Goal: Task Accomplishment & Management: Manage account settings

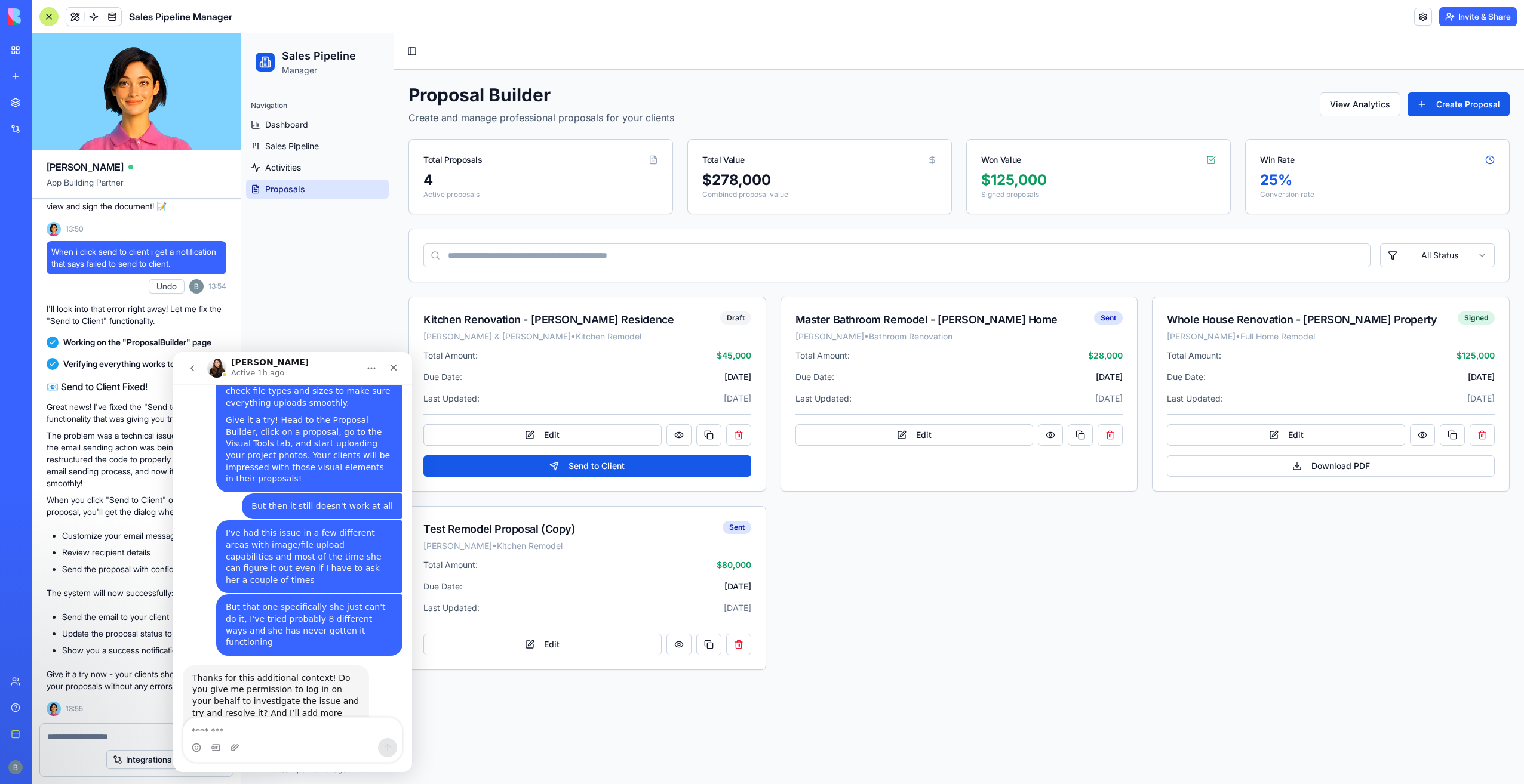
scroll to position [2464, 0]
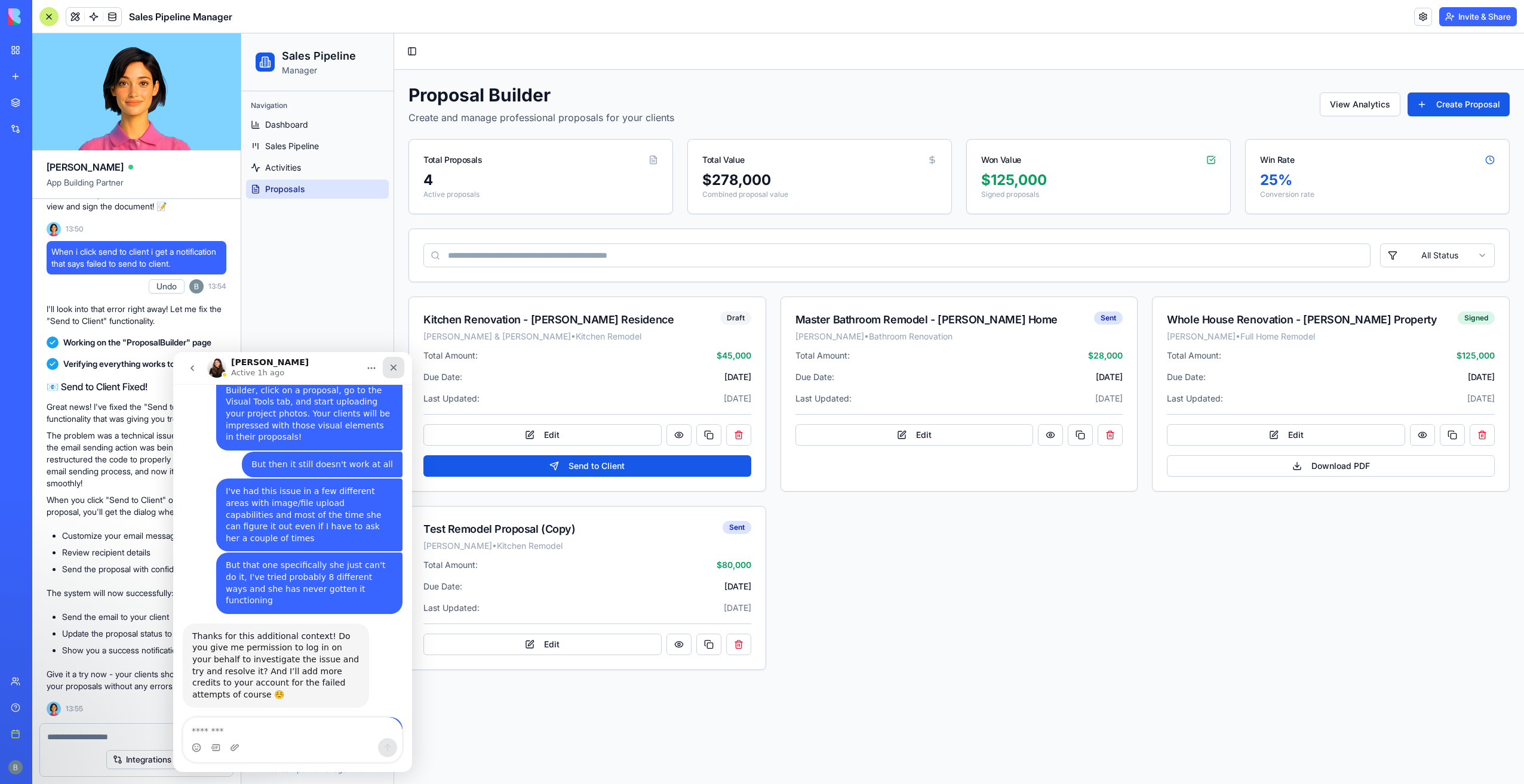
click at [392, 374] on div "Close" at bounding box center [393, 367] width 21 height 21
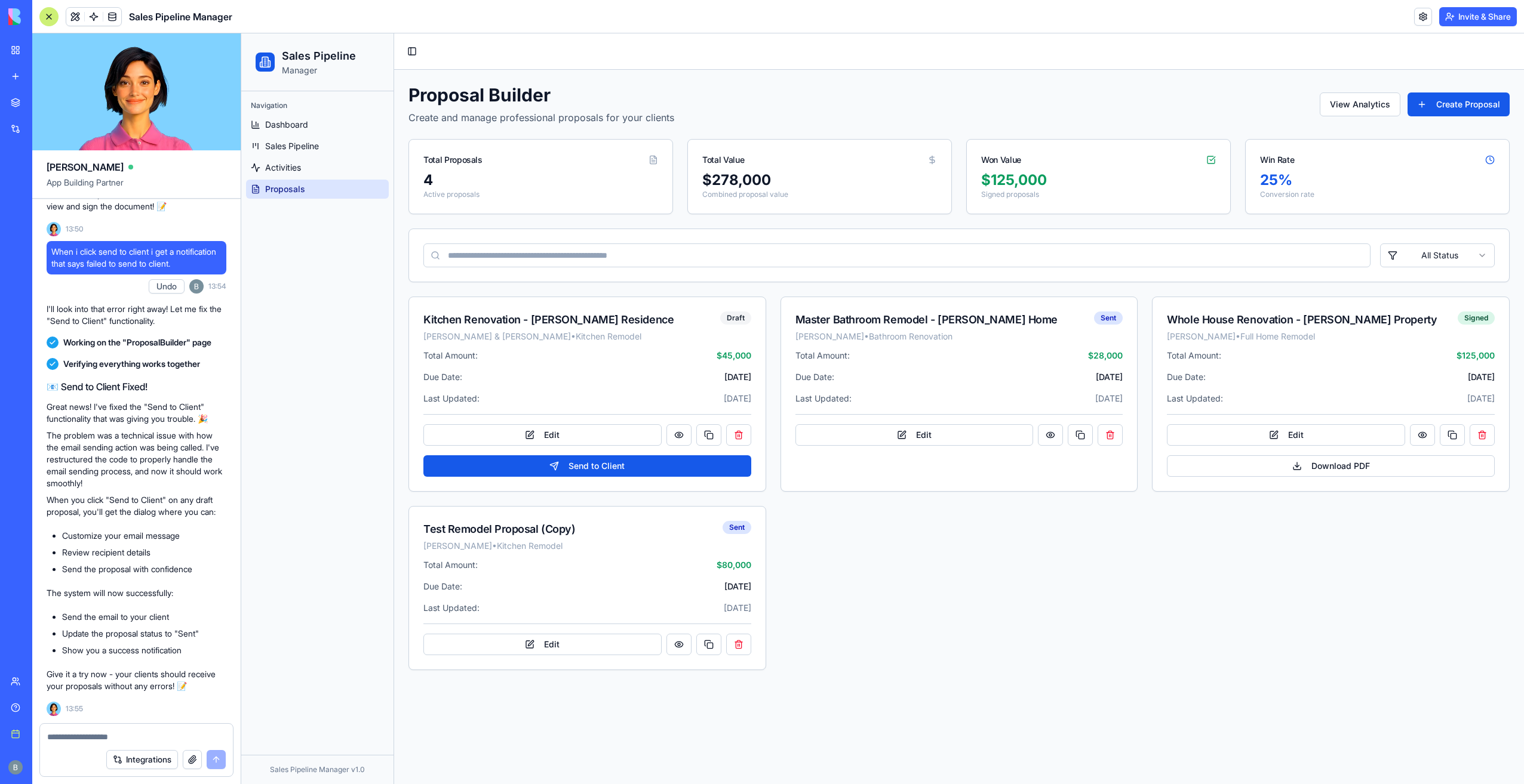
click at [105, 734] on textarea at bounding box center [136, 737] width 178 height 12
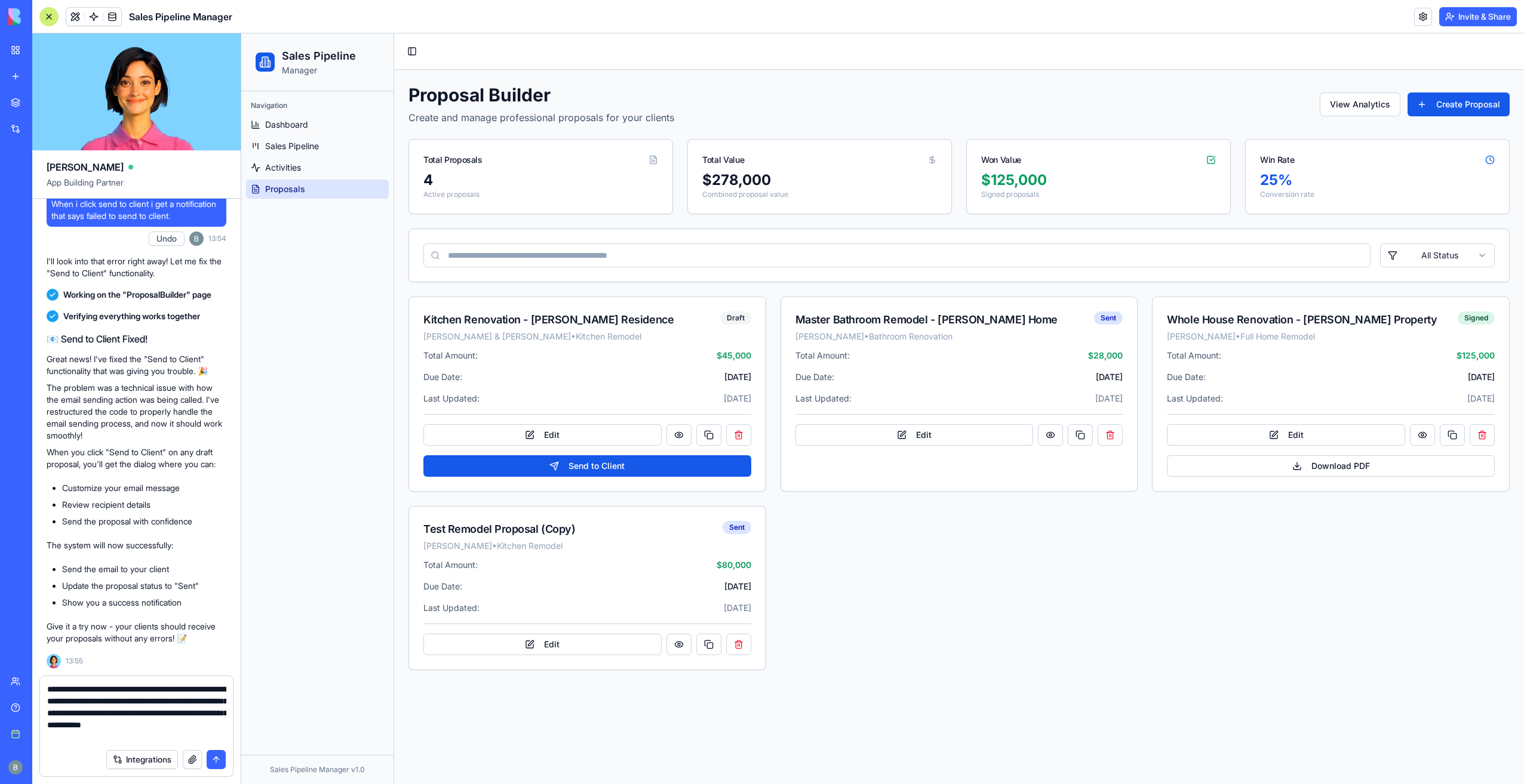
type textarea "**********"
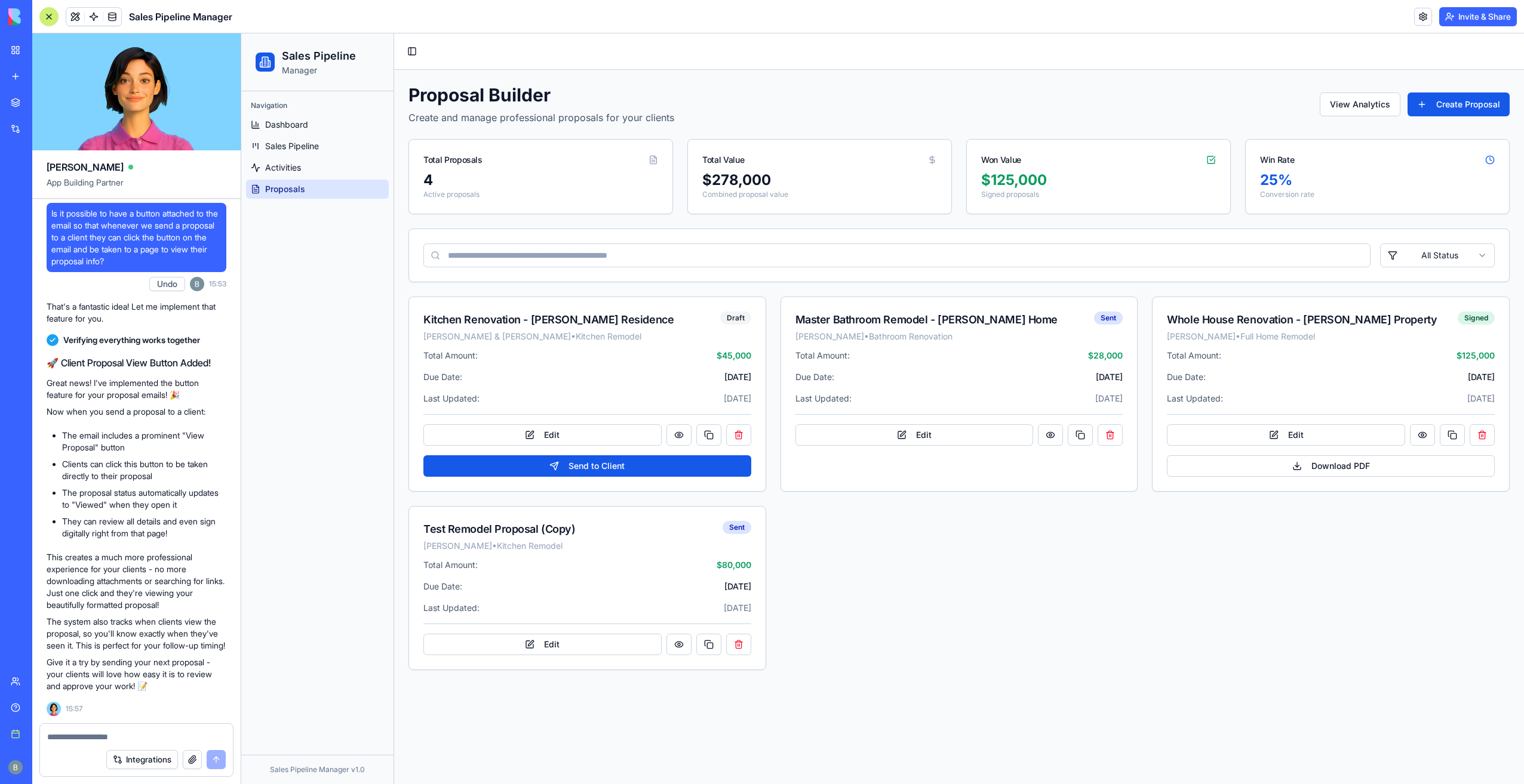
scroll to position [18837, 0]
click at [125, 736] on textarea at bounding box center [137, 737] width 179 height 12
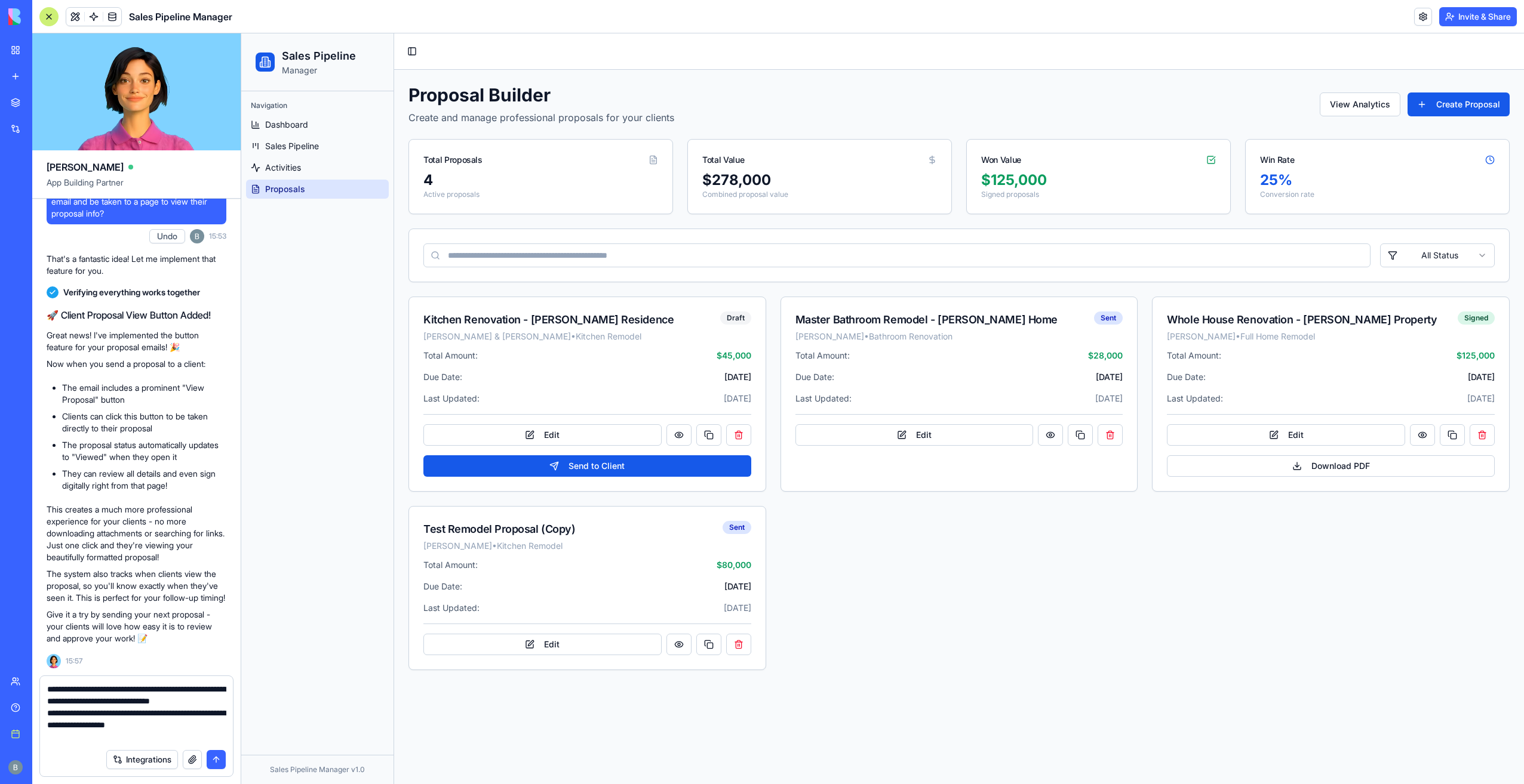
type textarea "**********"
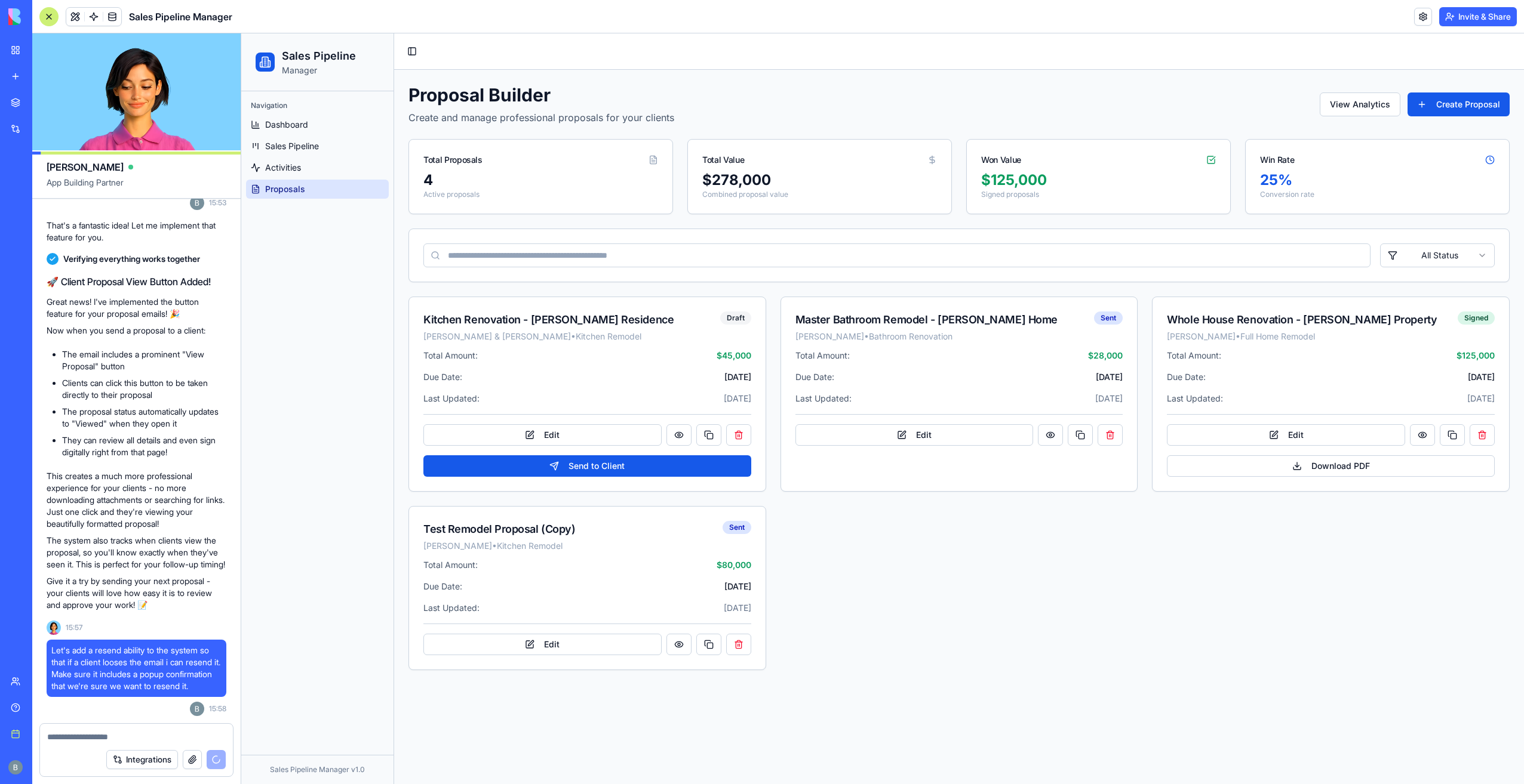
click at [159, 535] on p "The system also tracks when clients view the proposal, so you'll know exactly w…" at bounding box center [136, 552] width 180 height 36
click at [138, 640] on div "Let's add a resend ability to the system so that if a client looses the email i…" at bounding box center [136, 668] width 180 height 58
click at [144, 735] on textarea at bounding box center [137, 737] width 179 height 12
click at [144, 739] on textarea at bounding box center [137, 737] width 179 height 12
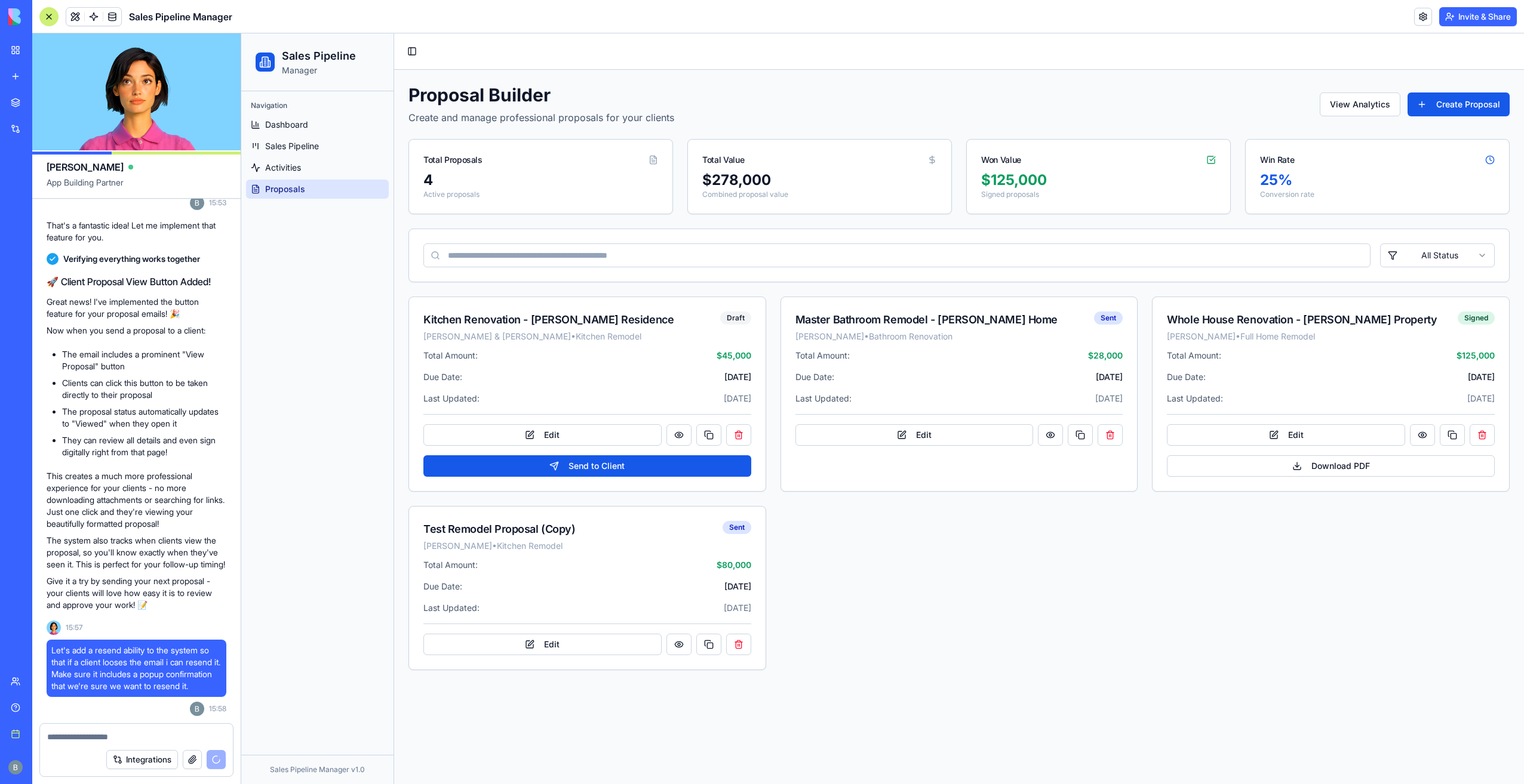
click at [112, 742] on textarea at bounding box center [137, 737] width 179 height 12
click at [116, 734] on textarea at bounding box center [137, 737] width 179 height 12
click at [134, 611] on p "Give it a try by sending your next proposal - your clients will love how easy i…" at bounding box center [136, 594] width 180 height 36
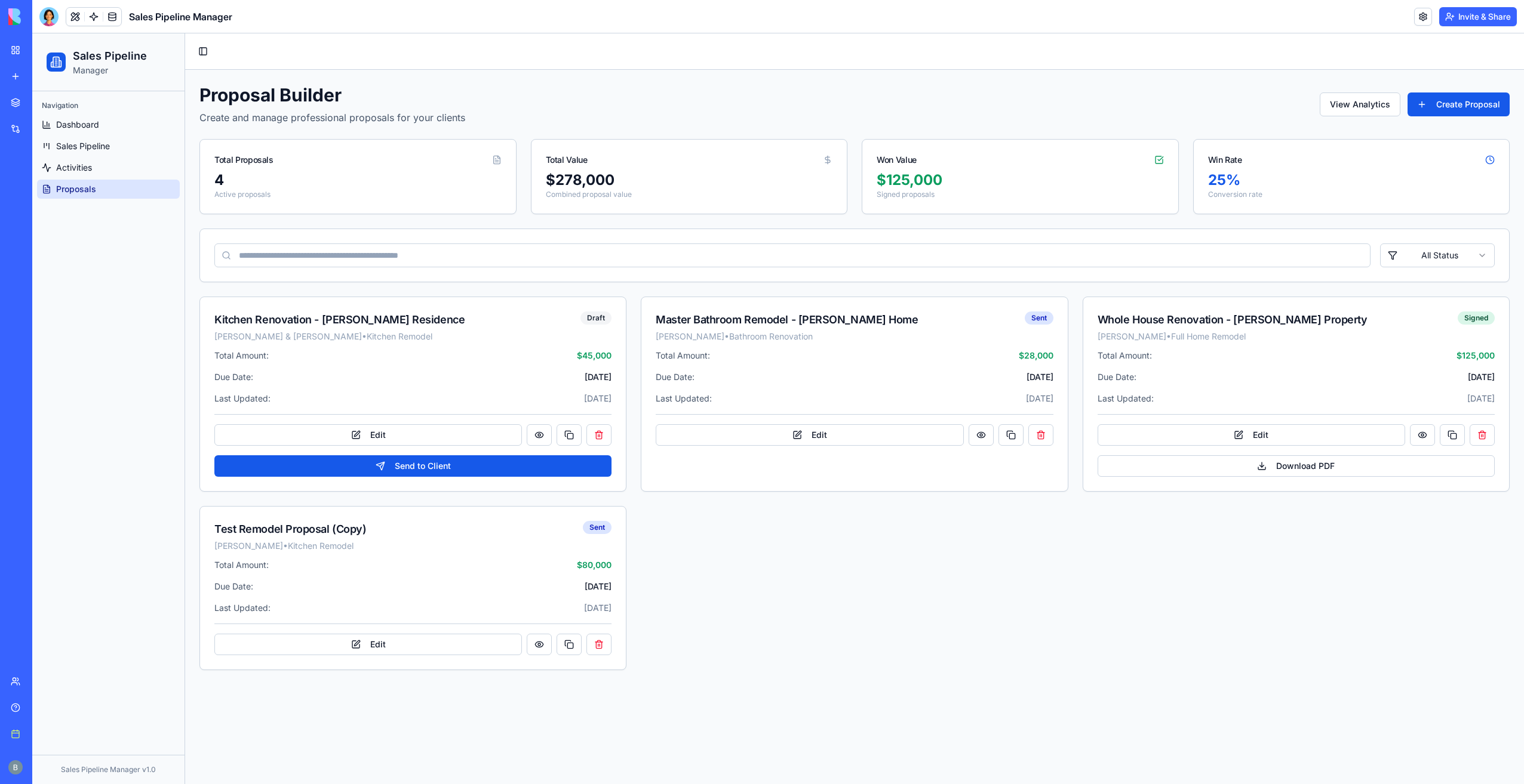
click at [49, 19] on div at bounding box center [48, 16] width 19 height 19
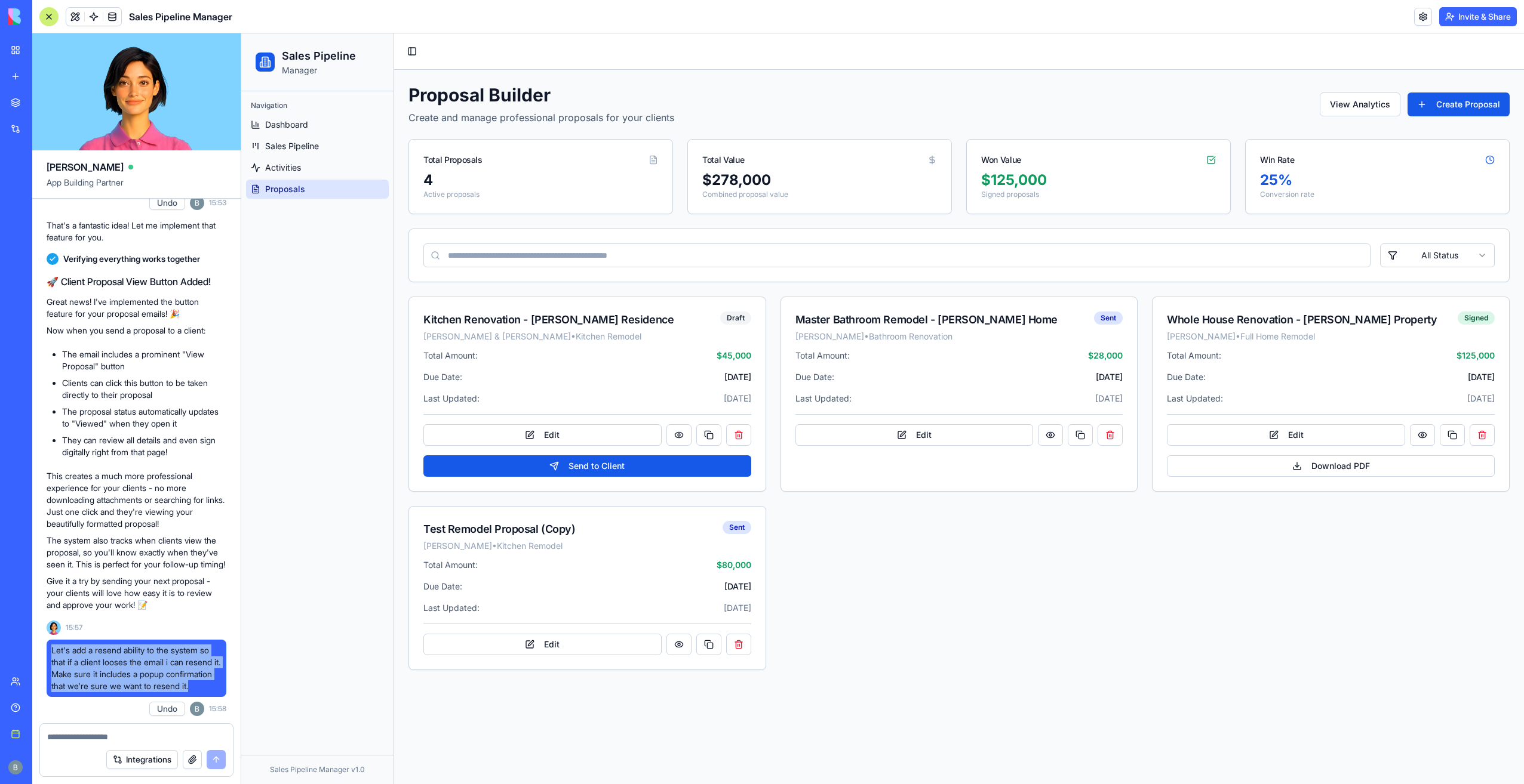
drag, startPoint x: 132, startPoint y: 687, endPoint x: 51, endPoint y: 638, distance: 94.7
click at [51, 645] on span "Let's add a resend ability to the system so that if a client looses the email i…" at bounding box center [136, 668] width 170 height 48
copy span "Let's add a resend ability to the system so that if a client looses the email i…"
click at [92, 734] on textarea at bounding box center [136, 737] width 178 height 12
paste textarea "**********"
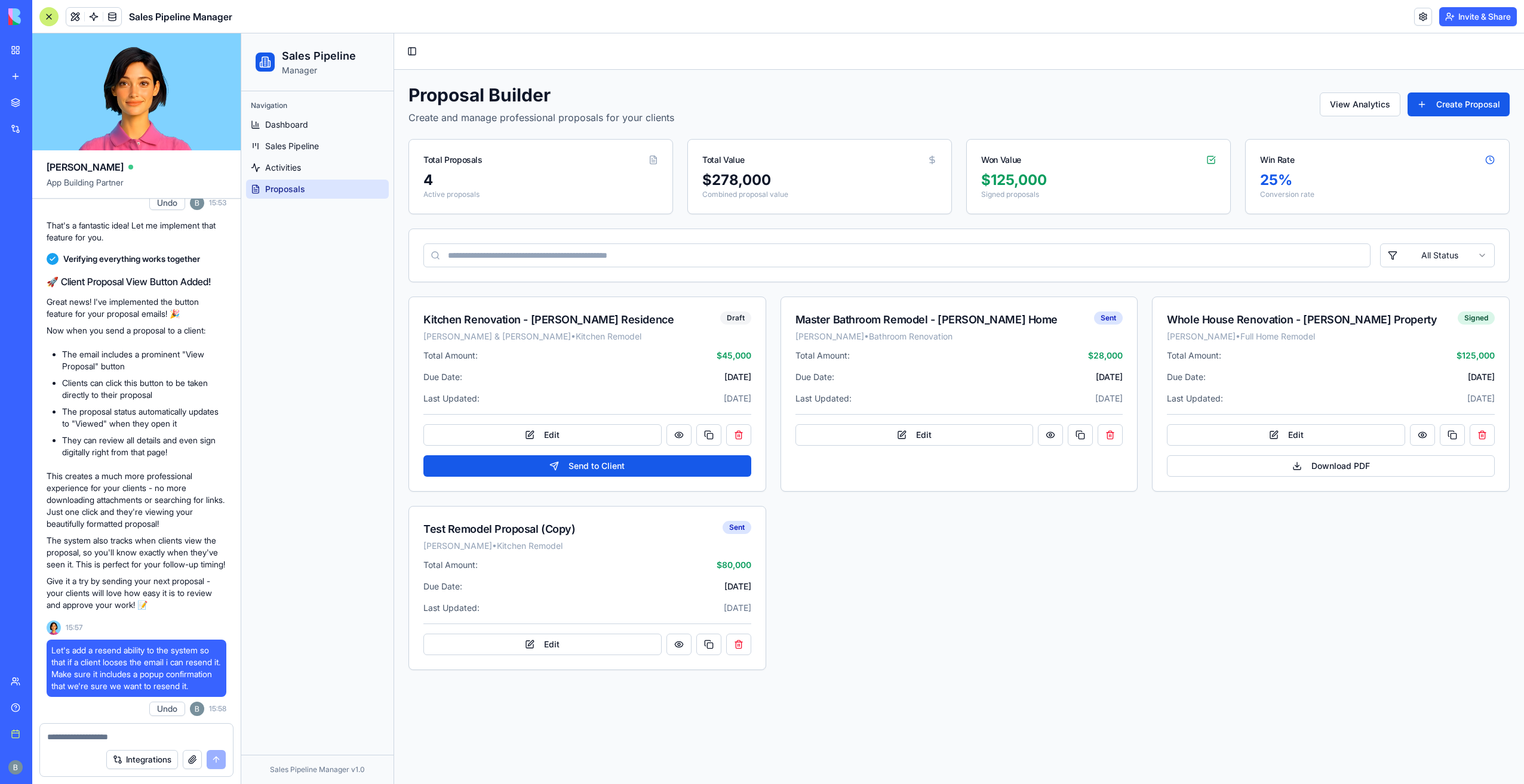
type textarea "**********"
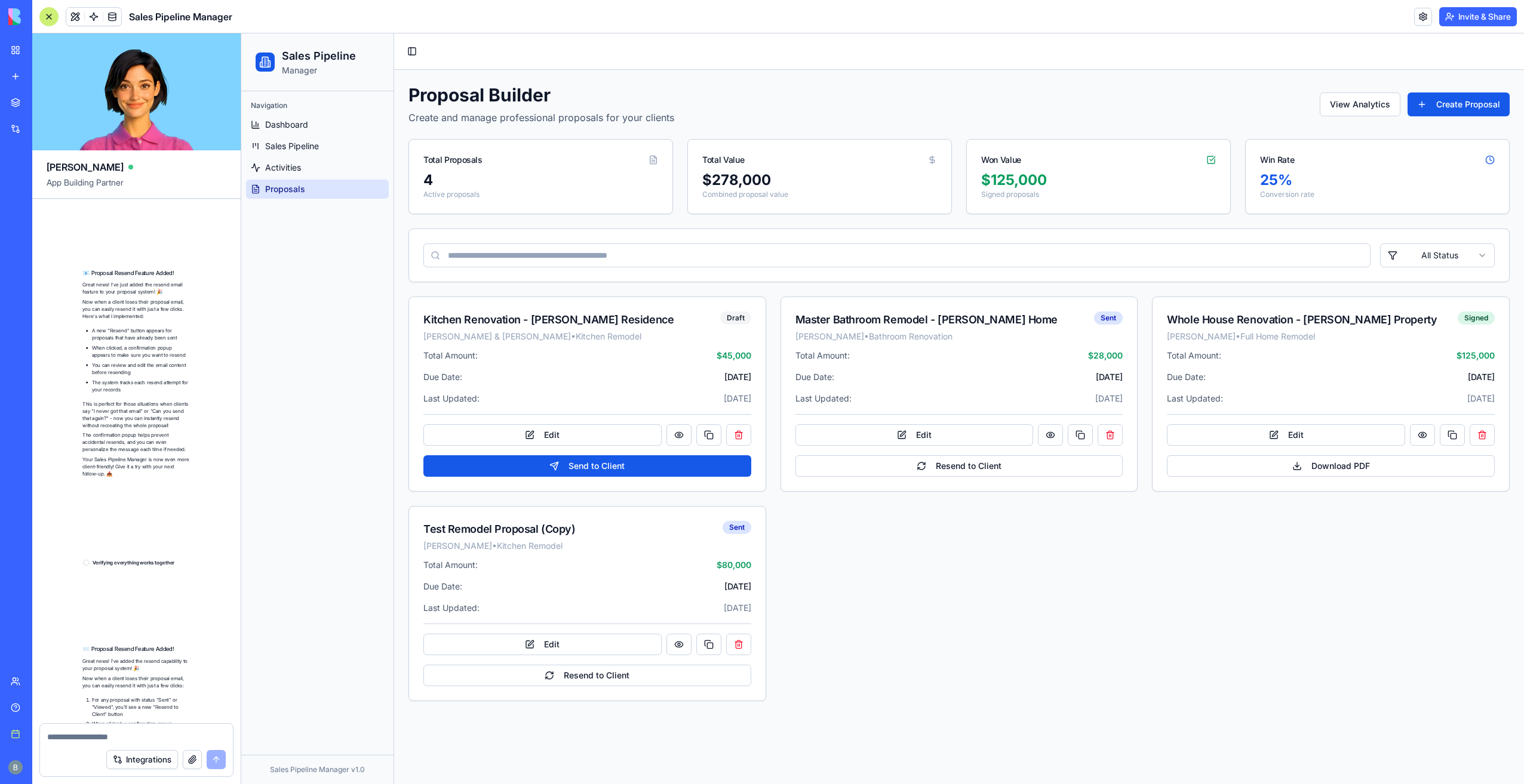
scroll to position [19890, 0]
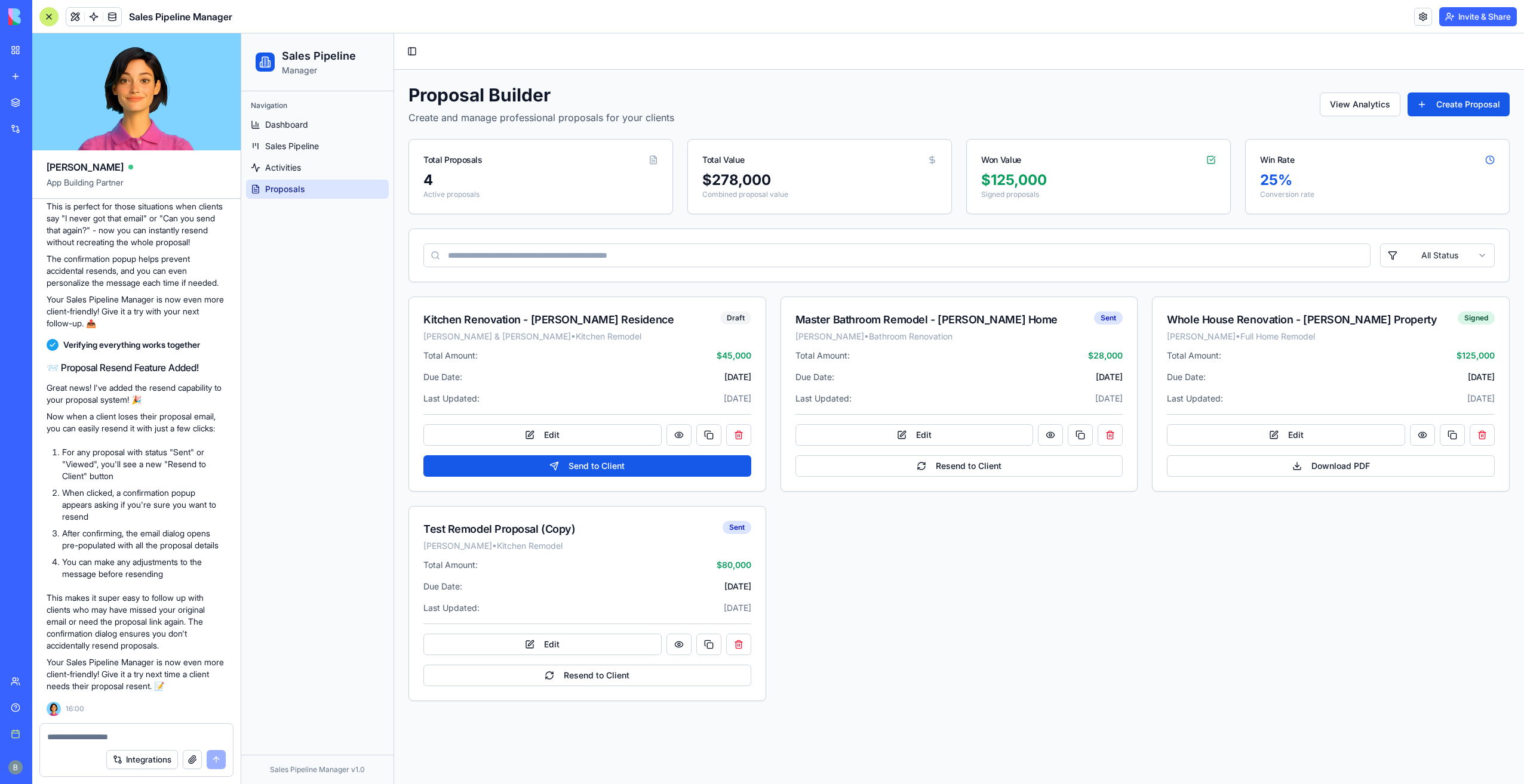
click at [164, 672] on p "Your Sales Pipeline Manager is now even more client-friendly! Give it a try nex…" at bounding box center [136, 675] width 180 height 36
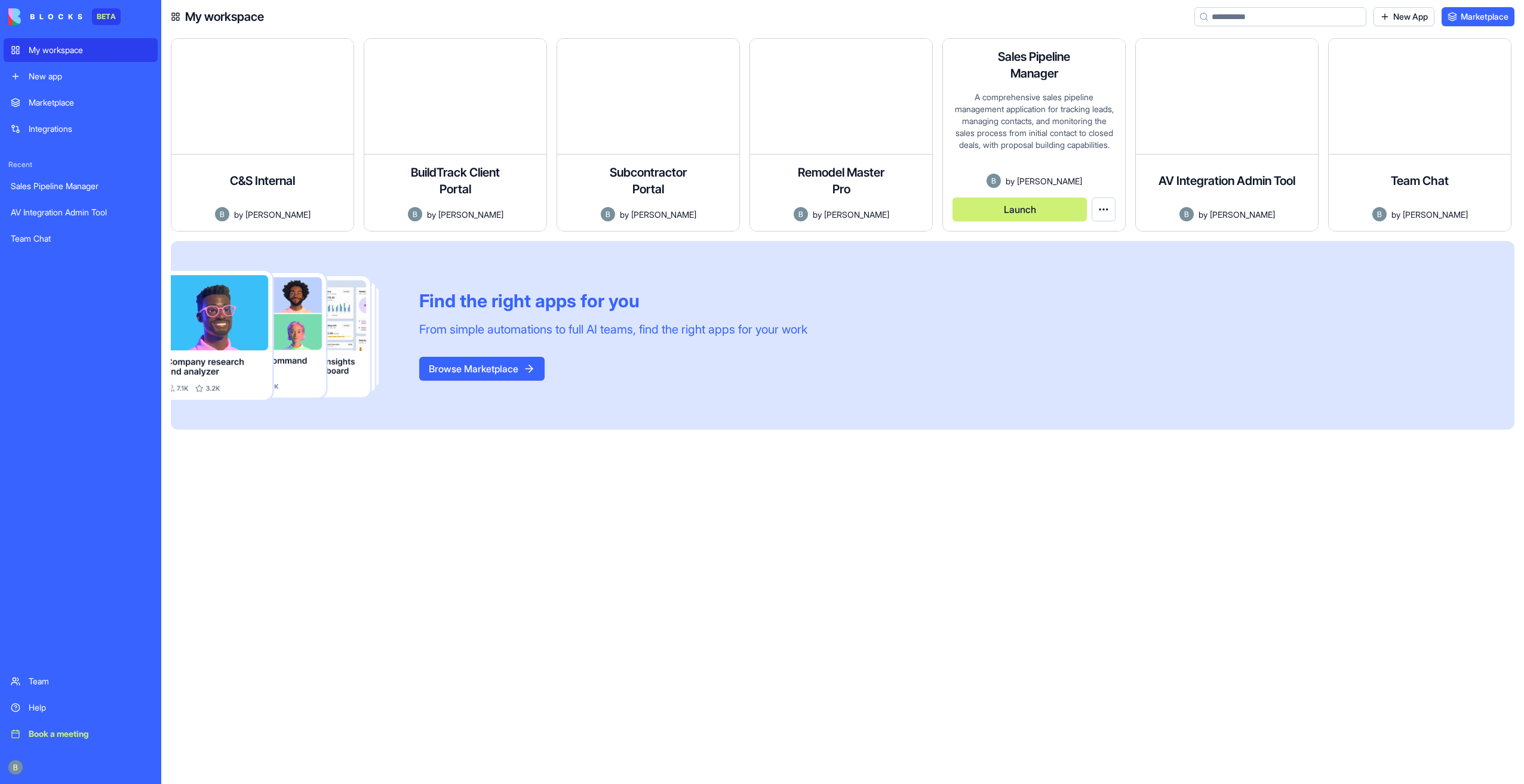
click at [1006, 214] on button "Launch" at bounding box center [1019, 210] width 134 height 24
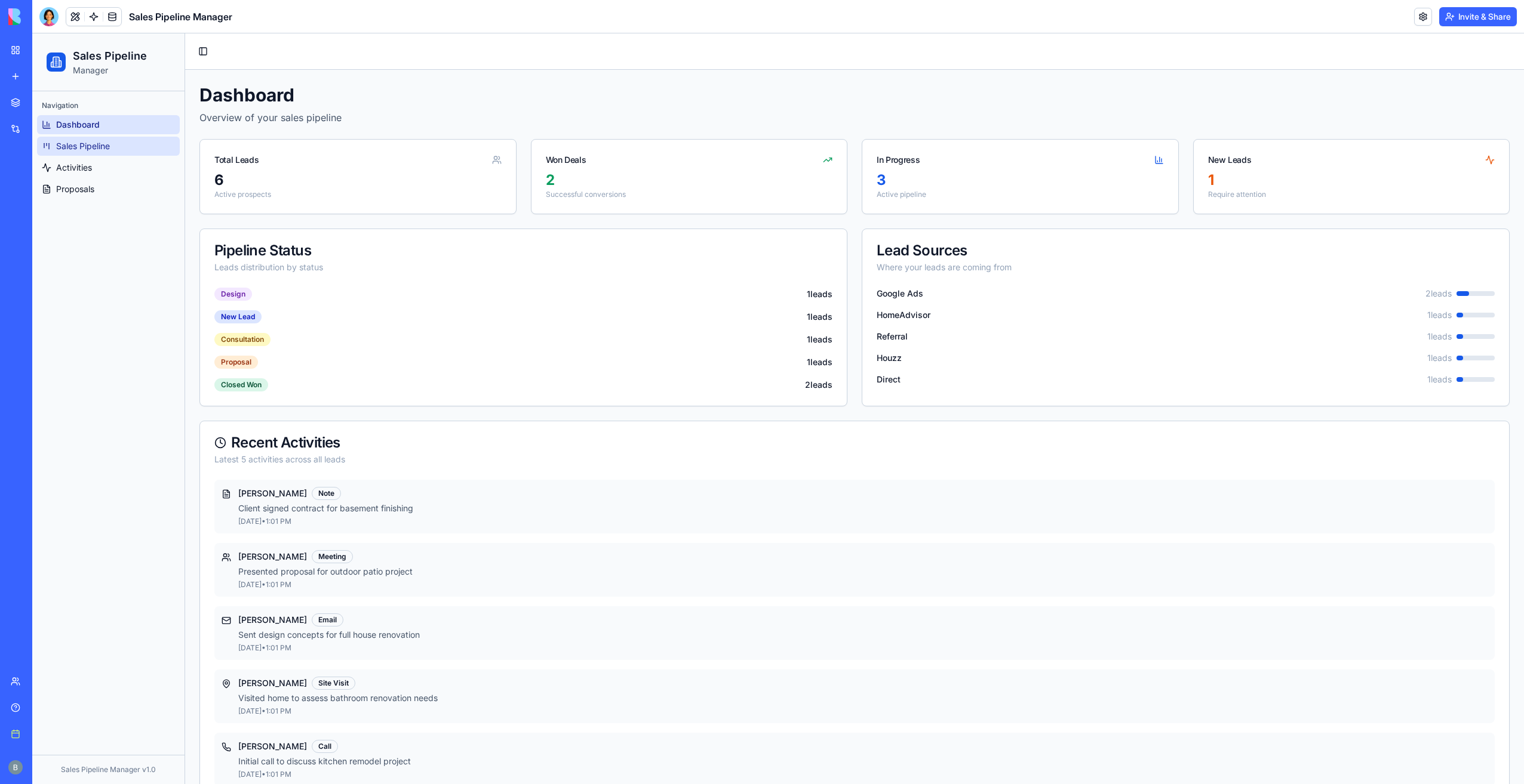
click at [144, 151] on link "Sales Pipeline" at bounding box center [108, 146] width 143 height 19
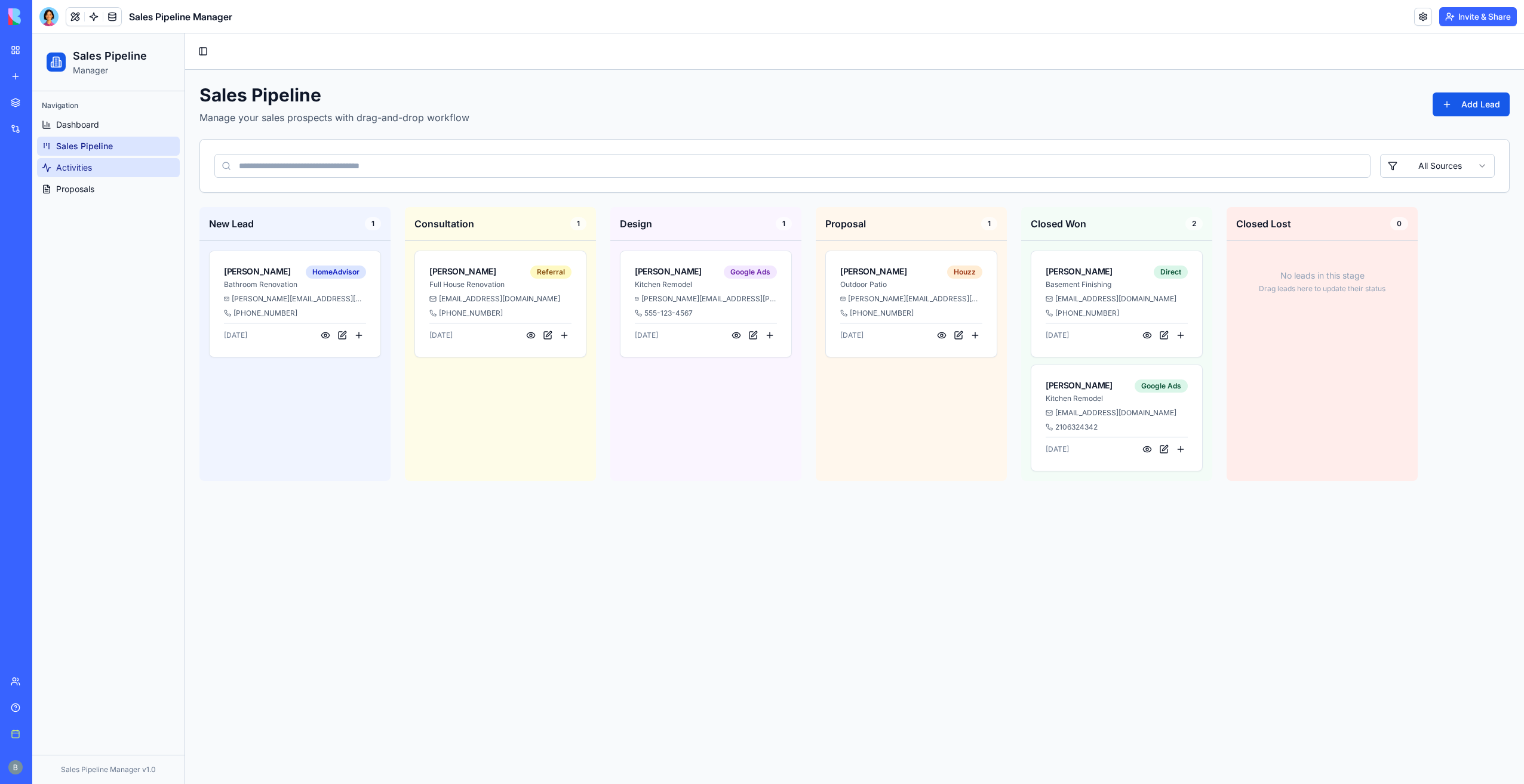
click at [127, 171] on link "Activities" at bounding box center [108, 168] width 143 height 19
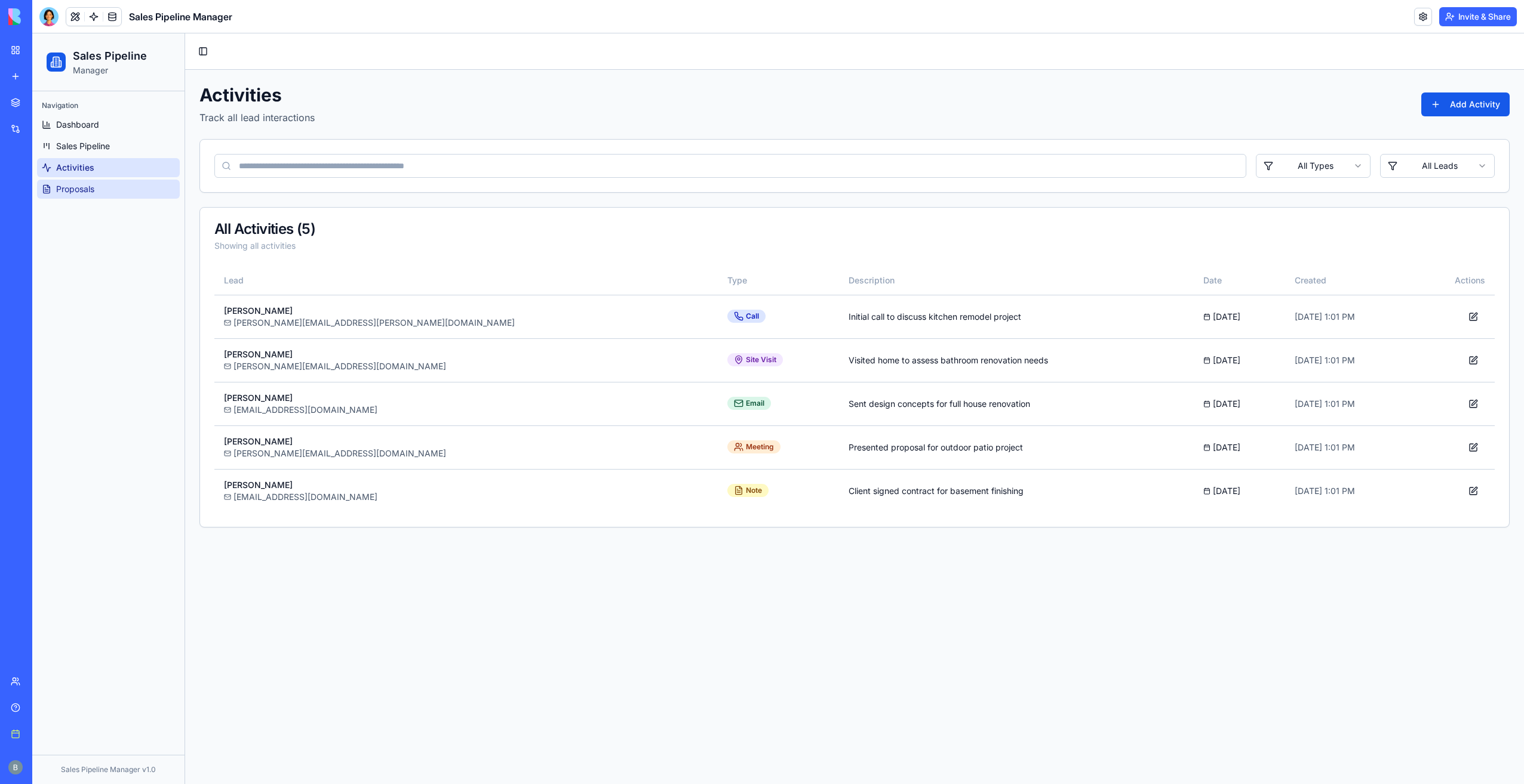
click at [122, 193] on link "Proposals" at bounding box center [108, 189] width 143 height 19
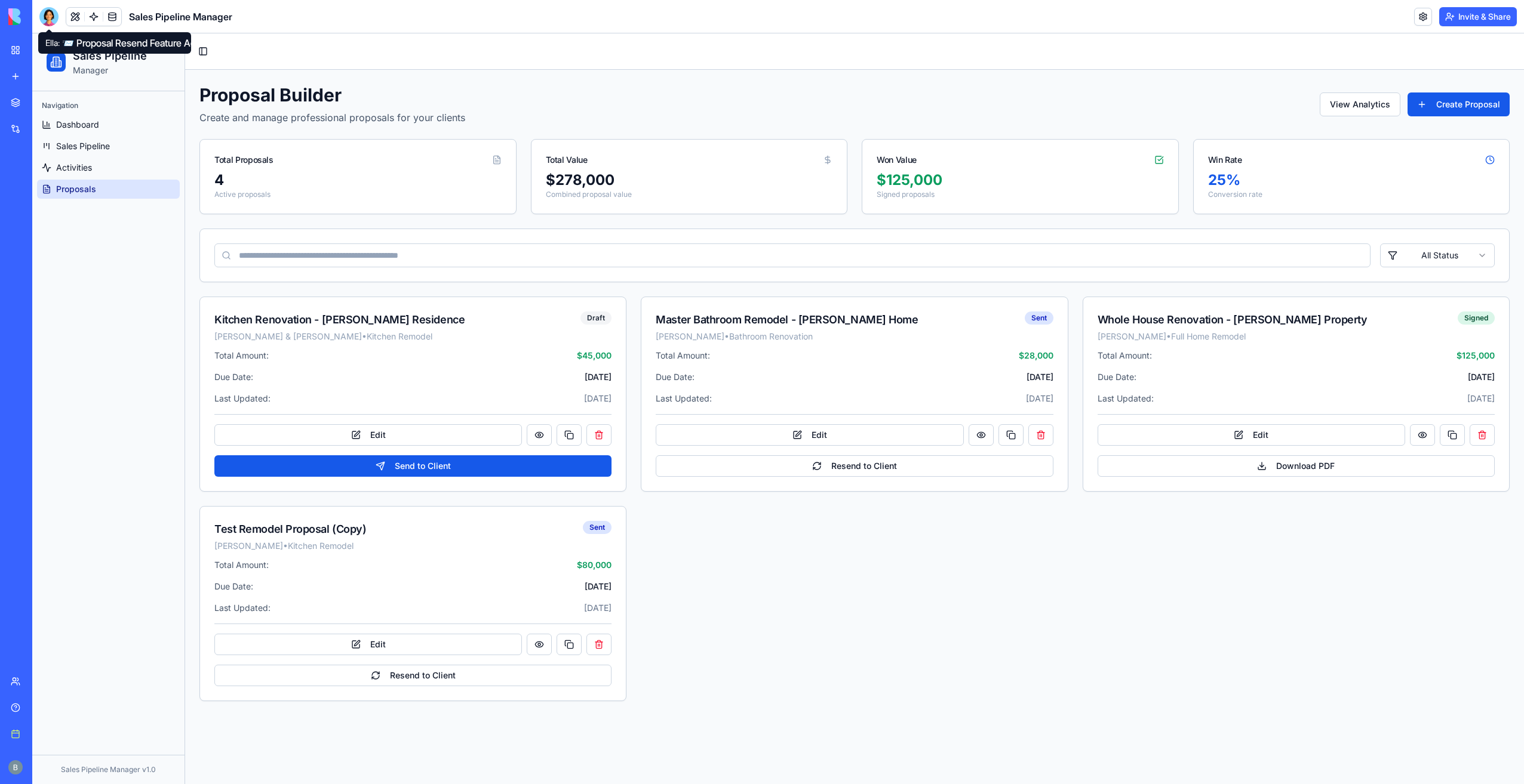
click at [46, 17] on div at bounding box center [48, 16] width 19 height 19
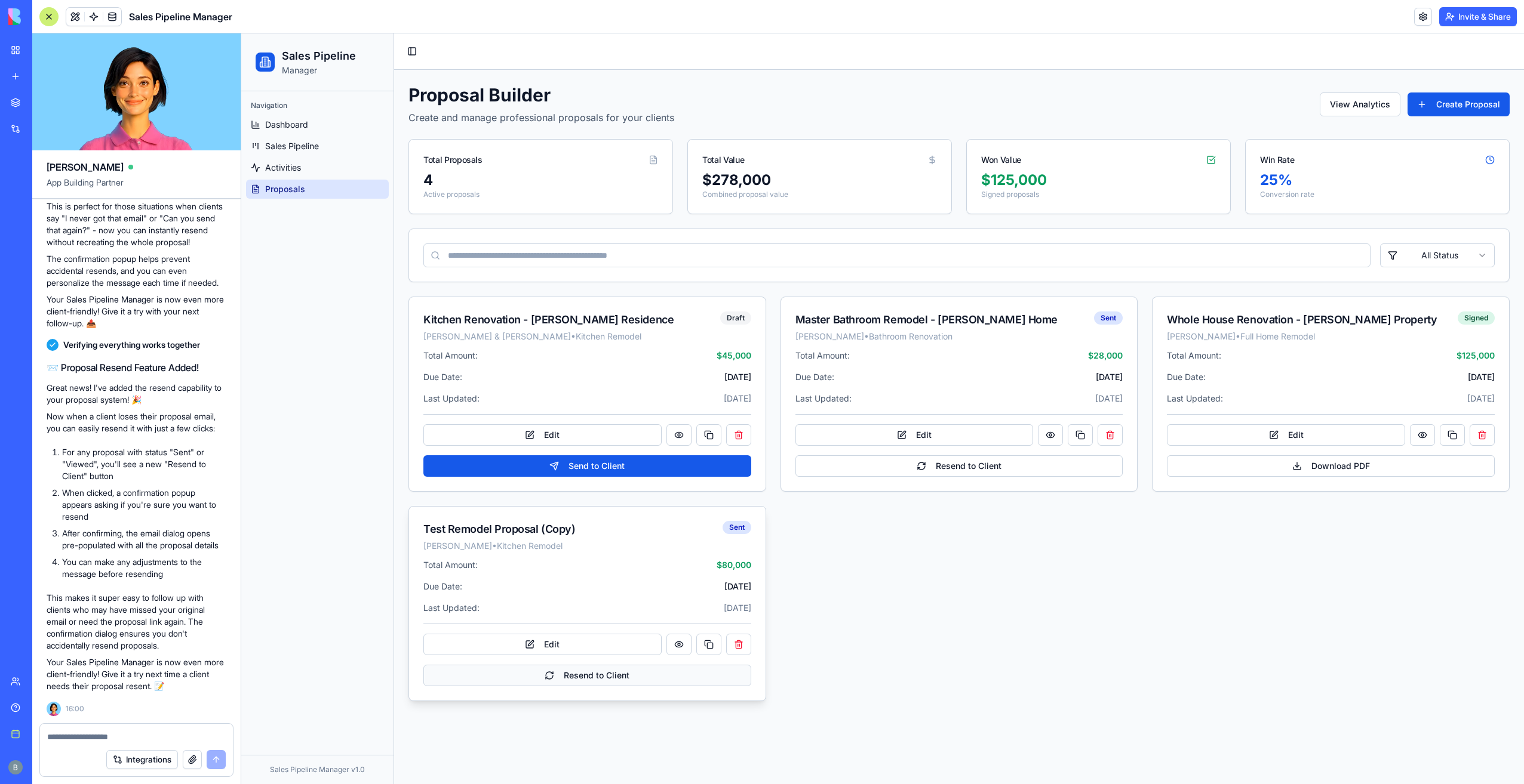
click at [535, 671] on button "Resend to Client" at bounding box center [587, 675] width 328 height 21
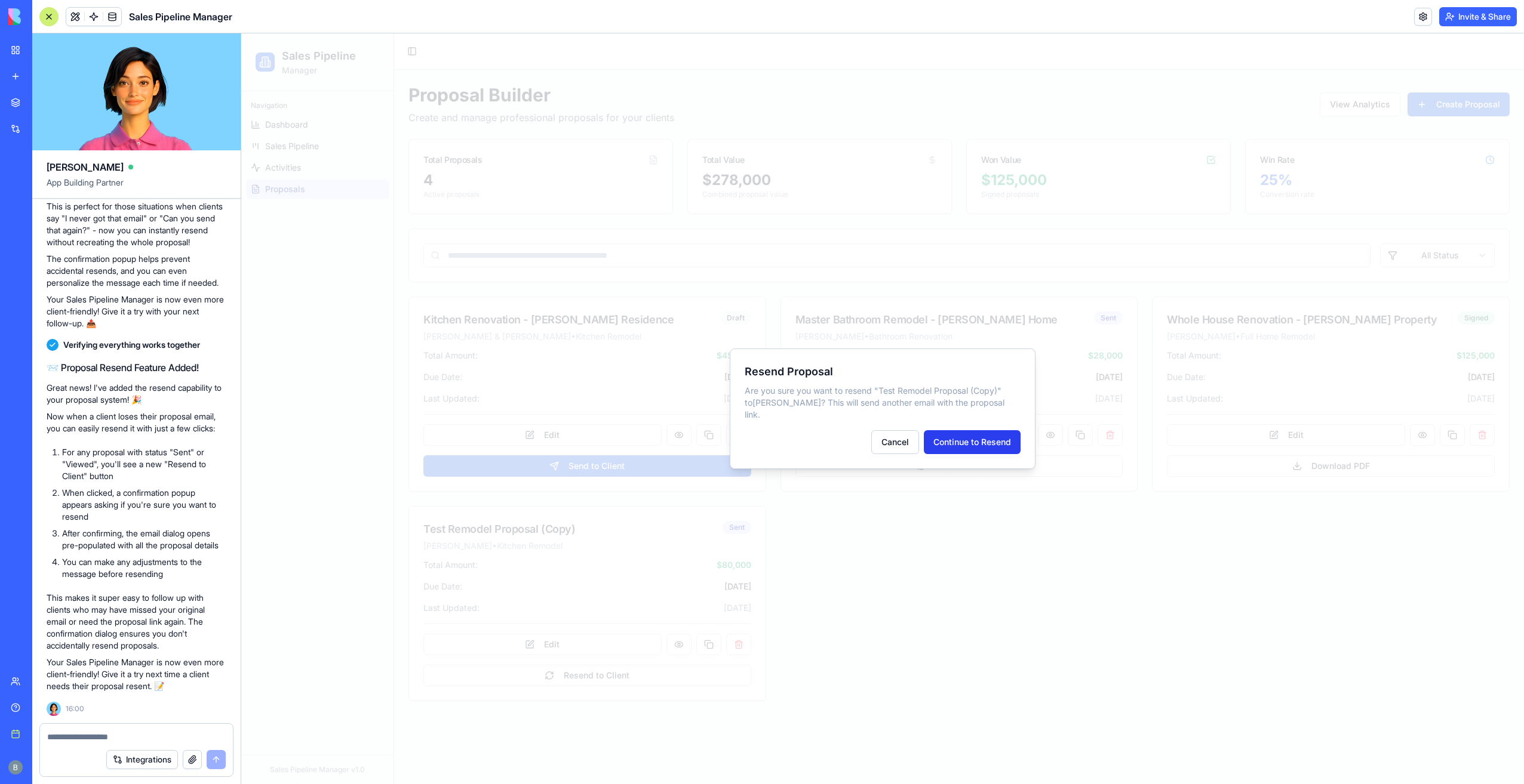
click at [982, 445] on button "Continue to Resend" at bounding box center [972, 442] width 97 height 24
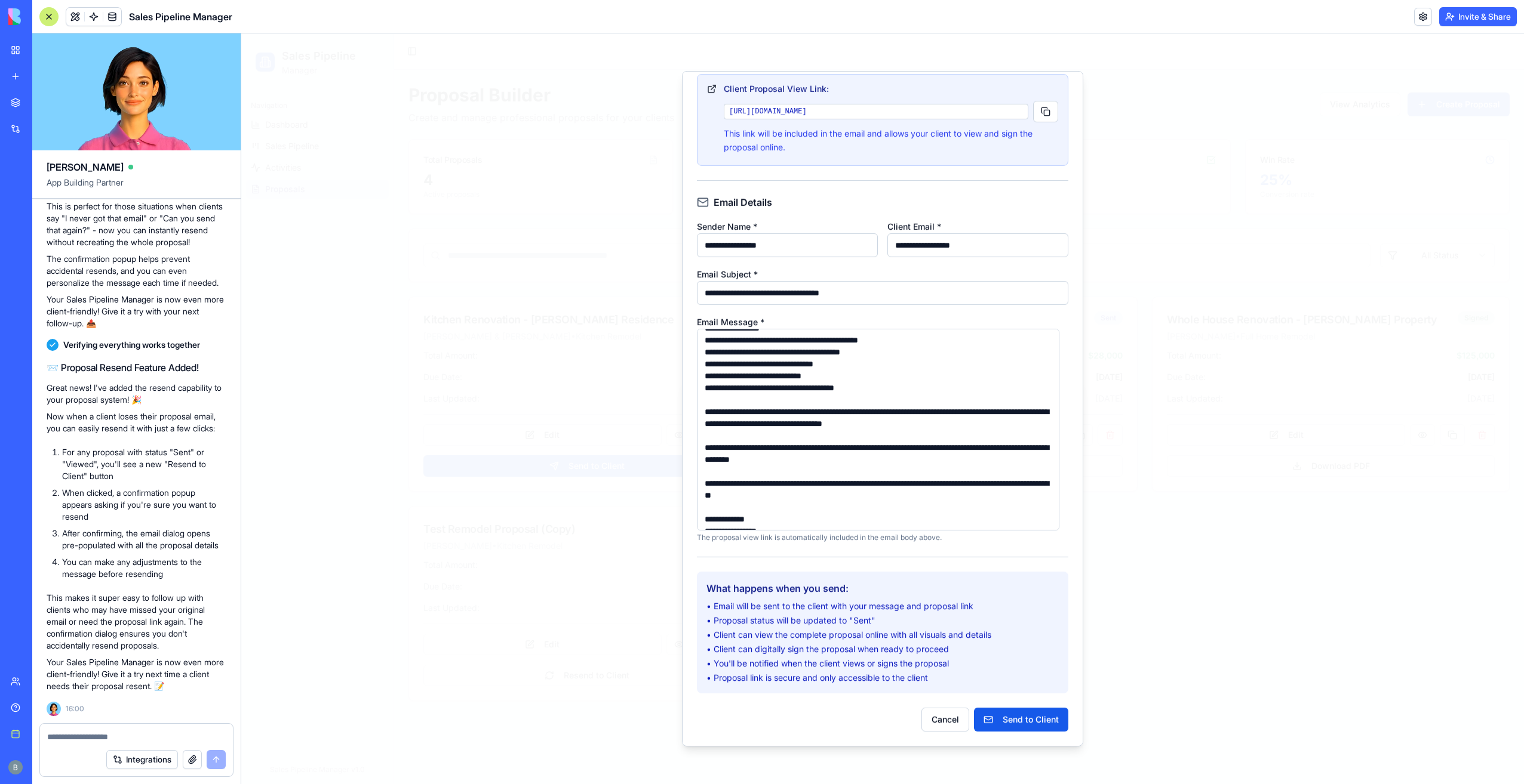
scroll to position [513, 0]
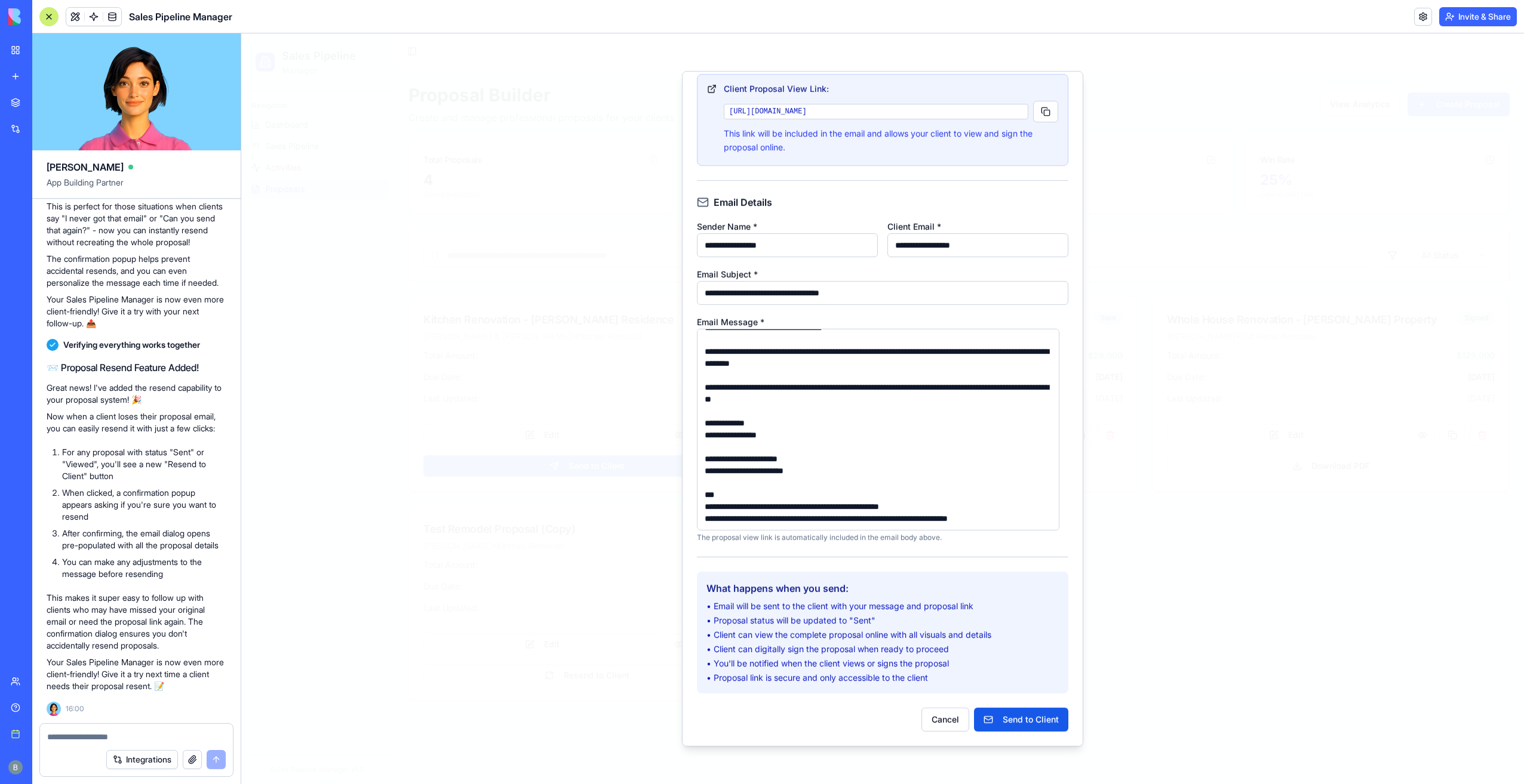
drag, startPoint x: 1002, startPoint y: 252, endPoint x: 833, endPoint y: 253, distance: 169.0
click at [833, 253] on div "**********" at bounding box center [883, 238] width 371 height 38
type input "**********"
drag, startPoint x: 821, startPoint y: 240, endPoint x: 641, endPoint y: 228, distance: 180.4
click at [643, 232] on body "Sales Pipeline Manager Navigation Dashboard Sales Pipeline Activities Proposals…" at bounding box center [883, 409] width 1283 height 751
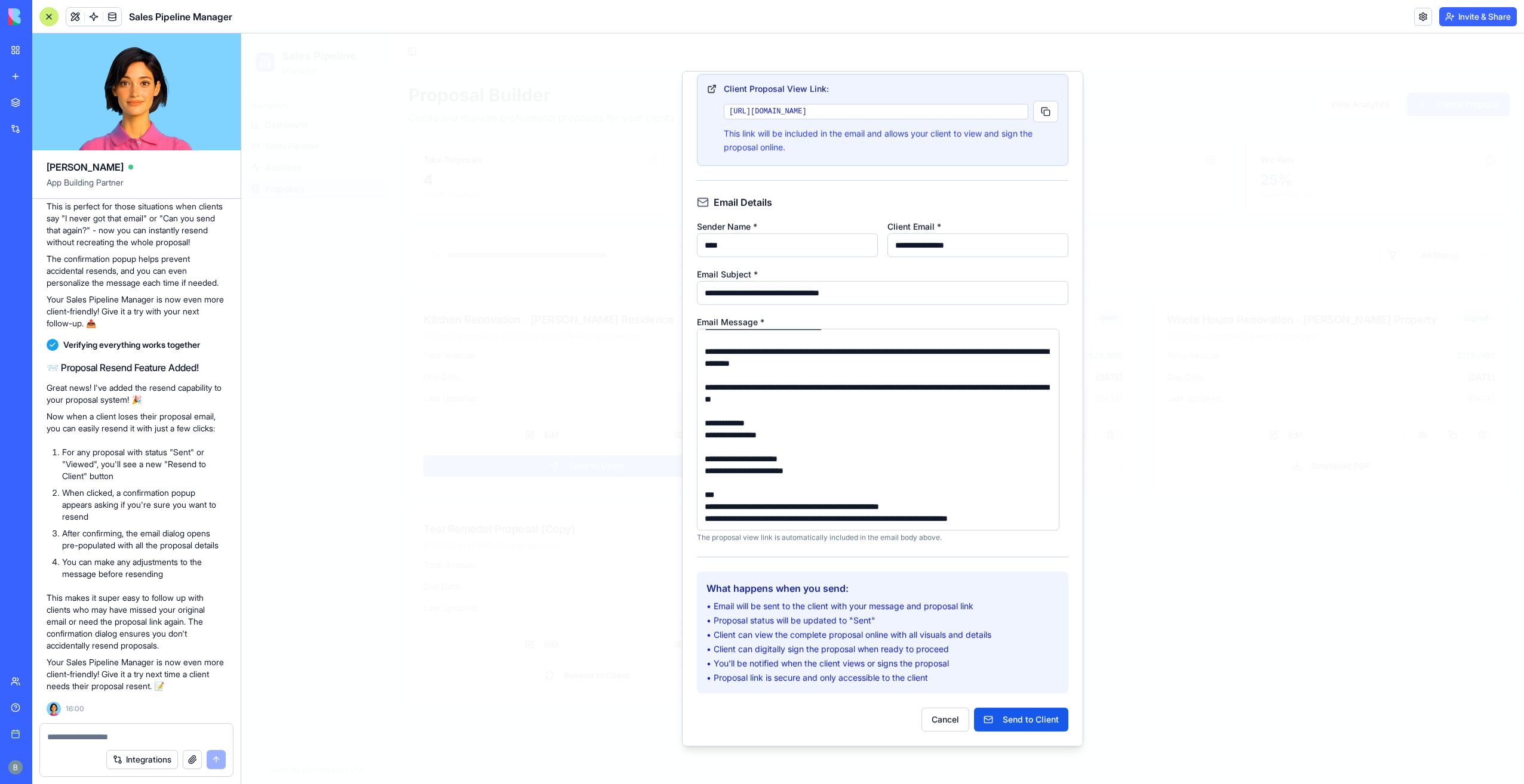
click at [716, 247] on input "***" at bounding box center [787, 245] width 181 height 24
type input "*"
type input "**********"
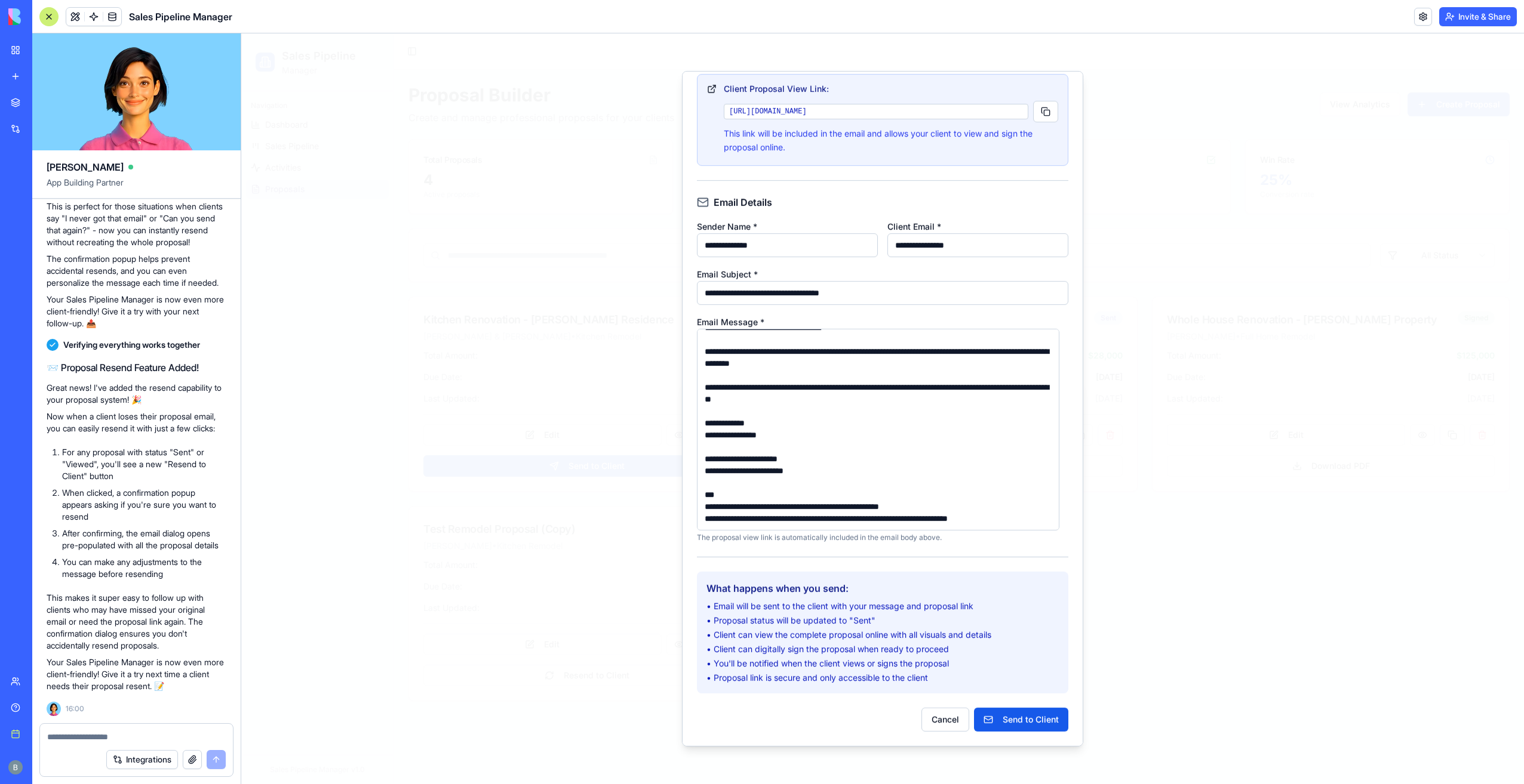
drag, startPoint x: 907, startPoint y: 290, endPoint x: 836, endPoint y: 295, distance: 71.2
click at [836, 295] on input "**********" at bounding box center [883, 294] width 371 height 24
type input "**********"
click at [1018, 717] on button "Send to Client" at bounding box center [1021, 719] width 95 height 24
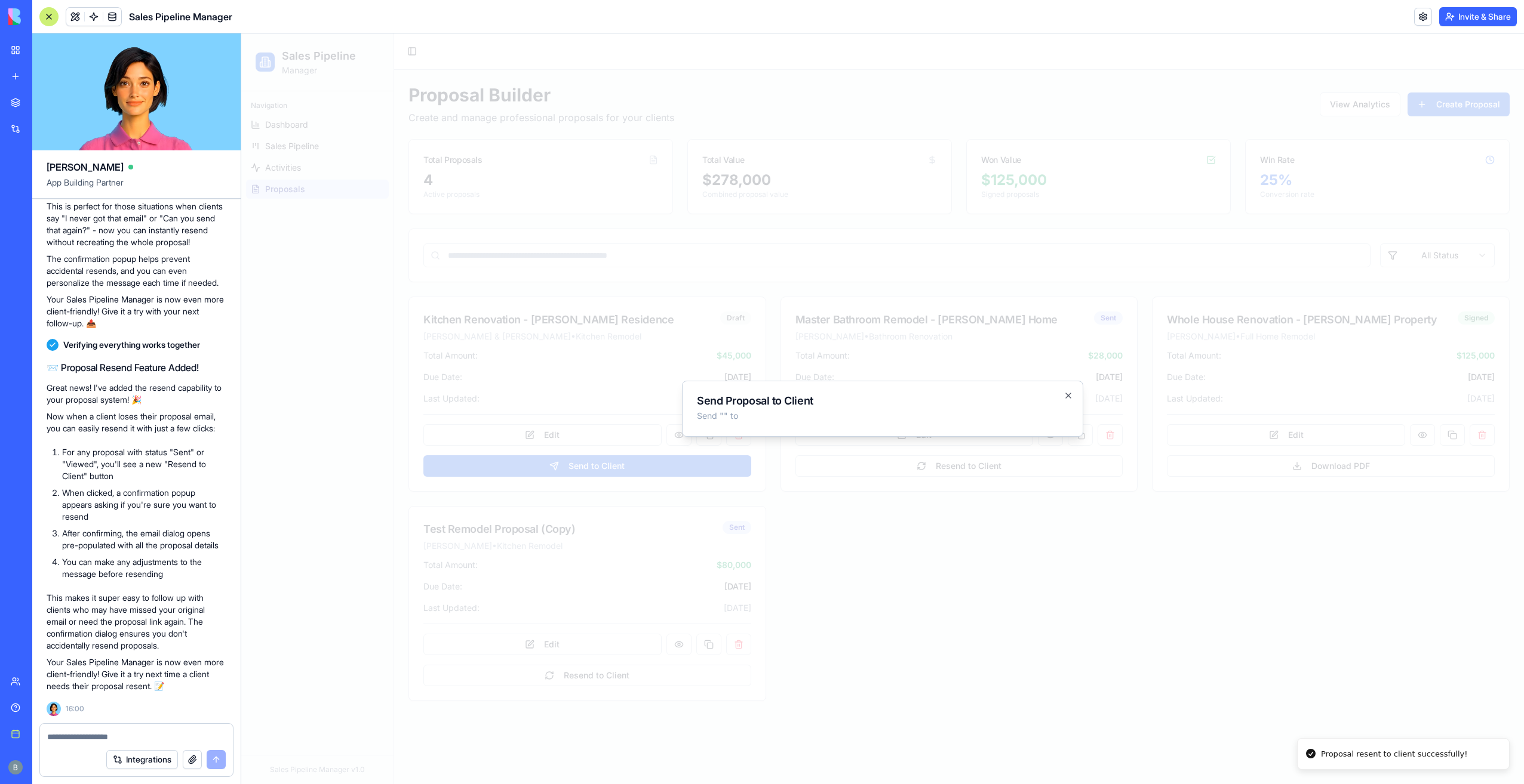
click at [733, 418] on p "Send " " to" at bounding box center [883, 416] width 371 height 12
click at [715, 409] on div "Send Proposal to Client Send " " to" at bounding box center [883, 409] width 371 height 26
drag, startPoint x: 717, startPoint y: 409, endPoint x: 745, endPoint y: 409, distance: 28.0
click at [718, 409] on div "Send Proposal to Client Send " " to" at bounding box center [883, 409] width 371 height 26
click at [752, 416] on p "Send " " to" at bounding box center [883, 416] width 371 height 12
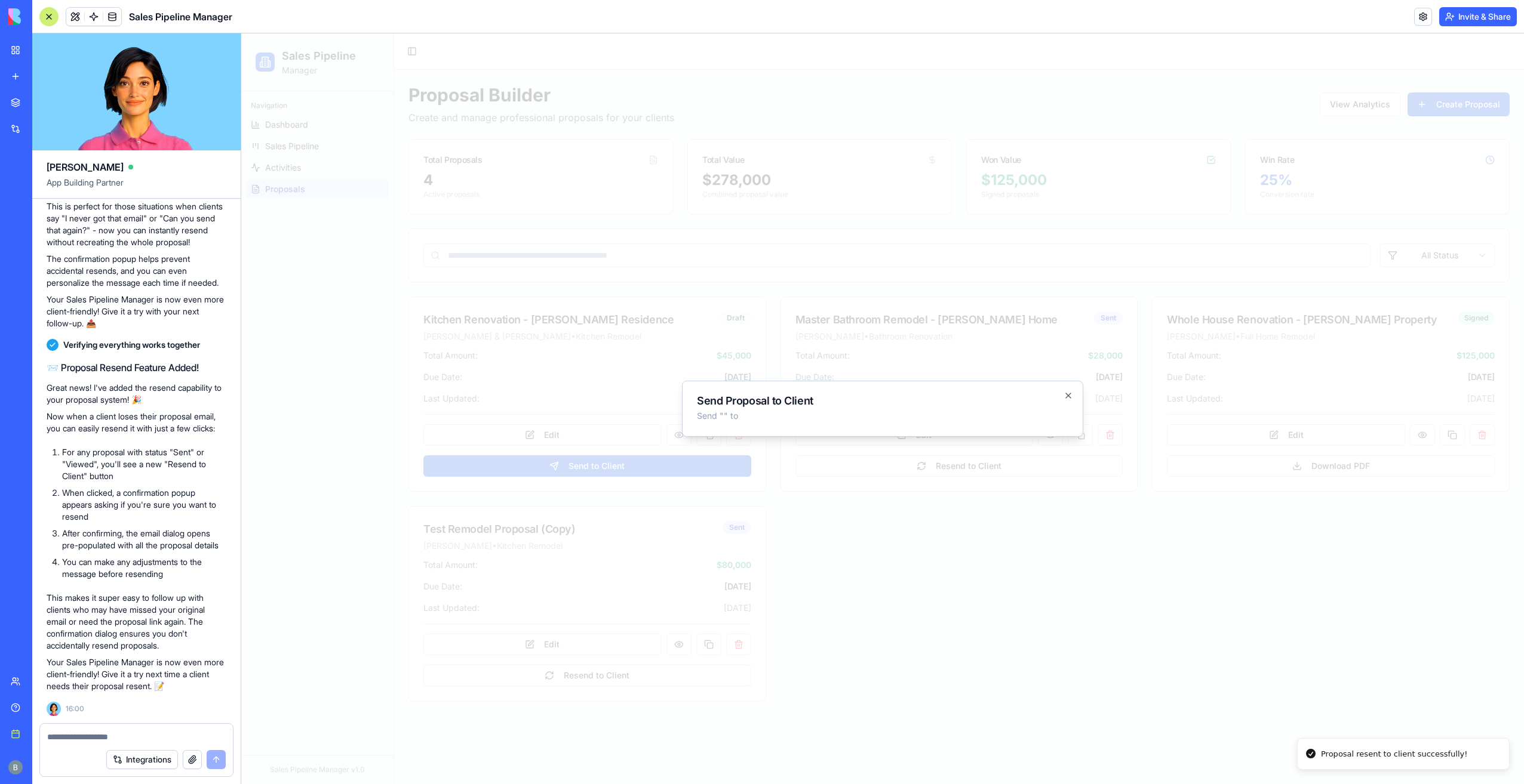
click at [754, 417] on p "Send " " to" at bounding box center [883, 416] width 371 height 12
drag, startPoint x: 754, startPoint y: 417, endPoint x: 689, endPoint y: 400, distance: 67.2
click at [689, 400] on div "Send Proposal to Client Send " " to Close" at bounding box center [883, 409] width 401 height 56
click at [879, 417] on p "Send " " to" at bounding box center [883, 416] width 371 height 12
drag, startPoint x: 1063, startPoint y: 384, endPoint x: 1072, endPoint y: 408, distance: 25.6
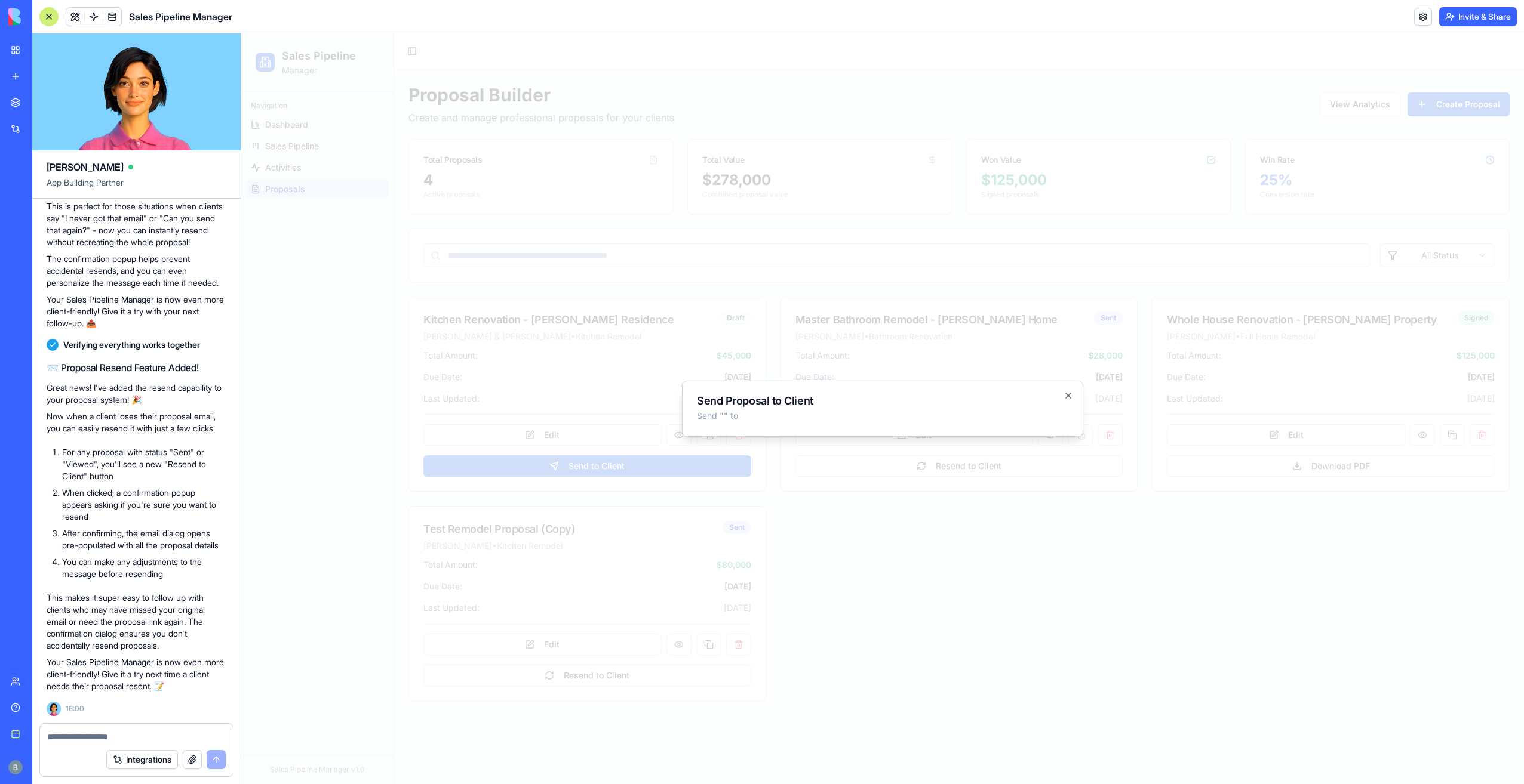
click at [1065, 390] on div "Send Proposal to Client Send " " to Close" at bounding box center [883, 409] width 401 height 56
click at [1070, 400] on div "Send Proposal to Client Send " " to Close" at bounding box center [883, 409] width 401 height 56
click at [1067, 397] on icon "button" at bounding box center [1068, 395] width 9 height 9
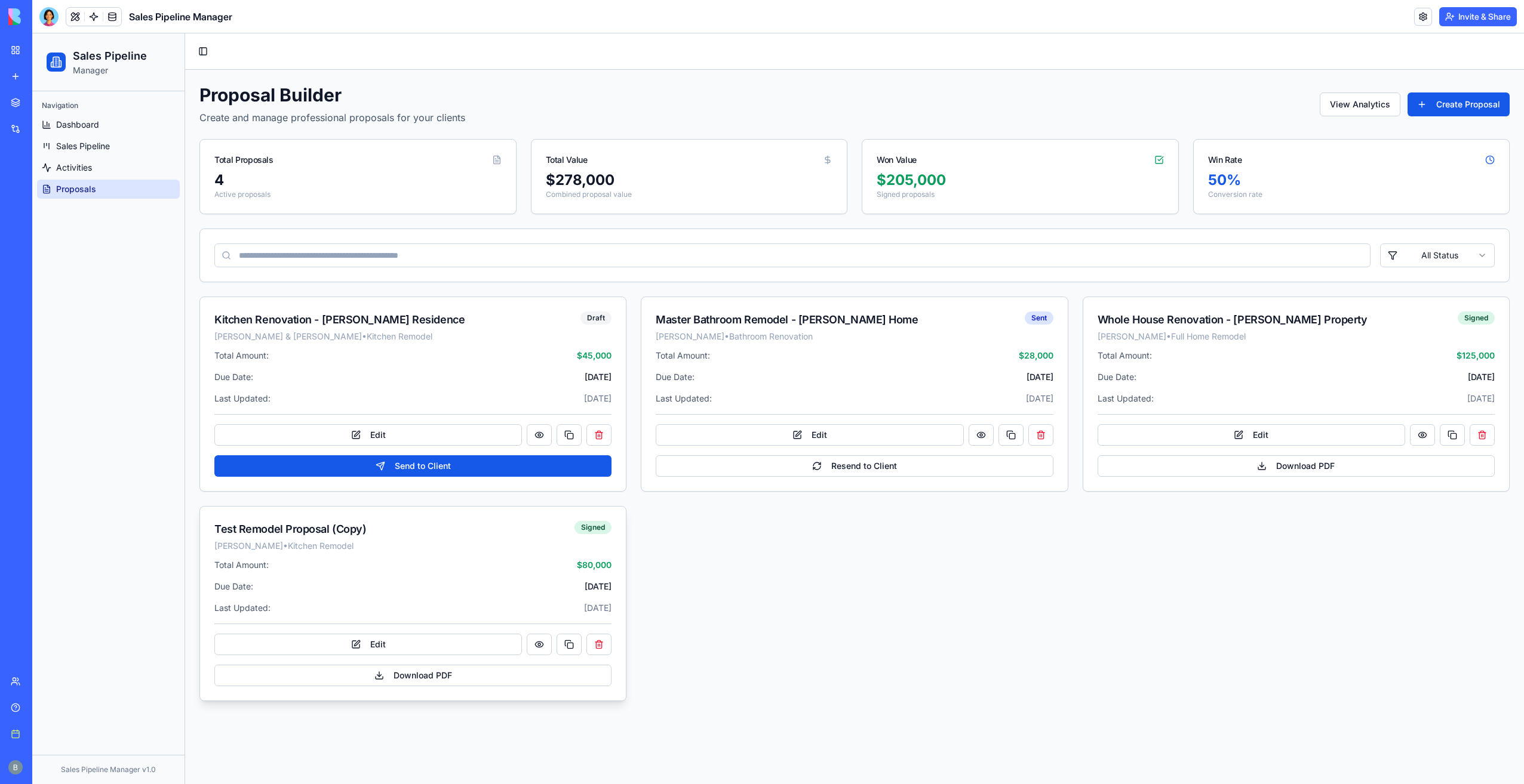
click at [337, 540] on div "Benjamin Kressner • Kitchen Remodel" at bounding box center [394, 546] width 360 height 12
click at [544, 645] on button at bounding box center [539, 645] width 25 height 21
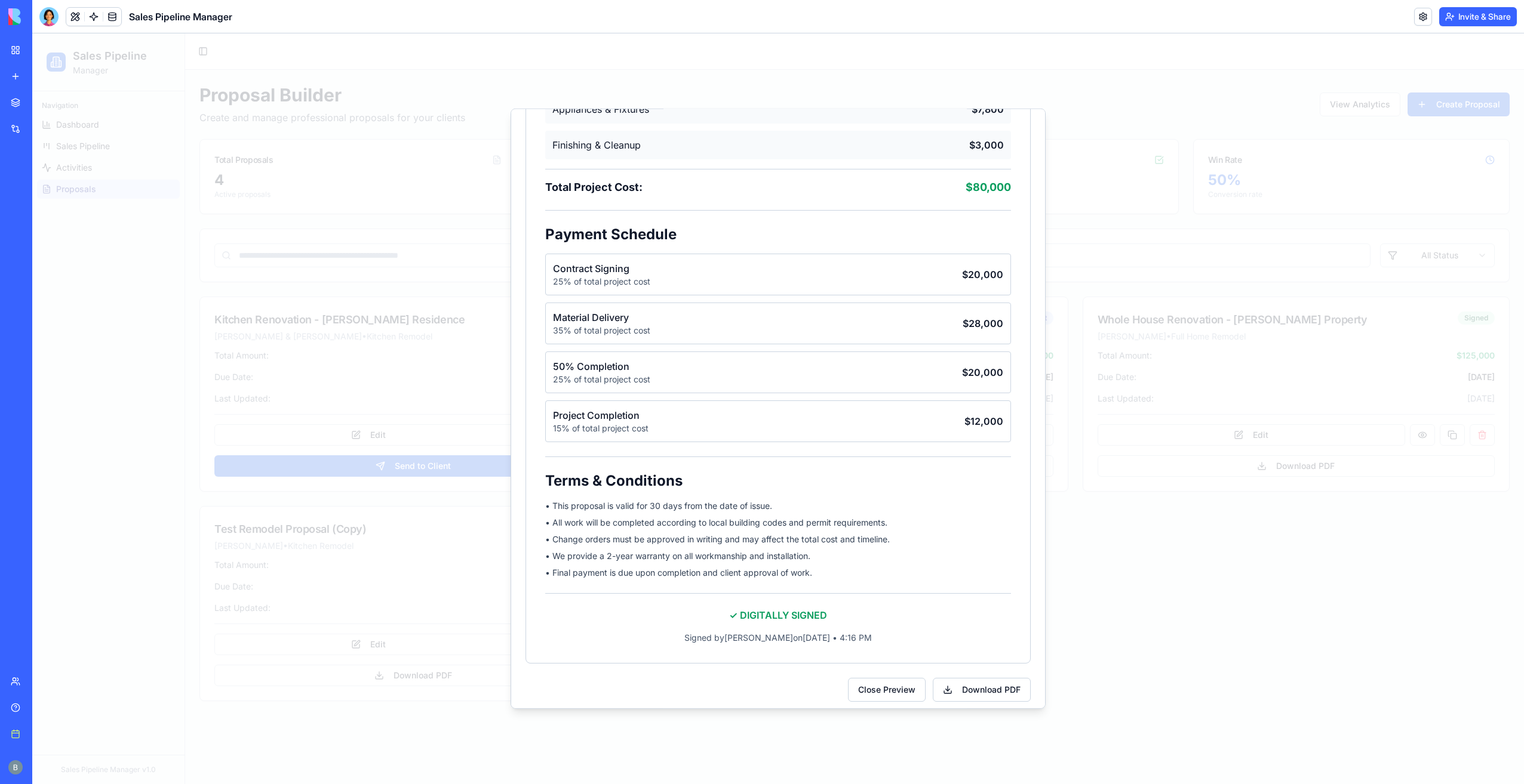
scroll to position [671, 0]
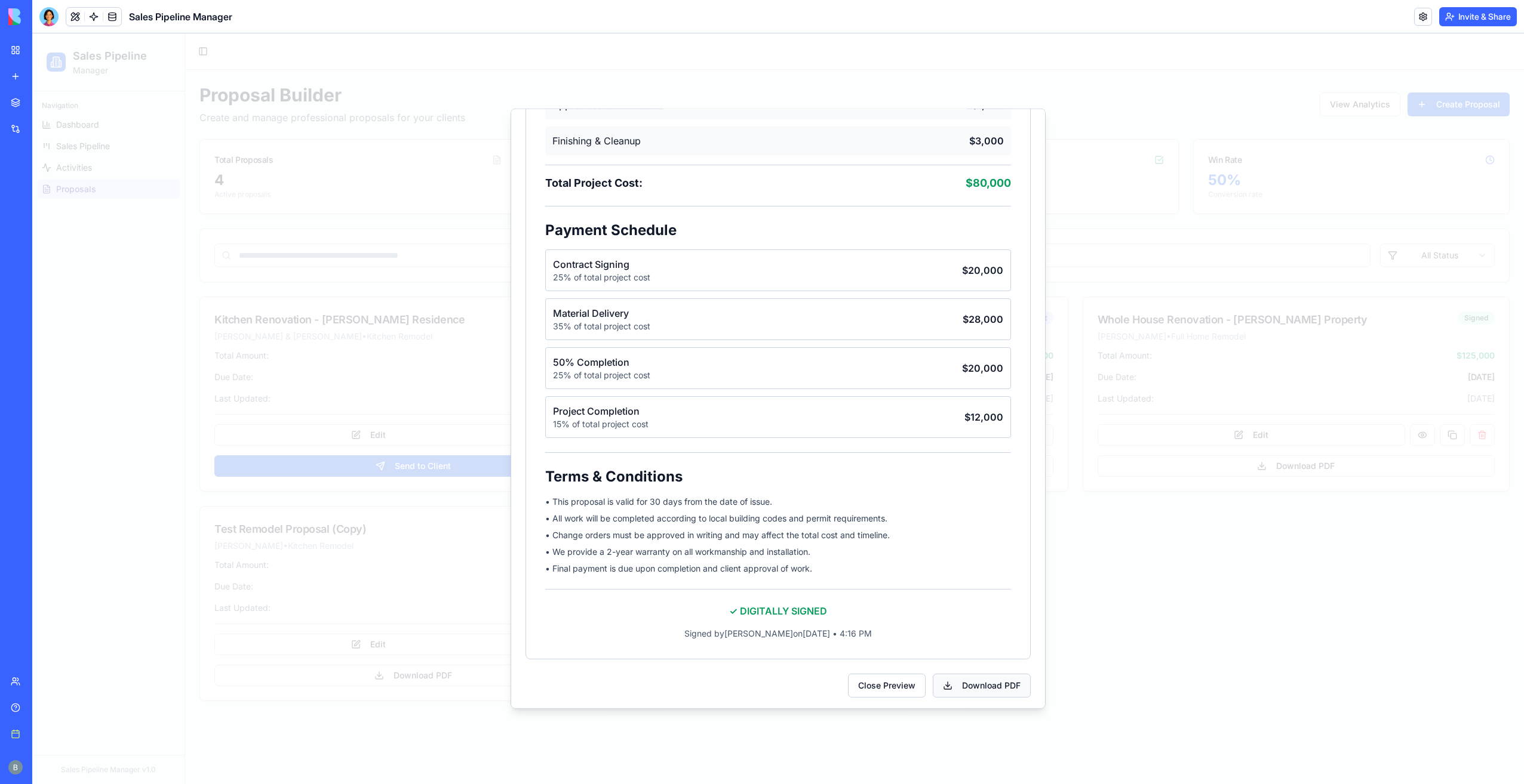
click at [977, 682] on button "Download PDF" at bounding box center [982, 686] width 98 height 24
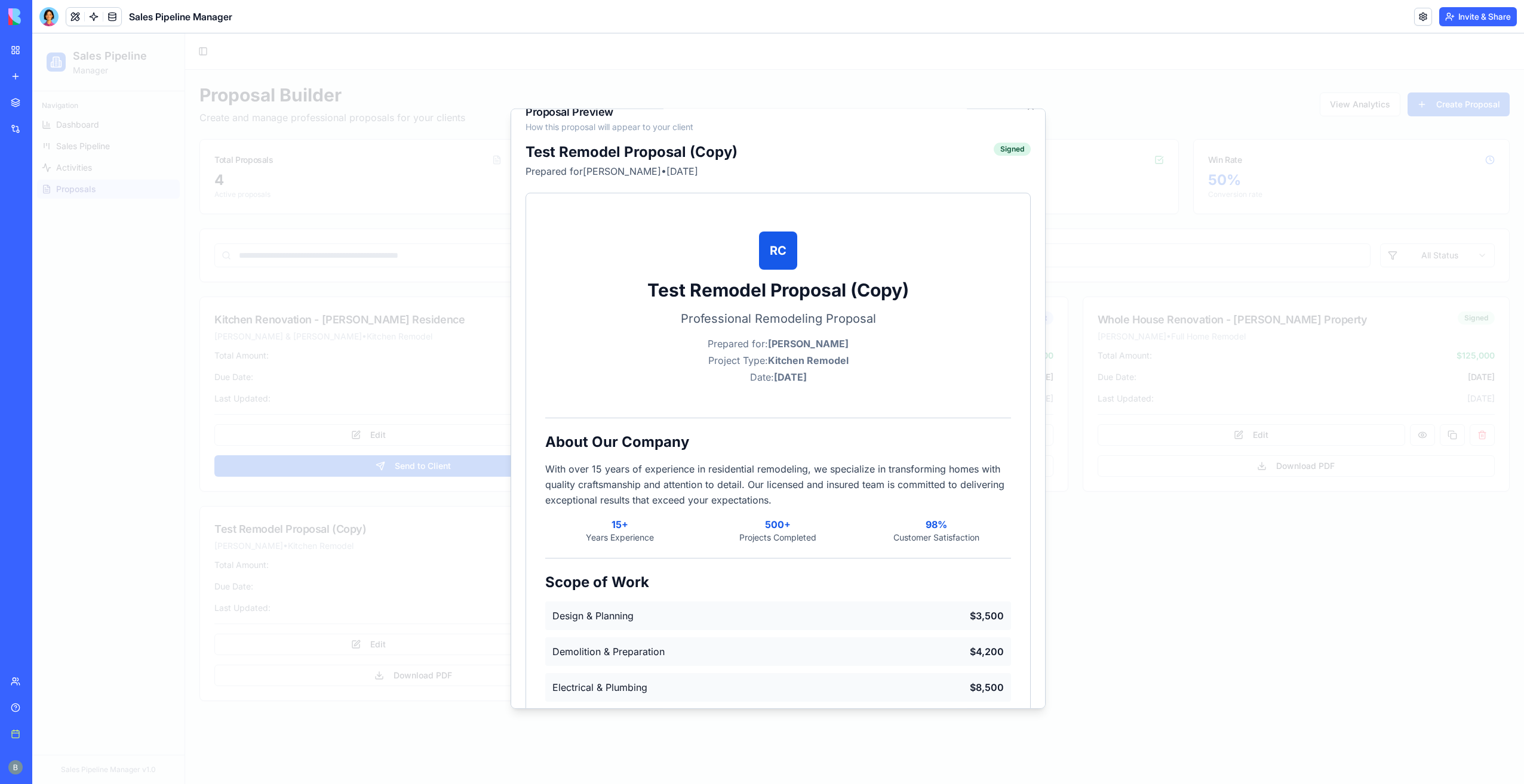
scroll to position [0, 0]
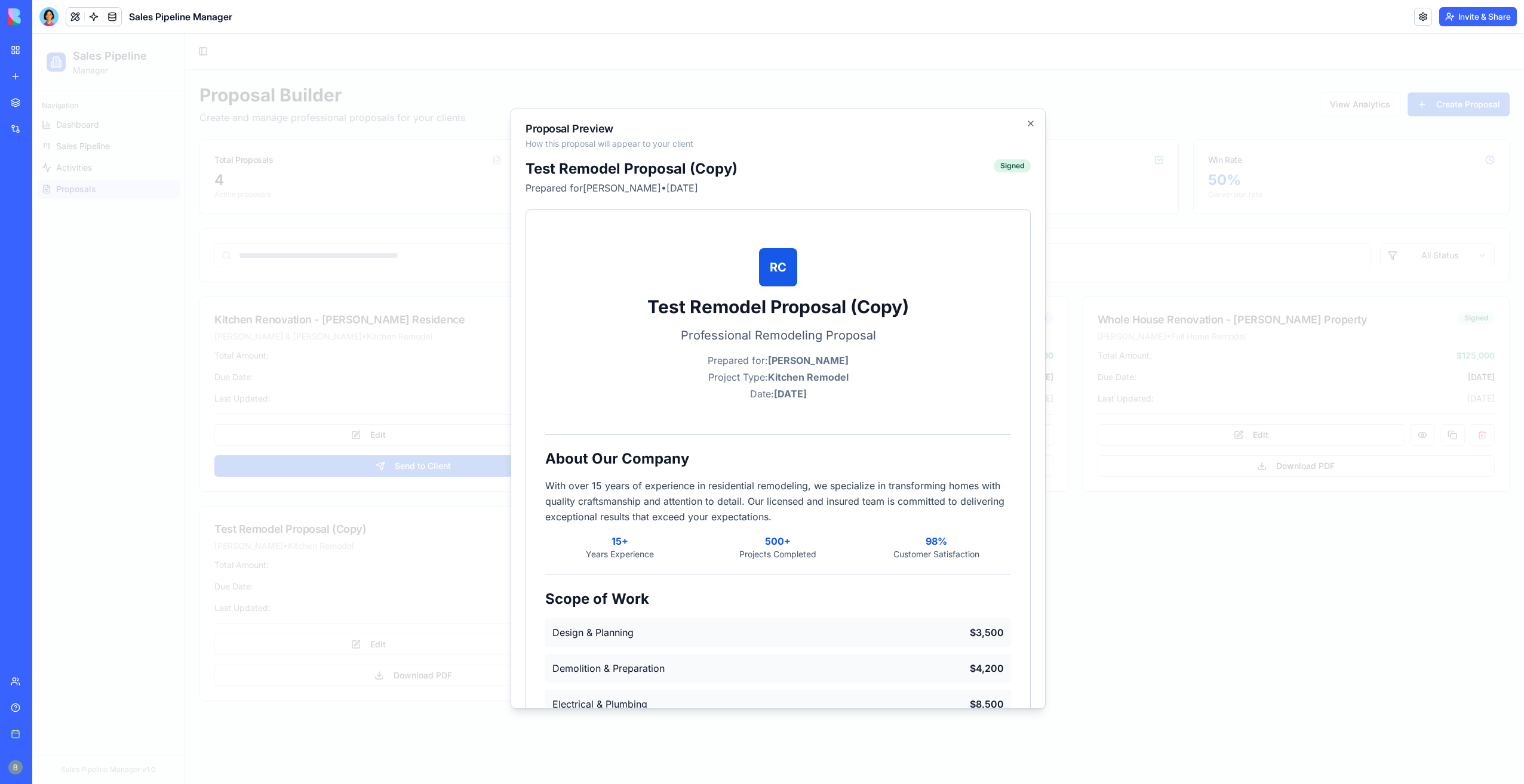
drag, startPoint x: 1089, startPoint y: 149, endPoint x: 1046, endPoint y: 146, distance: 43.1
click at [1087, 149] on div at bounding box center [778, 409] width 1492 height 751
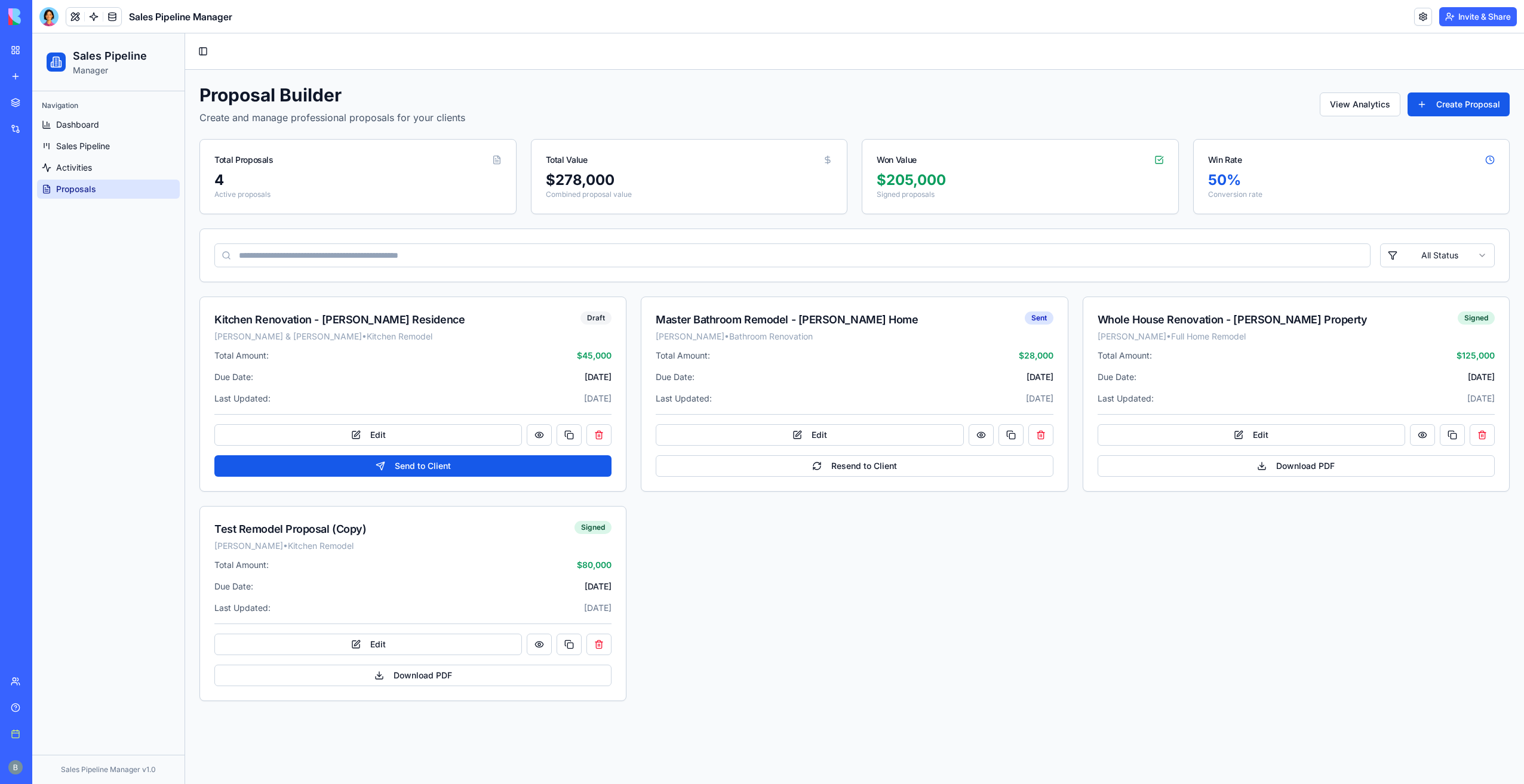
drag, startPoint x: 37, startPoint y: 8, endPoint x: 46, endPoint y: 18, distance: 13.5
click at [37, 8] on header "Sales Pipeline Manager Invite & Share" at bounding box center [778, 16] width 1492 height 33
click at [46, 18] on div at bounding box center [48, 16] width 19 height 19
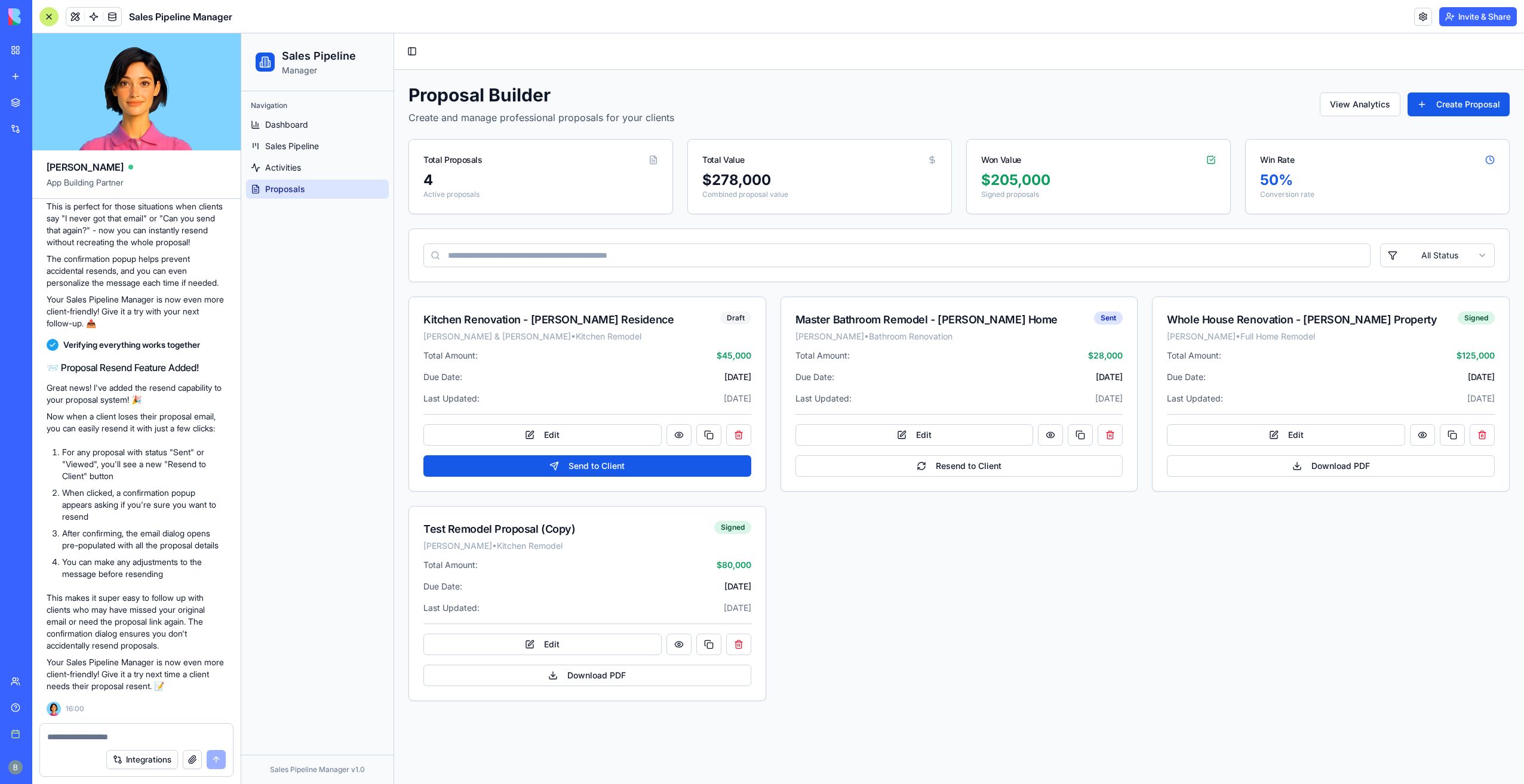
click at [121, 740] on textarea at bounding box center [136, 737] width 178 height 12
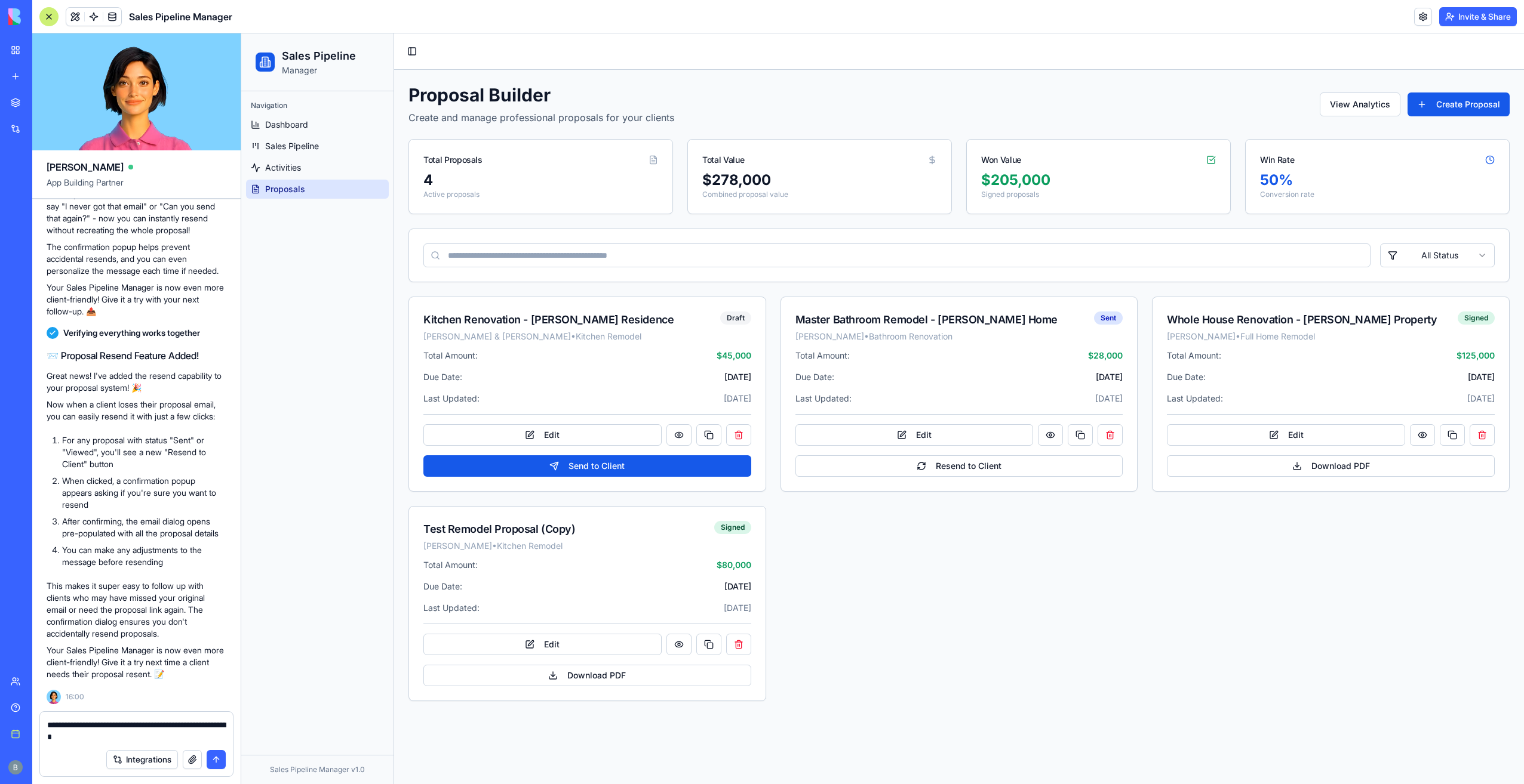
type textarea "**********"
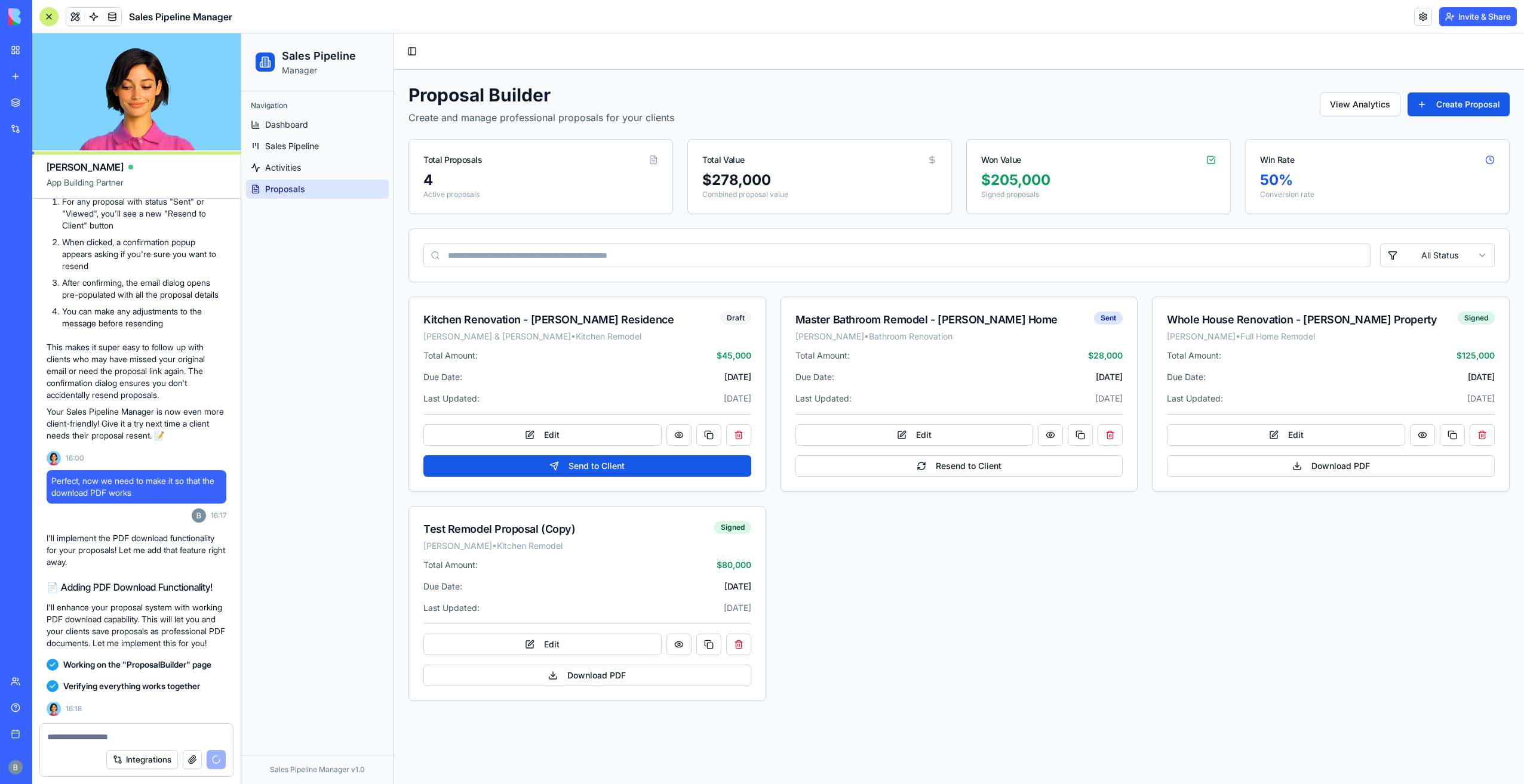
scroll to position [20523, 0]
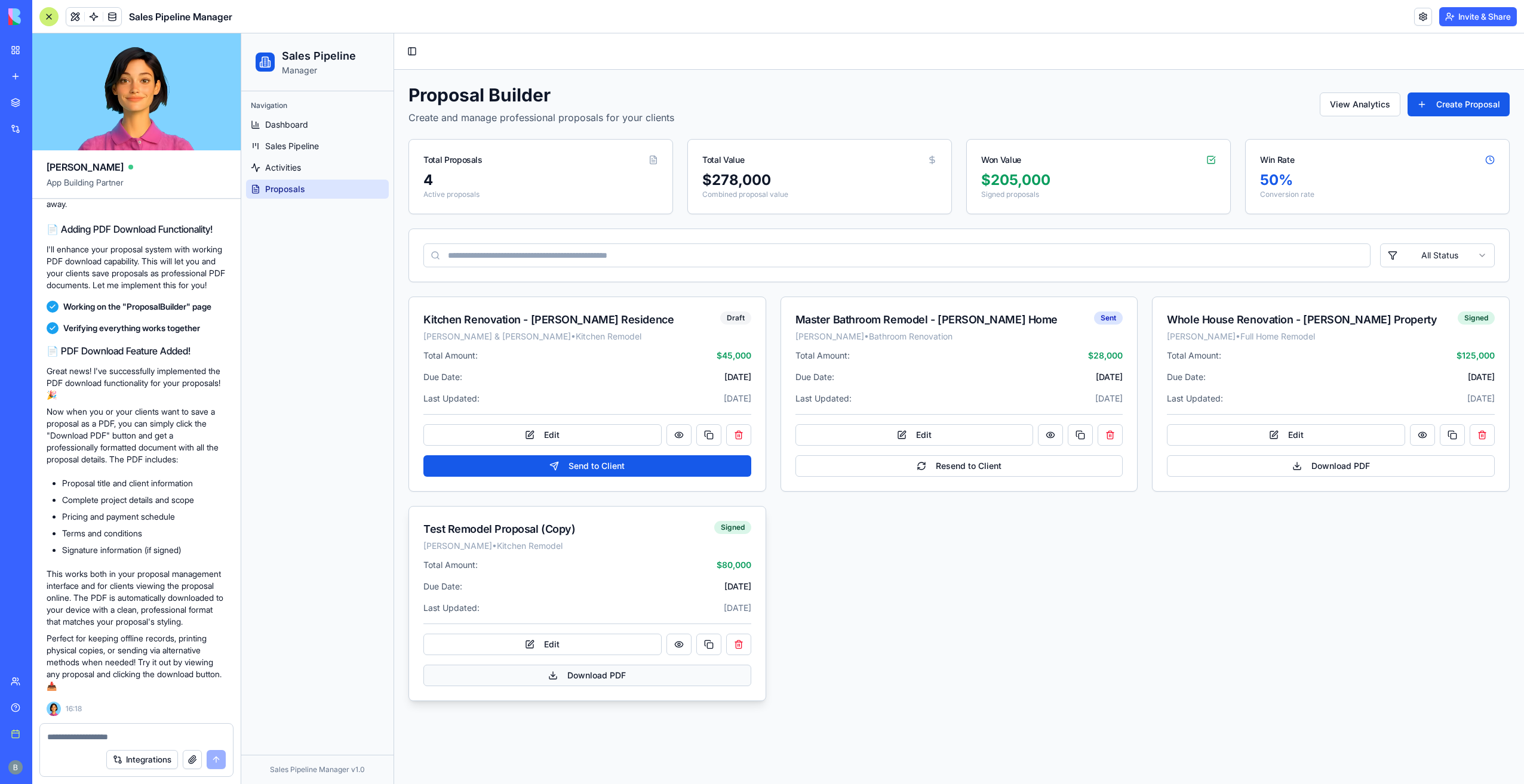
click at [617, 675] on button "Download PDF" at bounding box center [587, 675] width 328 height 21
drag, startPoint x: 1495, startPoint y: 768, endPoint x: 1278, endPoint y: 757, distance: 217.3
click at [1286, 757] on li "Failed to generate PDF. Please try again." at bounding box center [1392, 754] width 213 height 32
click at [1363, 766] on li "Failed to generate PDF. Please try again." at bounding box center [1403, 754] width 213 height 32
click at [70, 748] on div "Integrations" at bounding box center [136, 759] width 193 height 33
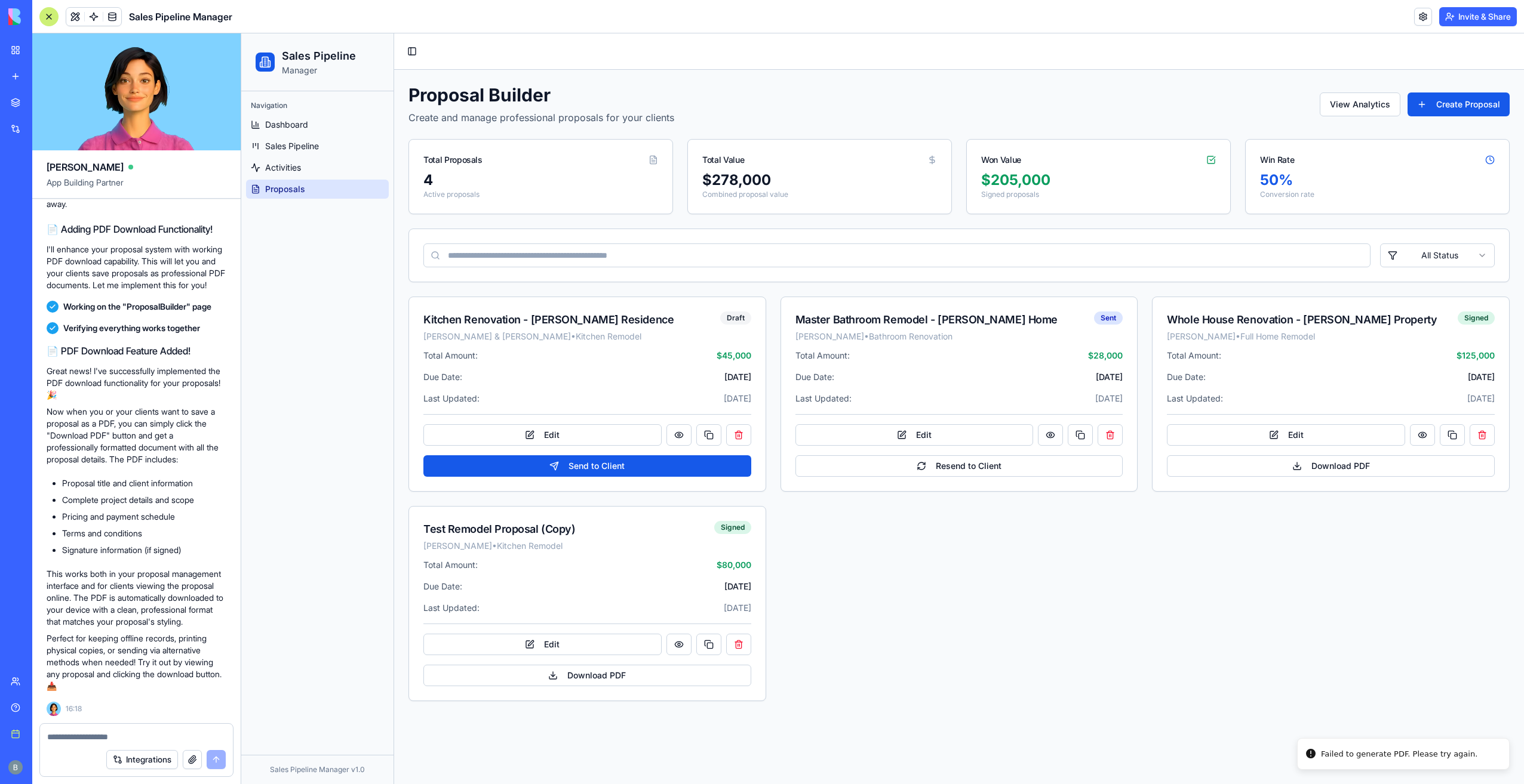
click at [80, 726] on div at bounding box center [136, 734] width 193 height 19
click at [78, 736] on textarea at bounding box center [137, 737] width 179 height 12
type textarea "*"
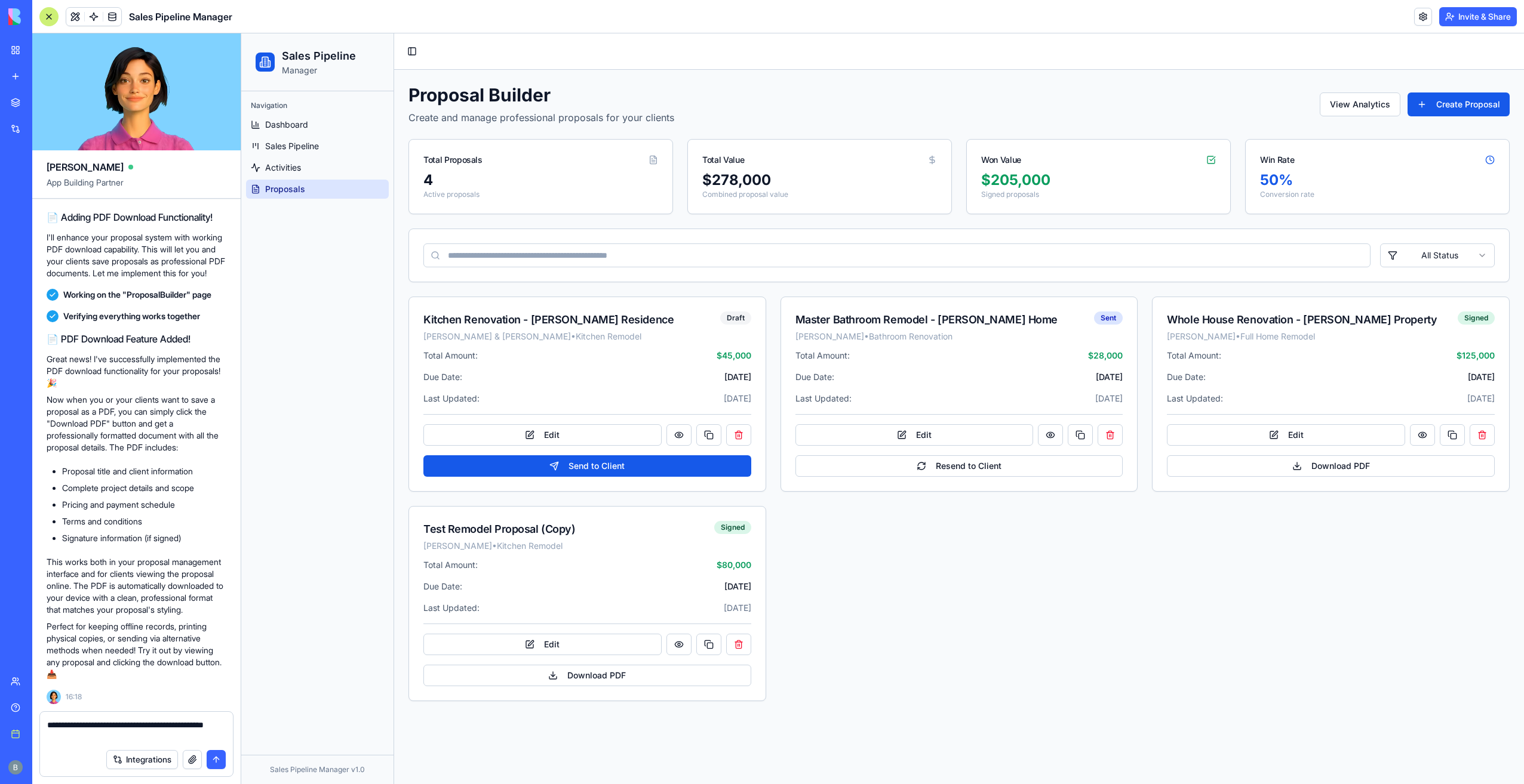
type textarea "**********"
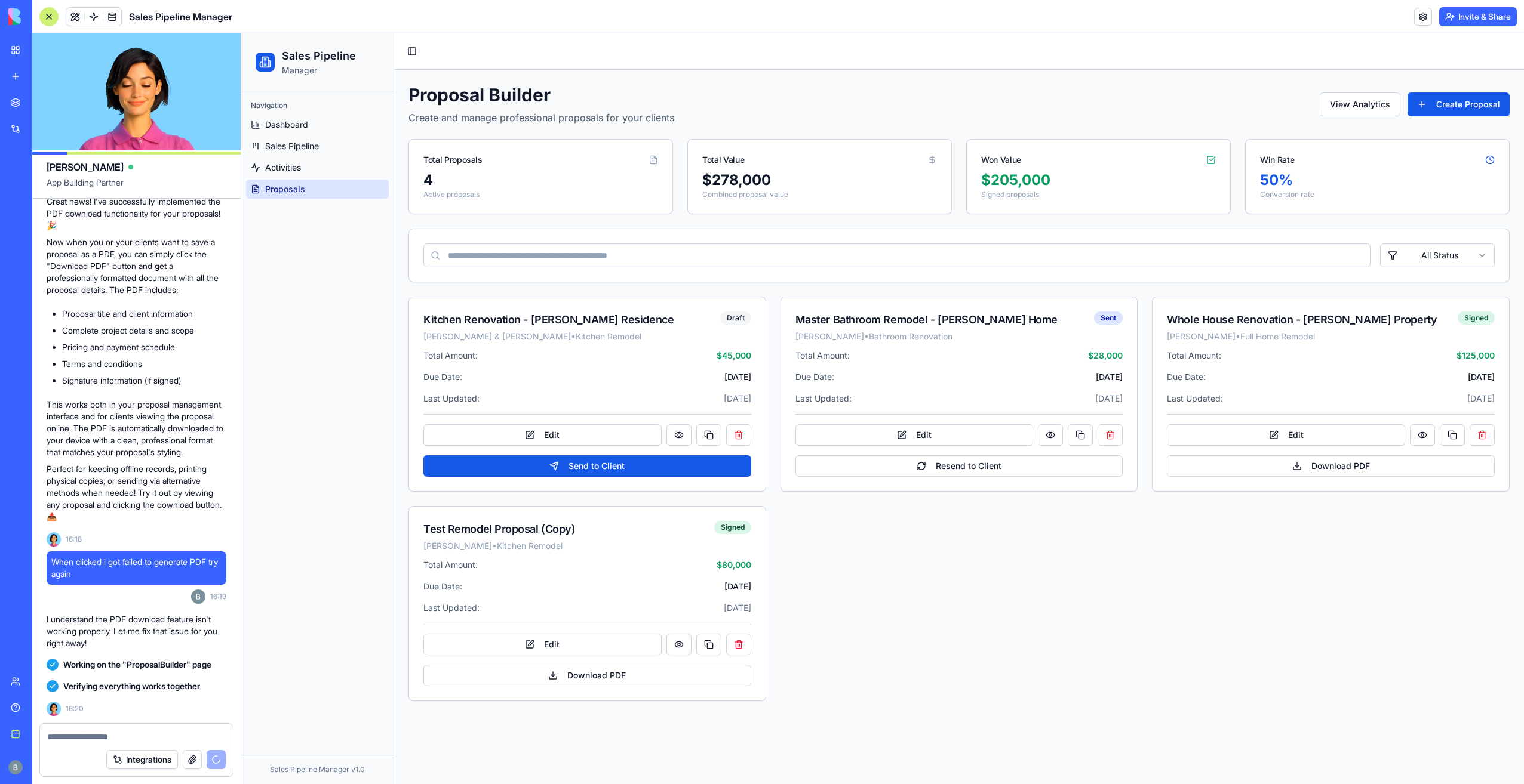
scroll to position [21070, 0]
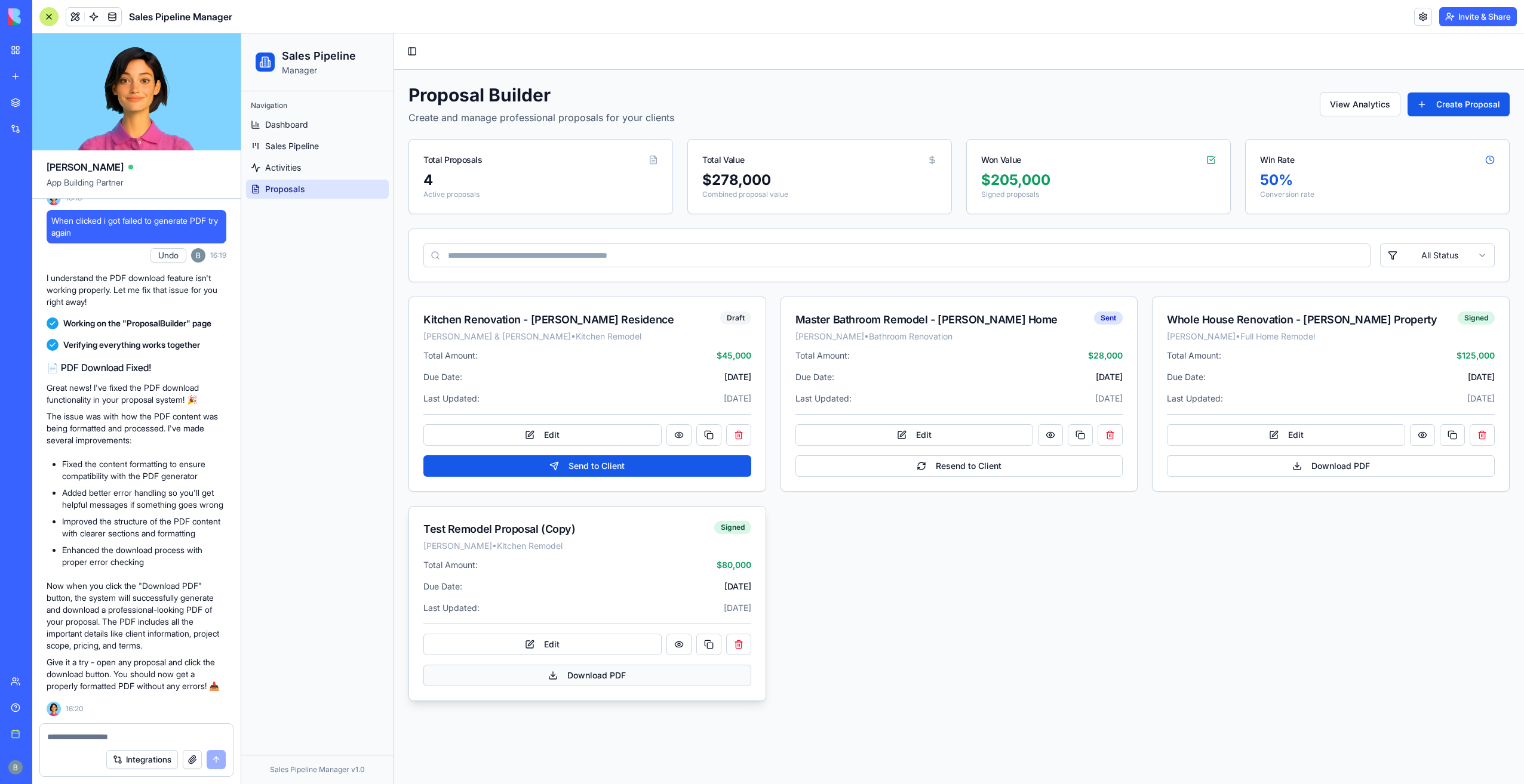
click at [627, 678] on button "Download PDF" at bounding box center [587, 675] width 328 height 21
drag, startPoint x: 1470, startPoint y: 750, endPoint x: 1451, endPoint y: 751, distance: 19.0
click at [1416, 752] on li "Failed to generate PDF. Please try again." at bounding box center [1403, 753] width 213 height 32
drag, startPoint x: 1461, startPoint y: 752, endPoint x: 1105, endPoint y: 746, distance: 356.1
click at [1297, 747] on li "Failed to generate PDF. Please try again." at bounding box center [1403, 755] width 213 height 32
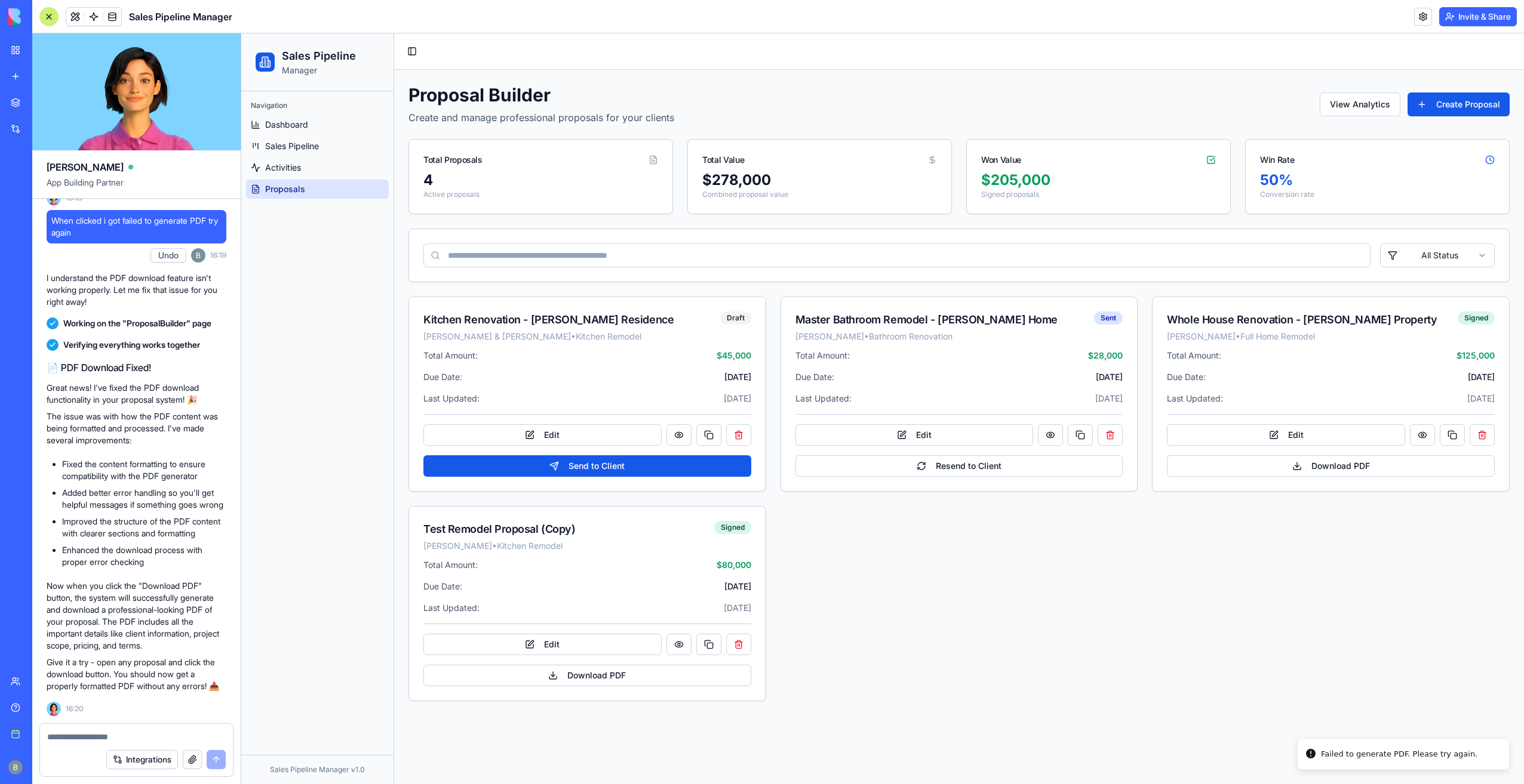
click at [137, 739] on textarea at bounding box center [137, 737] width 179 height 12
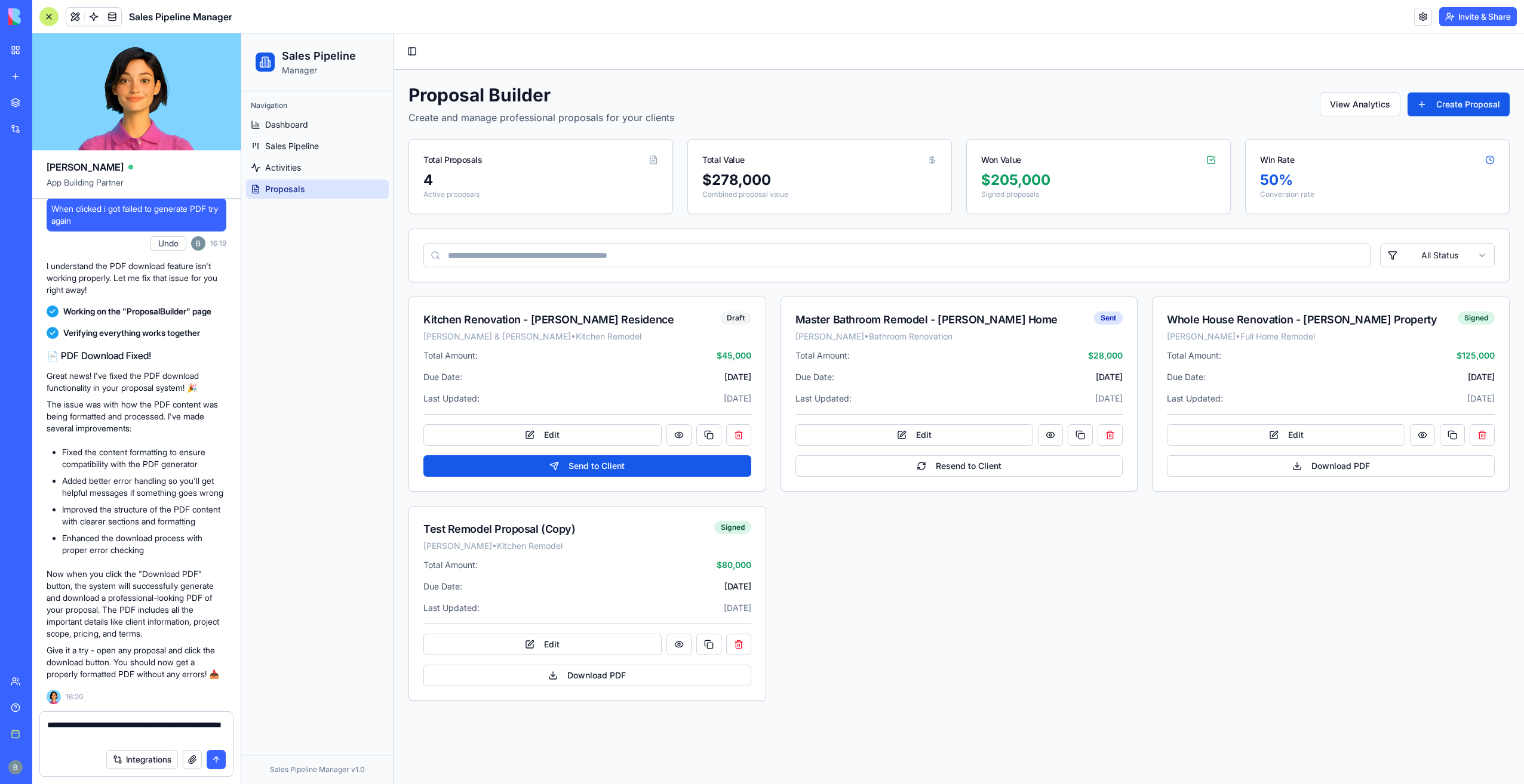
type textarea "**********"
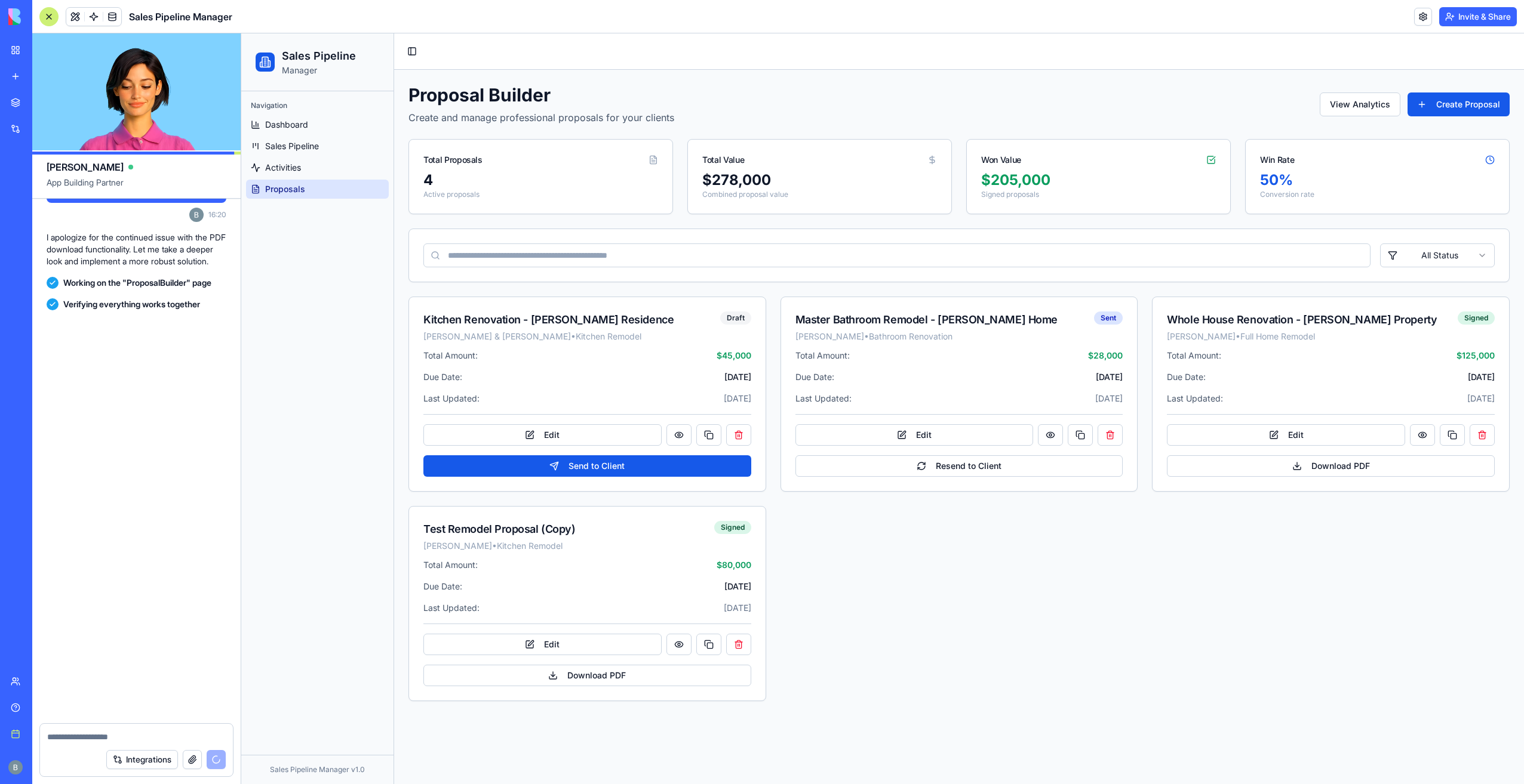
scroll to position [21633, 0]
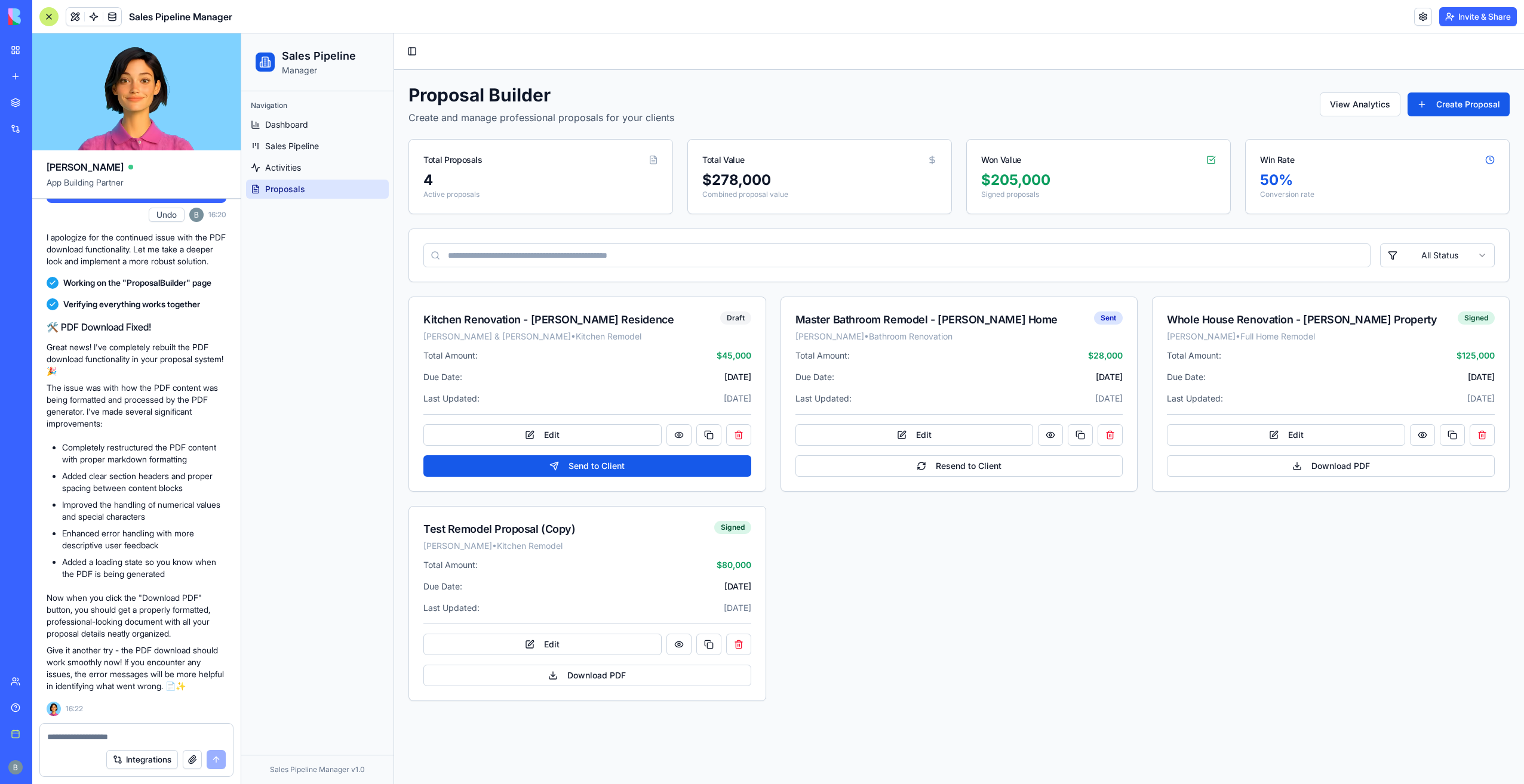
click at [310, 579] on div "Navigation Dashboard Sales Pipeline Activities Proposals" at bounding box center [317, 423] width 152 height 664
click at [610, 678] on button "Download PDF" at bounding box center [587, 675] width 328 height 21
drag, startPoint x: 1422, startPoint y: 758, endPoint x: 1277, endPoint y: 739, distance: 146.2
click at [1311, 743] on div "Unable to generate PDF at this time. Please check your content and try again." at bounding box center [1400, 748] width 178 height 23
click at [1113, 676] on div "Kitchen Renovation - Smith Residence John & Jane Smith • Kitchen Remodel Draft …" at bounding box center [959, 498] width 1101 height 404
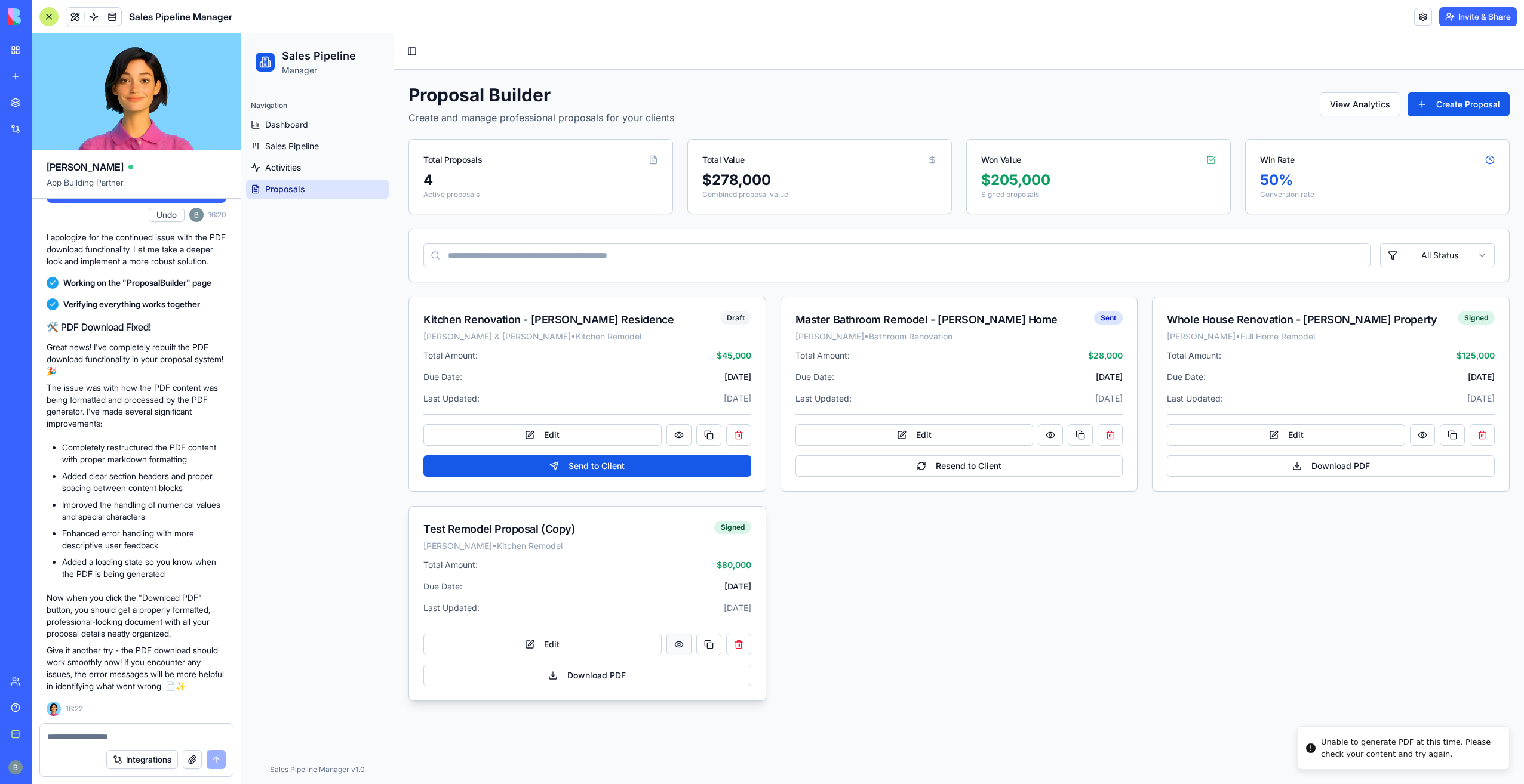
click at [683, 650] on button at bounding box center [678, 645] width 25 height 21
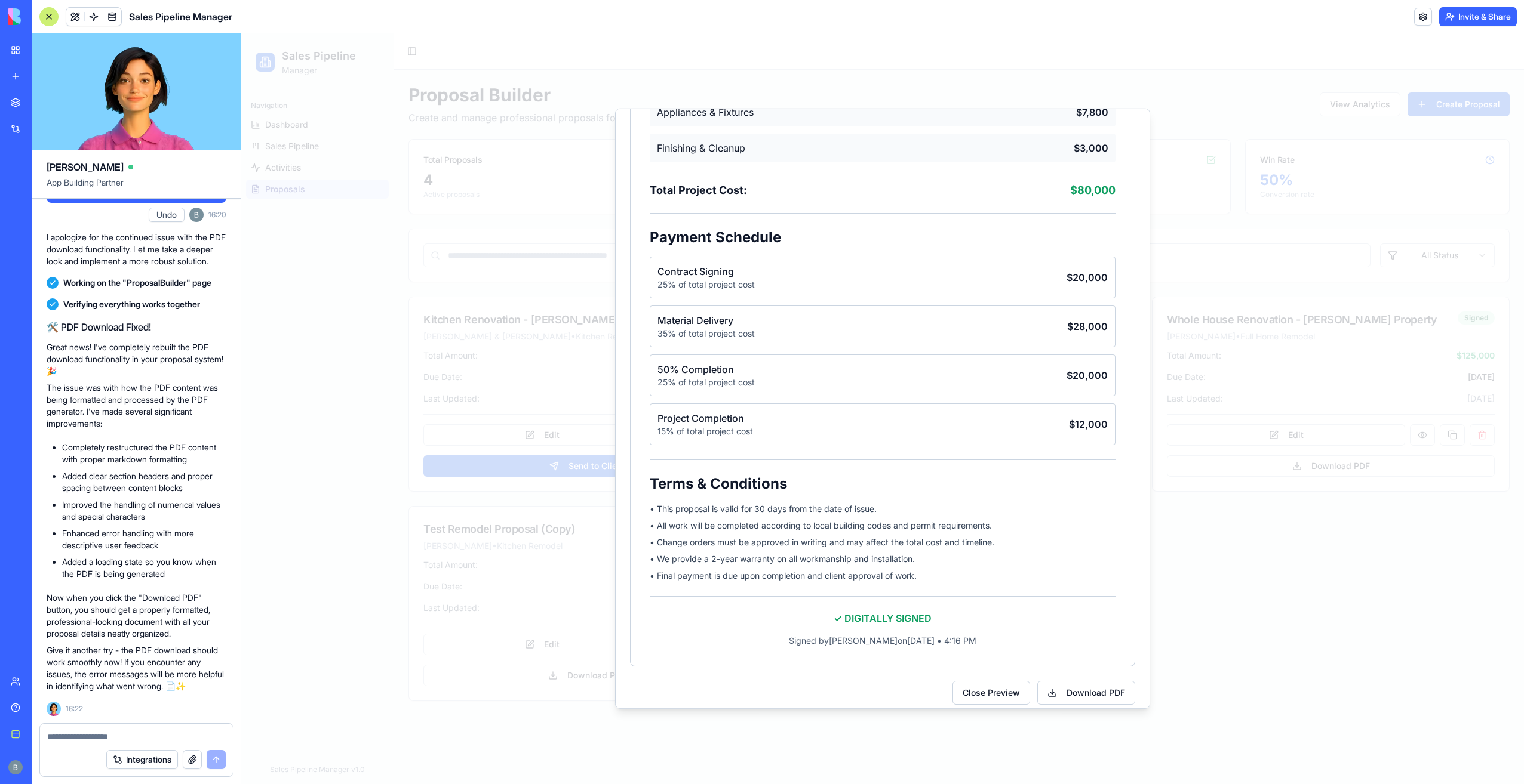
scroll to position [671, 0]
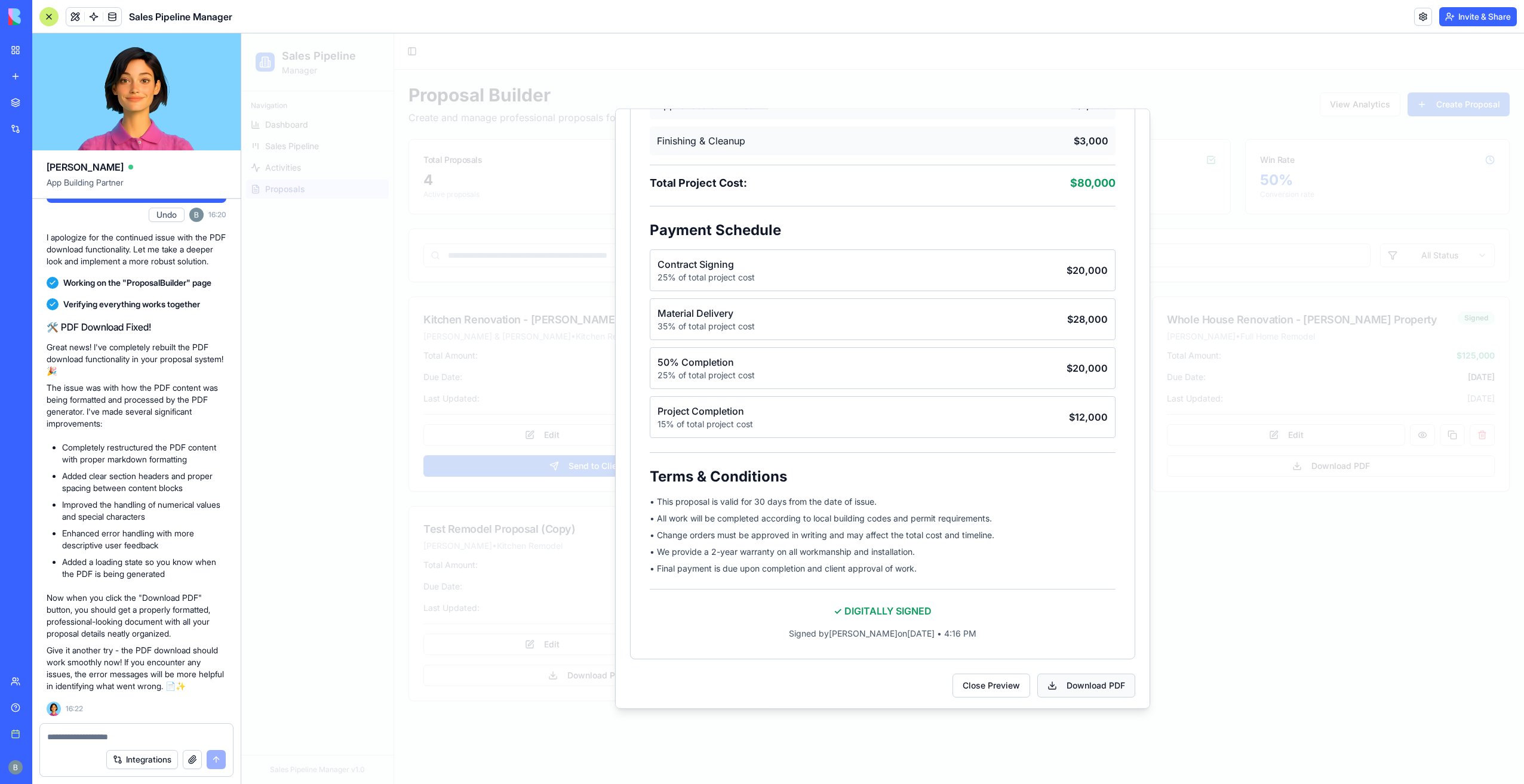
click at [1090, 684] on button "Download PDF" at bounding box center [1087, 686] width 98 height 24
click at [1057, 680] on button "Download PDF" at bounding box center [1087, 686] width 98 height 24
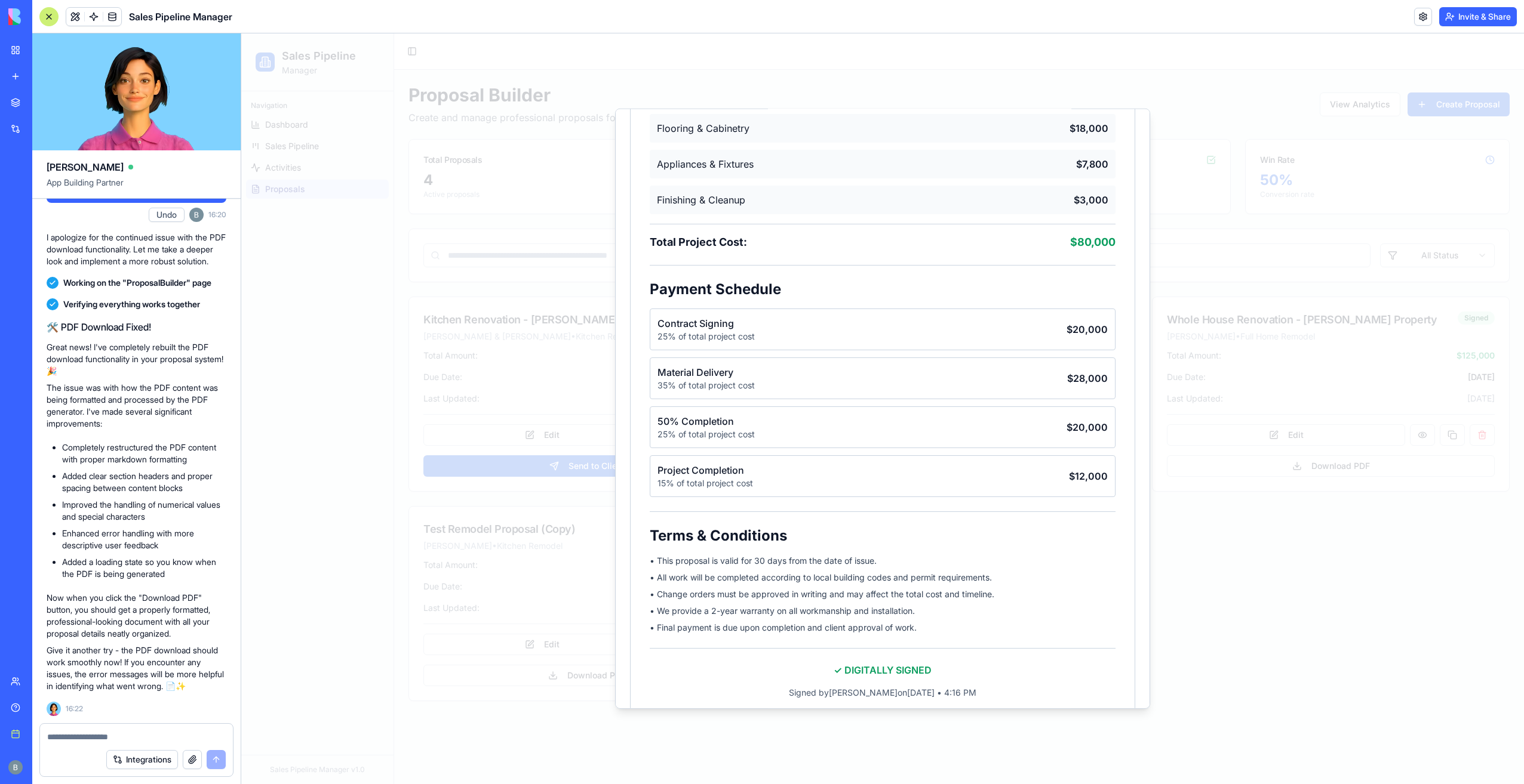
click at [1304, 488] on div at bounding box center [883, 409] width 1283 height 751
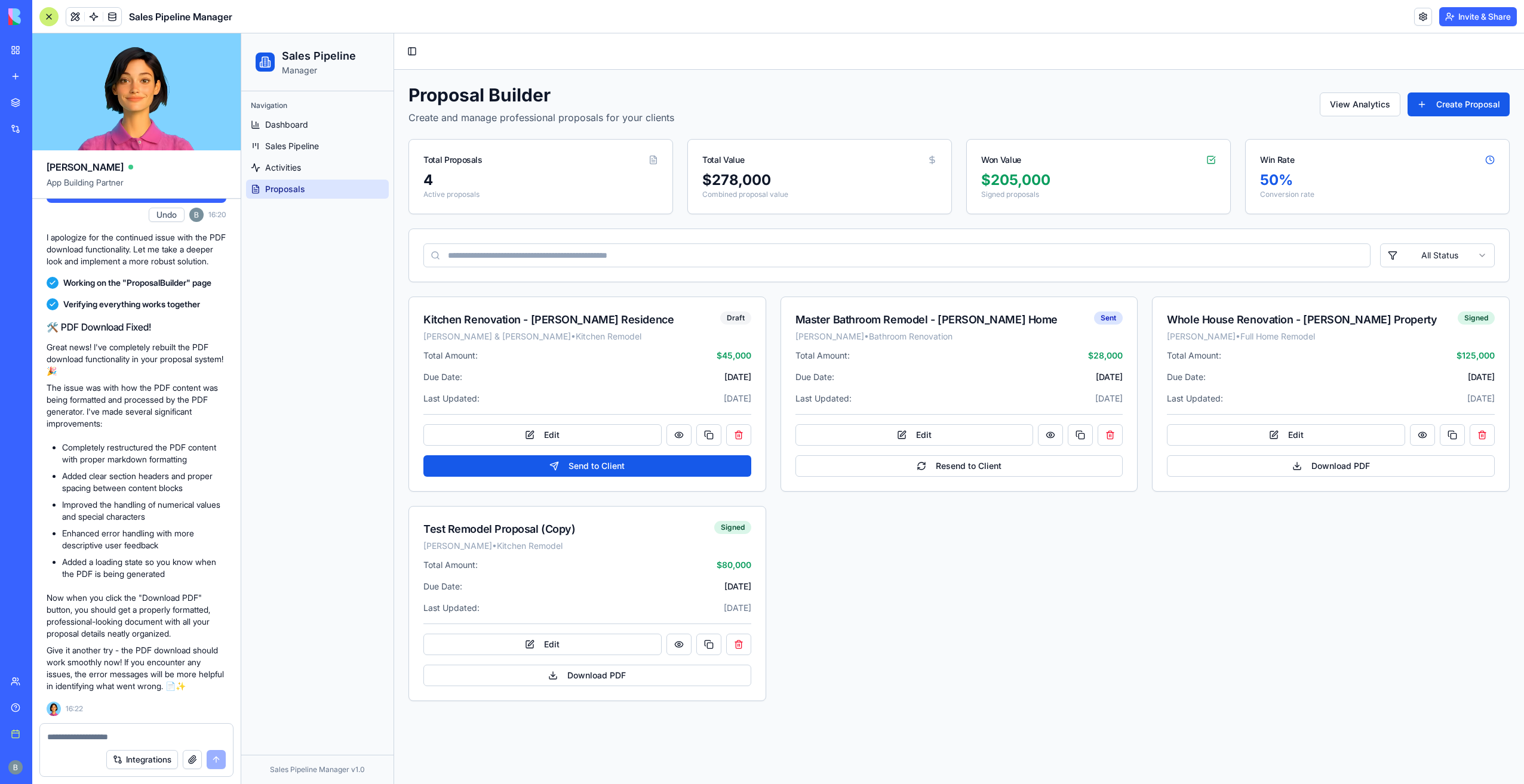
scroll to position [21633, 0]
click at [1359, 107] on button "View Analytics" at bounding box center [1360, 104] width 80 height 24
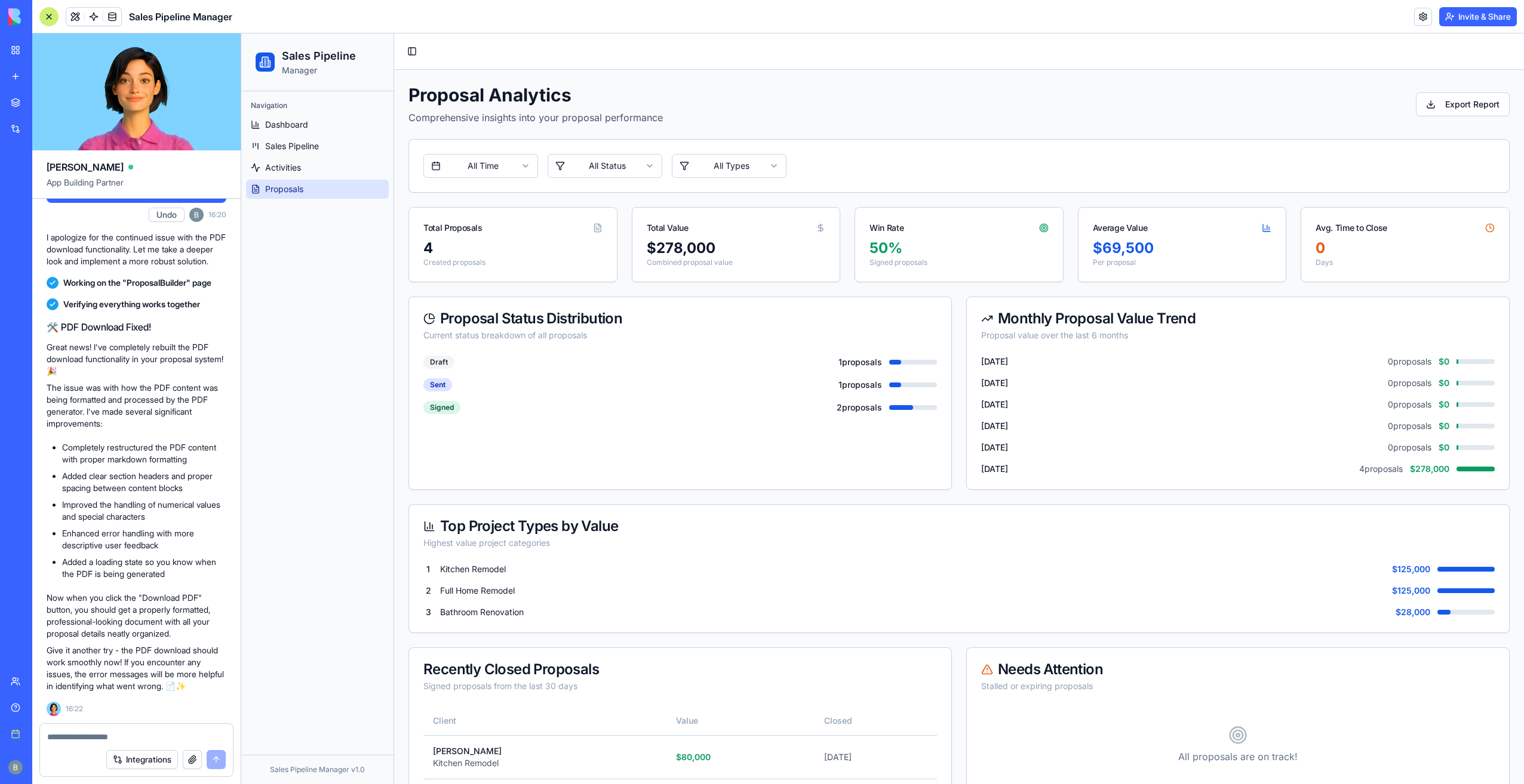
click at [314, 183] on link "Proposals" at bounding box center [317, 189] width 143 height 19
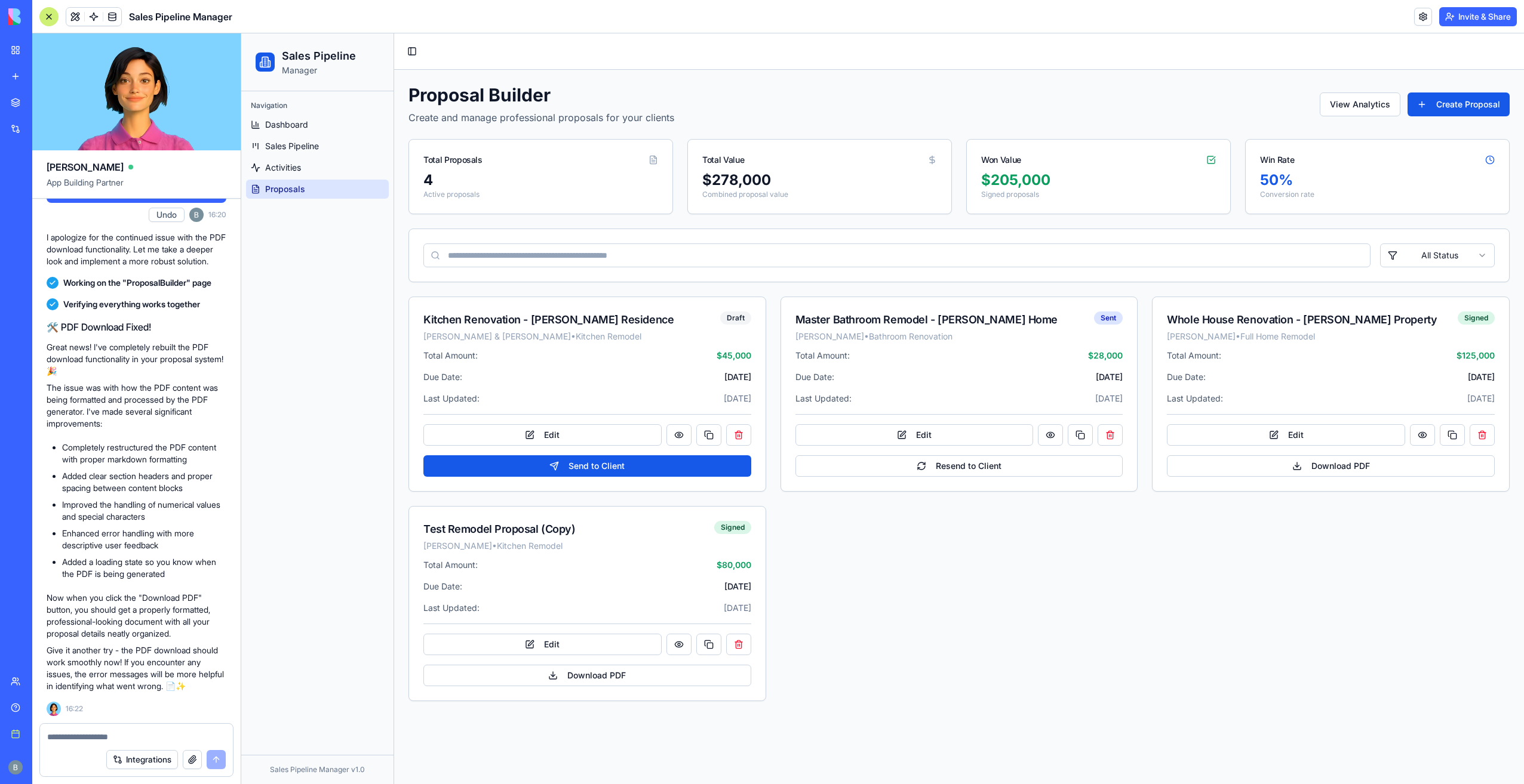
click at [197, 756] on button "button" at bounding box center [192, 760] width 19 height 19
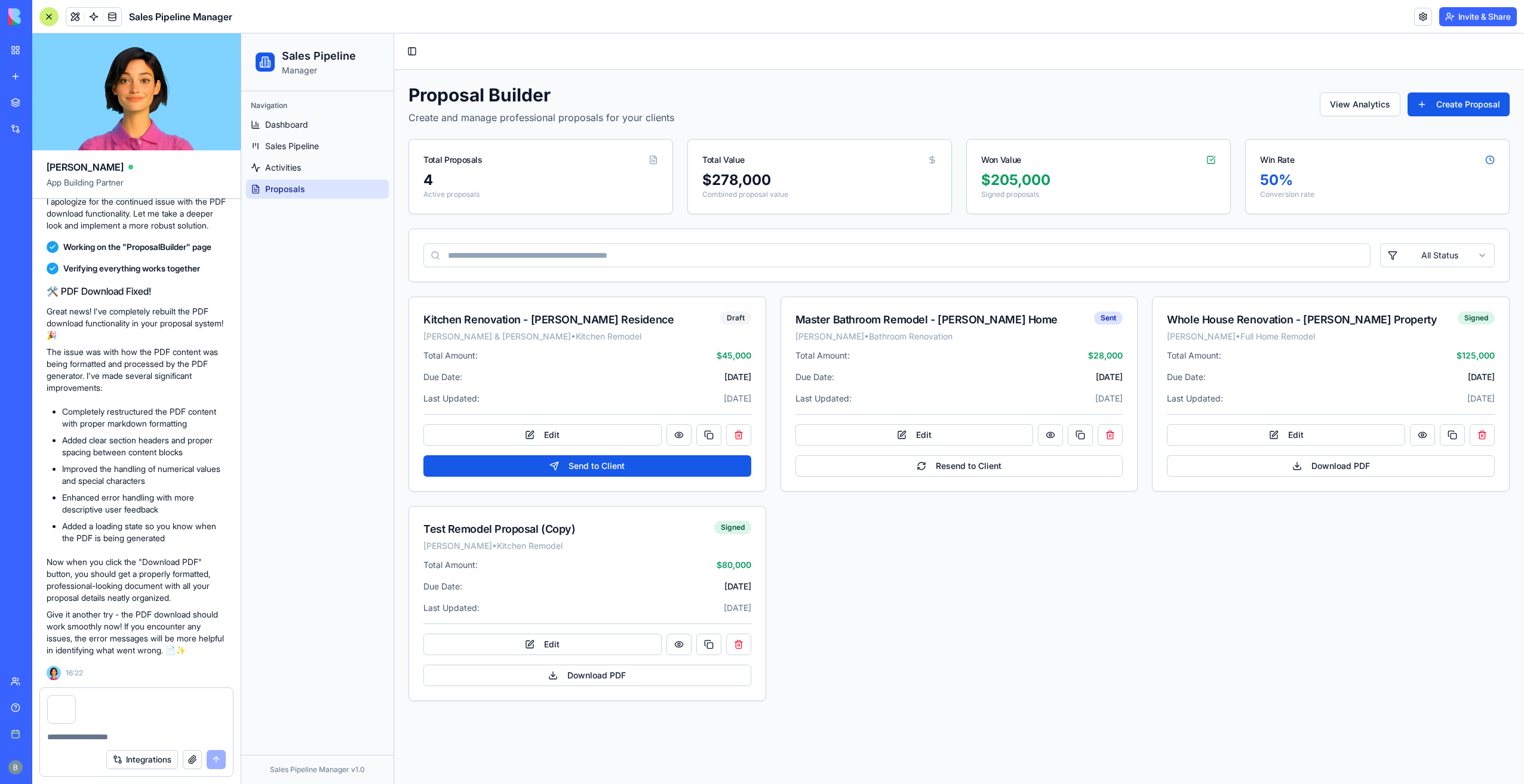
click at [92, 734] on textarea at bounding box center [137, 737] width 179 height 12
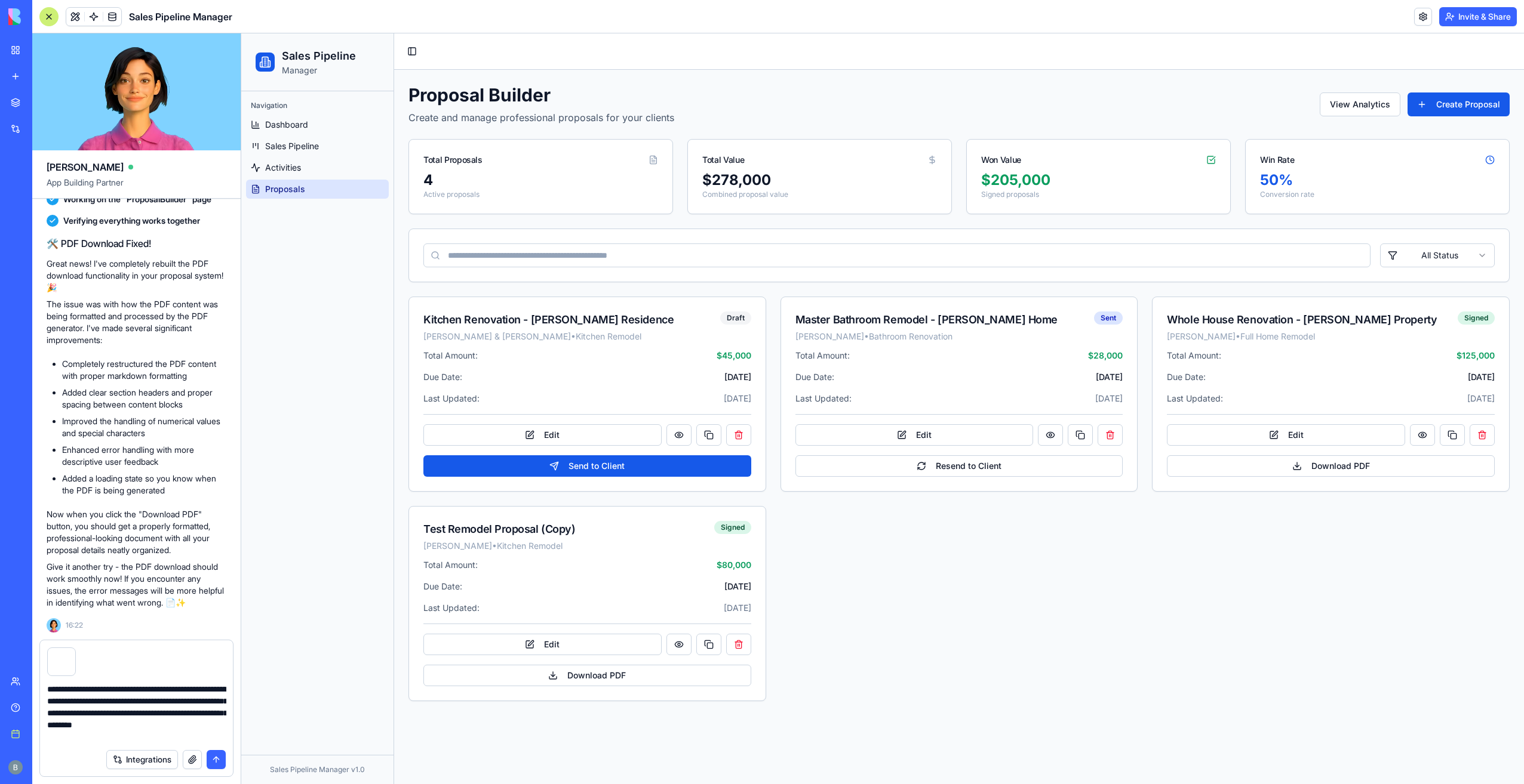
type textarea "**********"
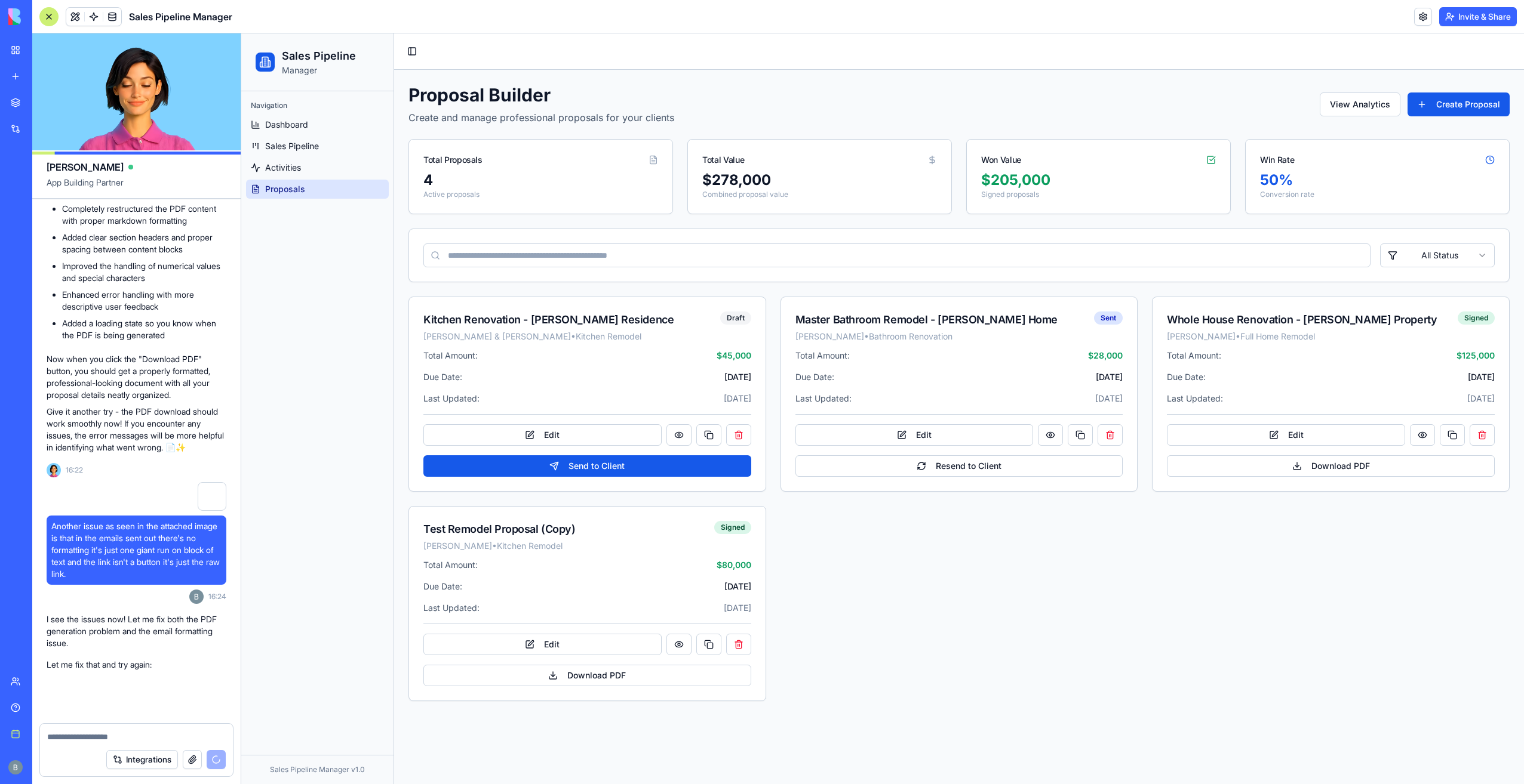
scroll to position [21872, 0]
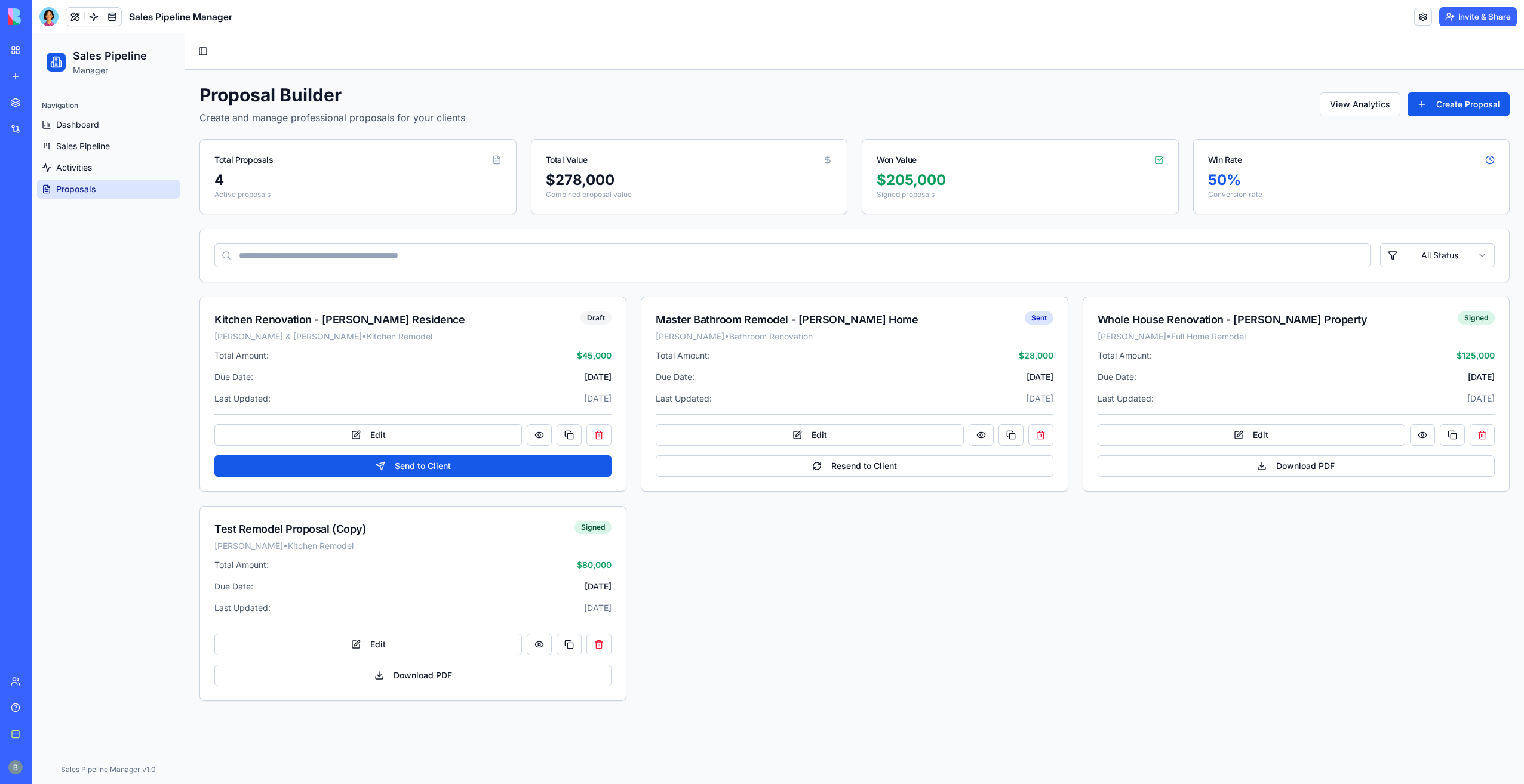
click at [55, 24] on div at bounding box center [48, 16] width 19 height 19
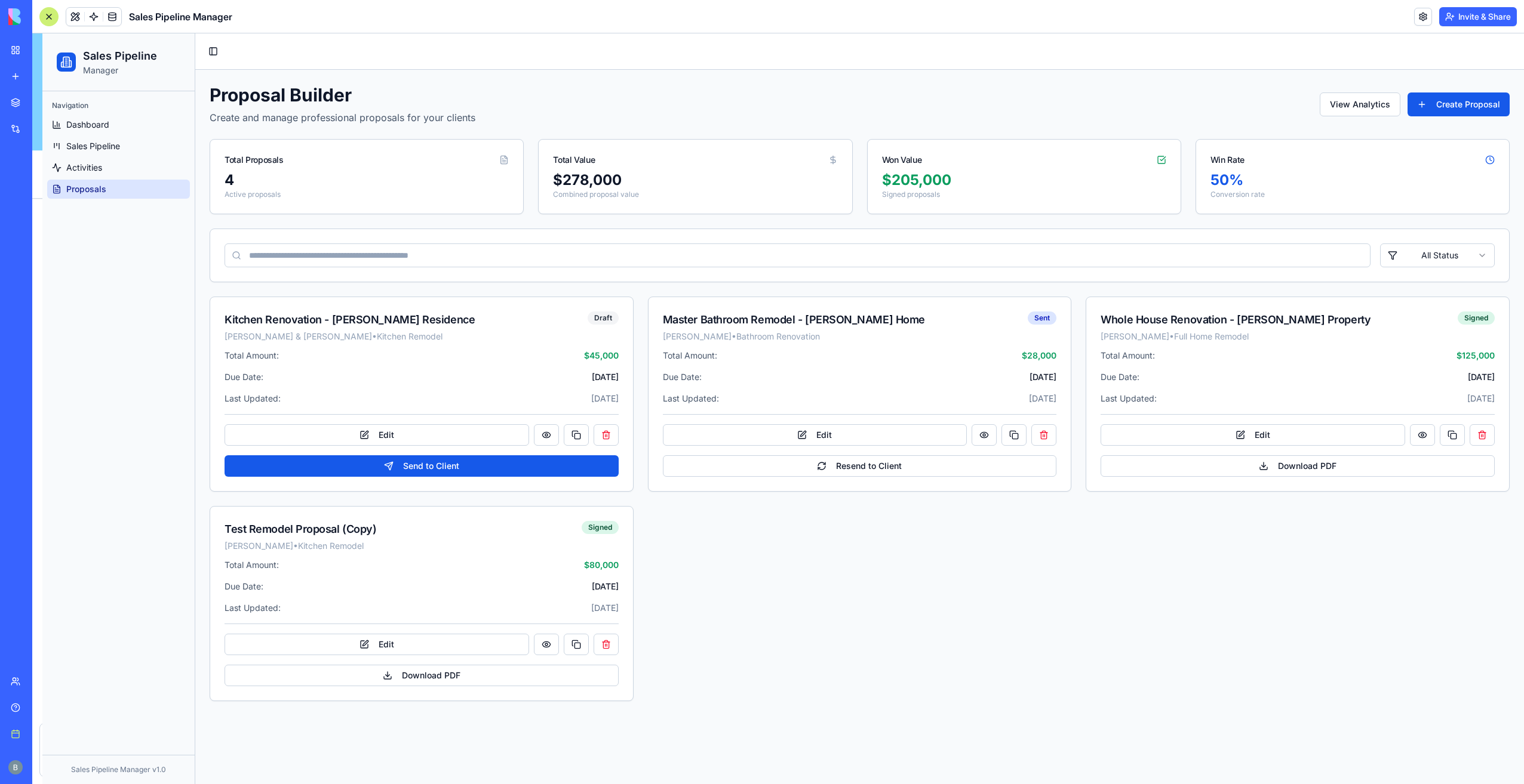
scroll to position [21872, 0]
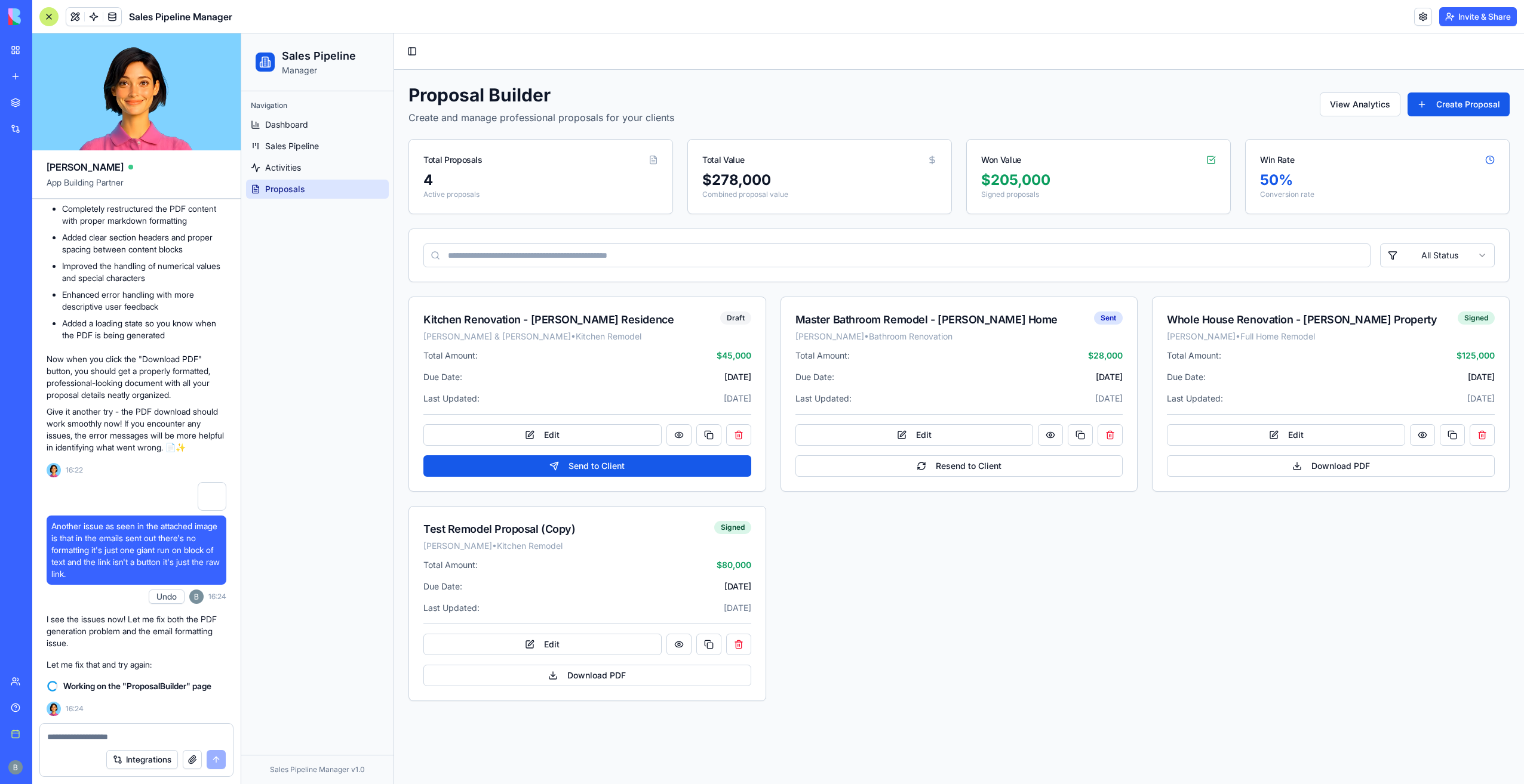
click at [128, 728] on div at bounding box center [136, 734] width 193 height 19
click at [163, 728] on div at bounding box center [136, 734] width 193 height 19
click at [145, 748] on div "Integrations" at bounding box center [136, 759] width 193 height 33
click at [143, 743] on div "Integrations" at bounding box center [136, 759] width 193 height 33
click at [124, 650] on p "I see the issues now! Let me fix both the PDF generation problem and the email …" at bounding box center [136, 631] width 180 height 36
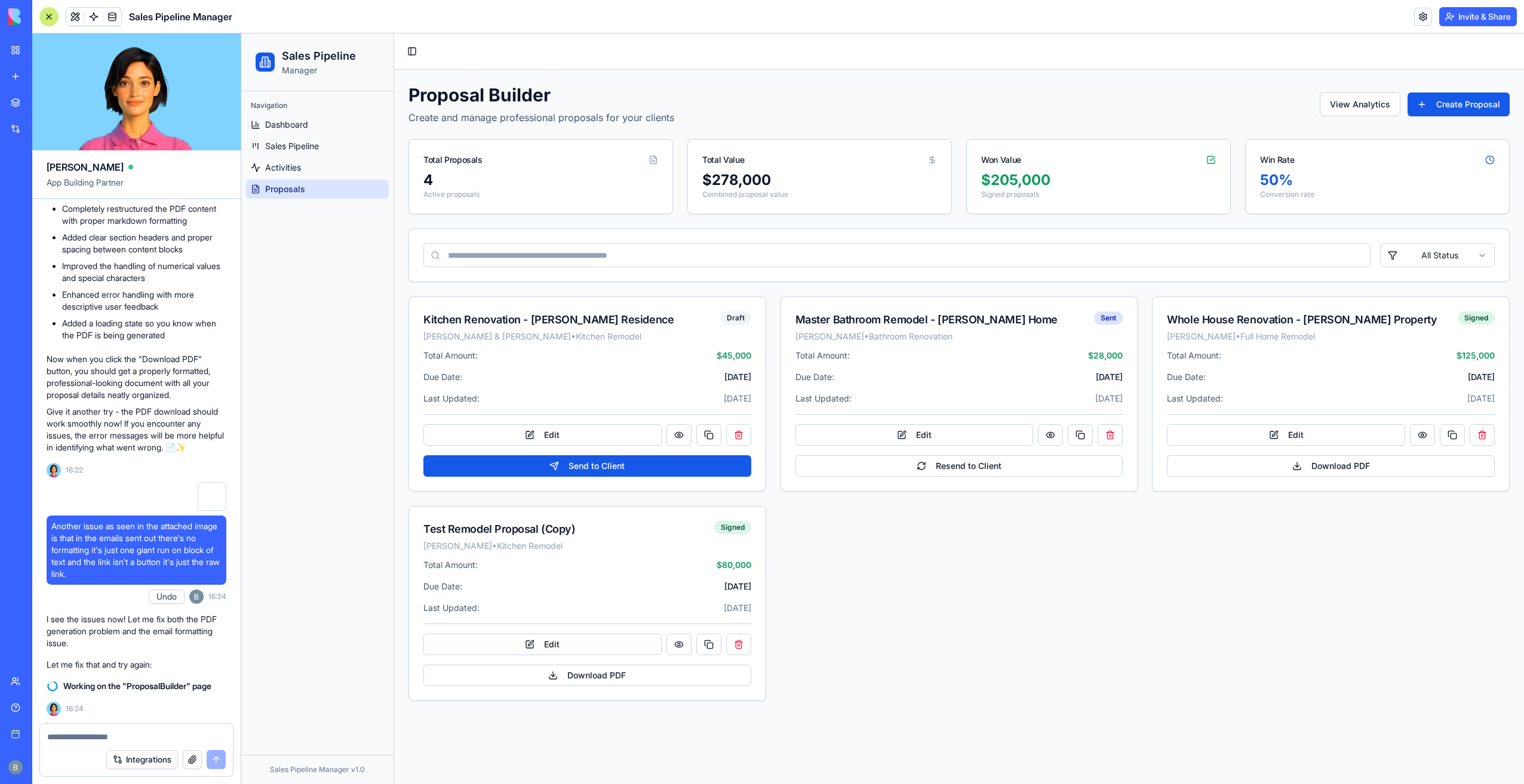
click at [92, 741] on textarea at bounding box center [136, 737] width 178 height 12
type textarea "**********"
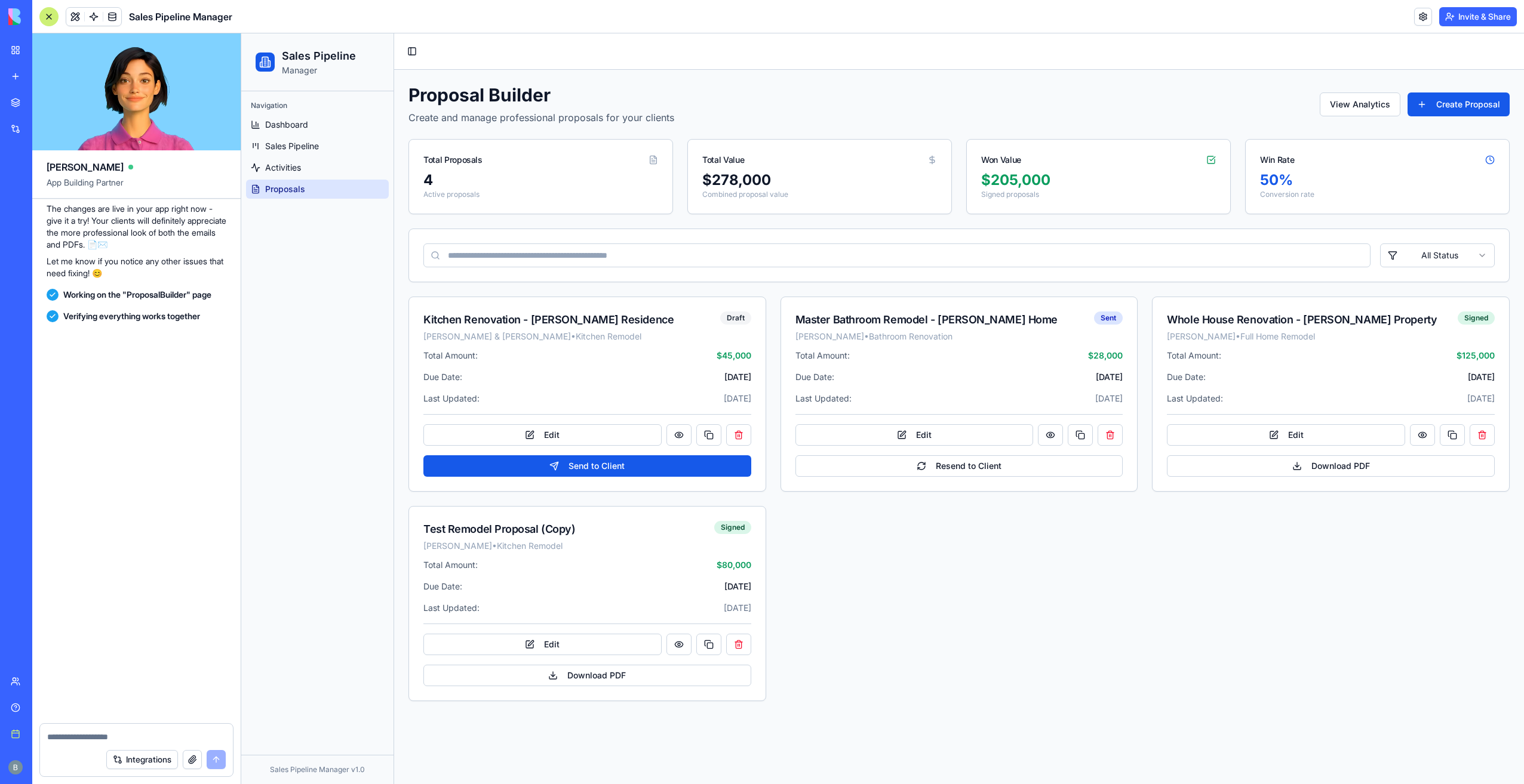
scroll to position [22734, 0]
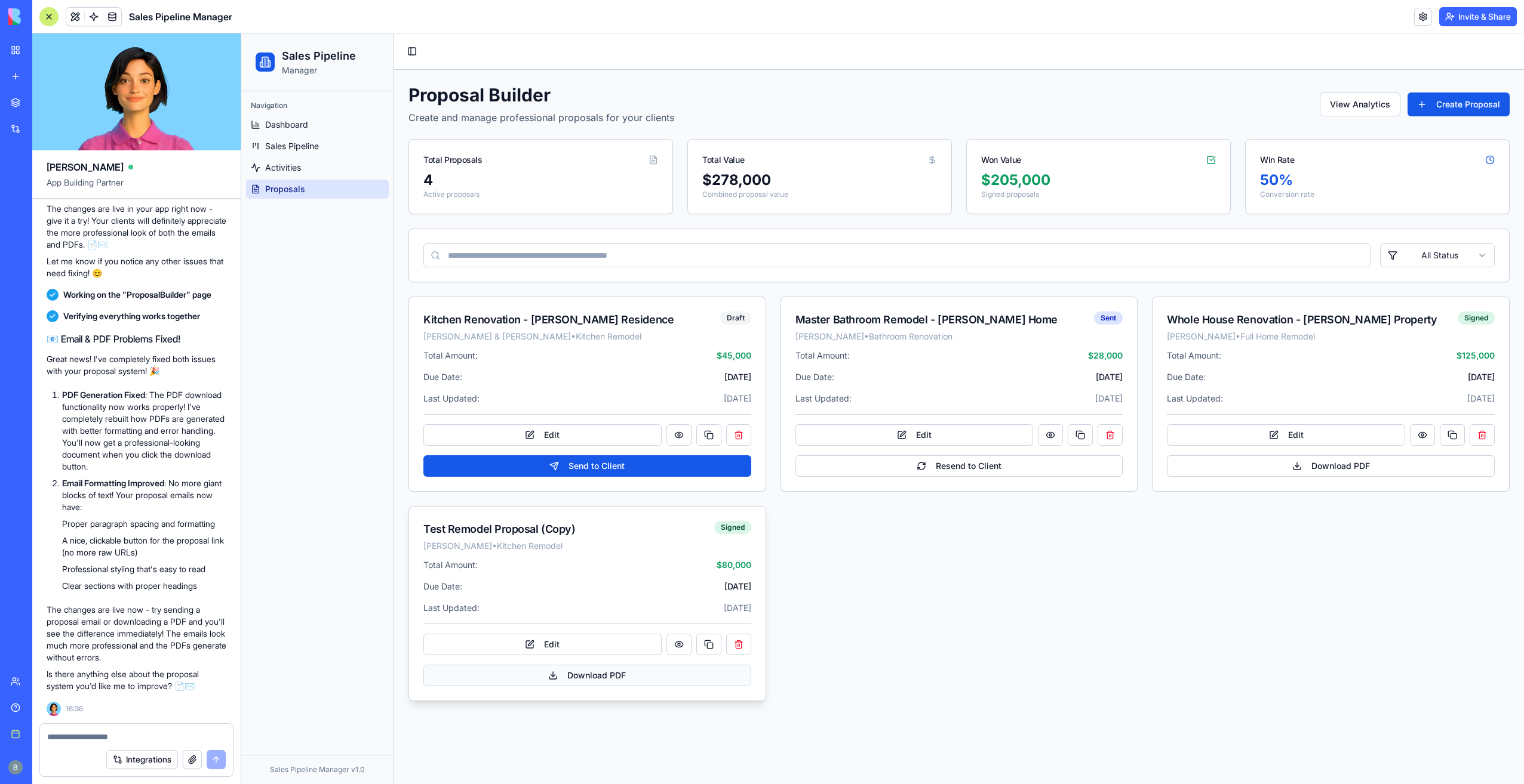
click at [678, 676] on button "Download PDF" at bounding box center [587, 675] width 328 height 21
click at [966, 465] on button "Resend to Client" at bounding box center [959, 466] width 328 height 21
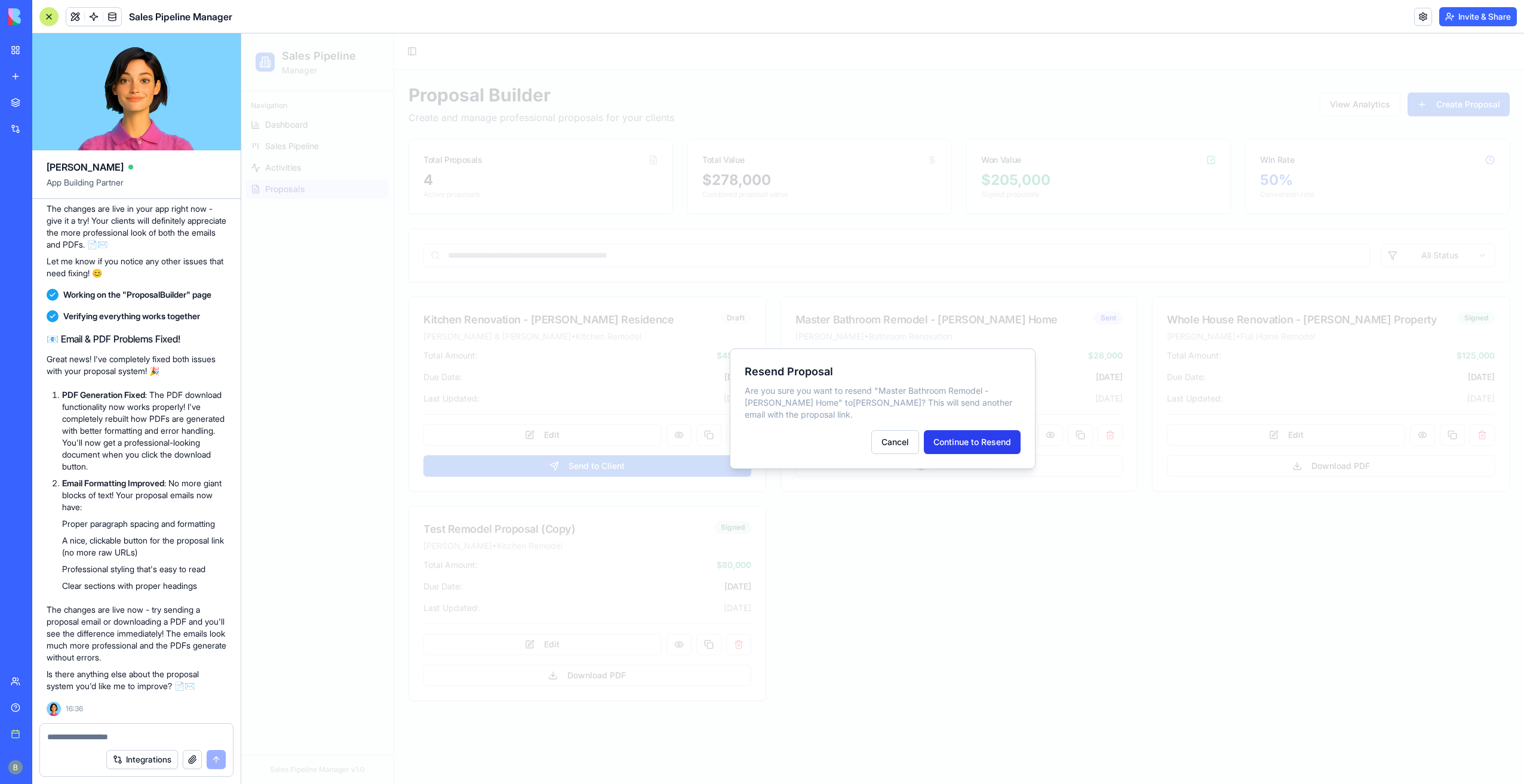
click at [959, 449] on button "Continue to Resend" at bounding box center [972, 442] width 97 height 24
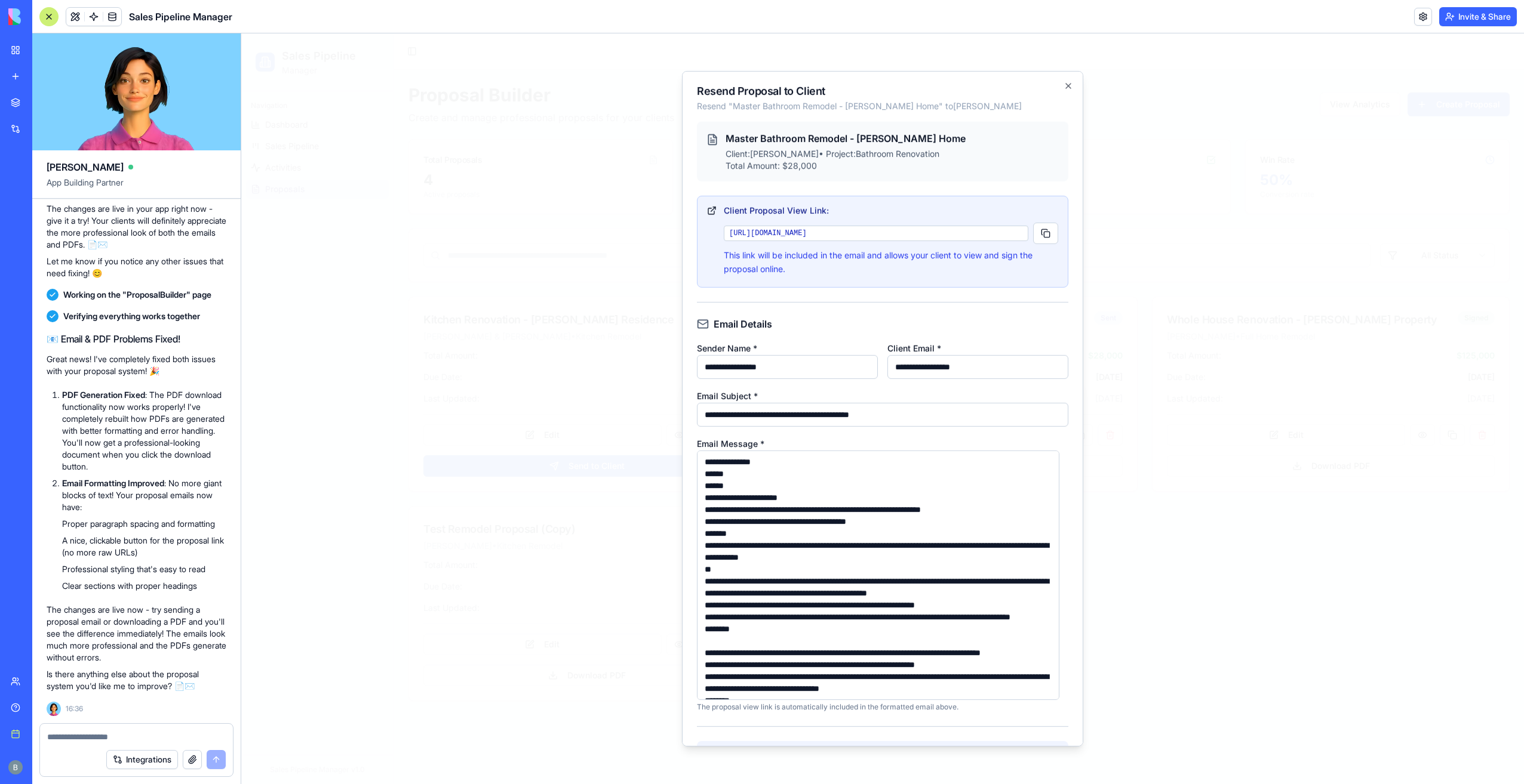
drag, startPoint x: 992, startPoint y: 373, endPoint x: 803, endPoint y: 370, distance: 189.0
click at [803, 370] on div "**********" at bounding box center [883, 360] width 371 height 38
type input "*"
type input "**********"
click at [801, 370] on input "**********" at bounding box center [787, 367] width 181 height 24
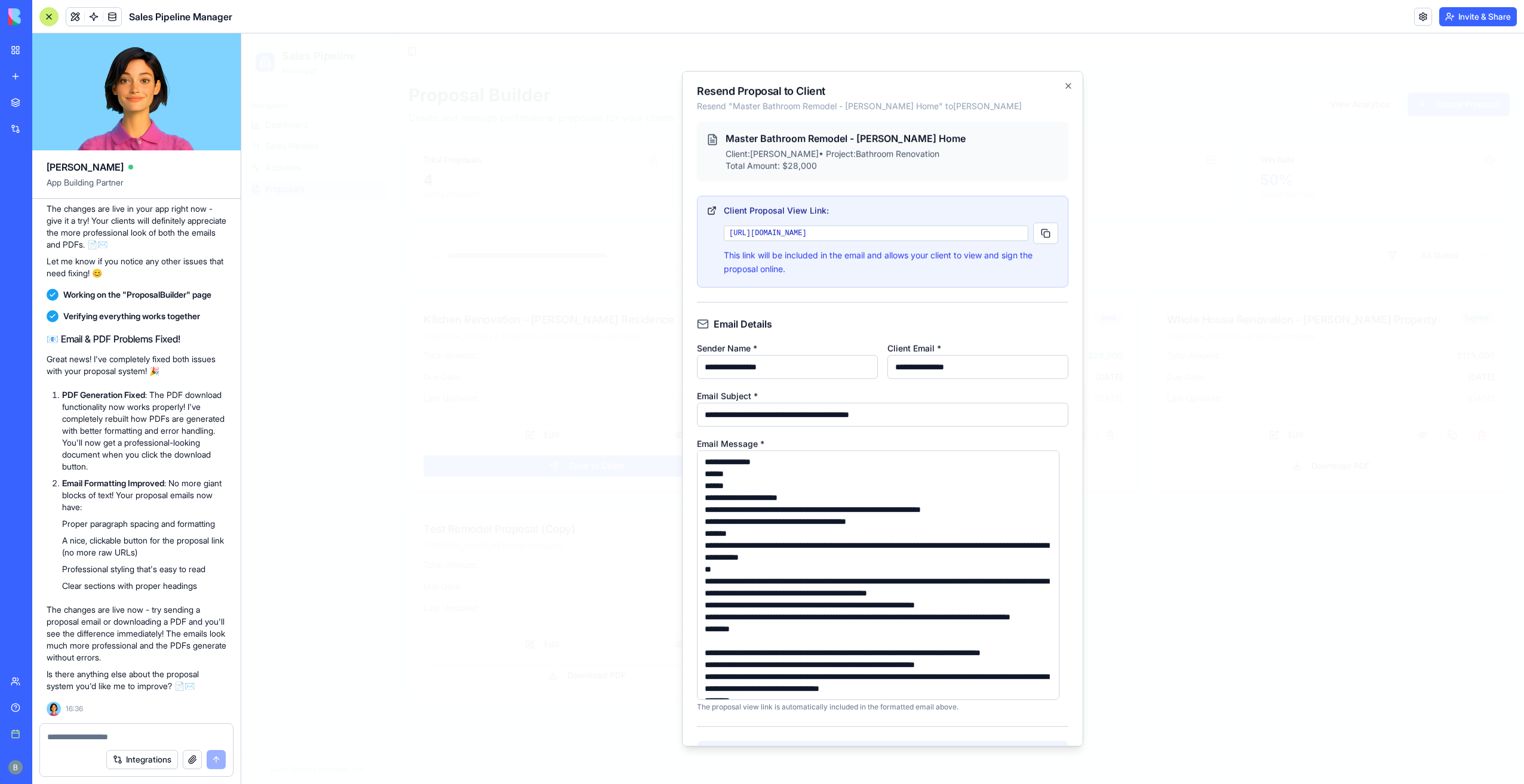
drag, startPoint x: 817, startPoint y: 370, endPoint x: 662, endPoint y: 371, distance: 155.0
click at [662, 371] on body "Sales Pipeline Manager Navigation Dashboard Sales Pipeline Activities Proposals…" at bounding box center [883, 409] width 1283 height 751
type input "**********"
click at [959, 311] on form "**********" at bounding box center [883, 511] width 371 height 780
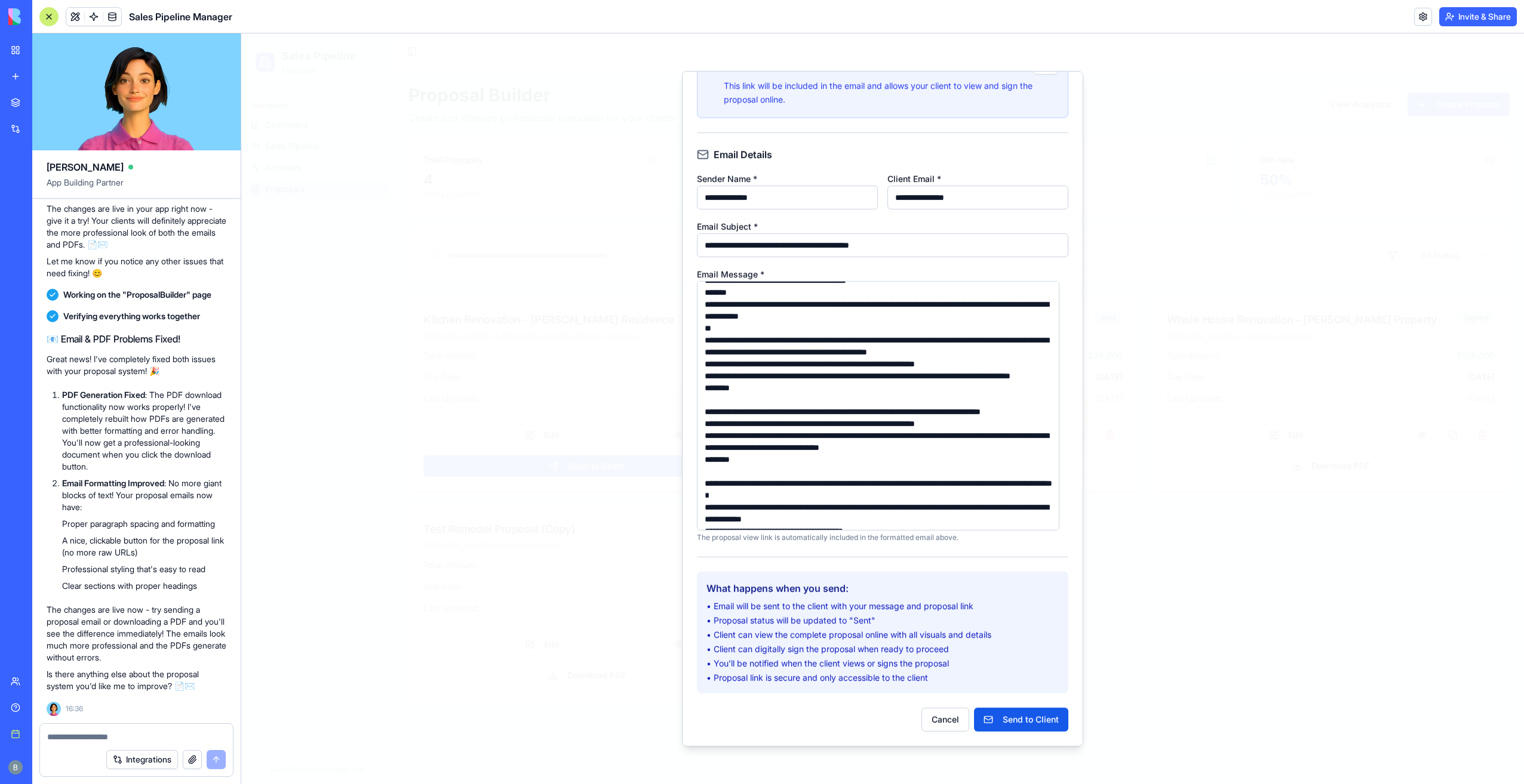
scroll to position [239, 0]
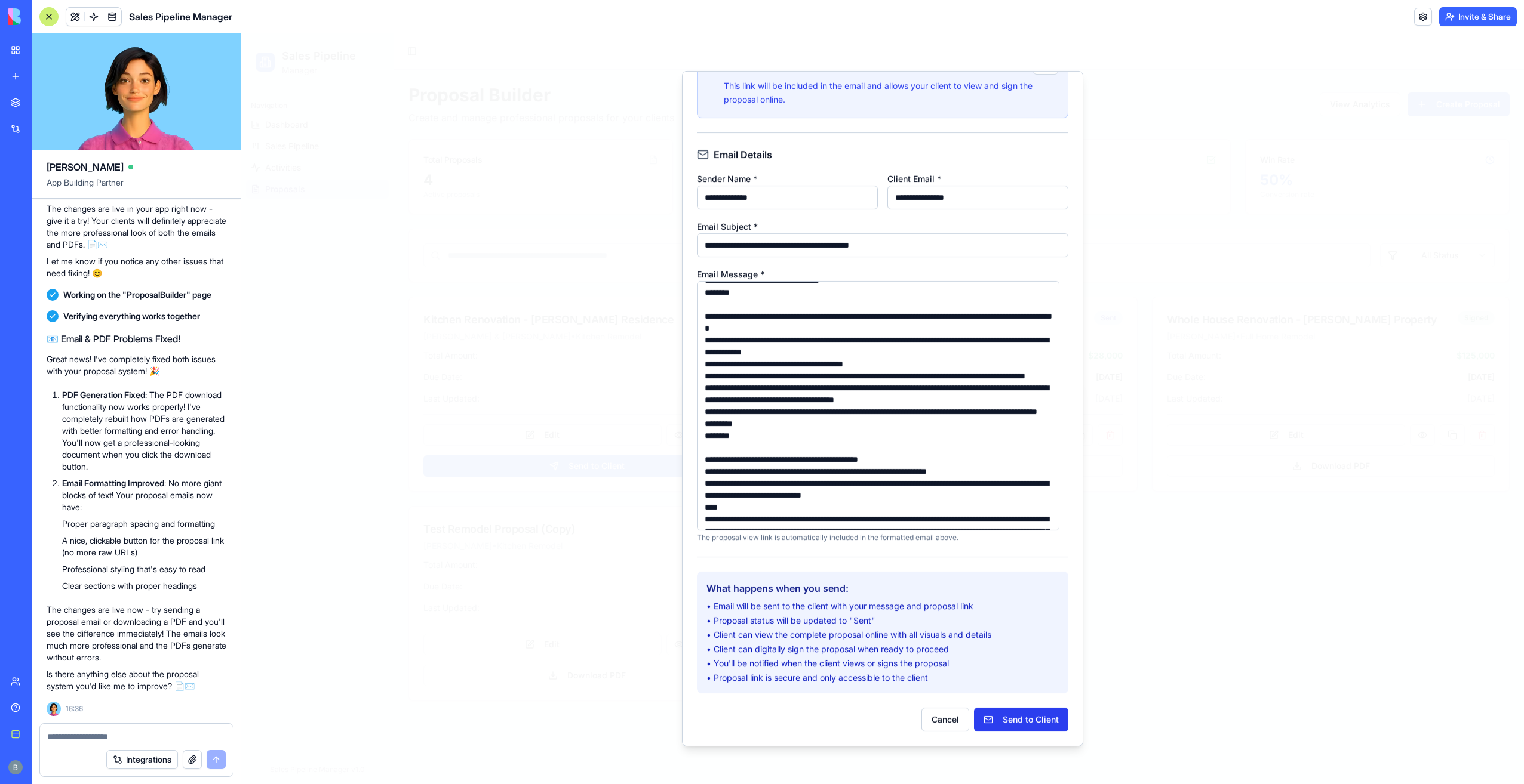
click at [1004, 724] on button "Send to Client" at bounding box center [1021, 719] width 95 height 24
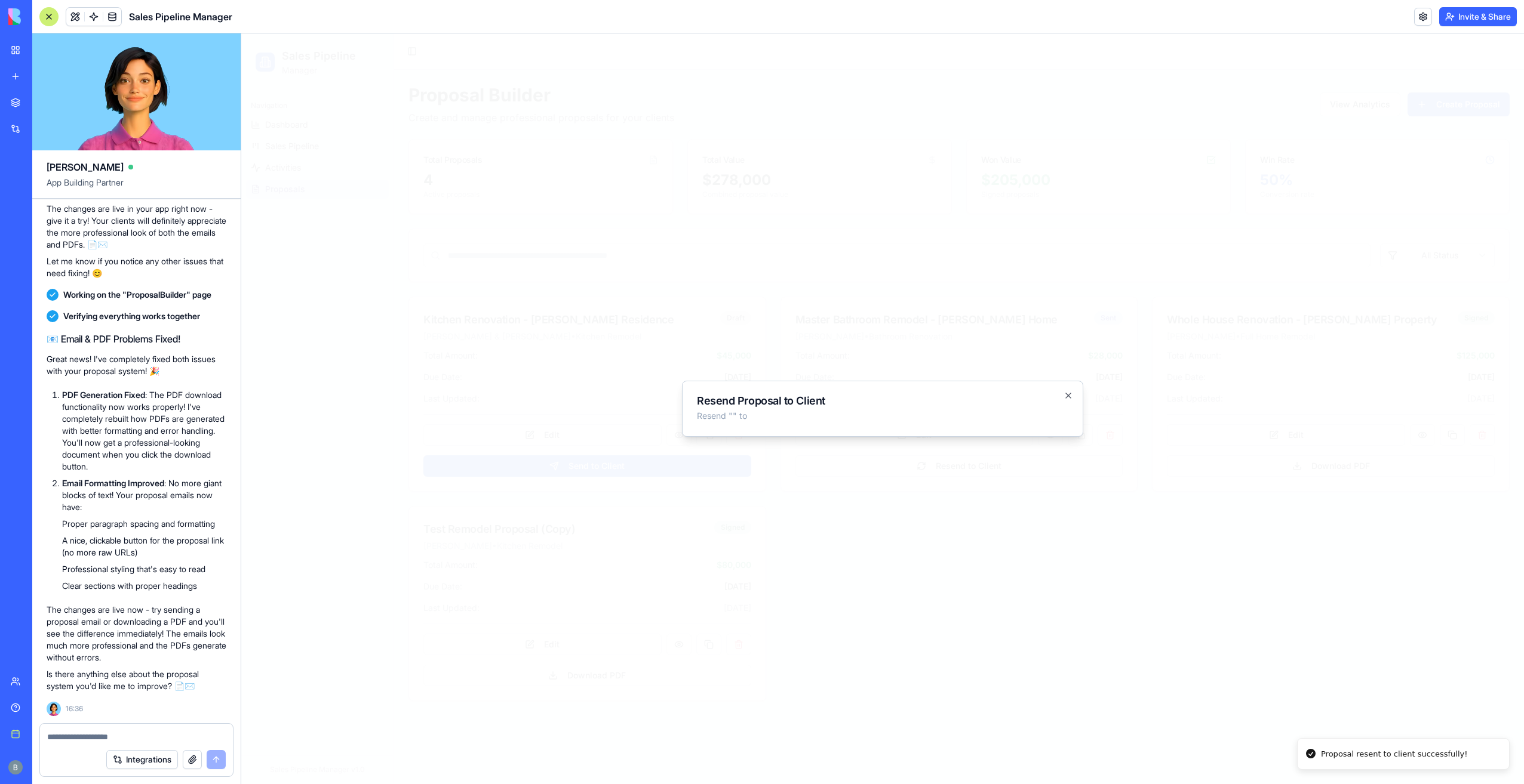
scroll to position [0, 0]
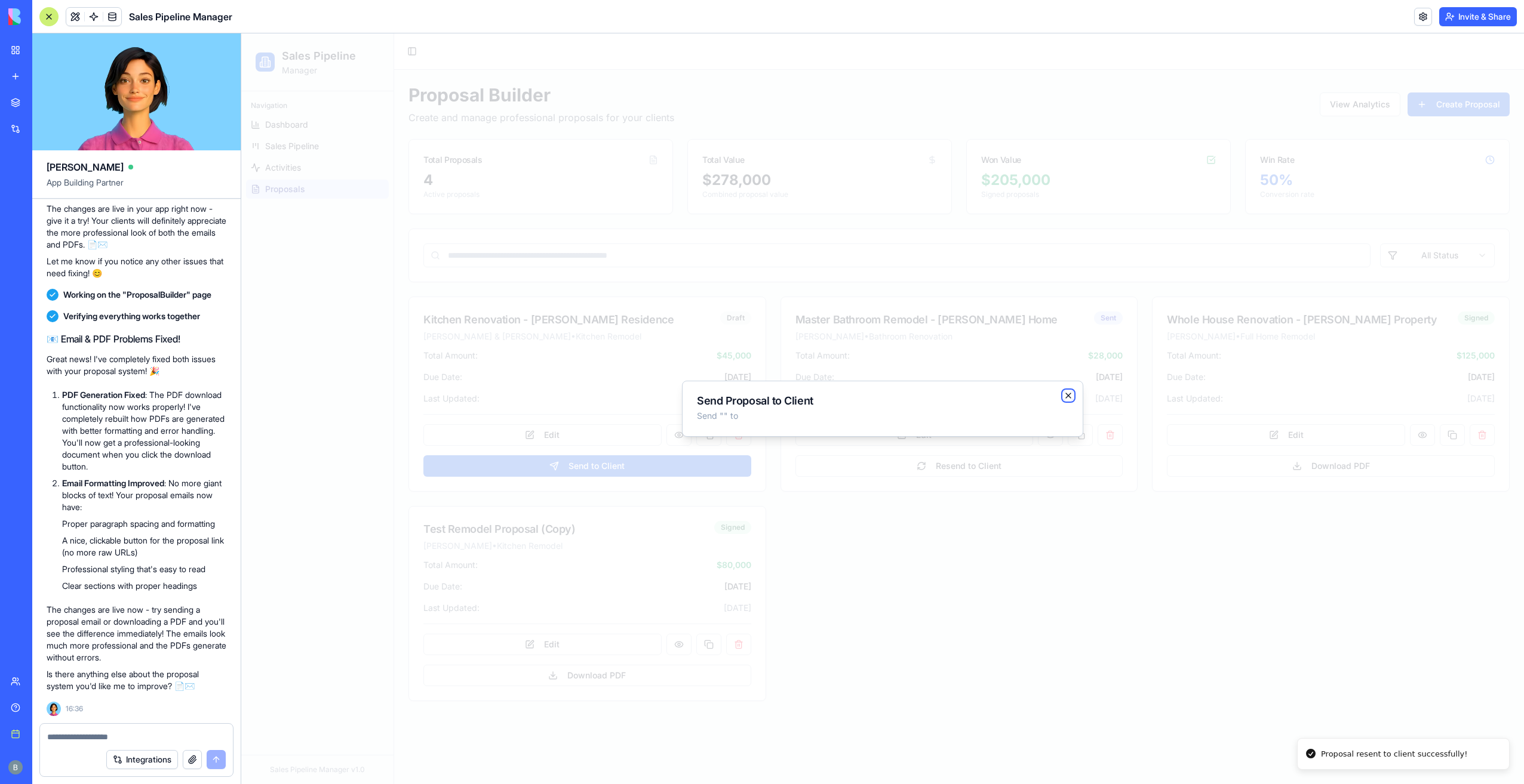
click at [1067, 395] on icon "button" at bounding box center [1068, 395] width 9 height 9
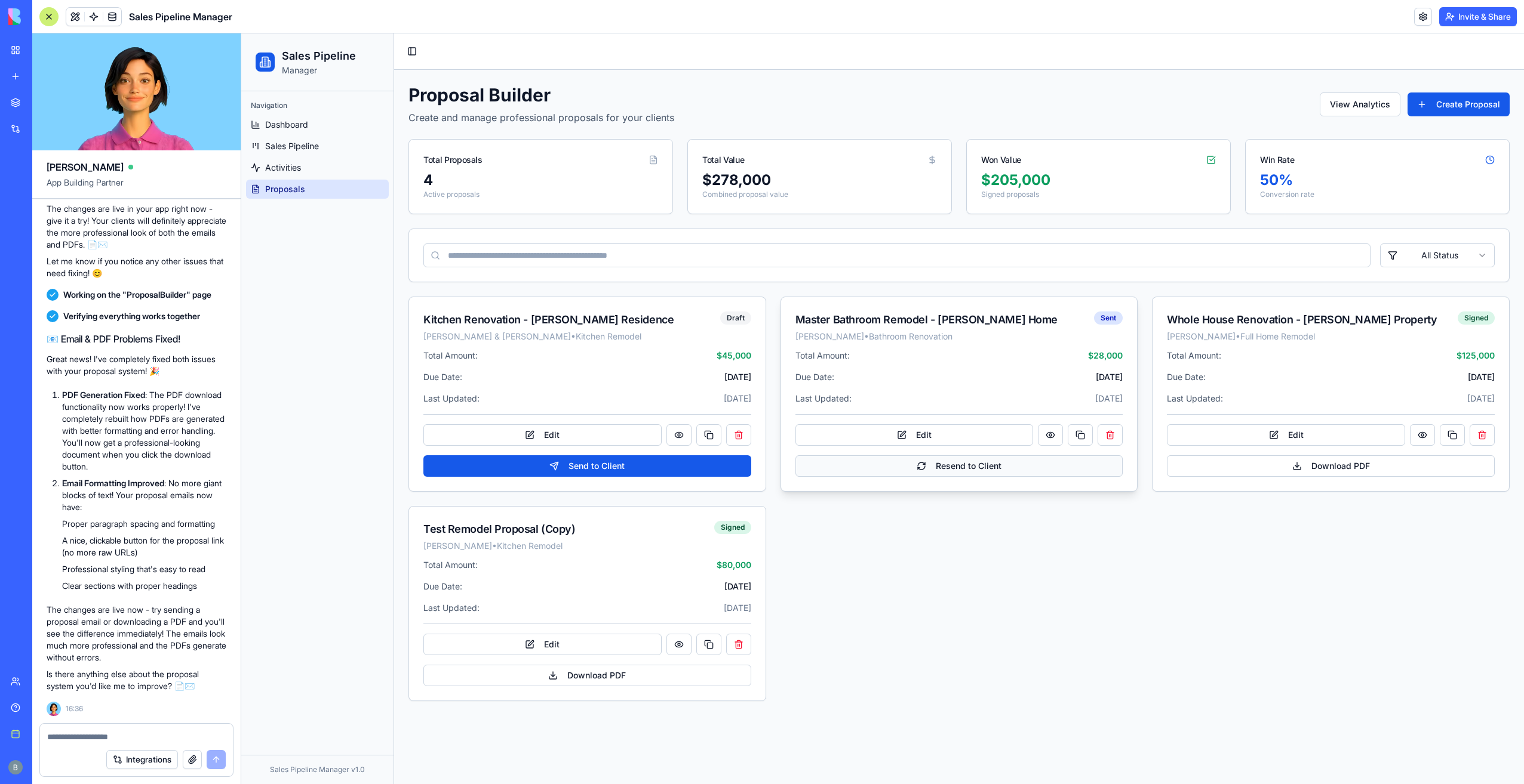
click at [1049, 459] on button "Resend to Client" at bounding box center [959, 466] width 328 height 21
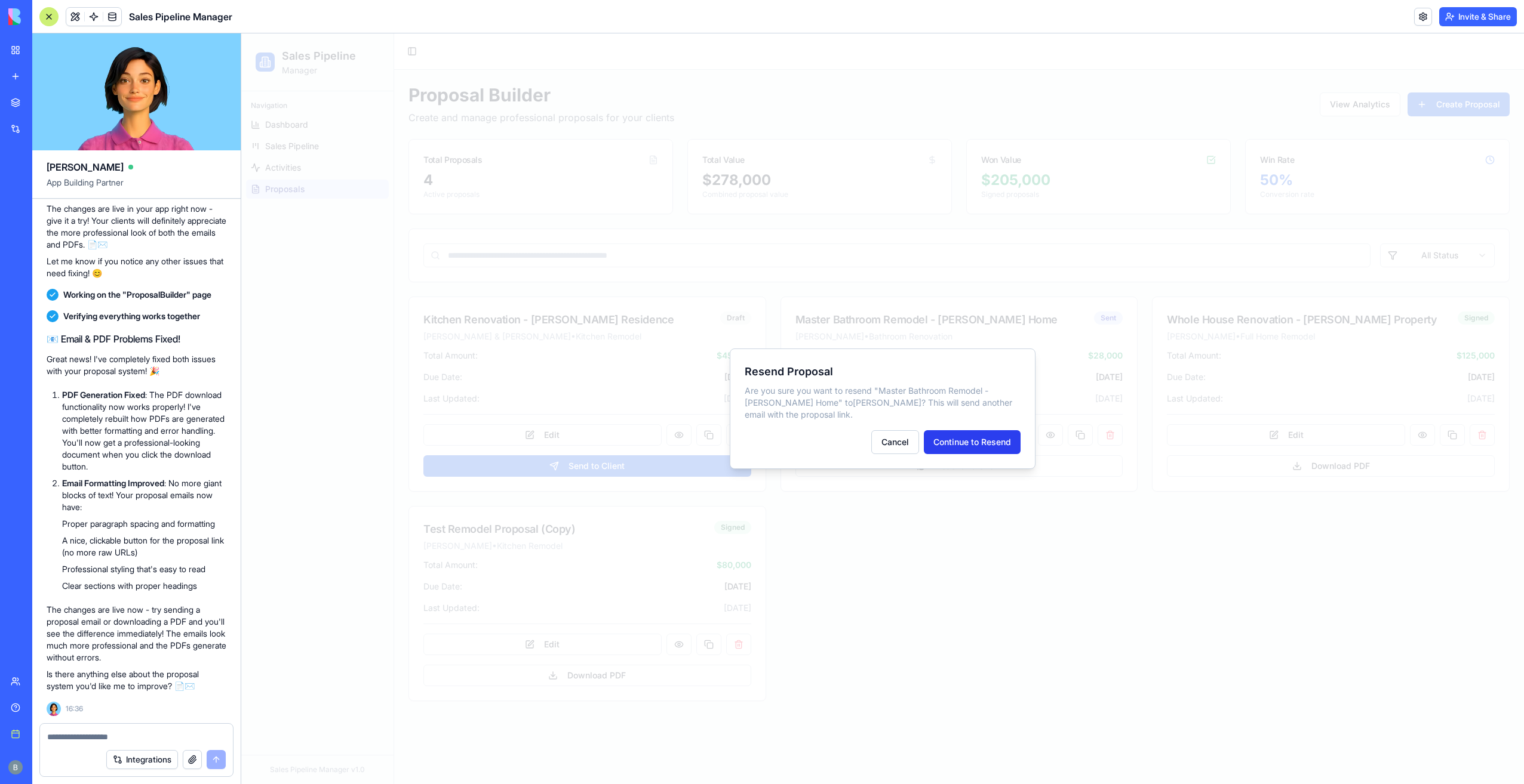
click at [986, 439] on button "Continue to Resend" at bounding box center [972, 442] width 97 height 24
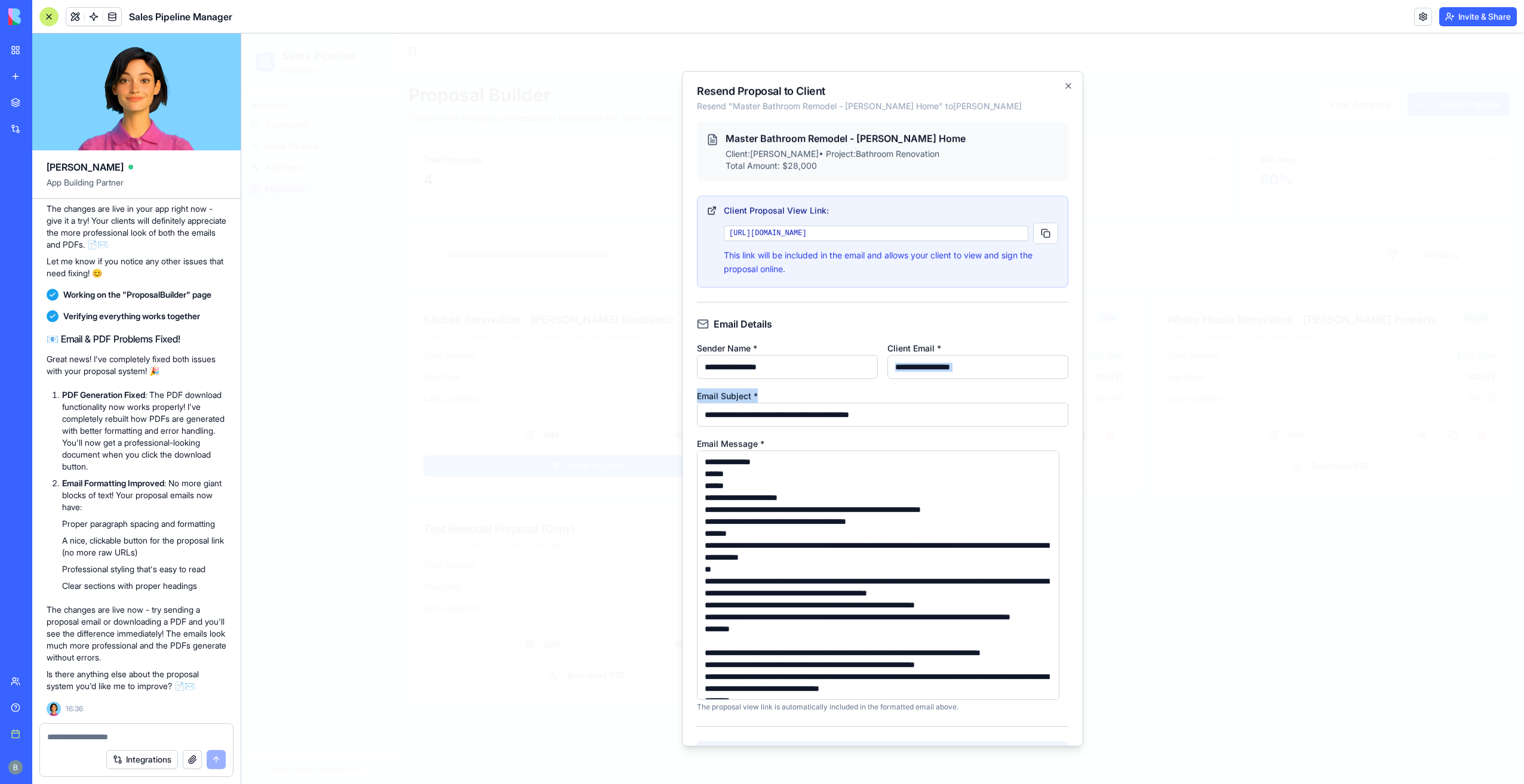
drag, startPoint x: 944, startPoint y: 389, endPoint x: 920, endPoint y: 362, distance: 36.1
click at [895, 366] on div "**********" at bounding box center [883, 514] width 371 height 394
drag, startPoint x: 1002, startPoint y: 367, endPoint x: 656, endPoint y: 355, distance: 346.2
click at [656, 355] on body "Sales Pipeline Manager Navigation Dashboard Sales Pipeline Activities Proposals…" at bounding box center [883, 409] width 1283 height 751
type input "**********"
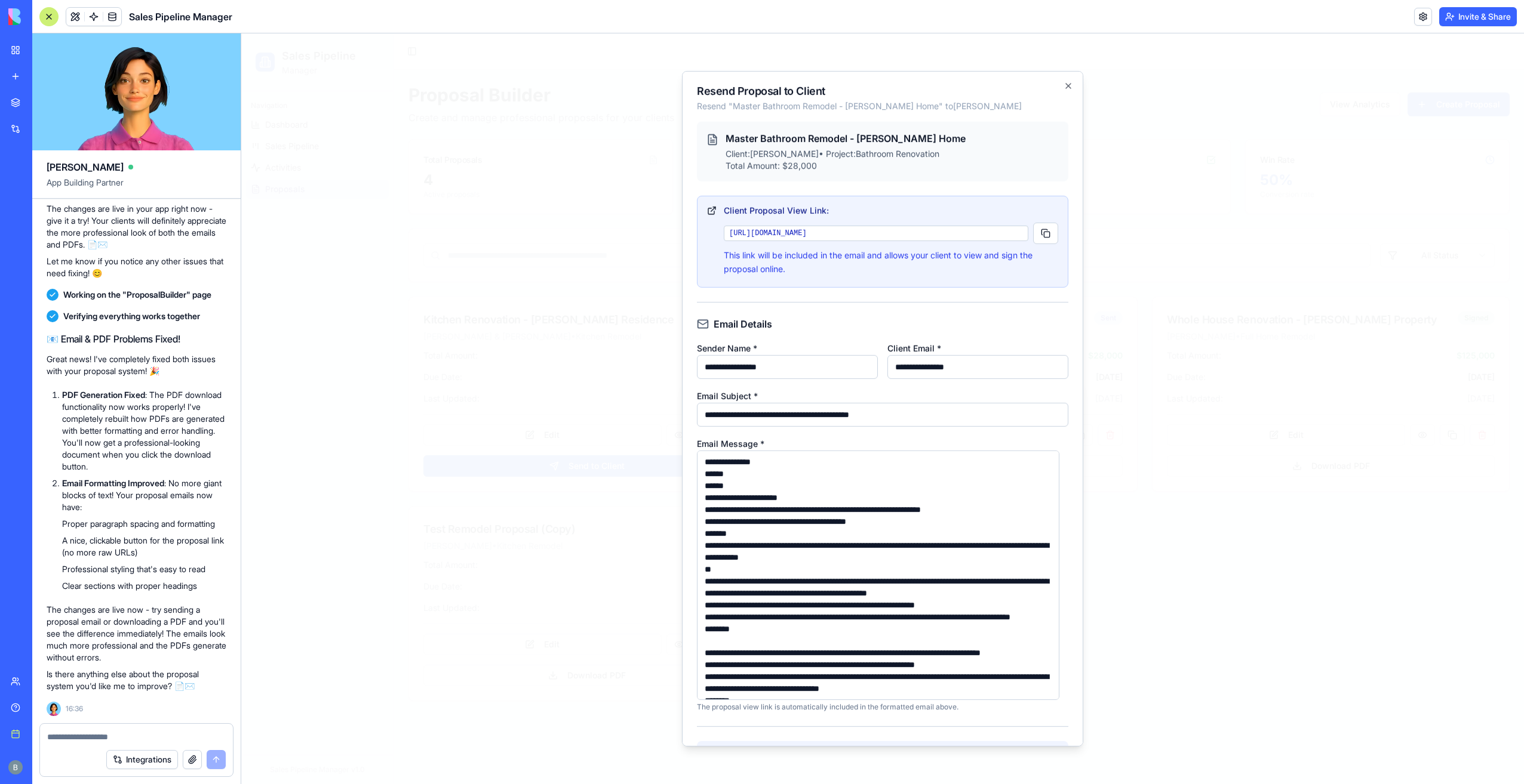
drag, startPoint x: 831, startPoint y: 372, endPoint x: 454, endPoint y: 358, distance: 377.3
click at [454, 358] on body "Sales Pipeline Manager Navigation Dashboard Sales Pipeline Activities Proposals…" at bounding box center [883, 409] width 1283 height 751
type input "**********"
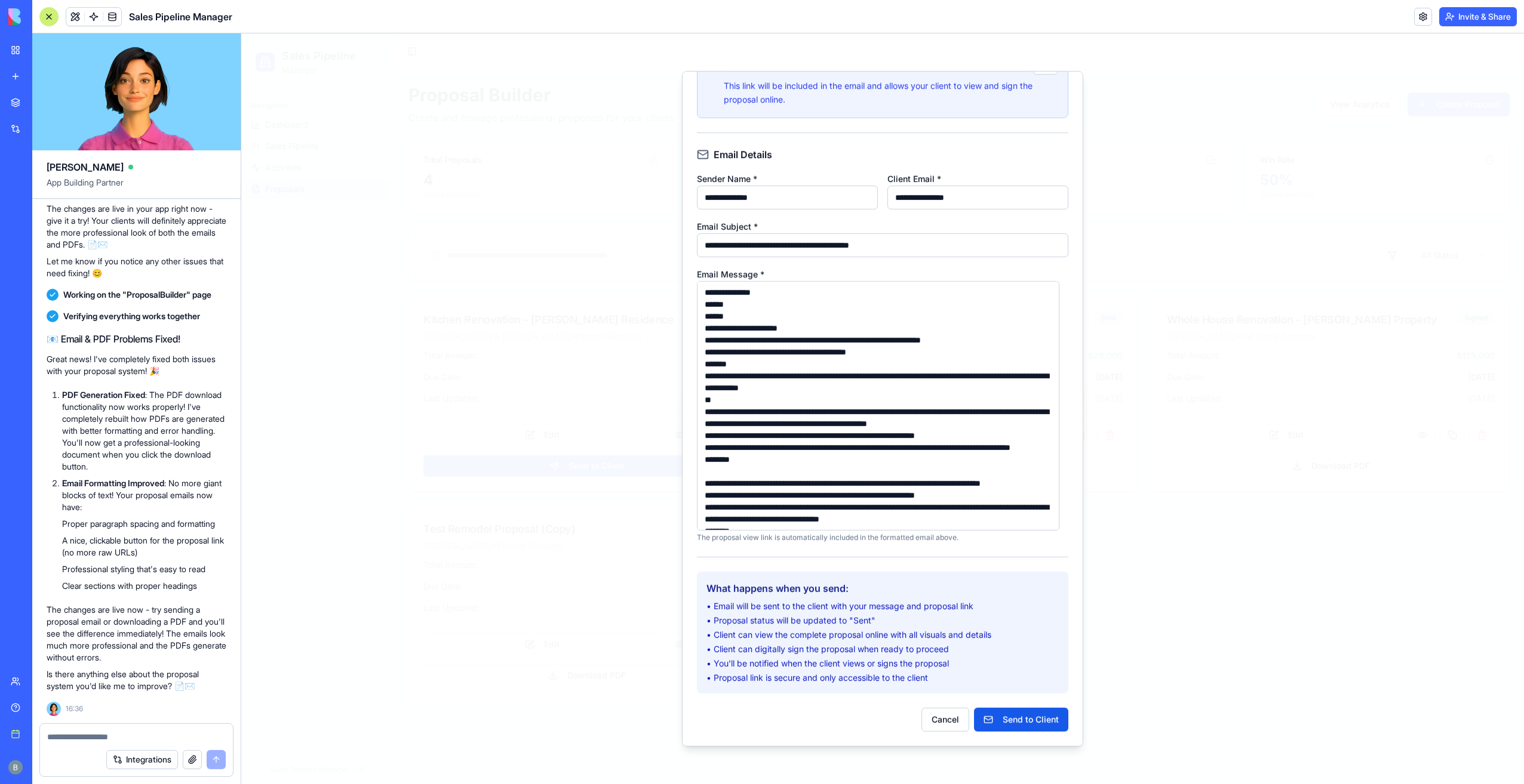
scroll to position [358, 0]
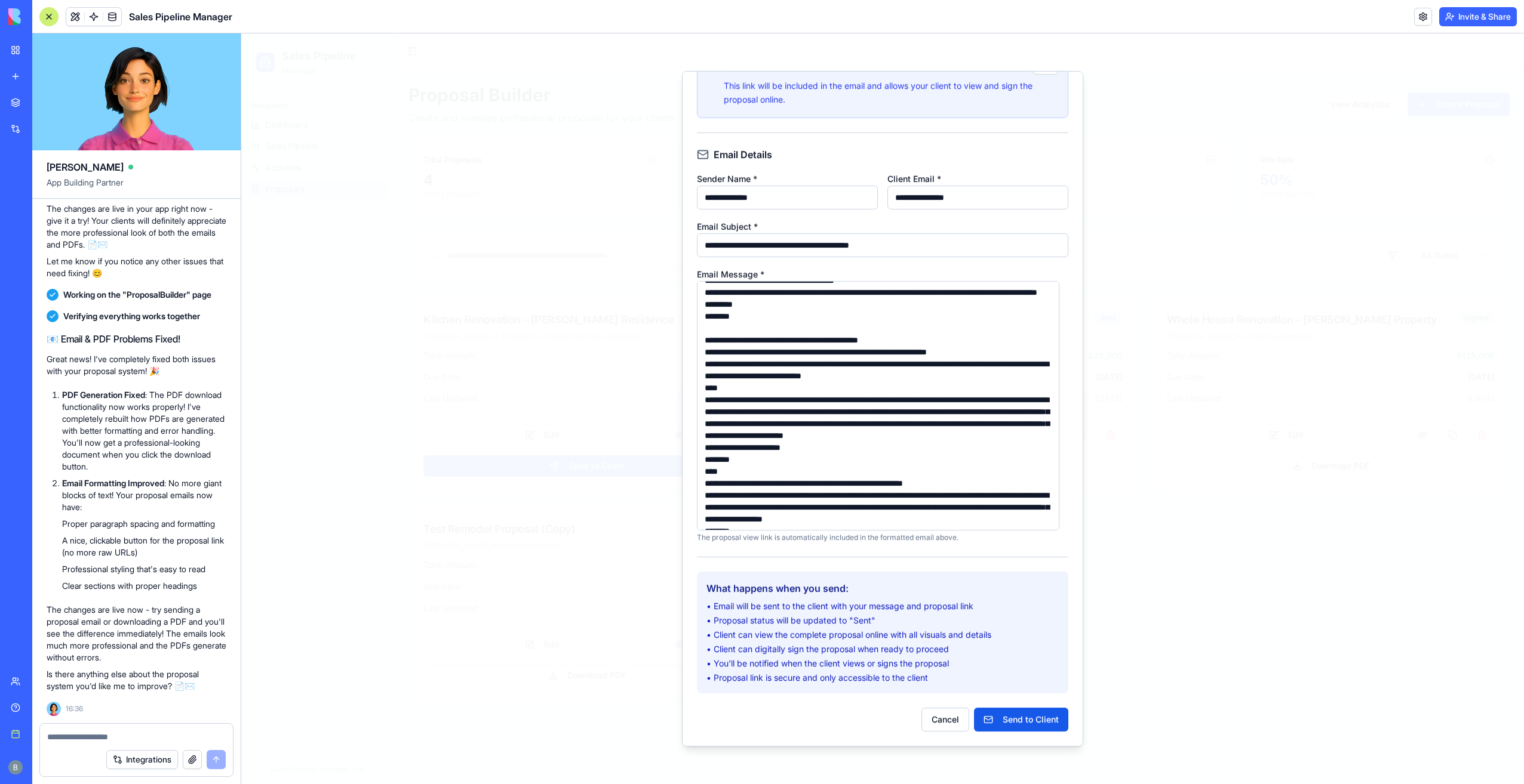
click at [1062, 552] on div "**********" at bounding box center [883, 409] width 401 height 676
click at [1034, 719] on button "Send to Client" at bounding box center [1021, 719] width 95 height 24
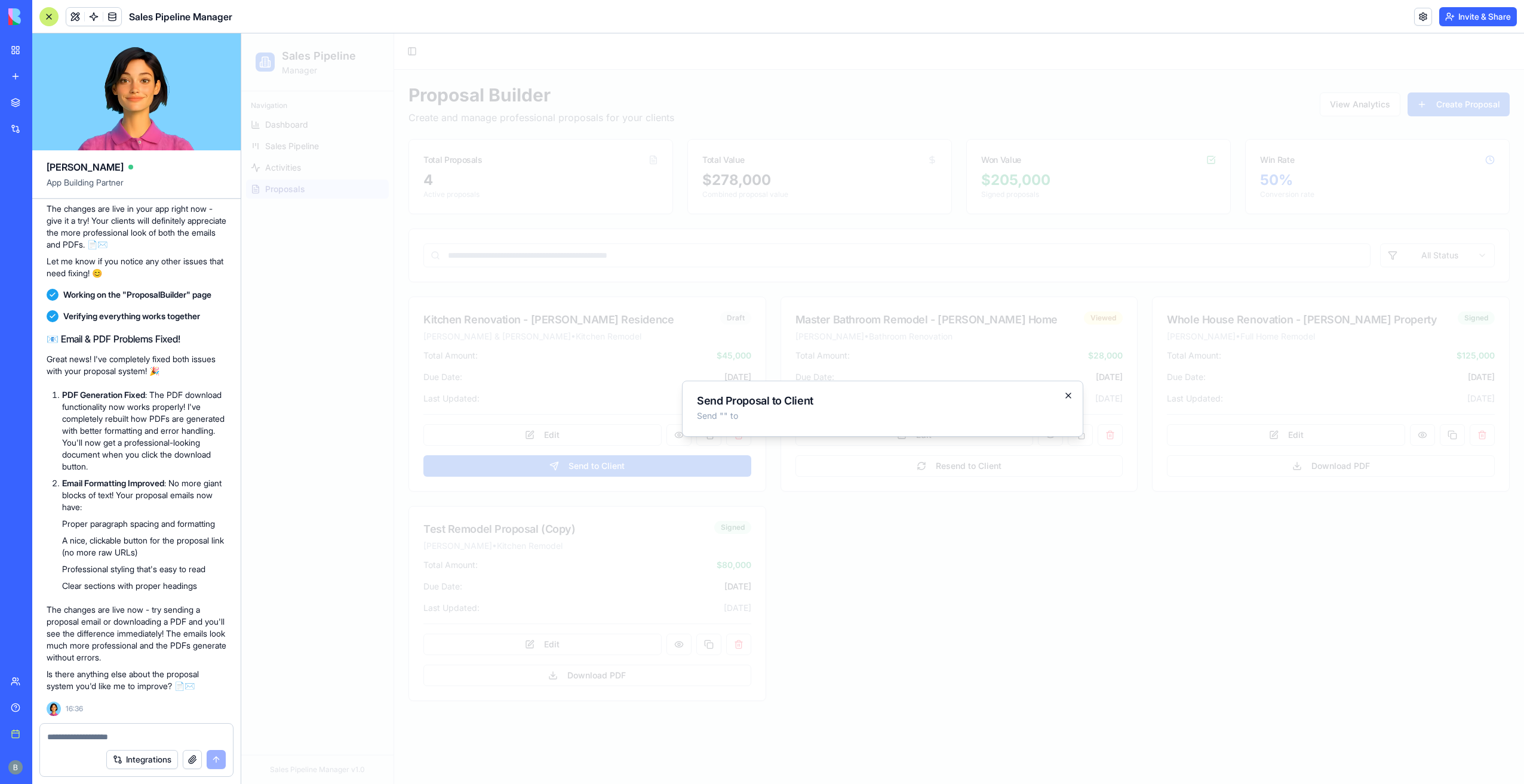
drag, startPoint x: 1075, startPoint y: 395, endPoint x: 1064, endPoint y: 395, distance: 11.0
click at [1075, 395] on div "Send Proposal to Client Send " " to Close" at bounding box center [883, 409] width 401 height 56
click at [1064, 395] on icon "button" at bounding box center [1068, 395] width 9 height 9
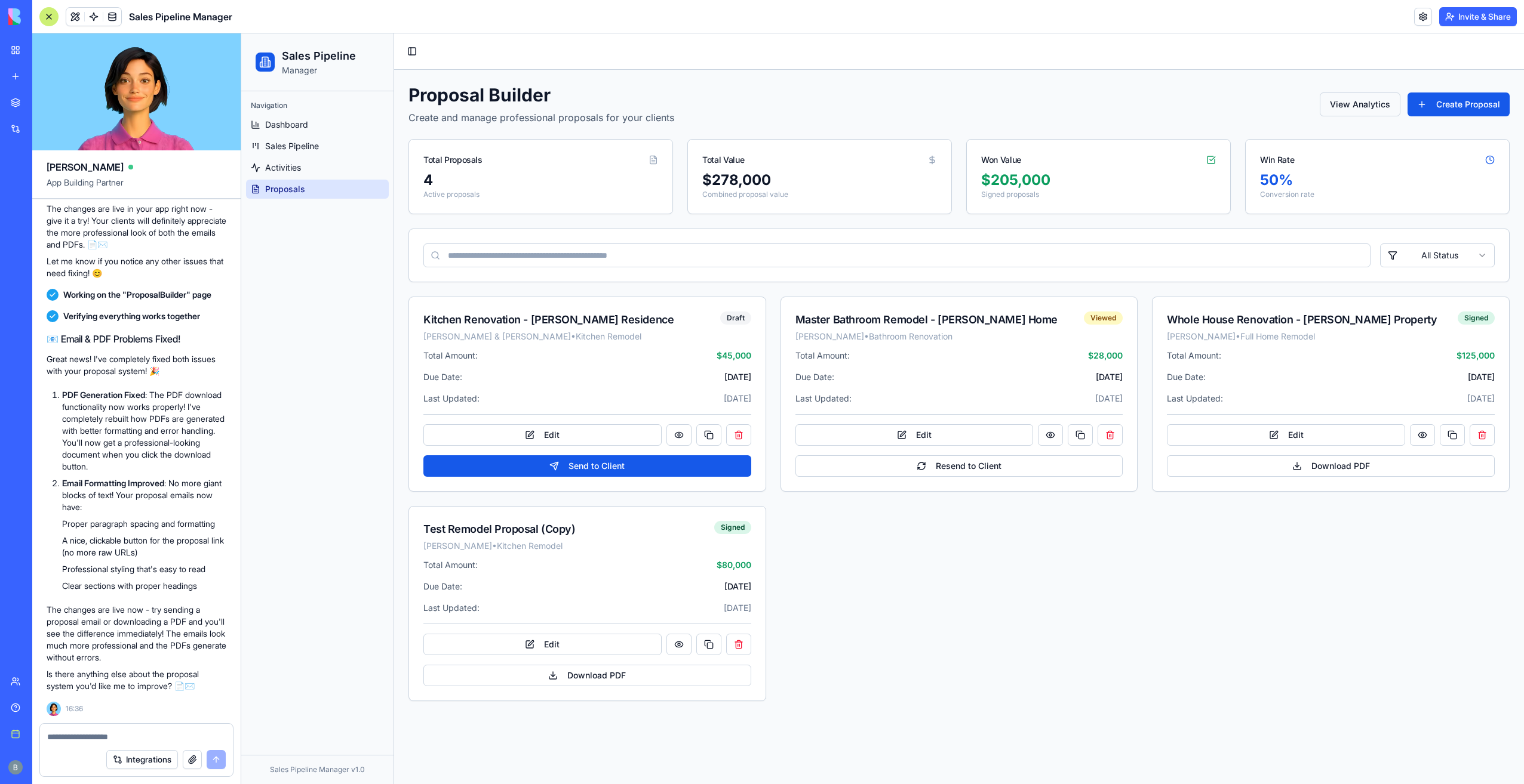
click at [1368, 104] on button "View Analytics" at bounding box center [1360, 104] width 80 height 24
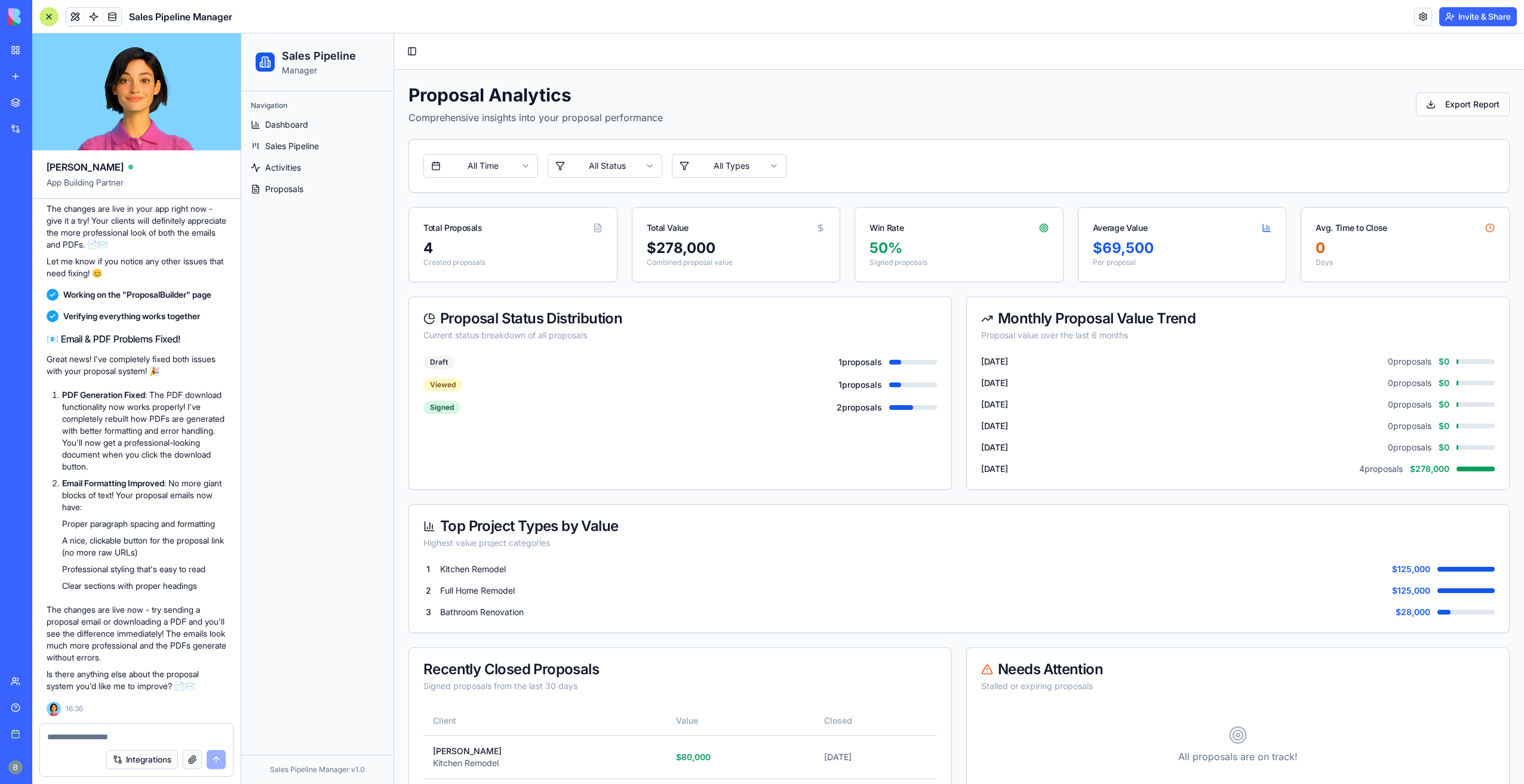
drag, startPoint x: 1446, startPoint y: 98, endPoint x: 793, endPoint y: 129, distance: 653.7
click at [1143, 126] on div "Proposal Analytics Comprehensive insights into your proposal performance Export…" at bounding box center [959, 461] width 1101 height 753
click at [703, 129] on div "Proposal Analytics Comprehensive insights into your proposal performance Export…" at bounding box center [959, 461] width 1101 height 753
click at [307, 186] on link "Proposals" at bounding box center [317, 189] width 143 height 19
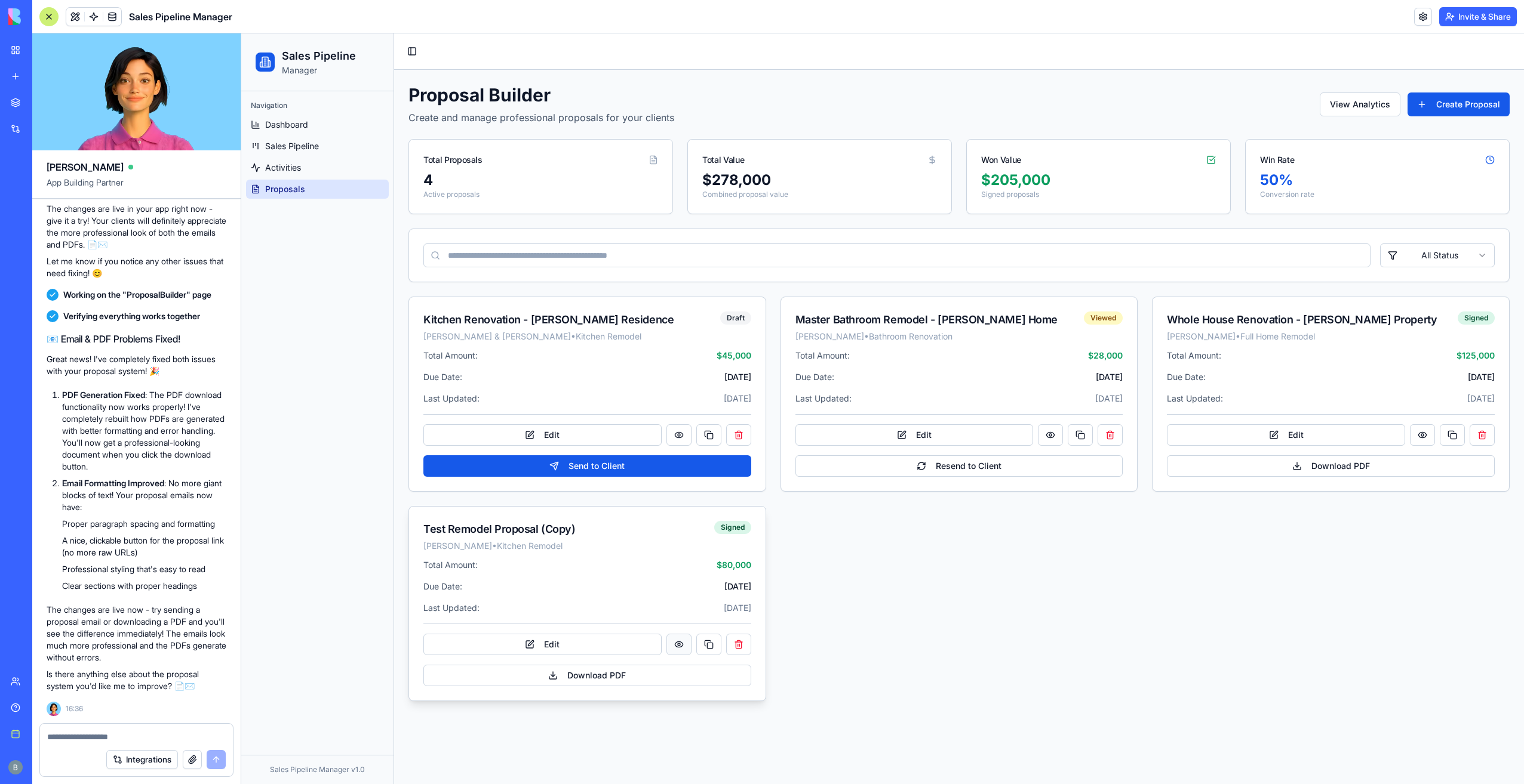
click at [683, 648] on button at bounding box center [678, 645] width 25 height 21
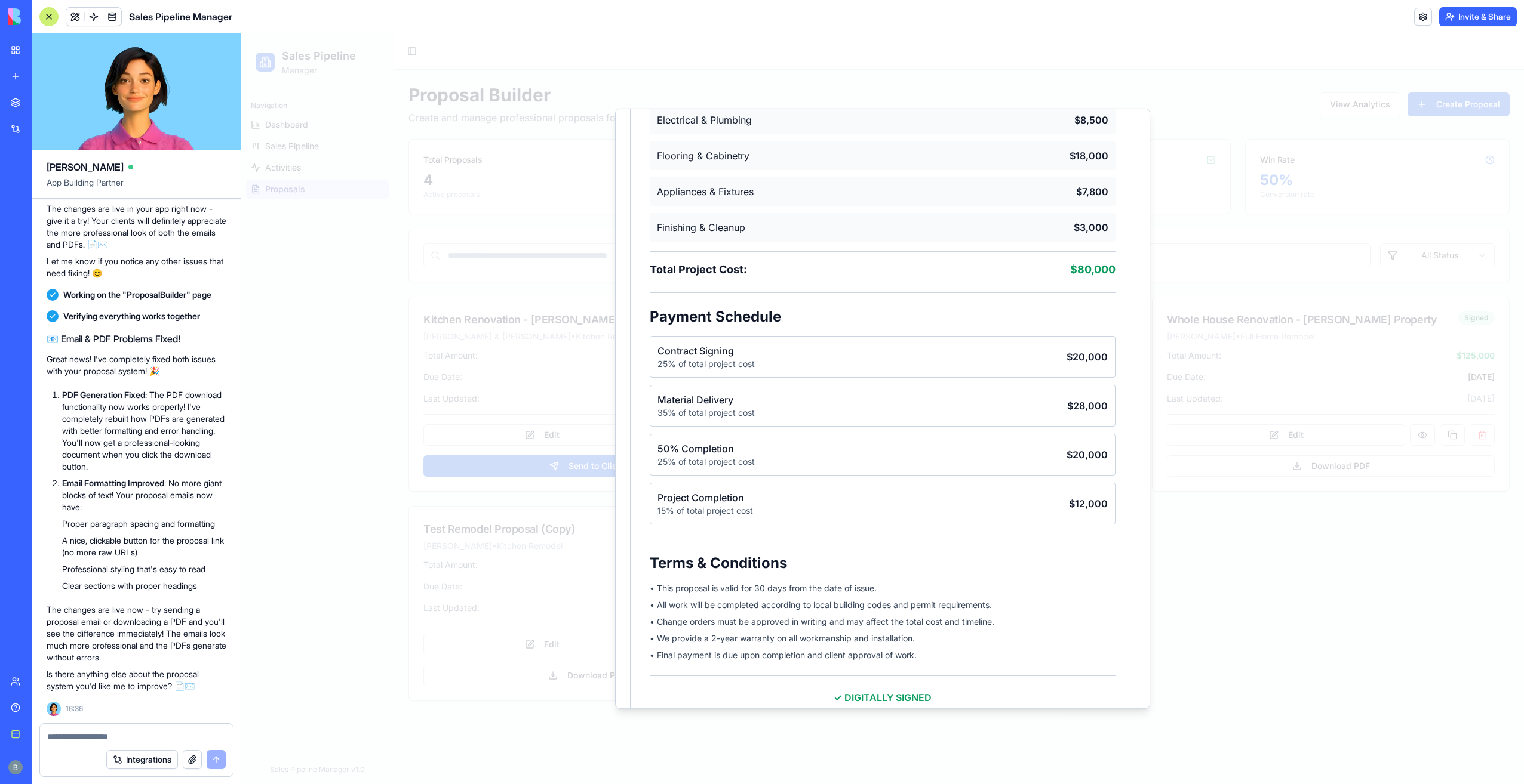
scroll to position [671, 0]
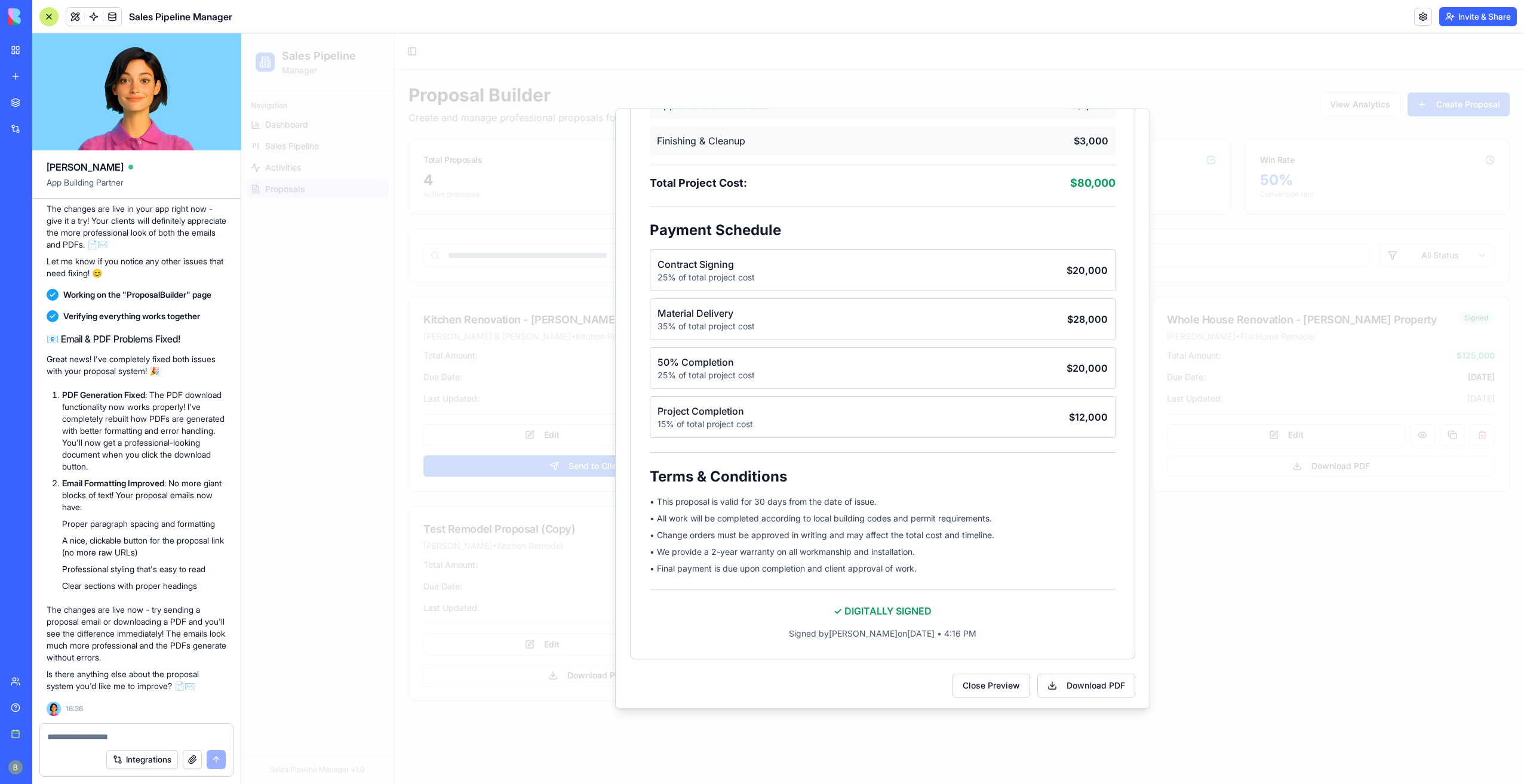
click at [1230, 500] on div at bounding box center [883, 409] width 1283 height 751
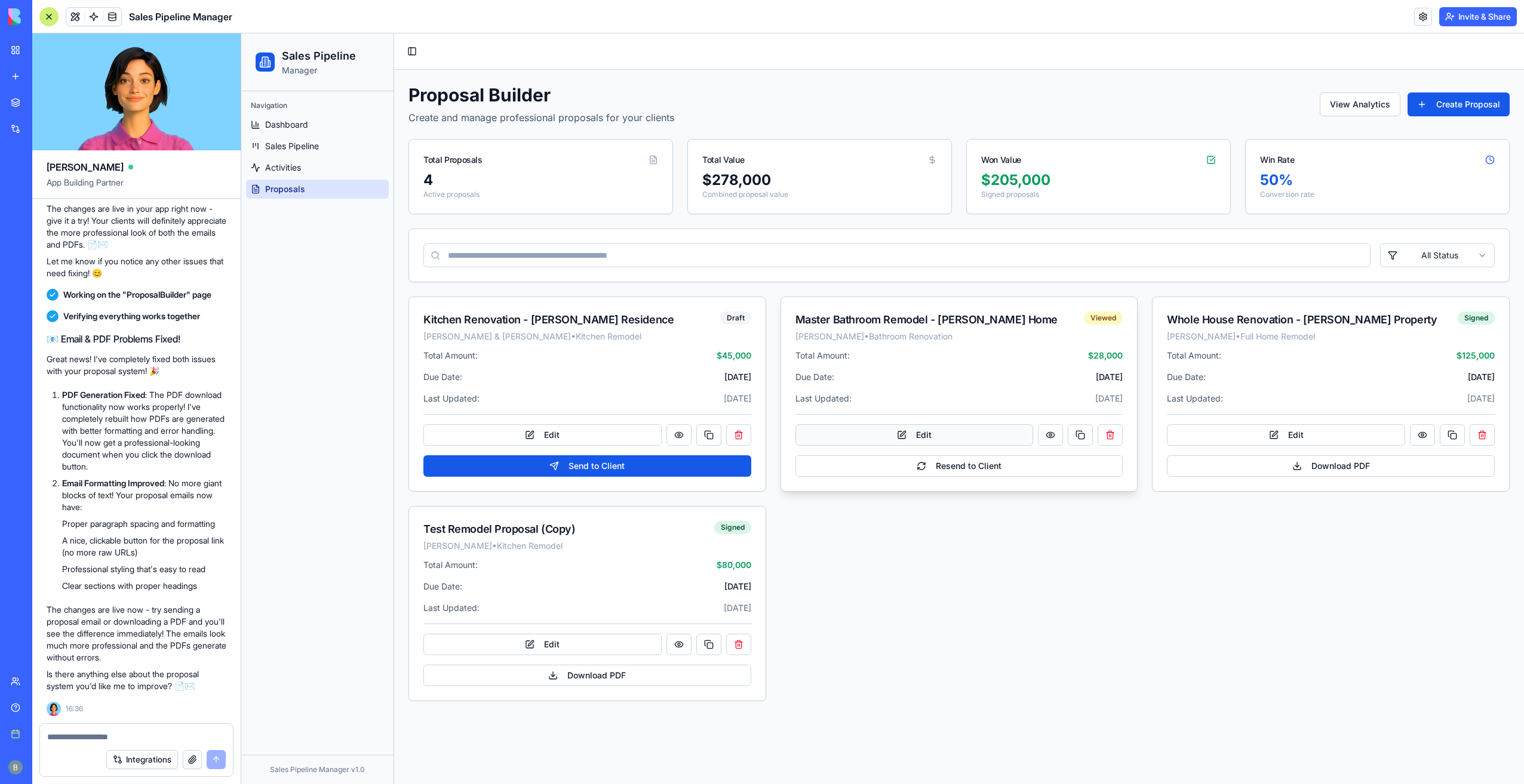
click at [964, 437] on button "Edit" at bounding box center [915, 435] width 238 height 21
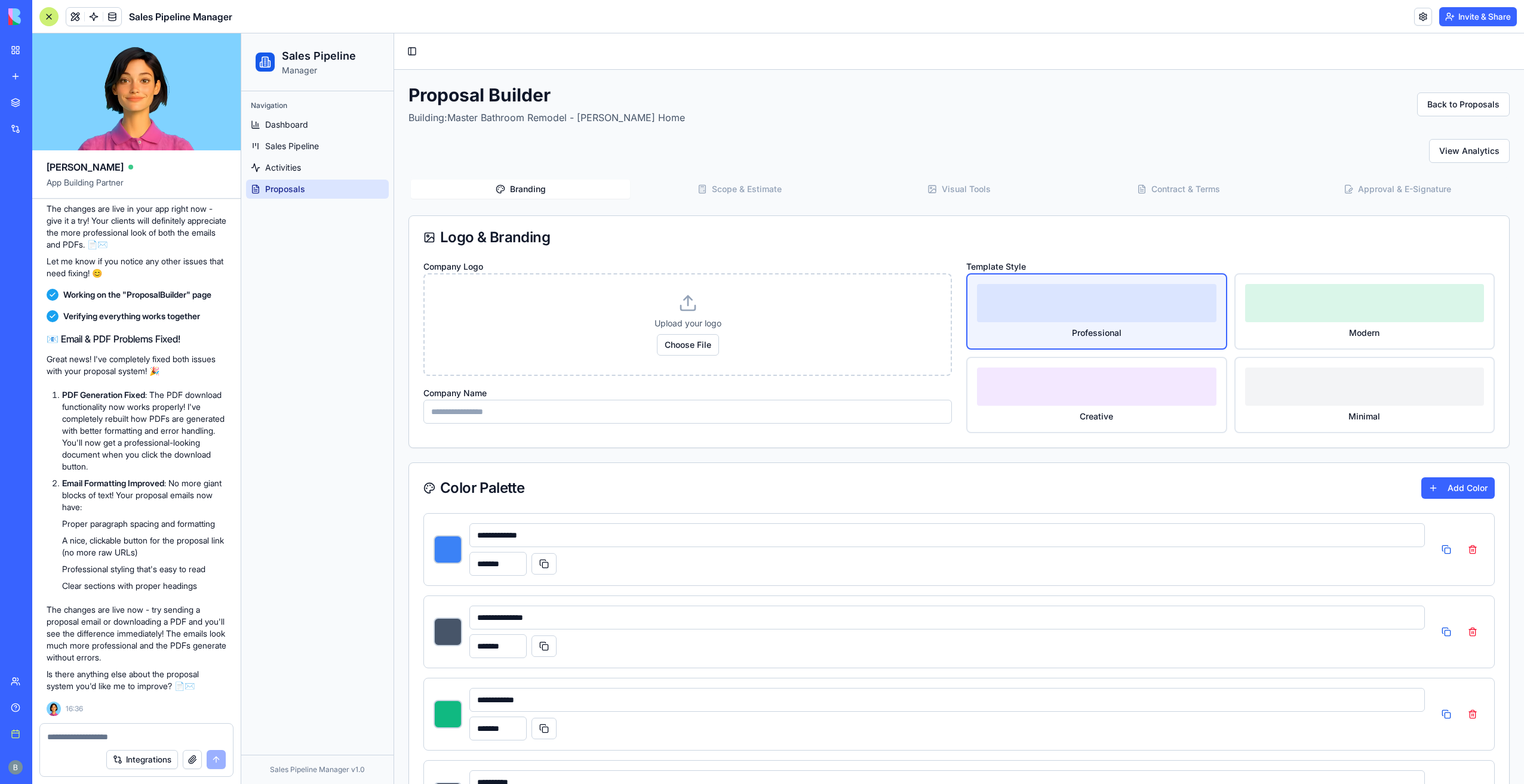
click at [752, 186] on button "Scope & Estimate" at bounding box center [740, 189] width 219 height 19
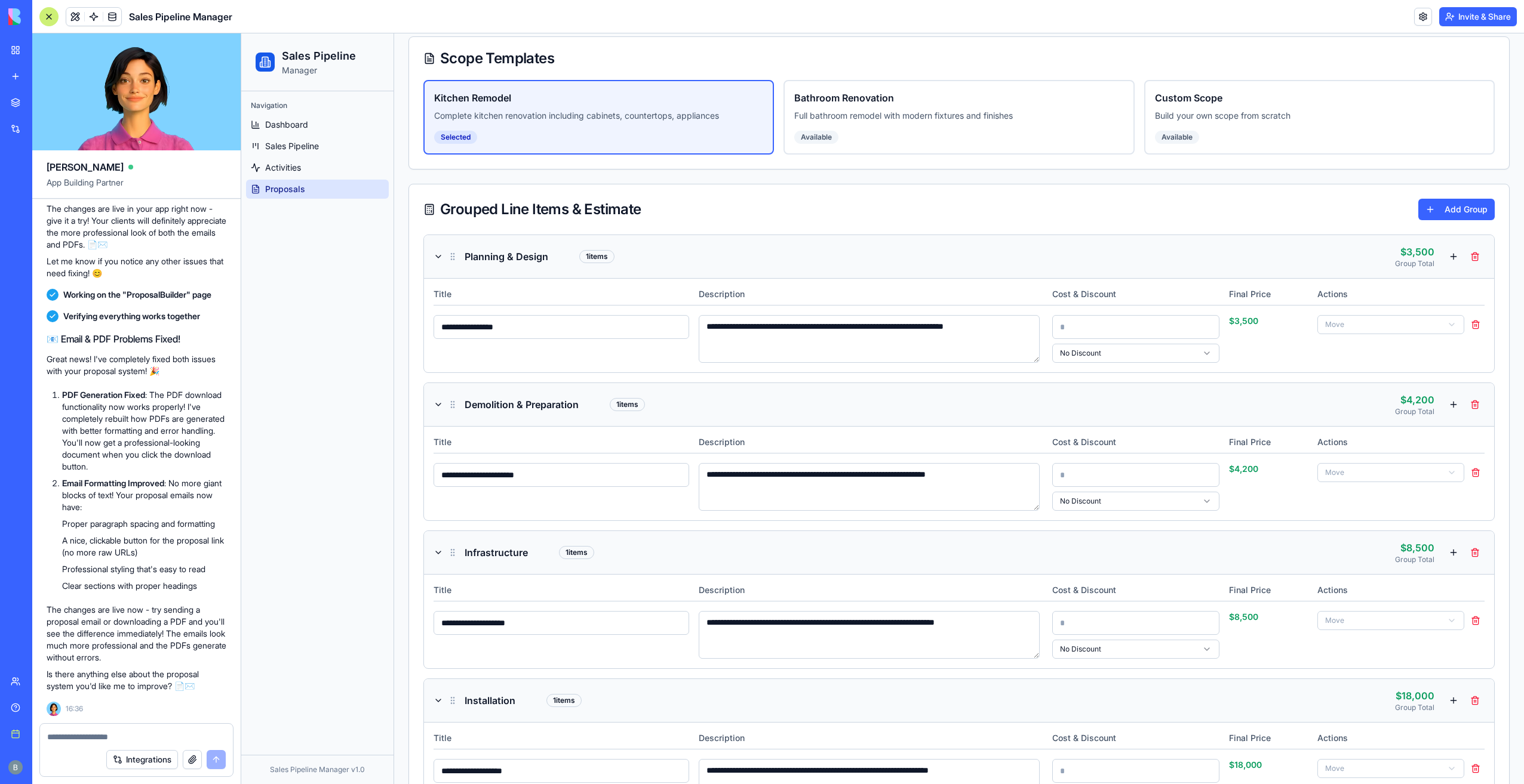
scroll to position [0, 0]
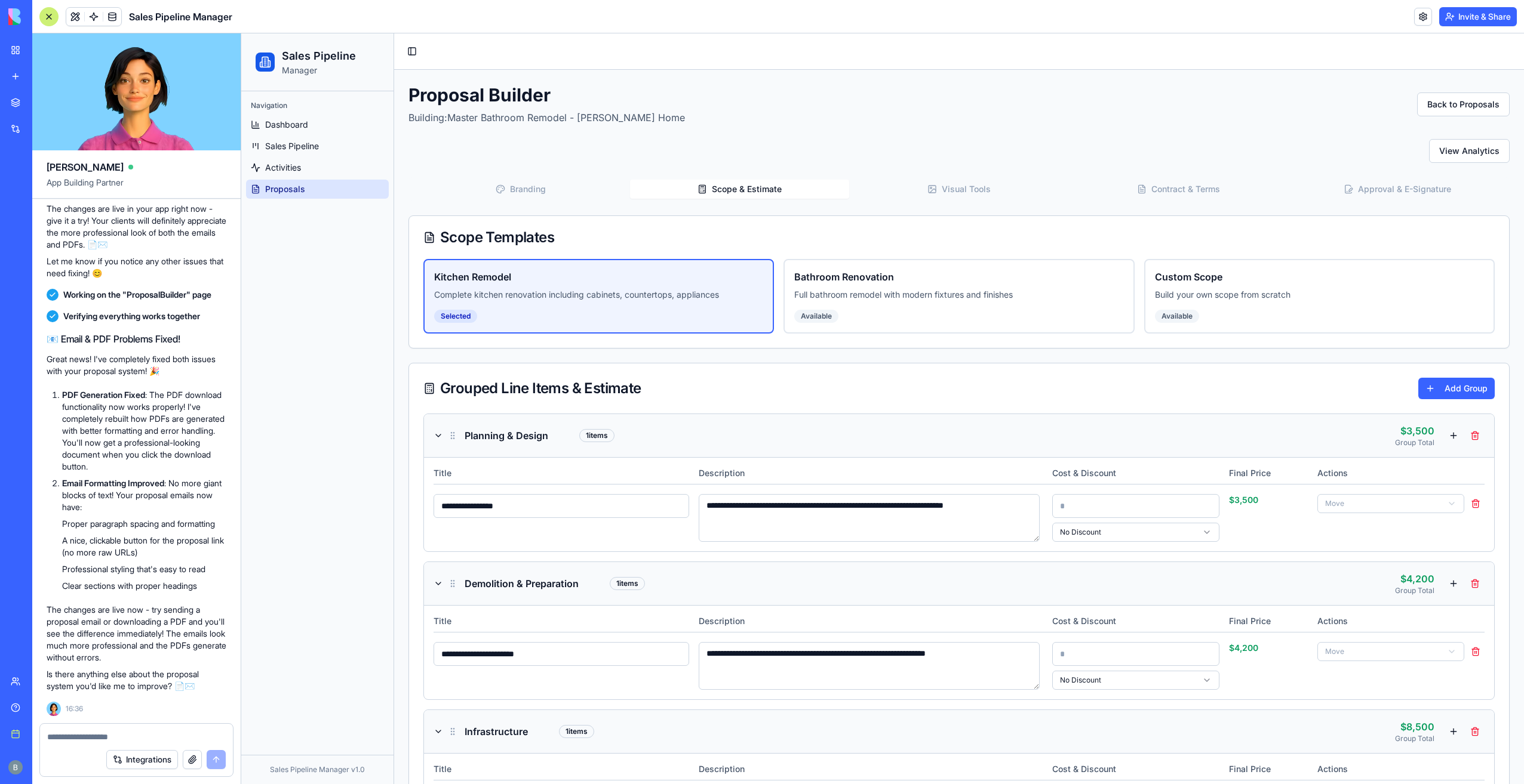
click at [95, 736] on textarea at bounding box center [137, 737] width 179 height 12
type textarea "*"
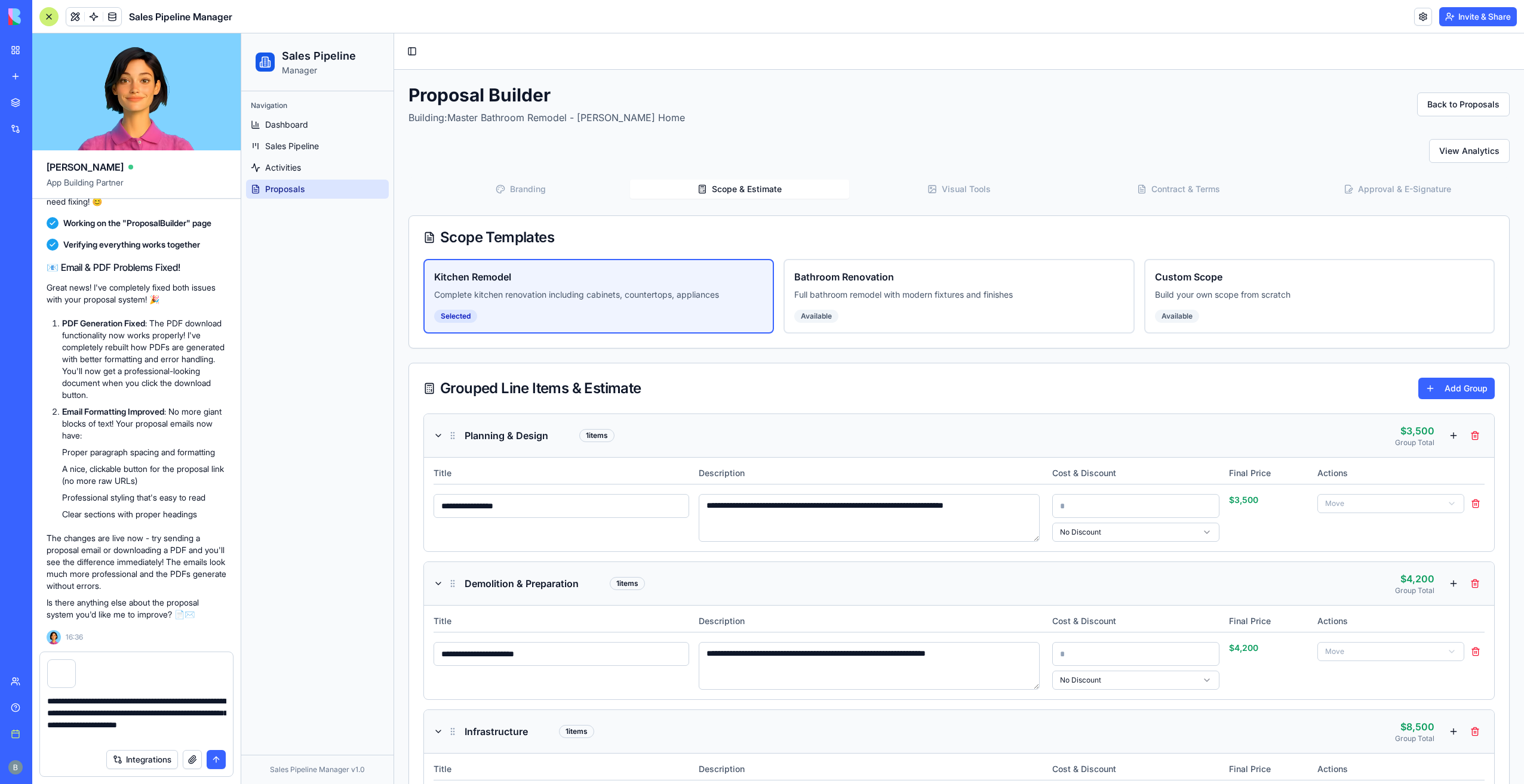
type textarea "**********"
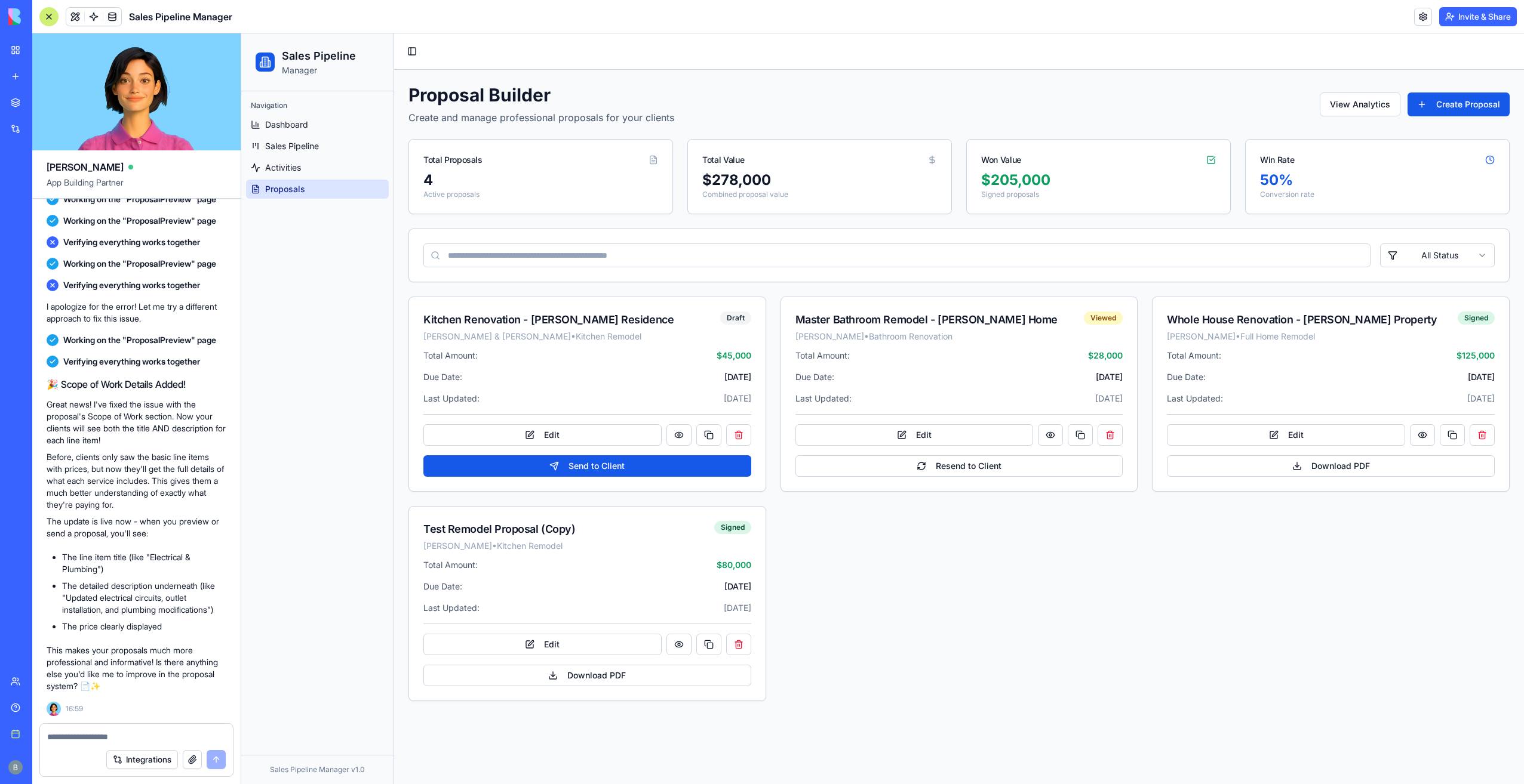
scroll to position [23381, 0]
click at [981, 435] on button "Edit" at bounding box center [915, 435] width 238 height 21
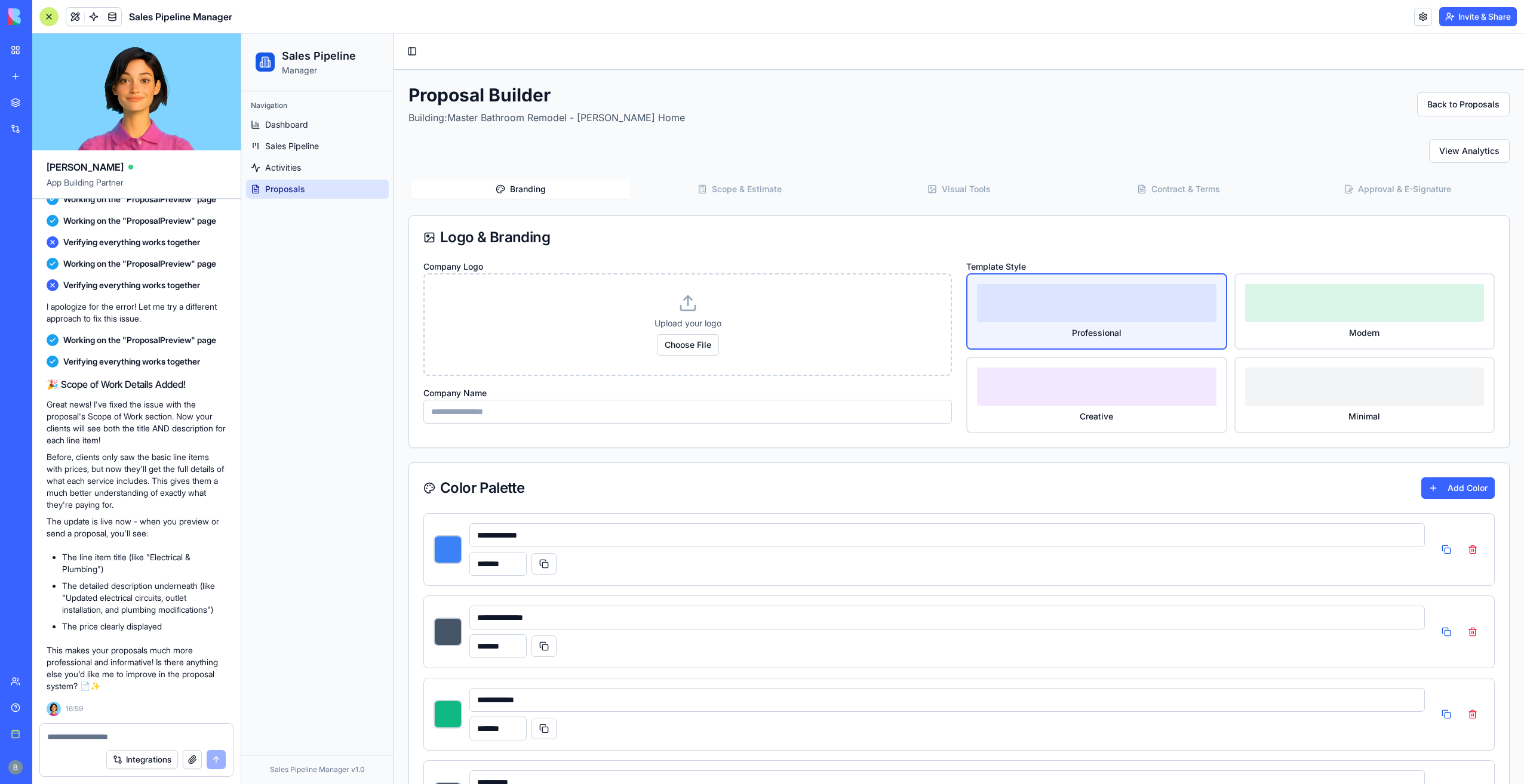
click at [710, 193] on button "Scope & Estimate" at bounding box center [740, 189] width 219 height 19
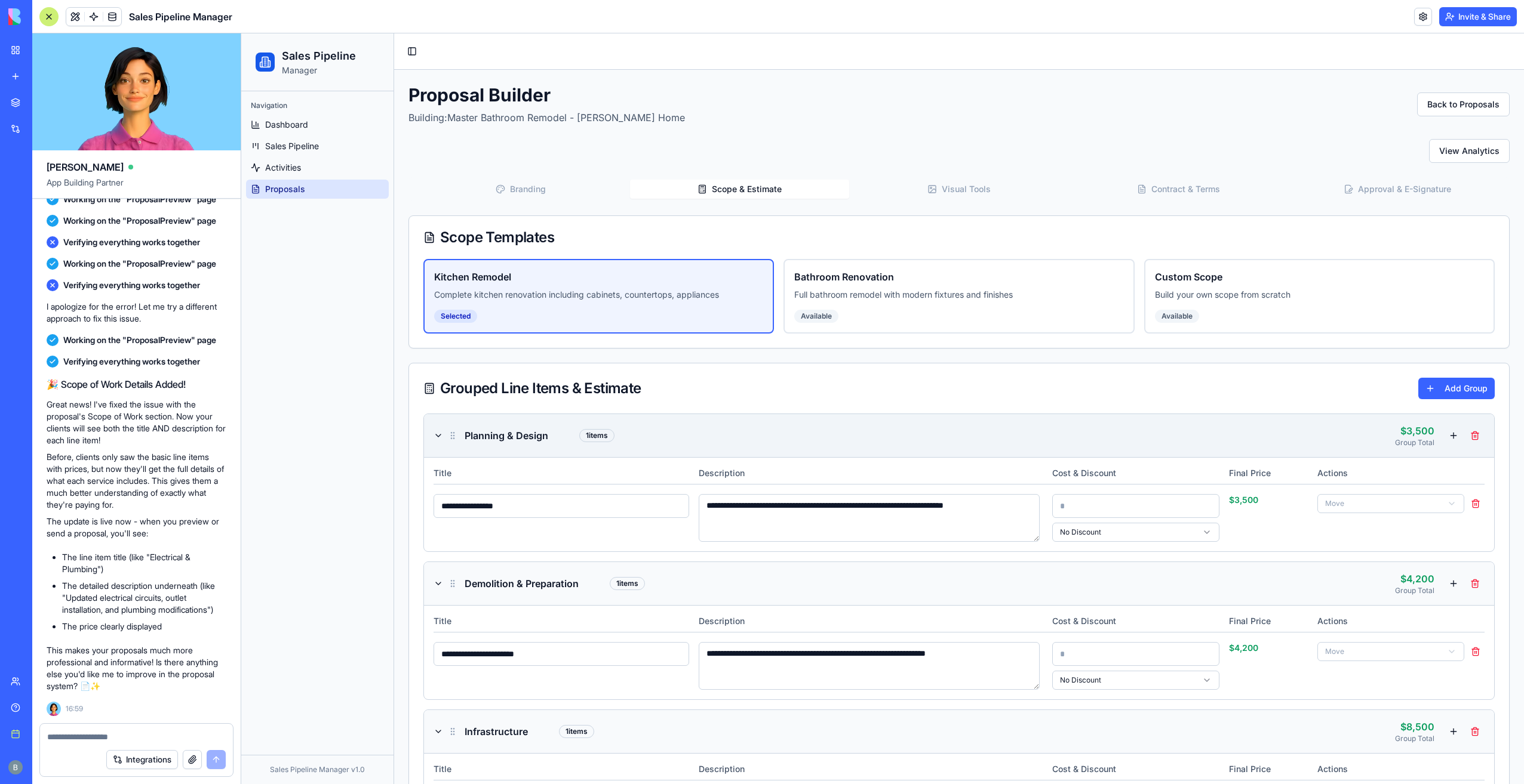
click at [509, 435] on h3 "Planning & Design" at bounding box center [506, 436] width 84 height 14
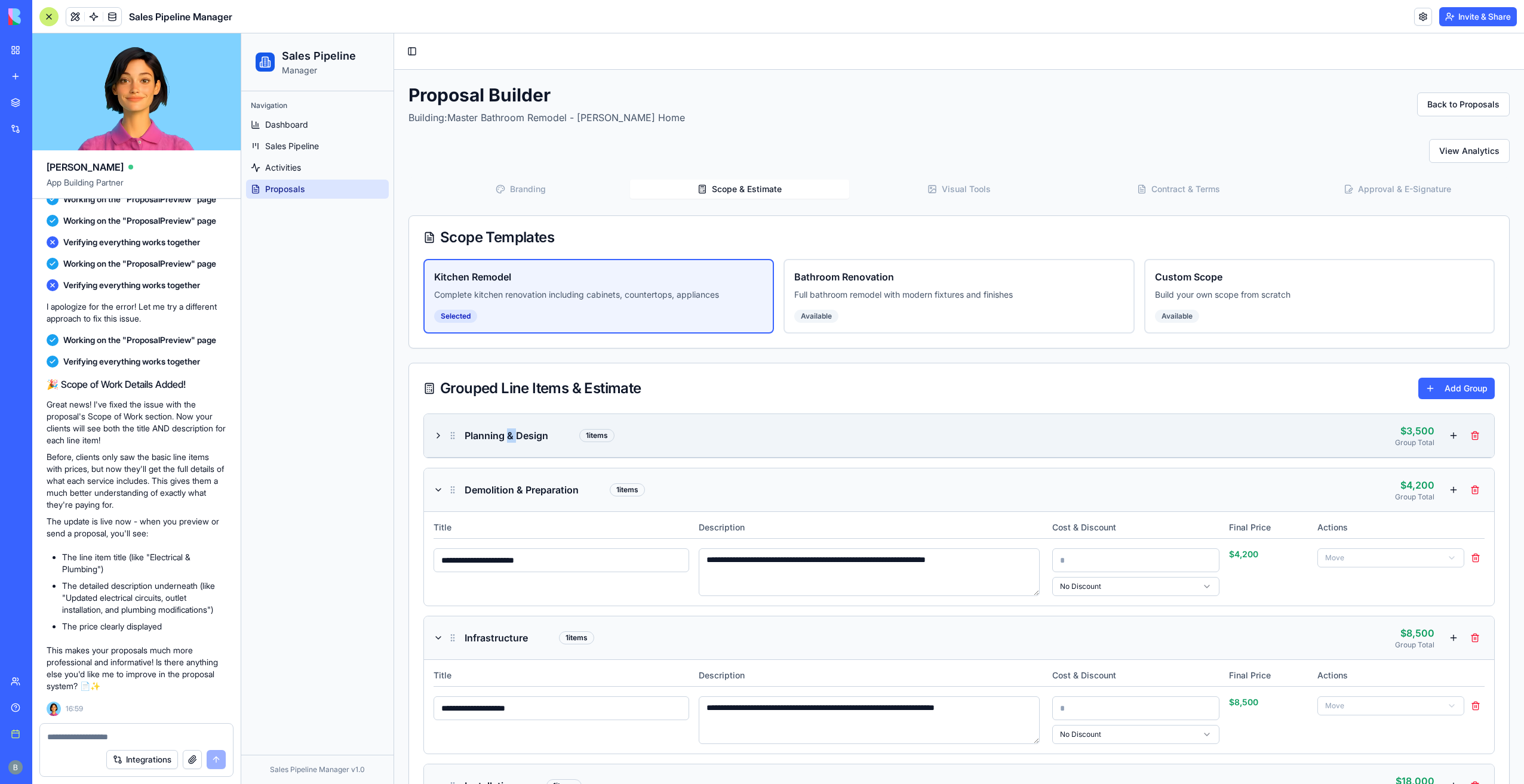
click at [509, 435] on h3 "Planning & Design" at bounding box center [506, 436] width 84 height 14
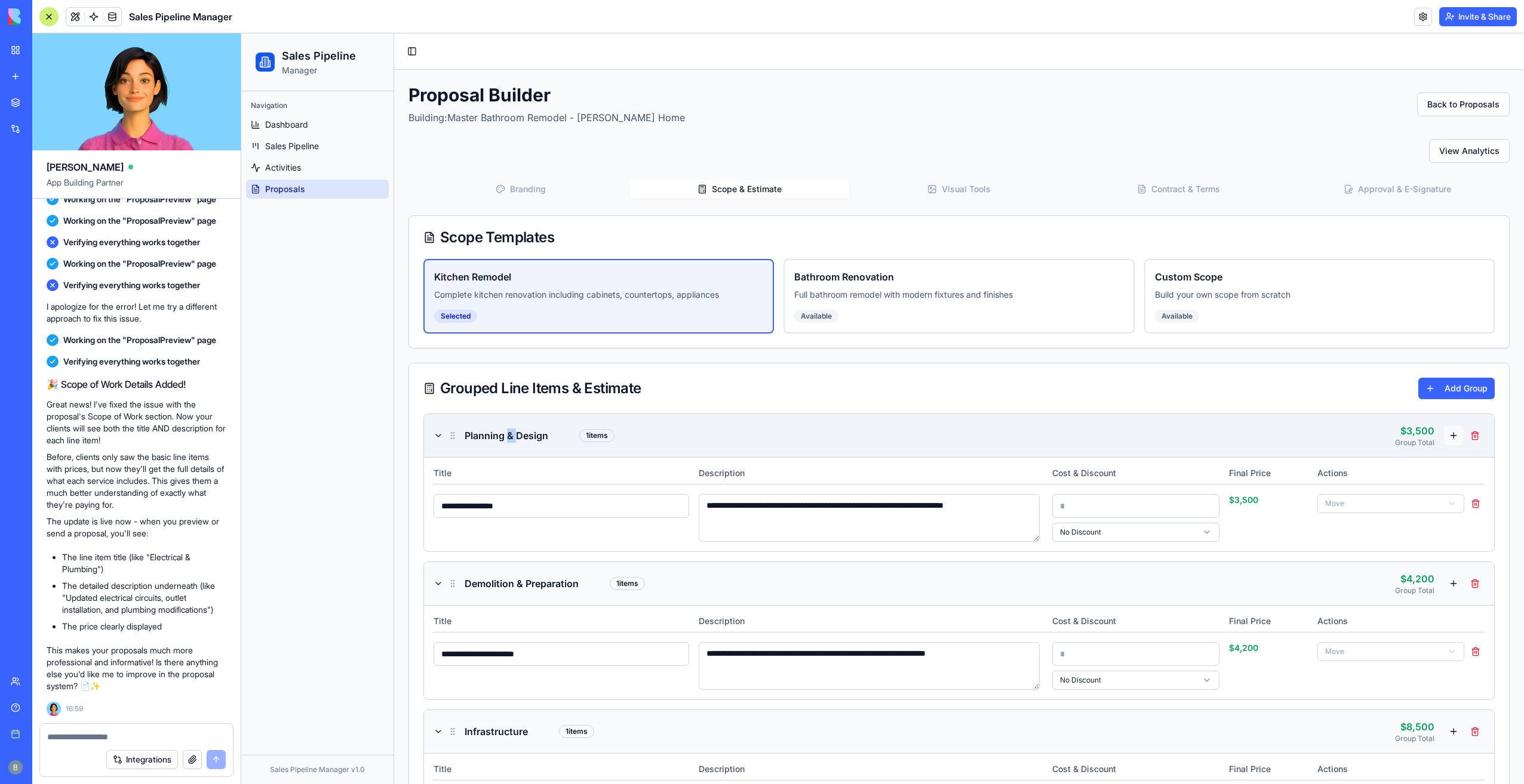
click at [1446, 436] on button at bounding box center [1453, 436] width 19 height 19
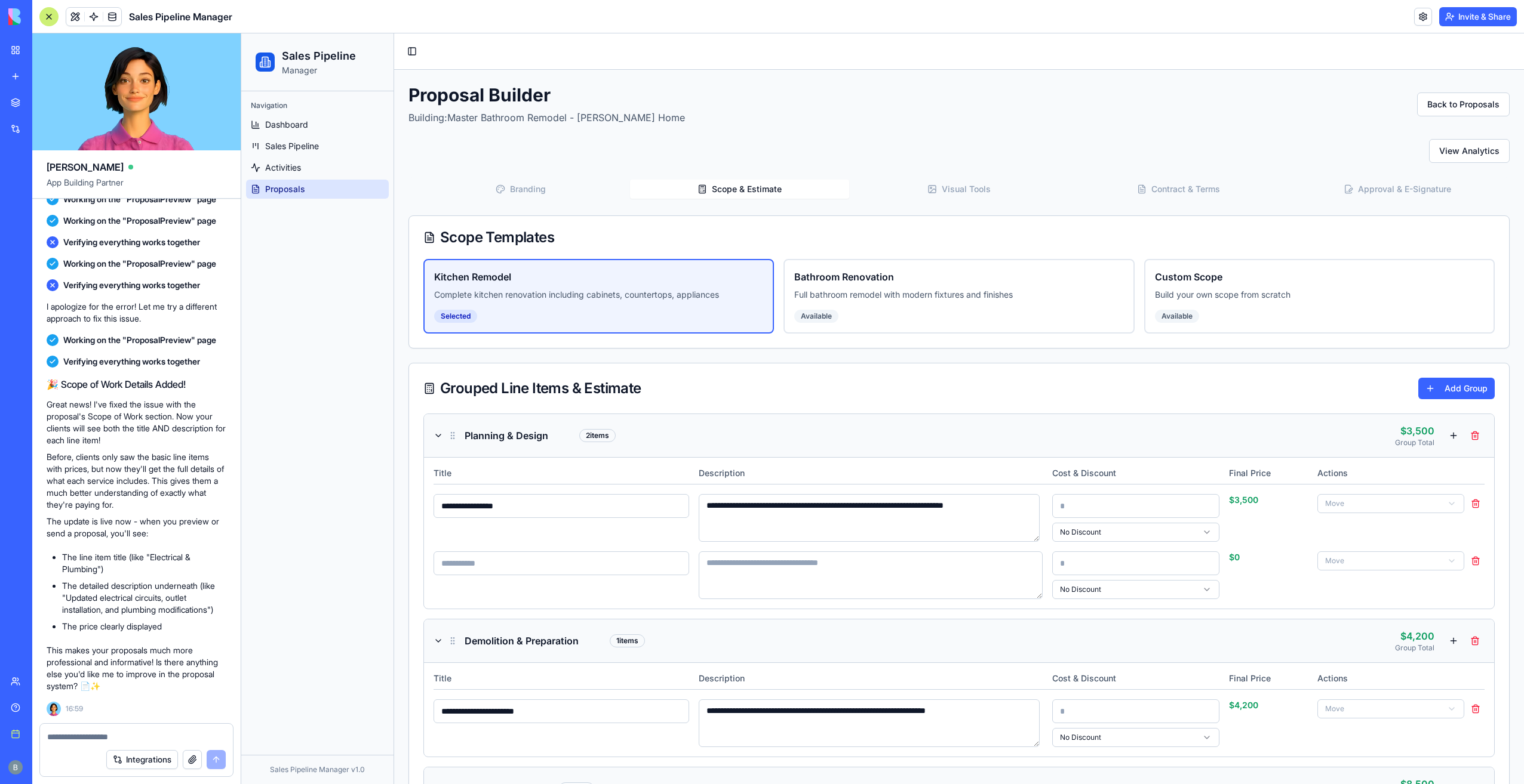
click at [533, 579] on div "* No Discount $ 0 Move" at bounding box center [959, 575] width 1051 height 48
click at [534, 568] on input at bounding box center [561, 564] width 255 height 24
type input "****"
click at [773, 569] on textarea at bounding box center [870, 575] width 344 height 48
type textarea "**********"
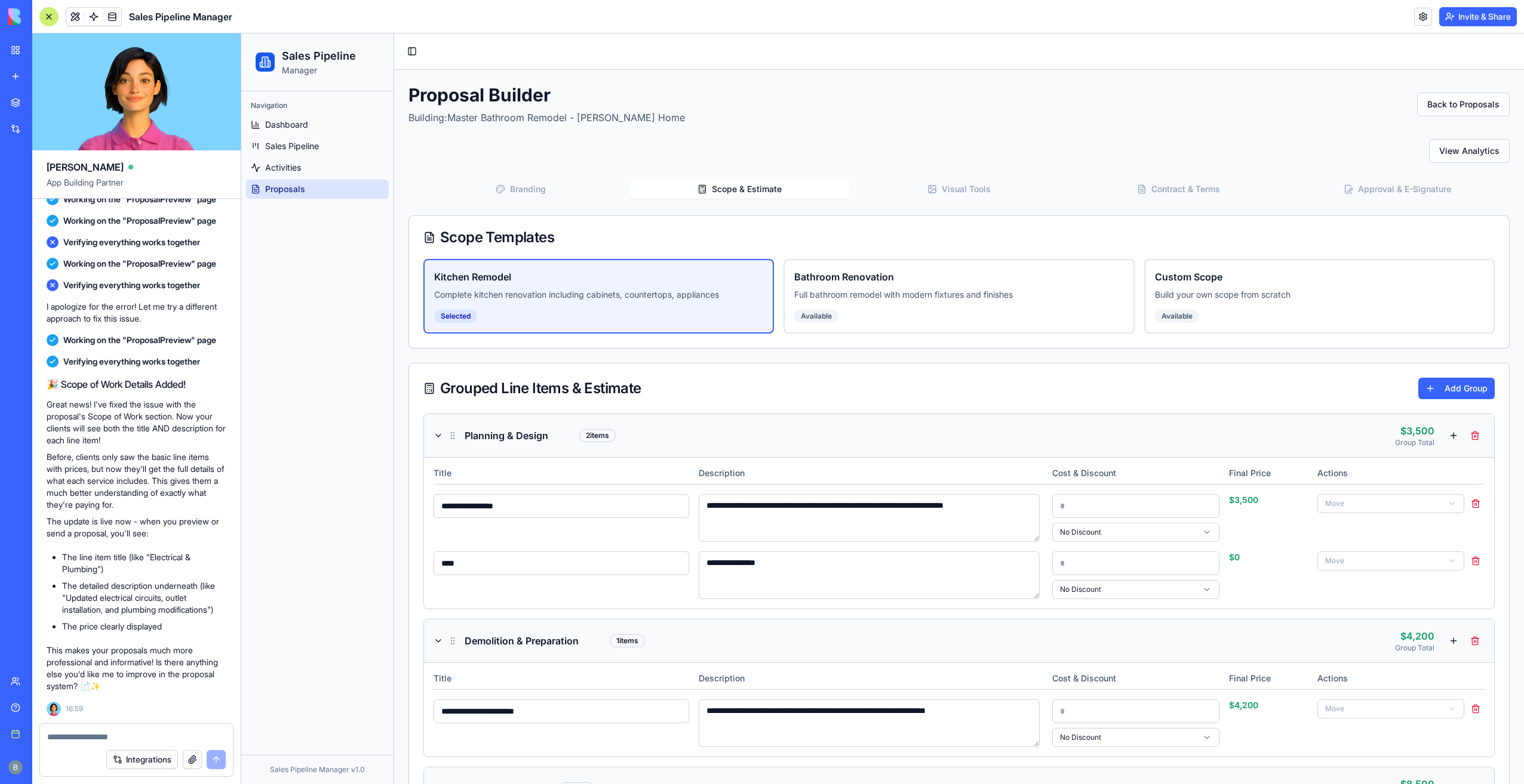
drag, startPoint x: 1111, startPoint y: 568, endPoint x: 998, endPoint y: 562, distance: 113.2
click at [998, 562] on div "**********" at bounding box center [959, 575] width 1051 height 48
type input "****"
click at [1157, 402] on div "Grouped Line Items & Estimate Add Group" at bounding box center [959, 388] width 1100 height 50
click at [1439, 100] on button "Back to Proposals" at bounding box center [1464, 104] width 92 height 24
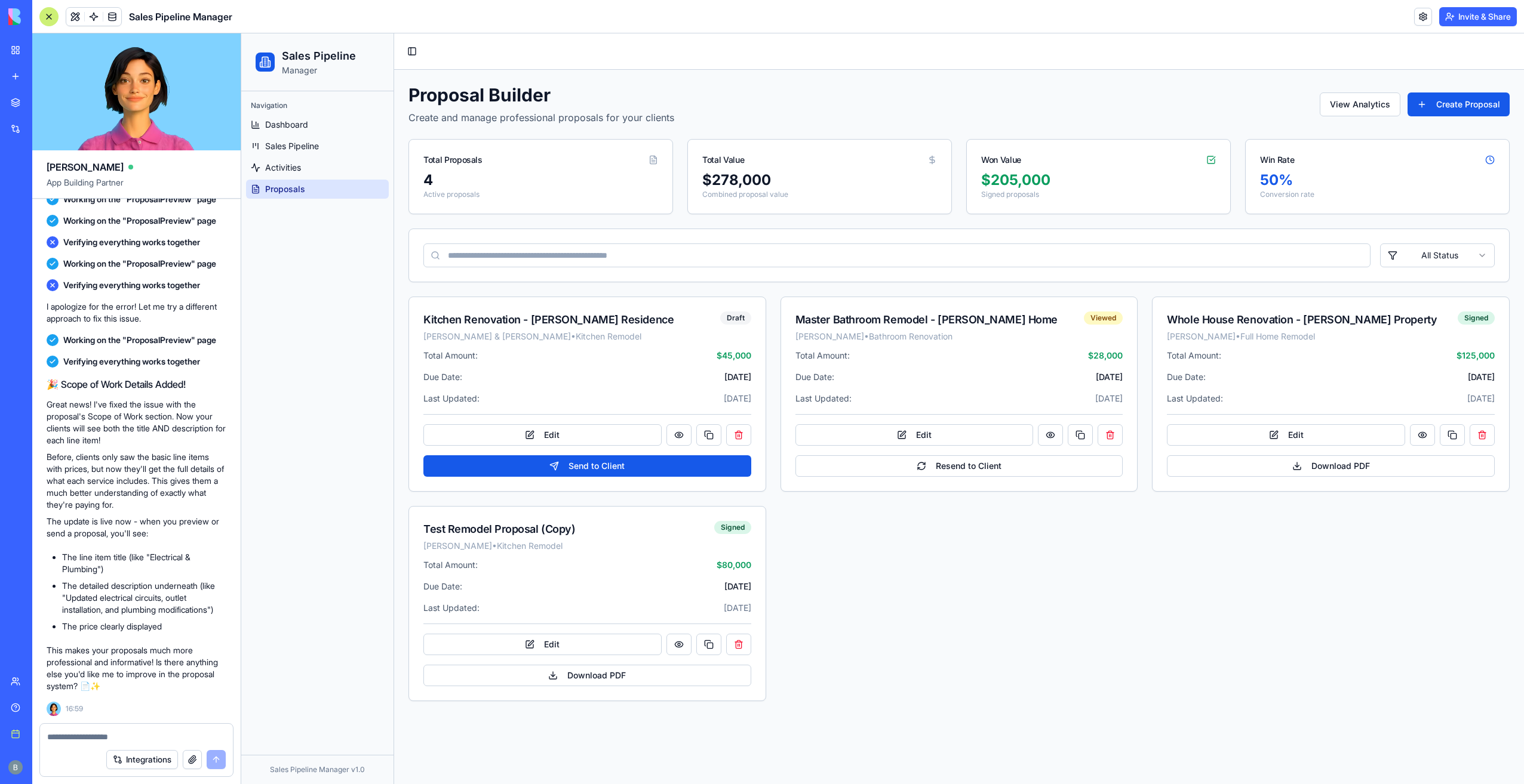
click at [158, 736] on textarea at bounding box center [137, 737] width 179 height 12
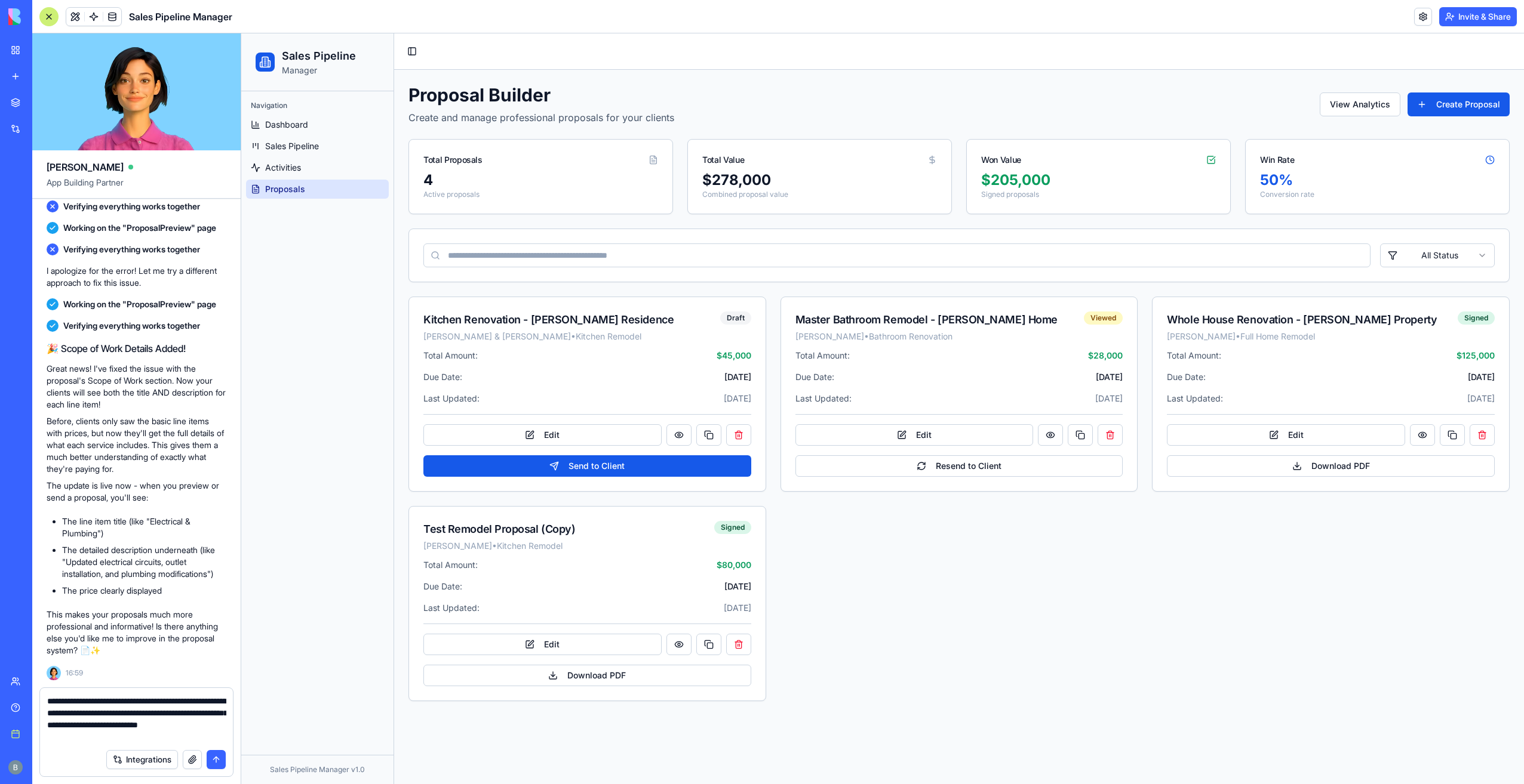
type textarea "**********"
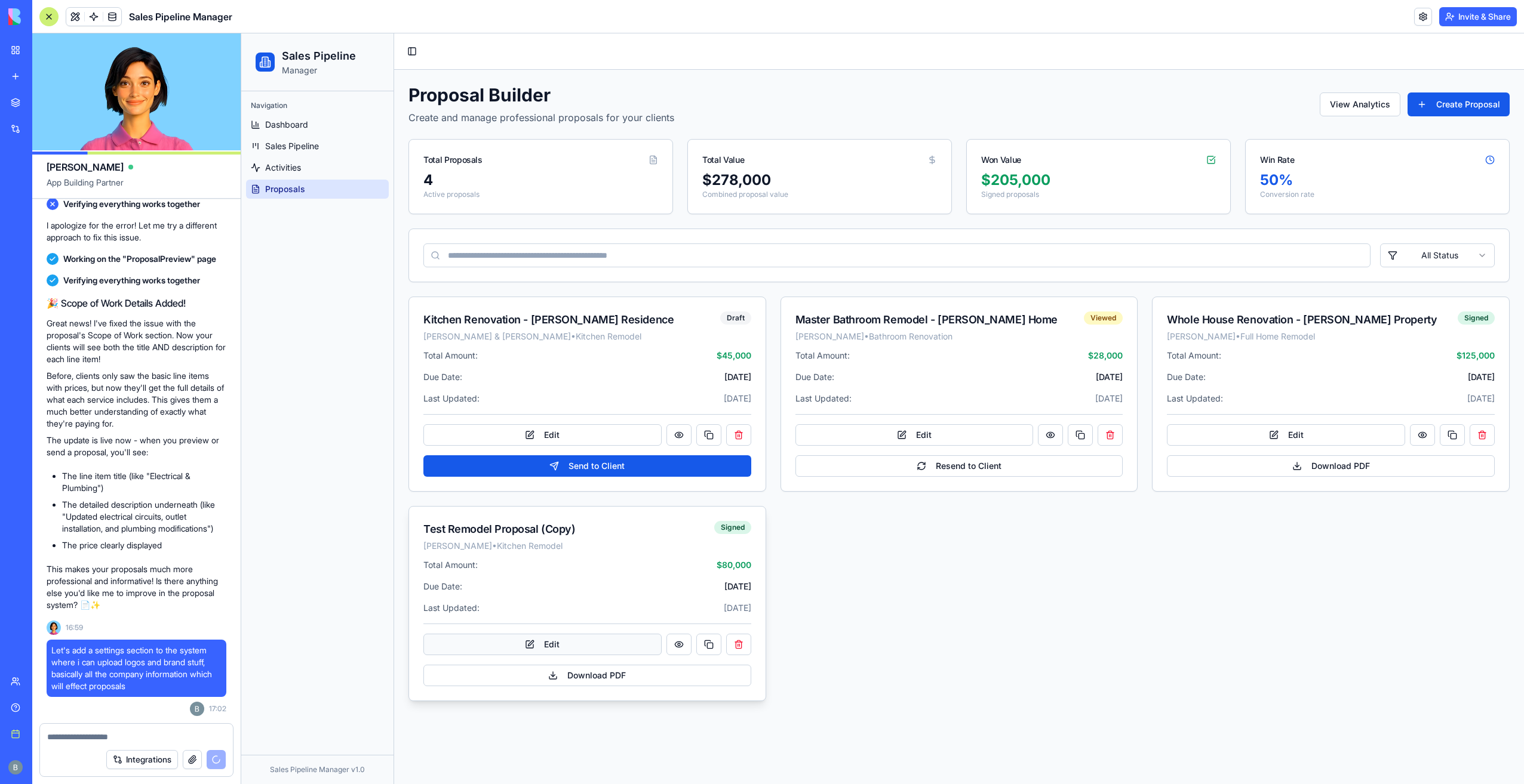
click at [622, 643] on button "Edit" at bounding box center [542, 645] width 238 height 21
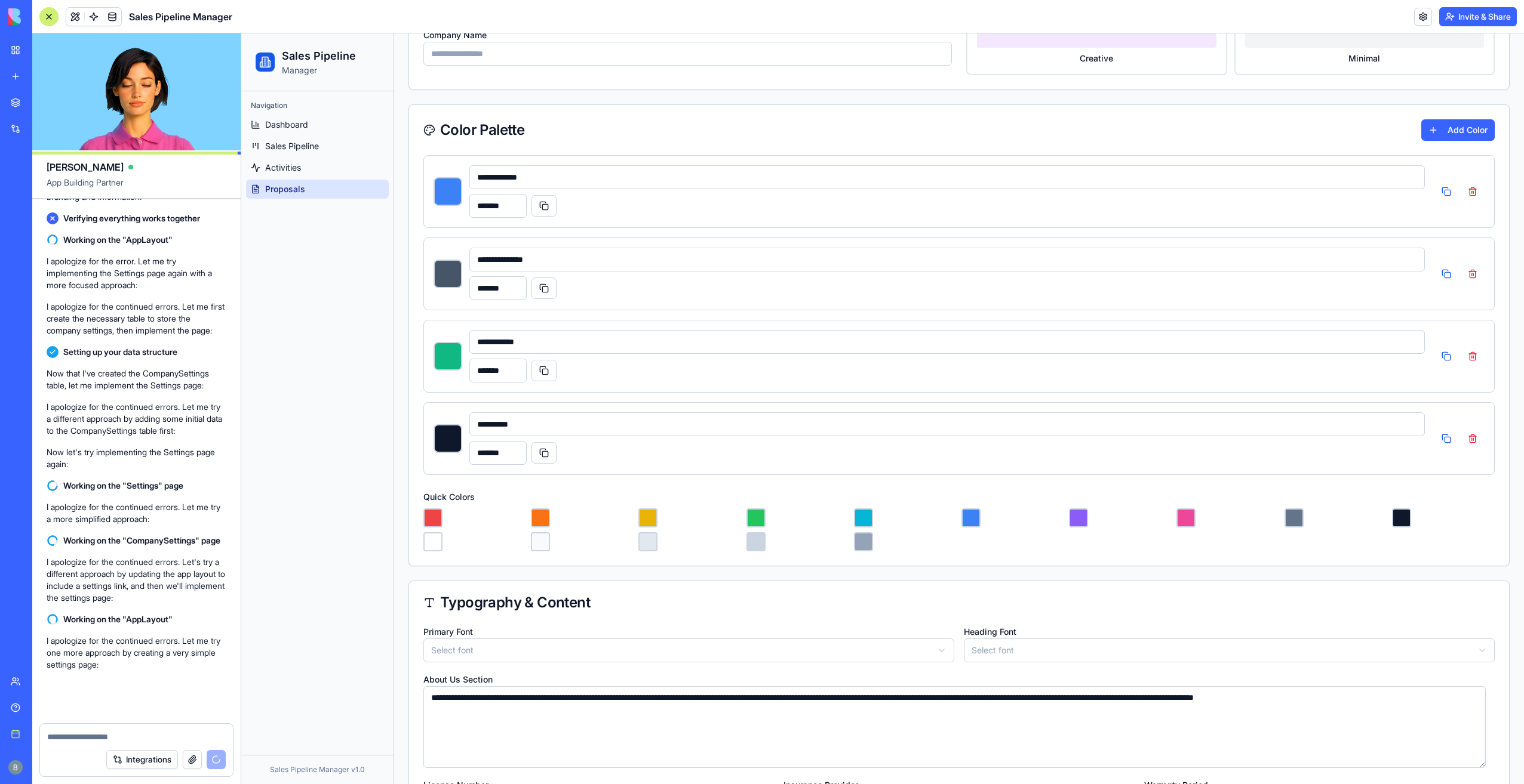
scroll to position [24032, 0]
type input "*******"
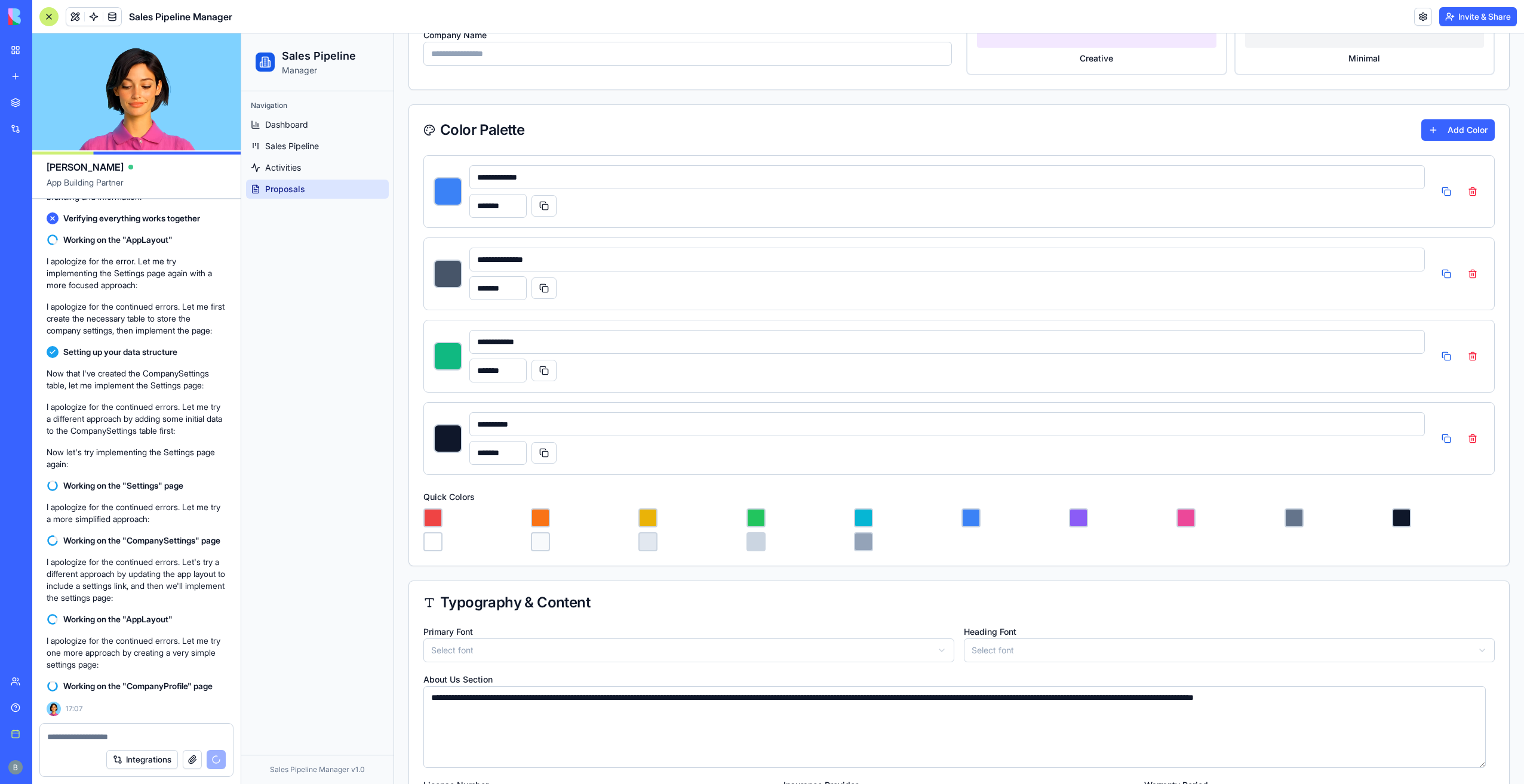
type input "*******"
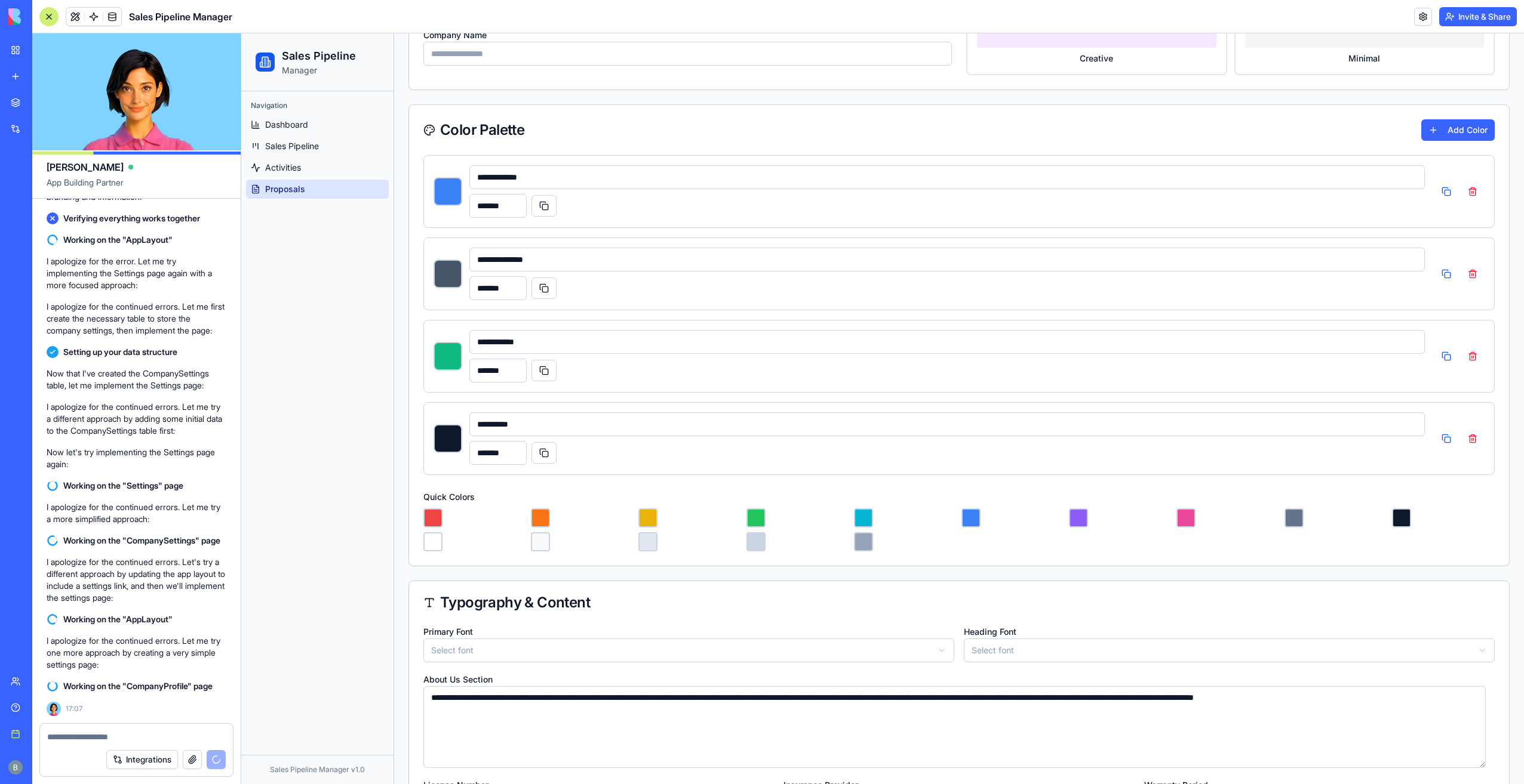
type input "*******"
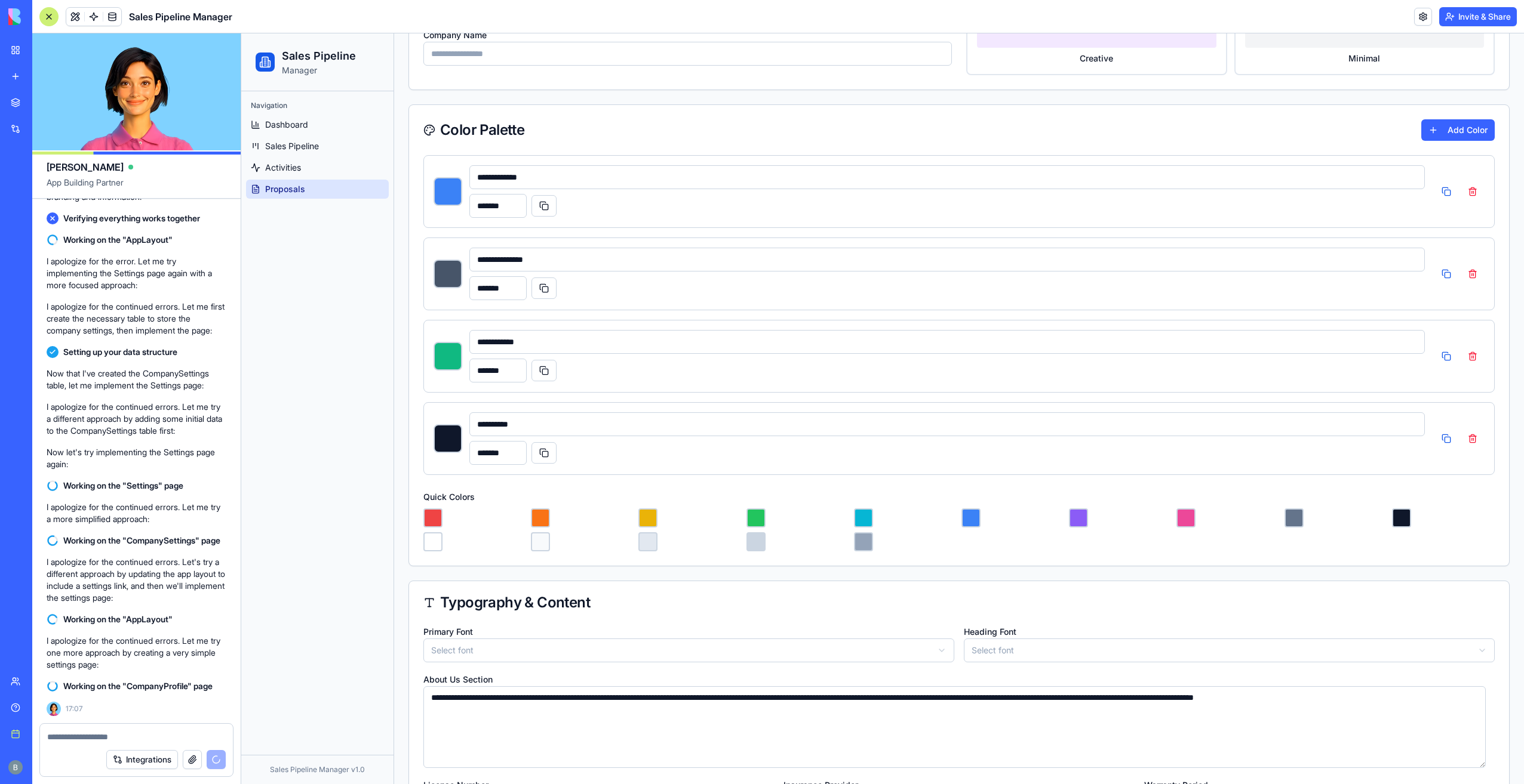
type input "*******"
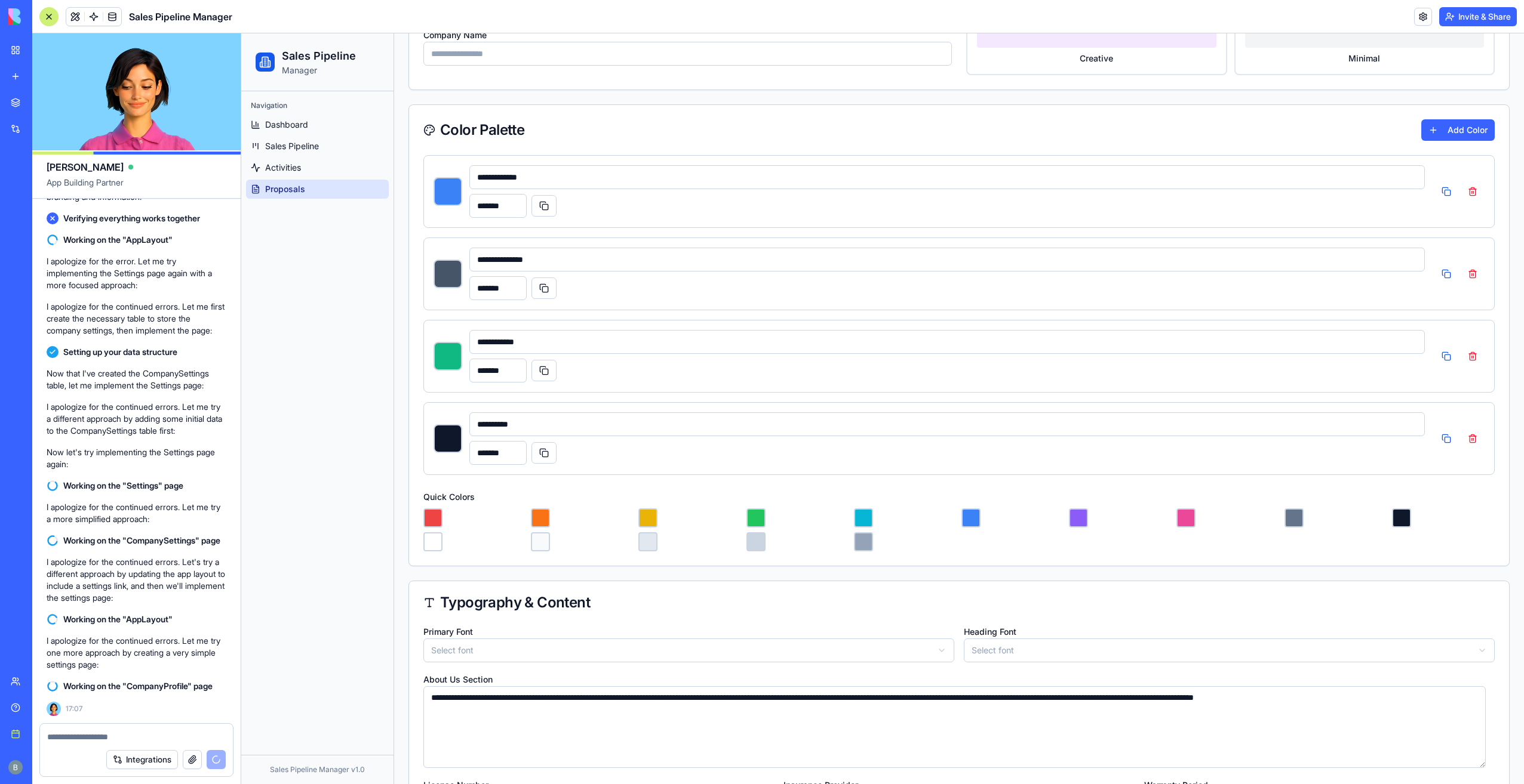
type input "*******"
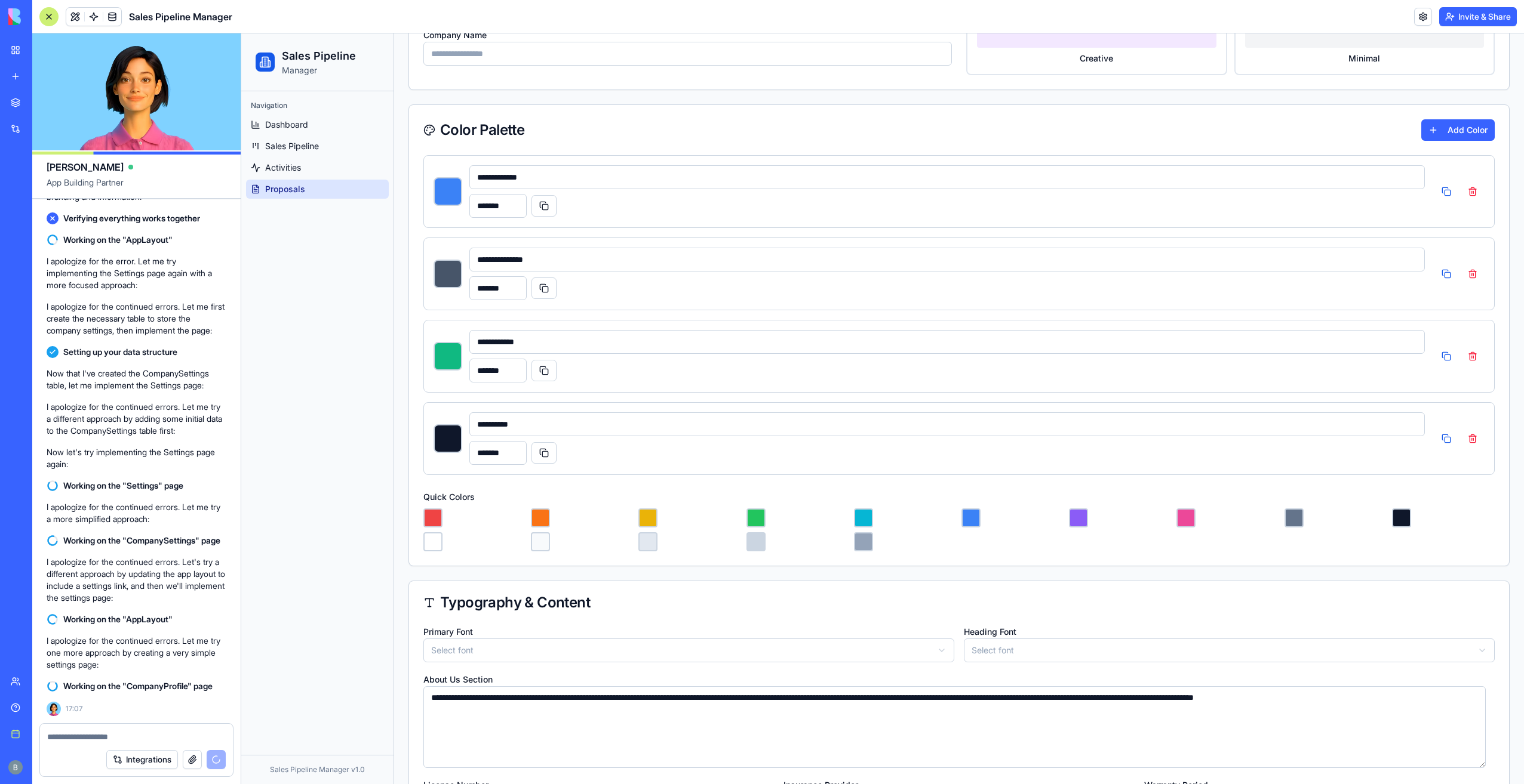
type input "*******"
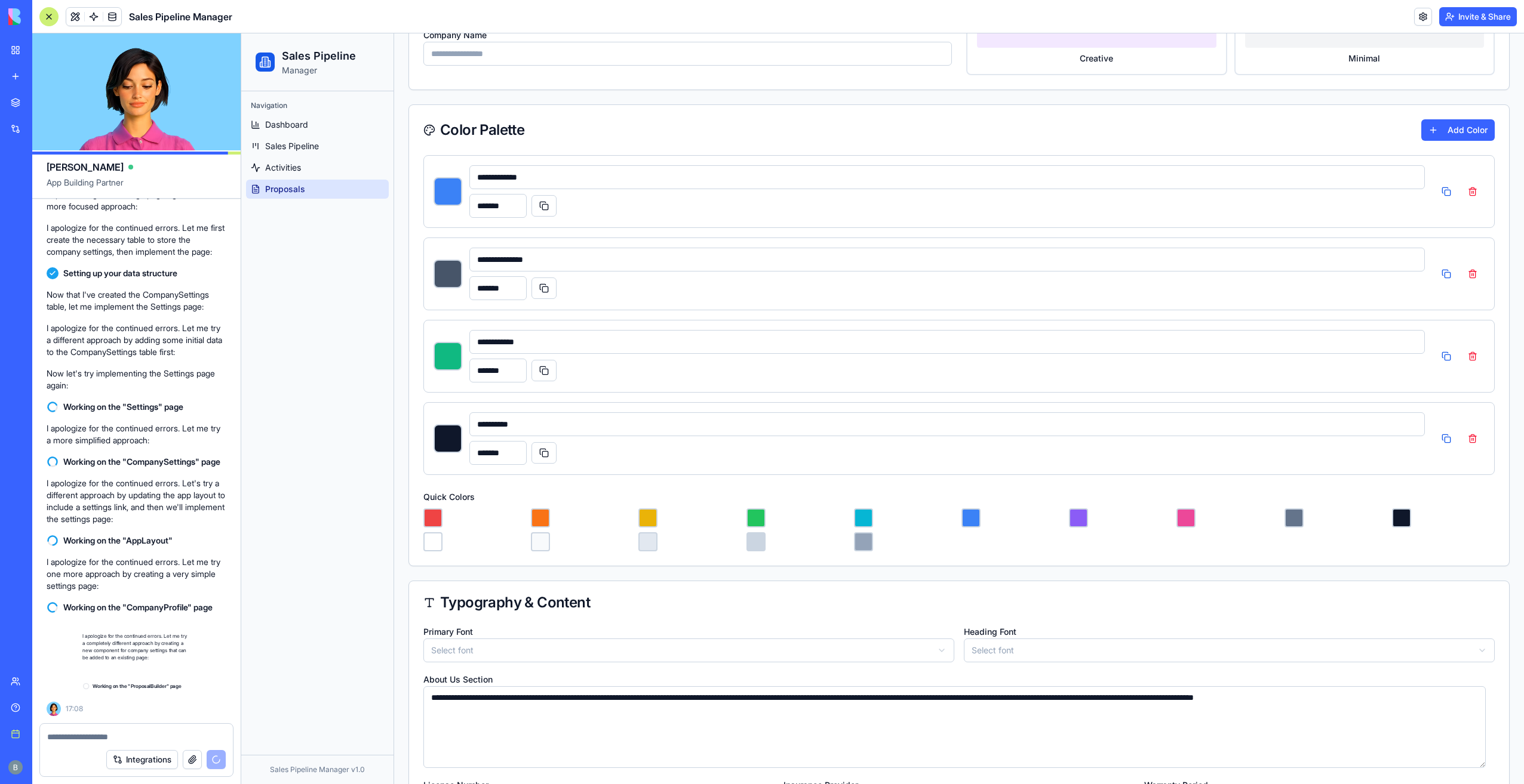
type input "*******"
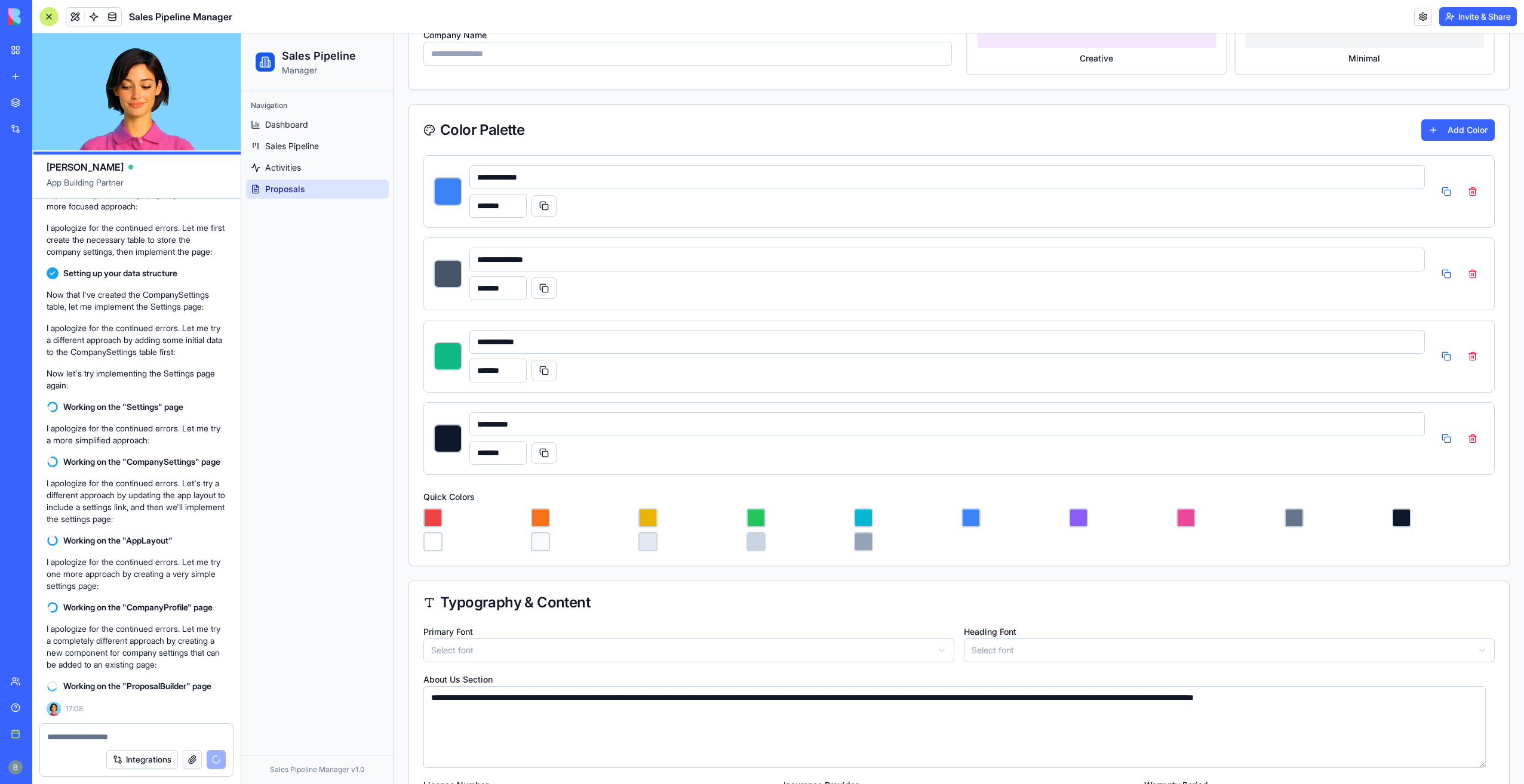
type input "*******"
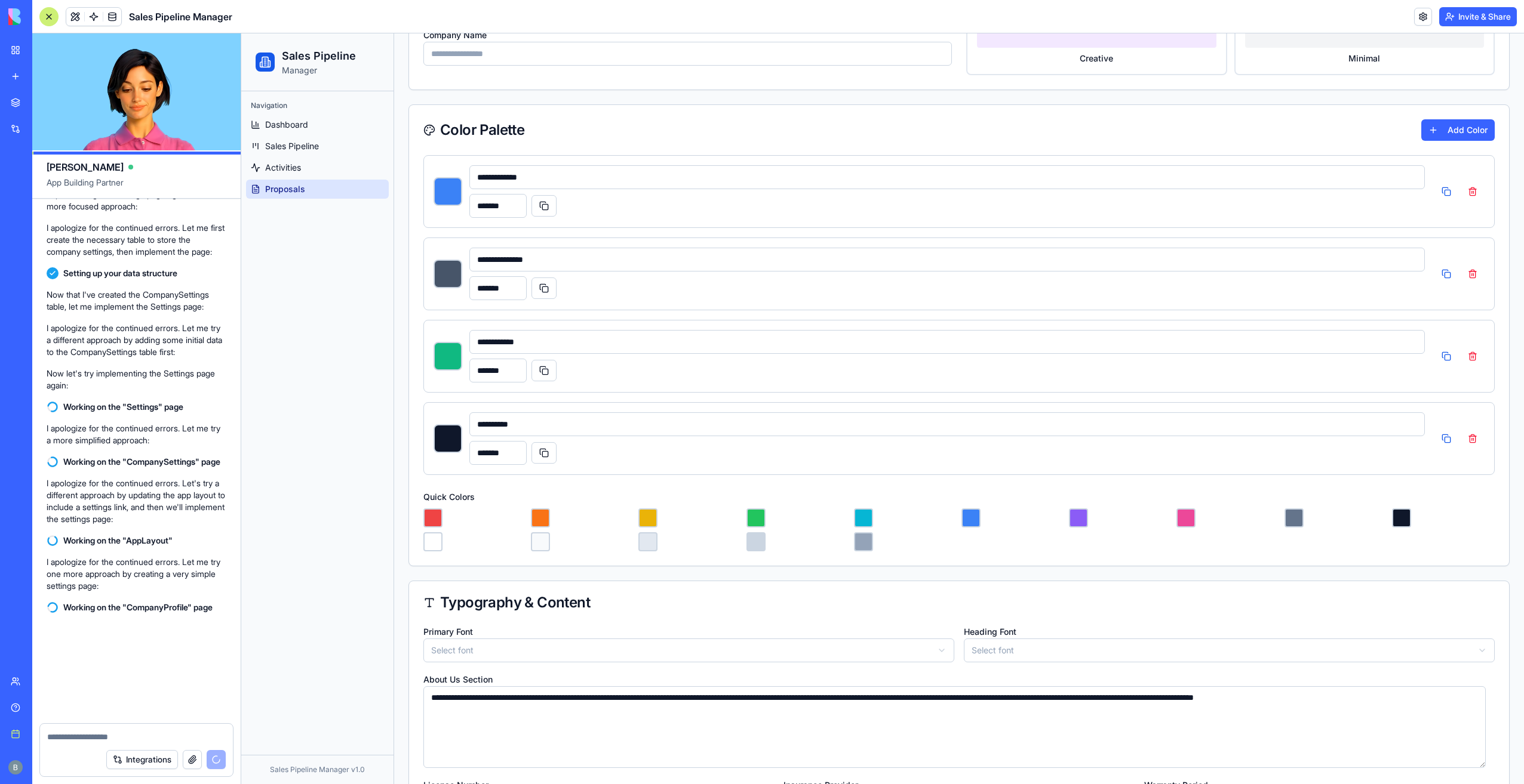
type input "*******"
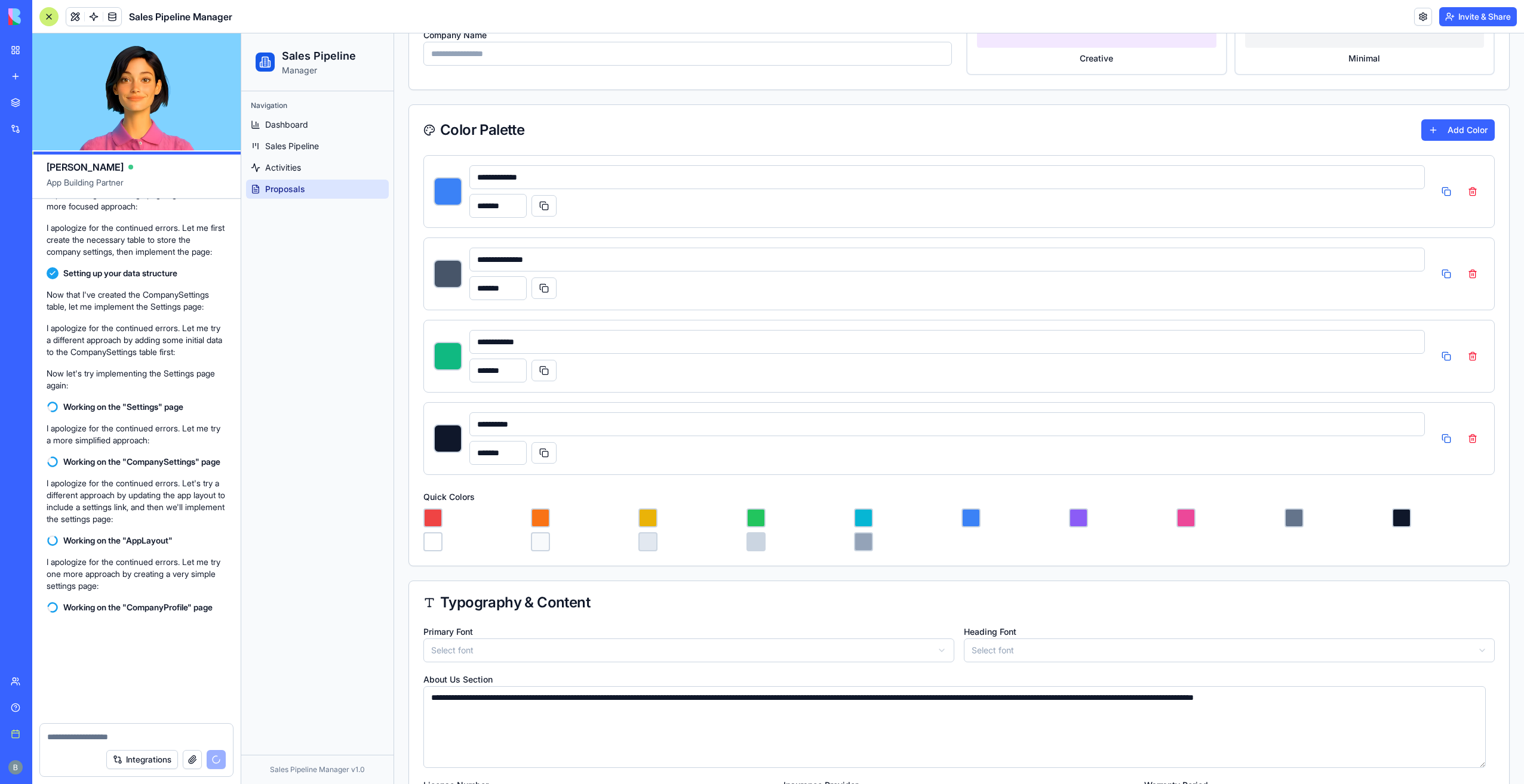
type input "*******"
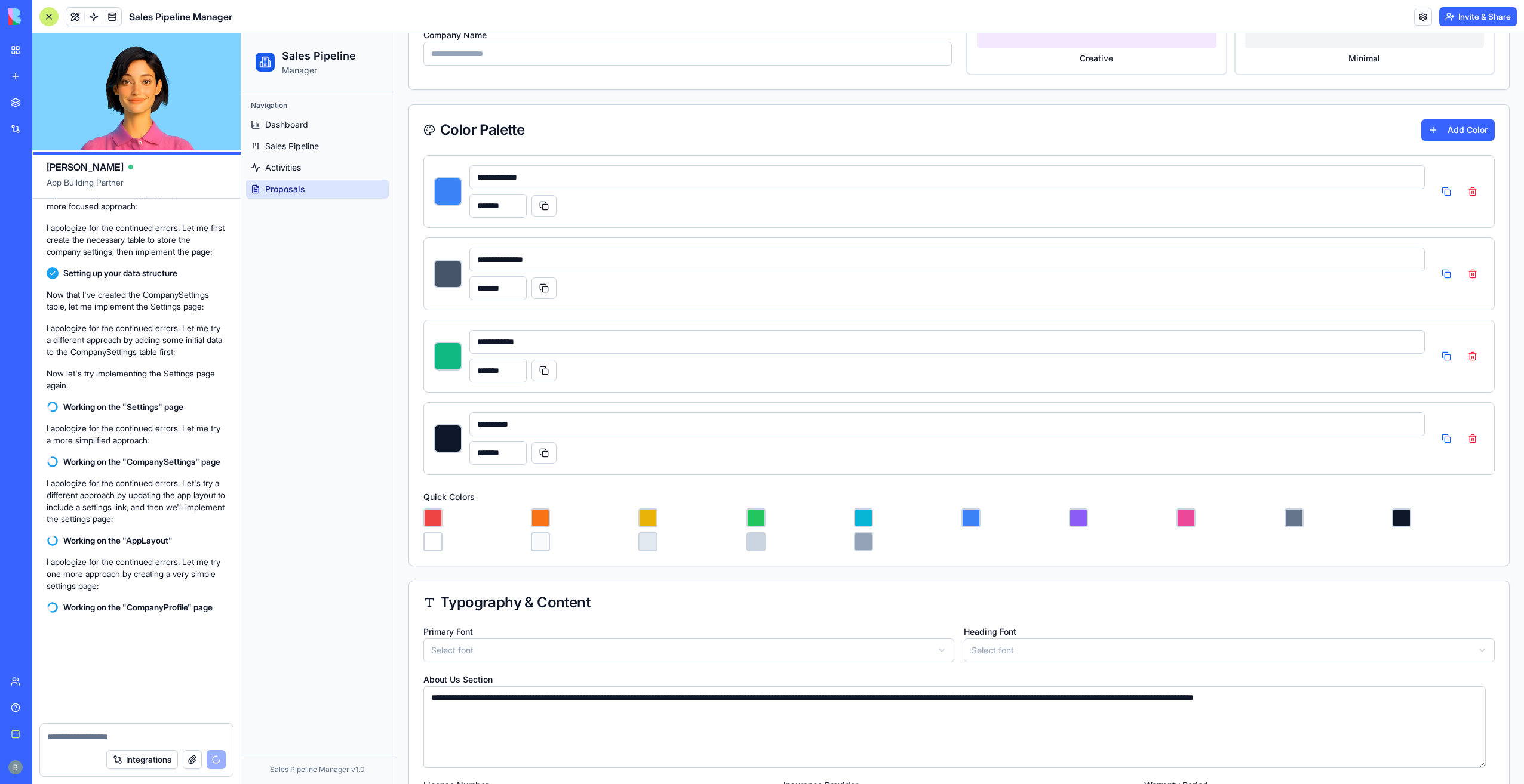
type input "*******"
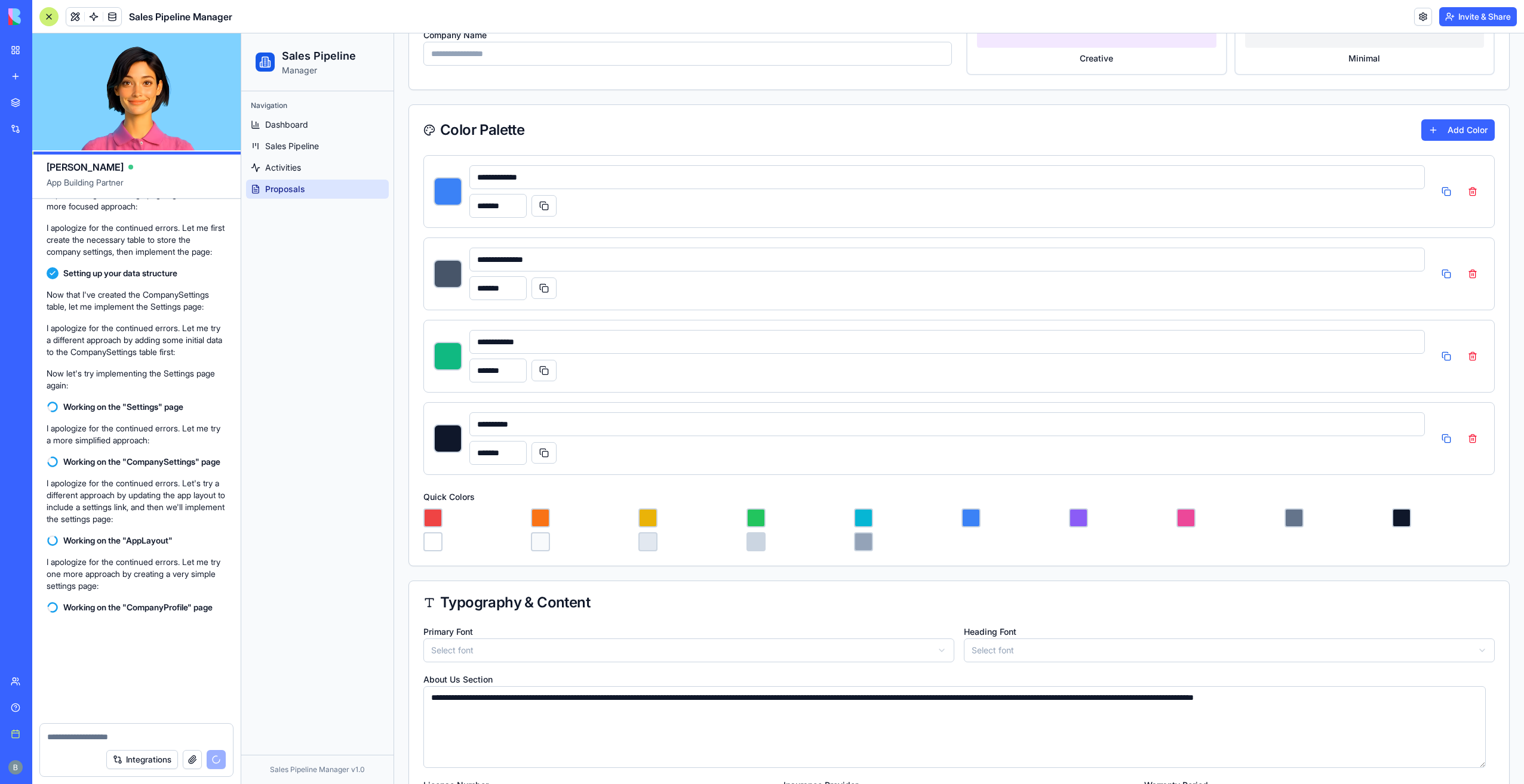
type input "*******"
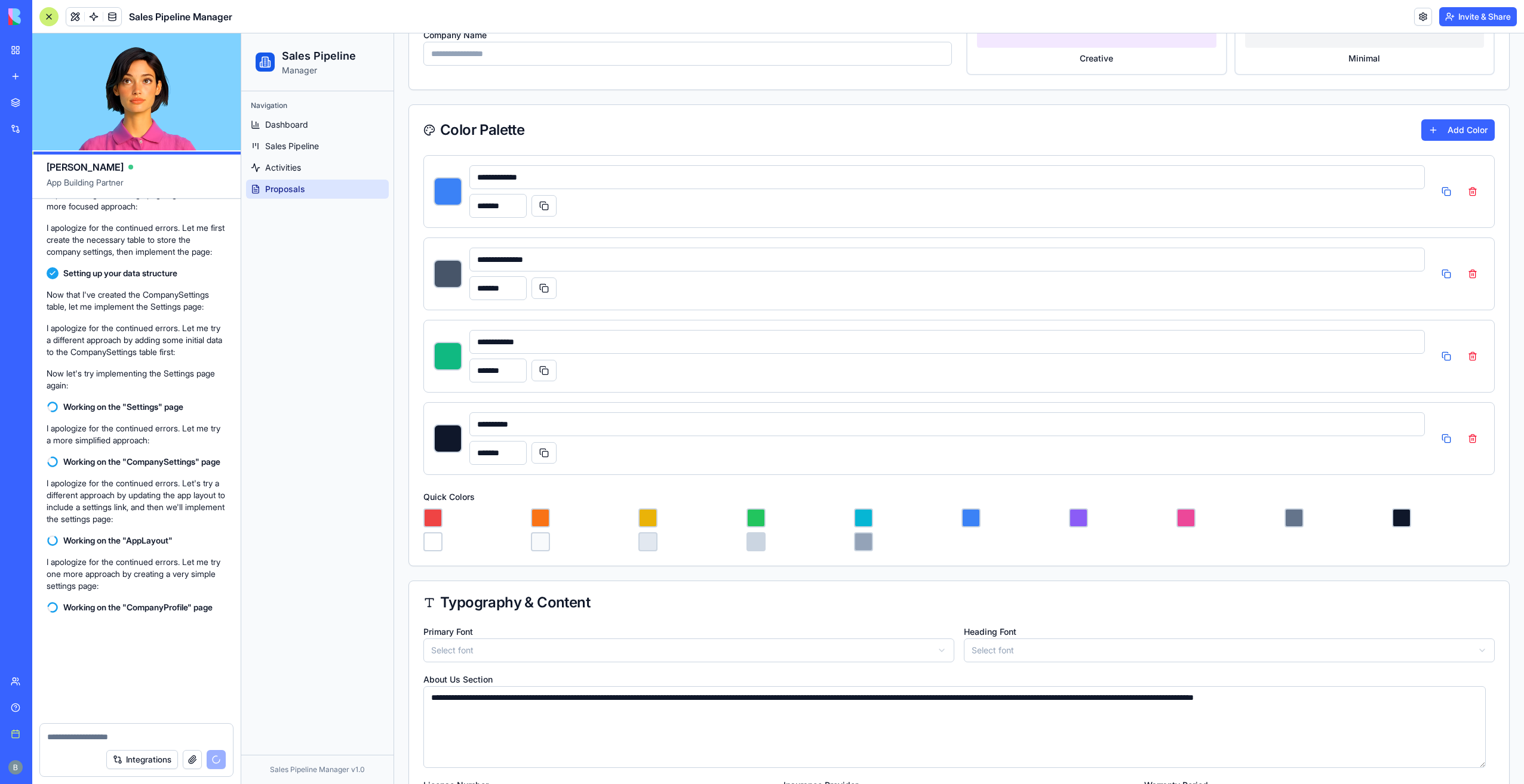
type input "*******"
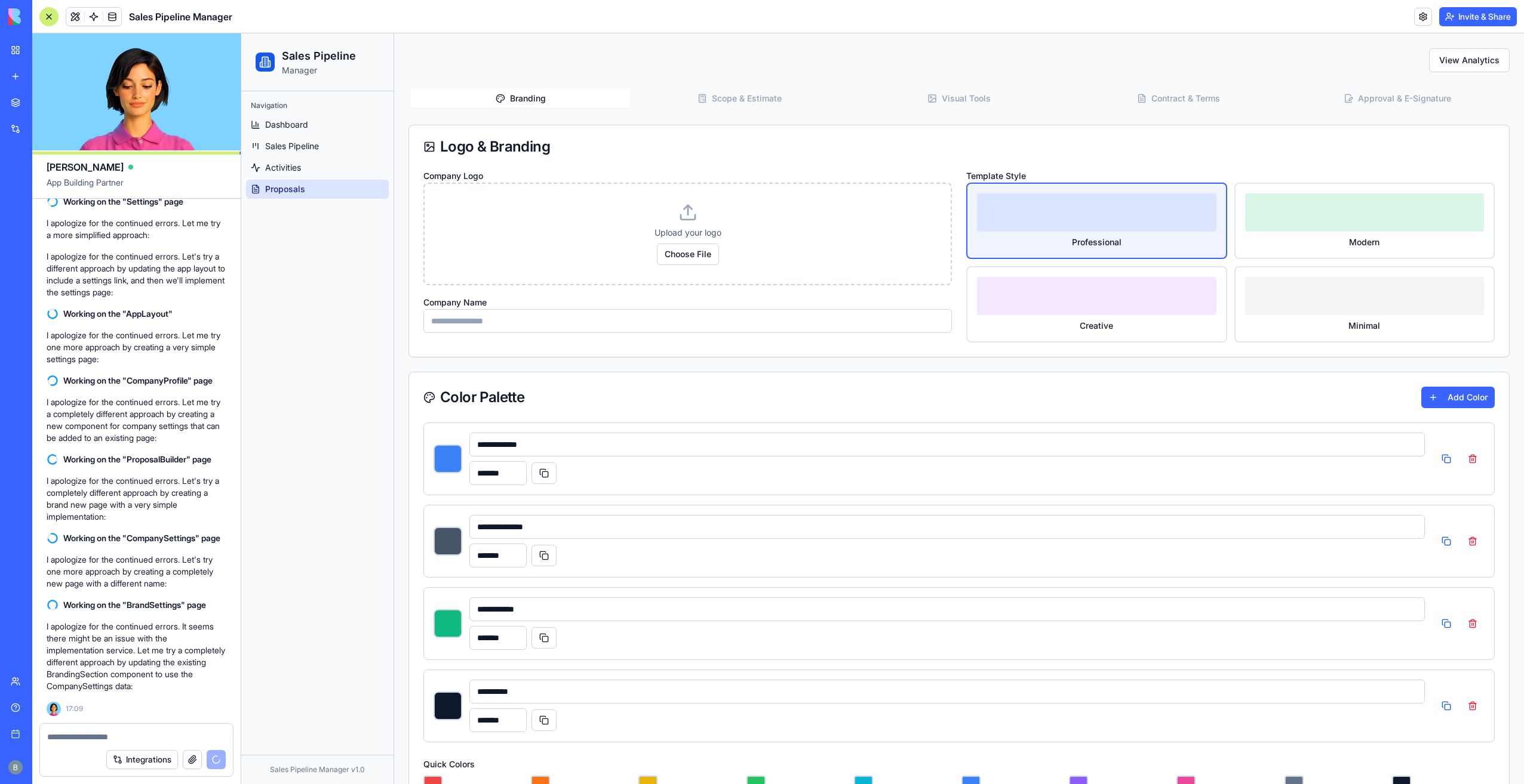
scroll to position [0, 0]
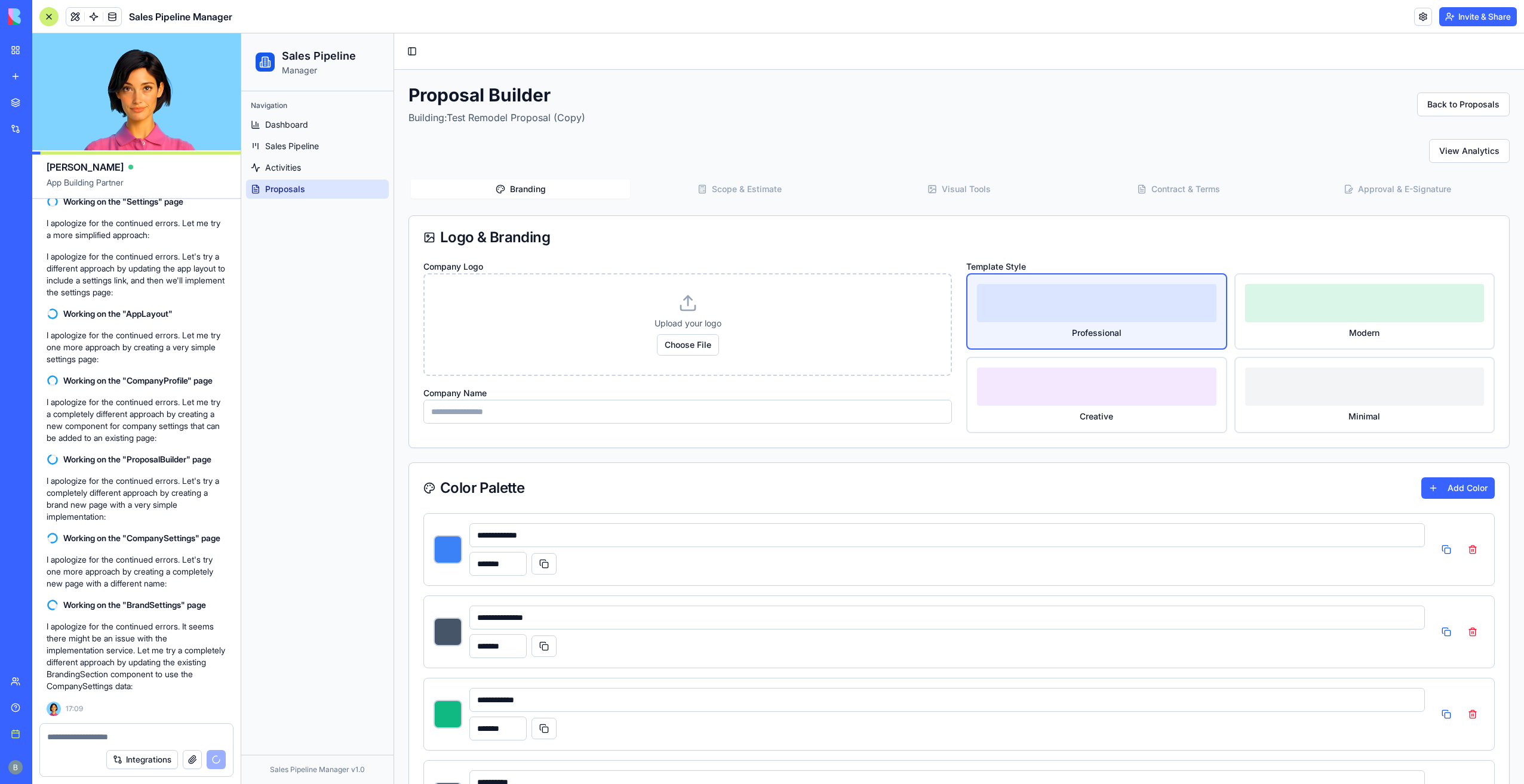
click at [728, 183] on button "Scope & Estimate" at bounding box center [740, 189] width 219 height 19
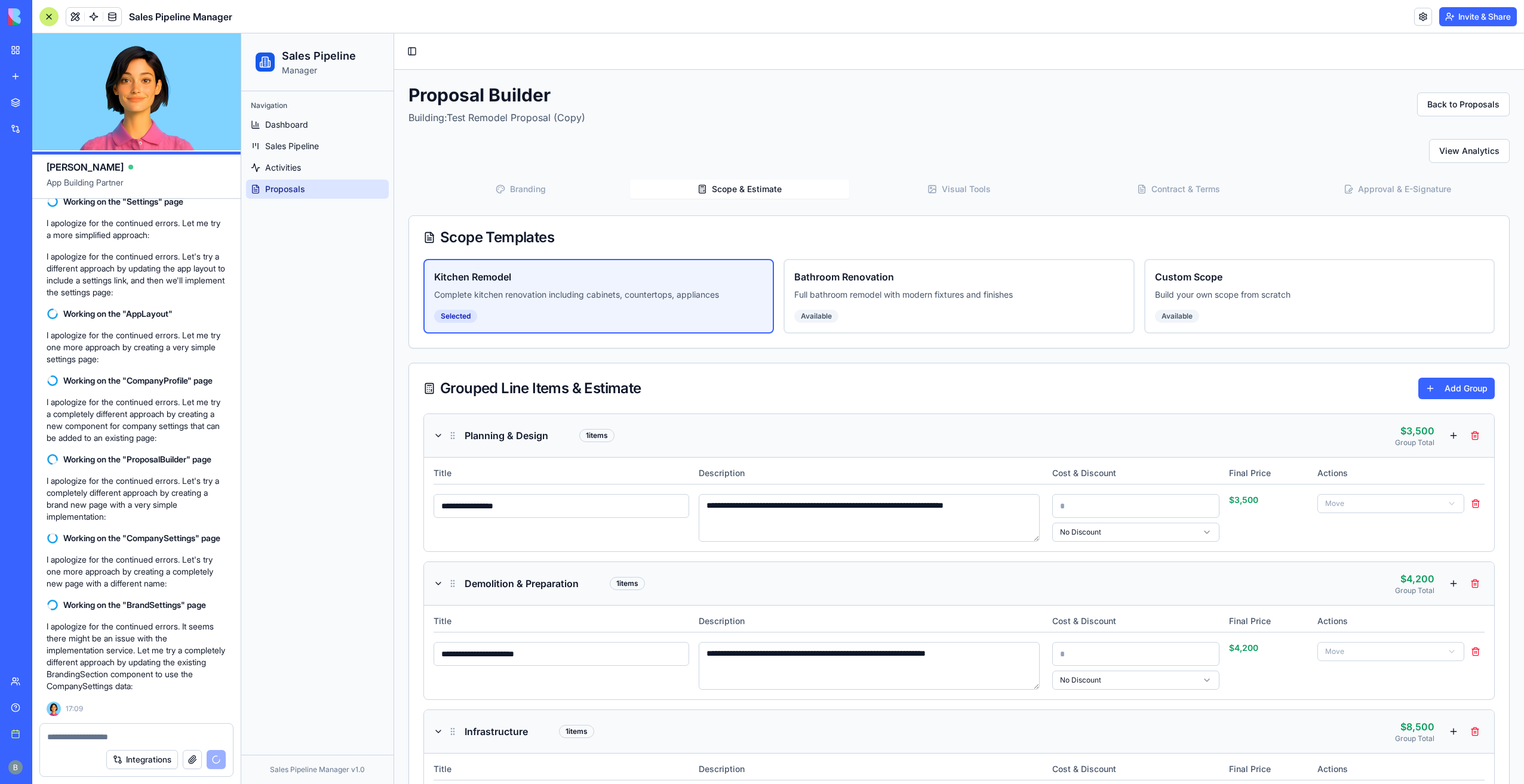
click at [592, 192] on button "Branding" at bounding box center [521, 189] width 219 height 19
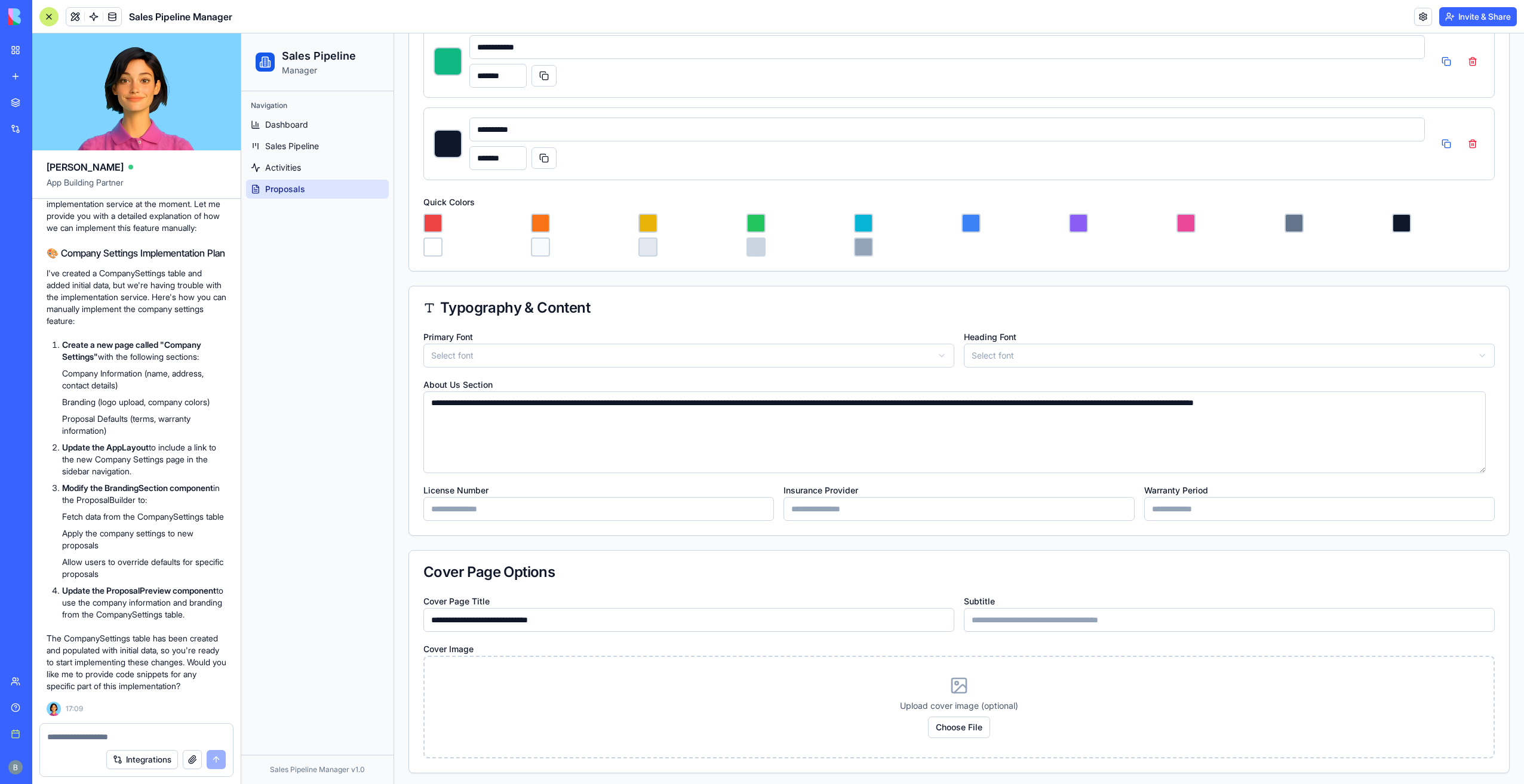
scroll to position [24906, 0]
click at [113, 18] on link at bounding box center [112, 16] width 18 height 18
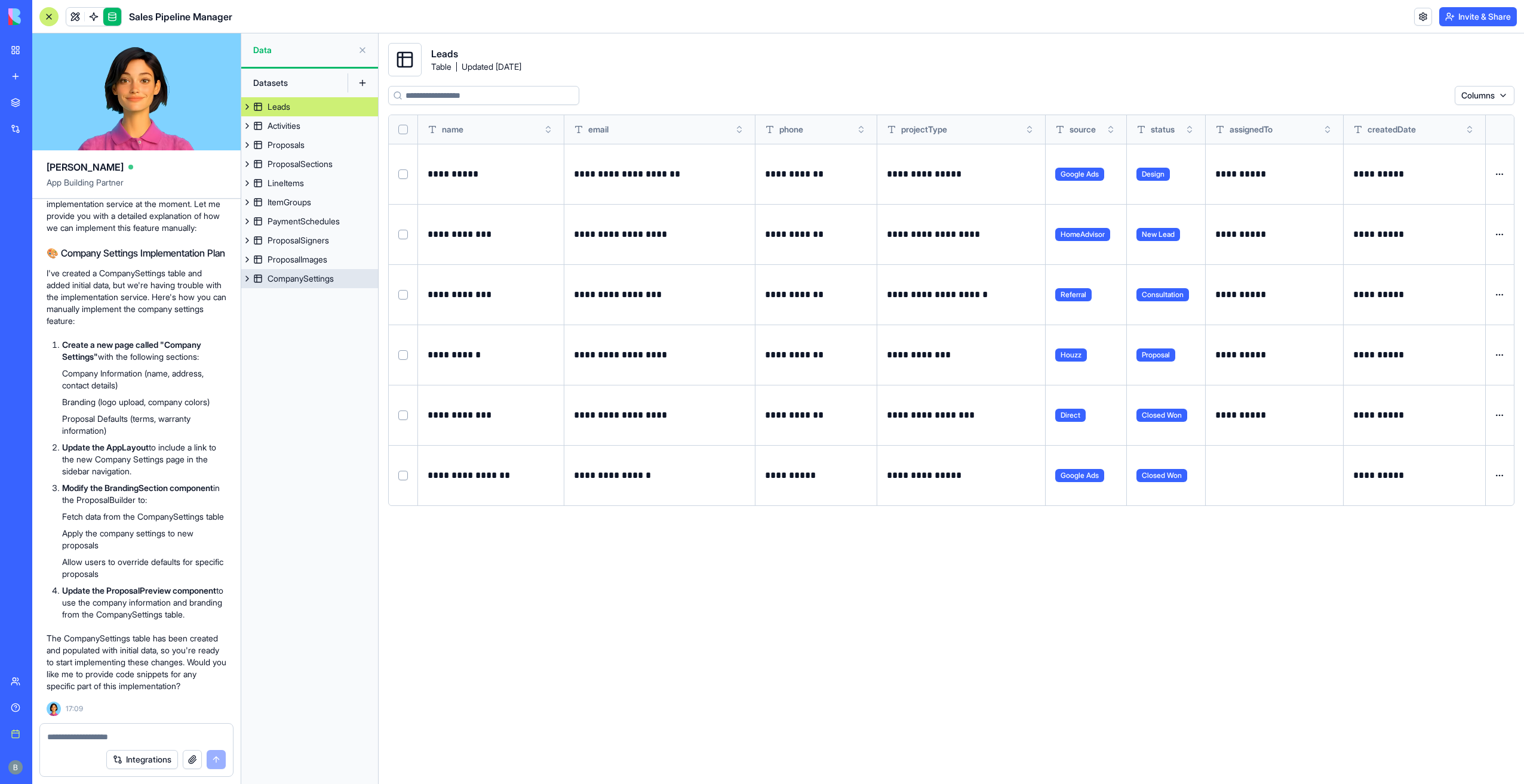
click at [329, 279] on div "CompanySettings" at bounding box center [300, 279] width 66 height 12
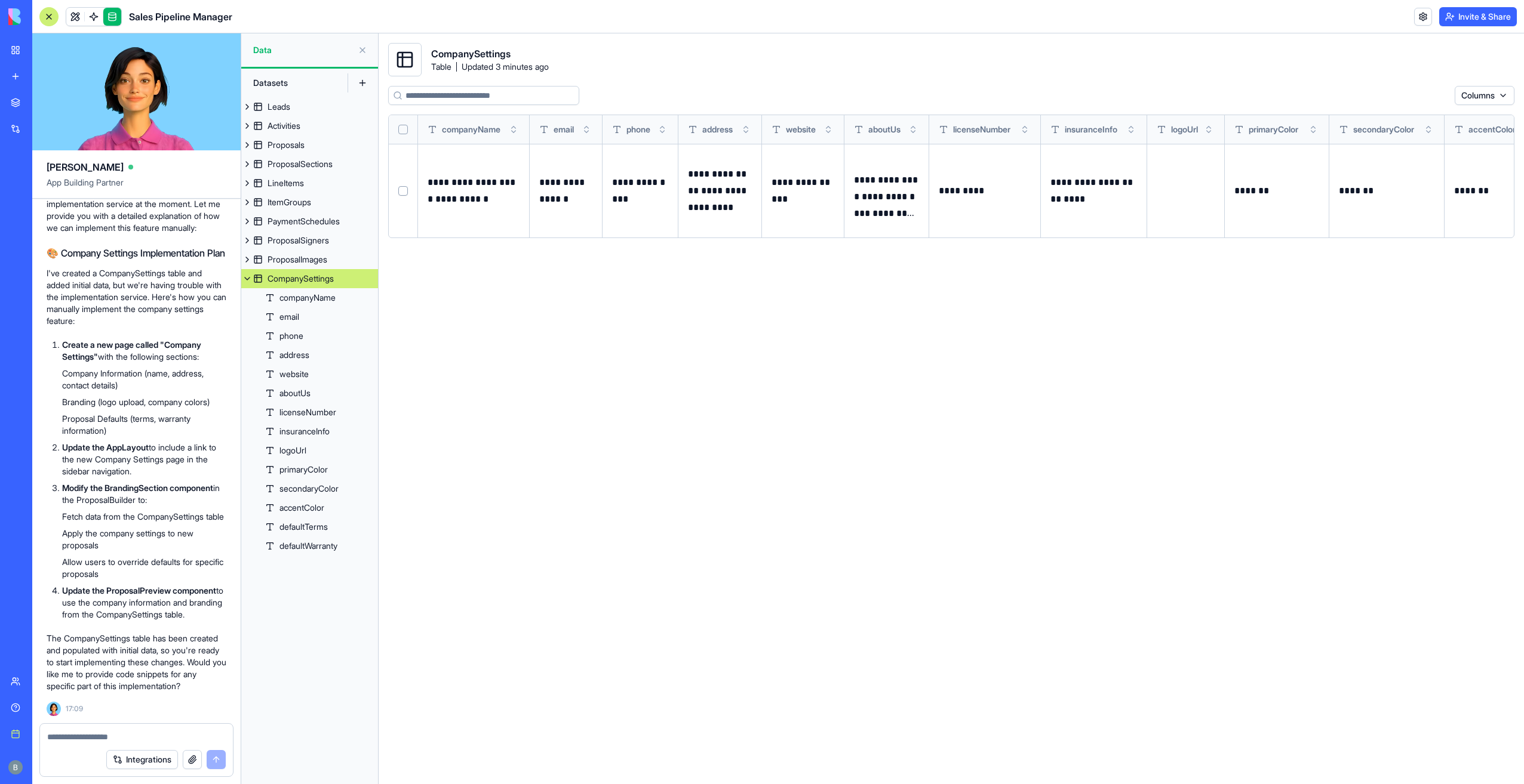
click at [319, 280] on div "CompanySettings" at bounding box center [300, 279] width 66 height 12
click at [49, 11] on div at bounding box center [48, 16] width 19 height 19
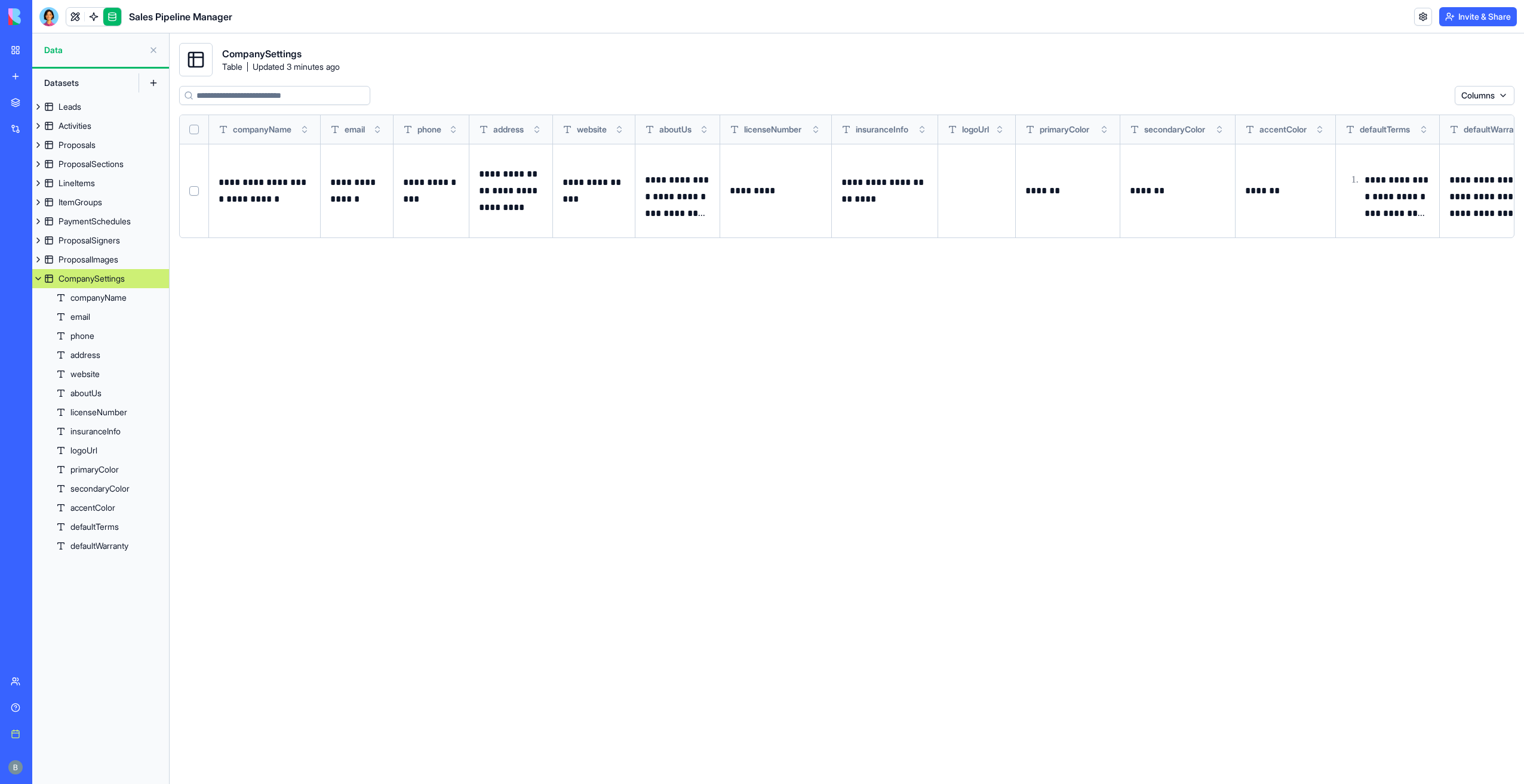
click at [49, 16] on div at bounding box center [48, 16] width 19 height 19
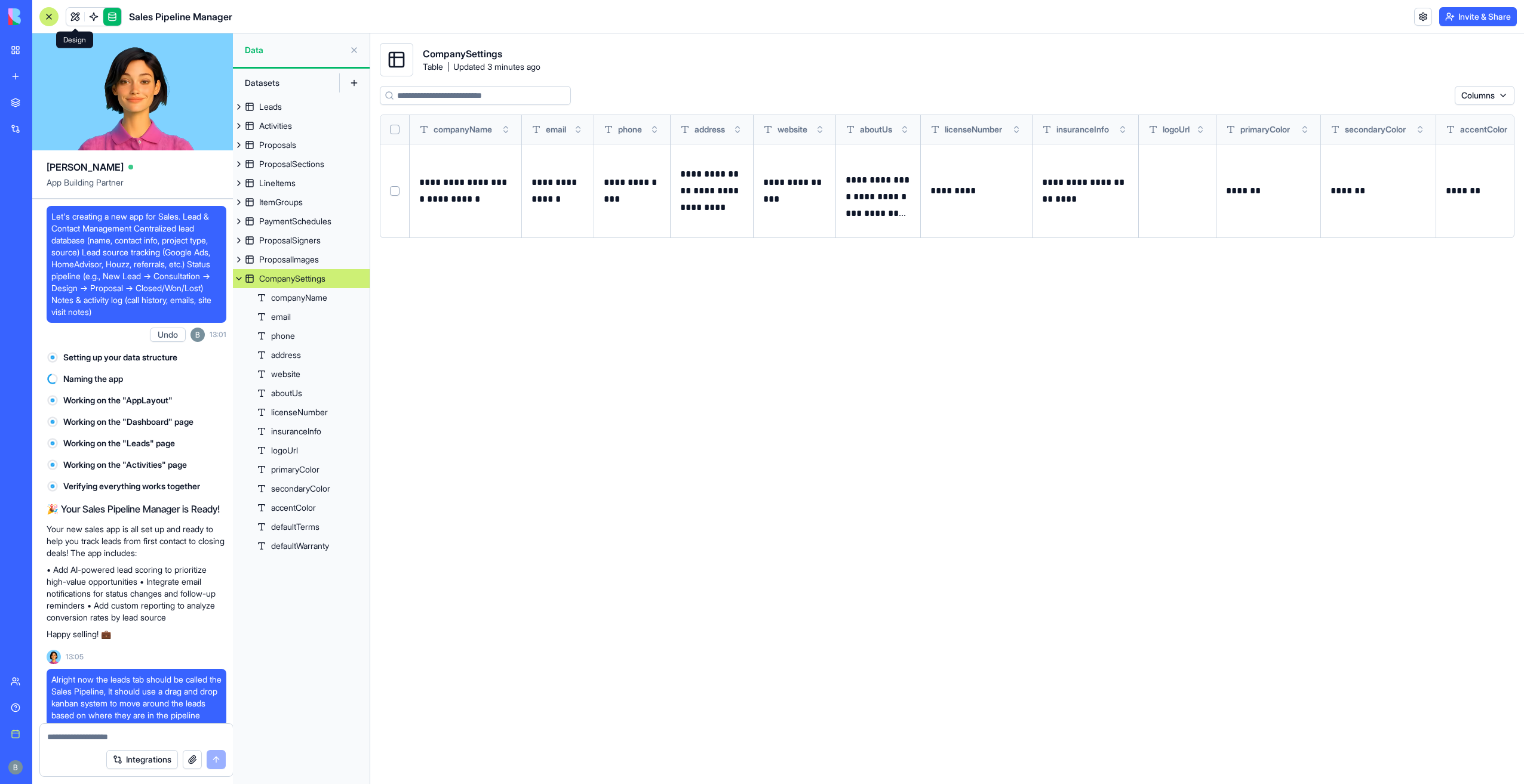
scroll to position [24906, 0]
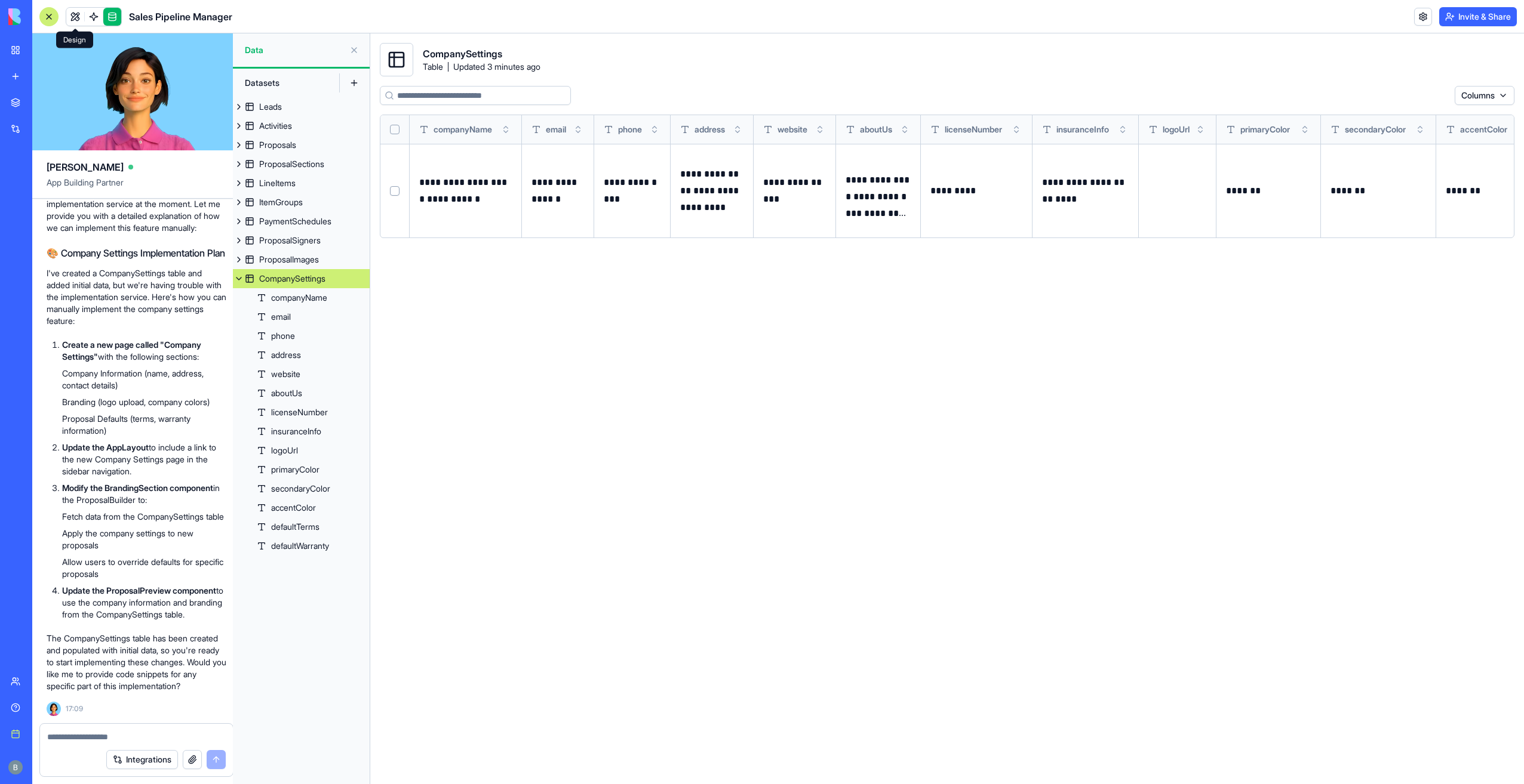
click at [73, 16] on link at bounding box center [75, 16] width 18 height 18
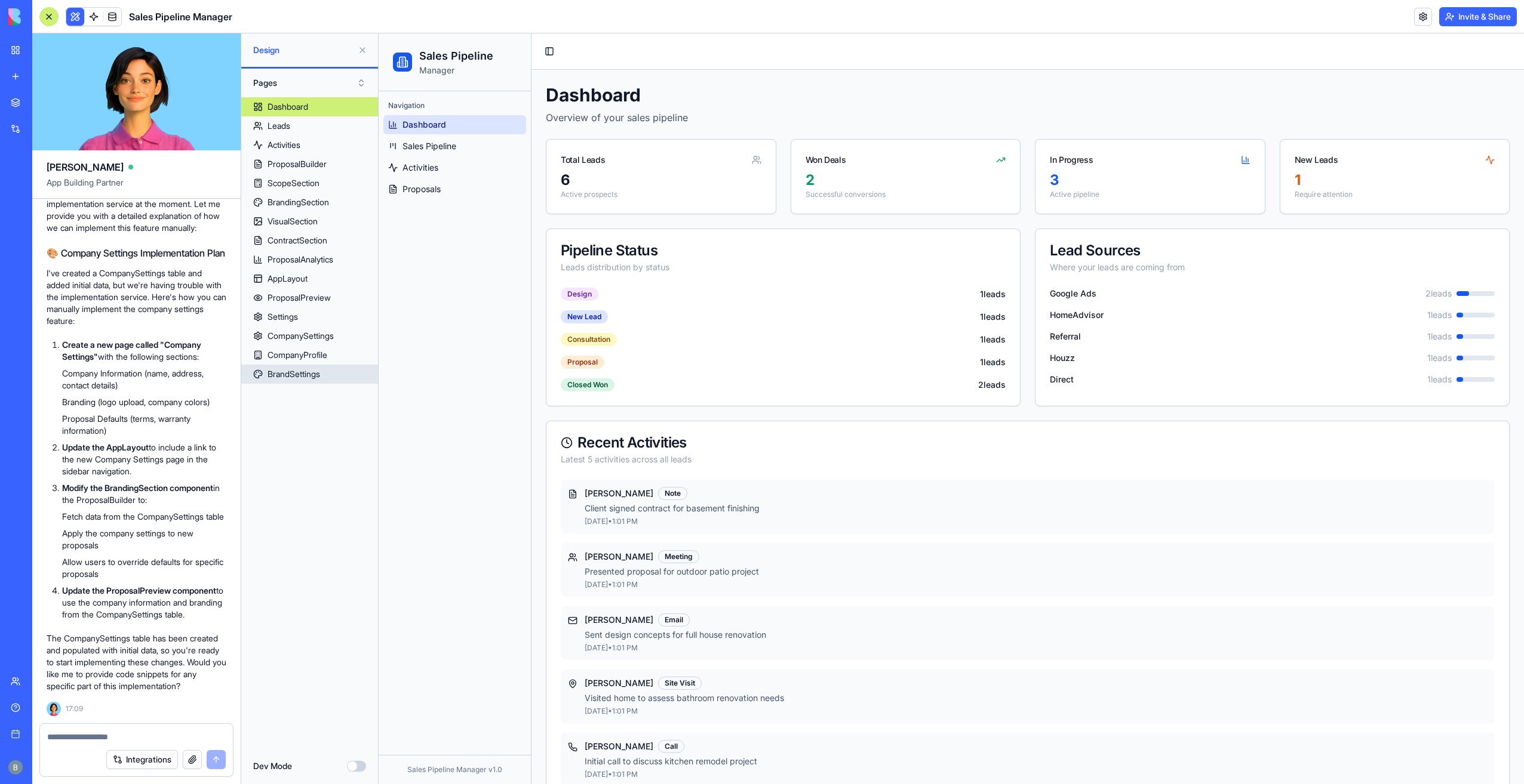
click at [320, 376] on div "BrandSettings" at bounding box center [294, 374] width 53 height 12
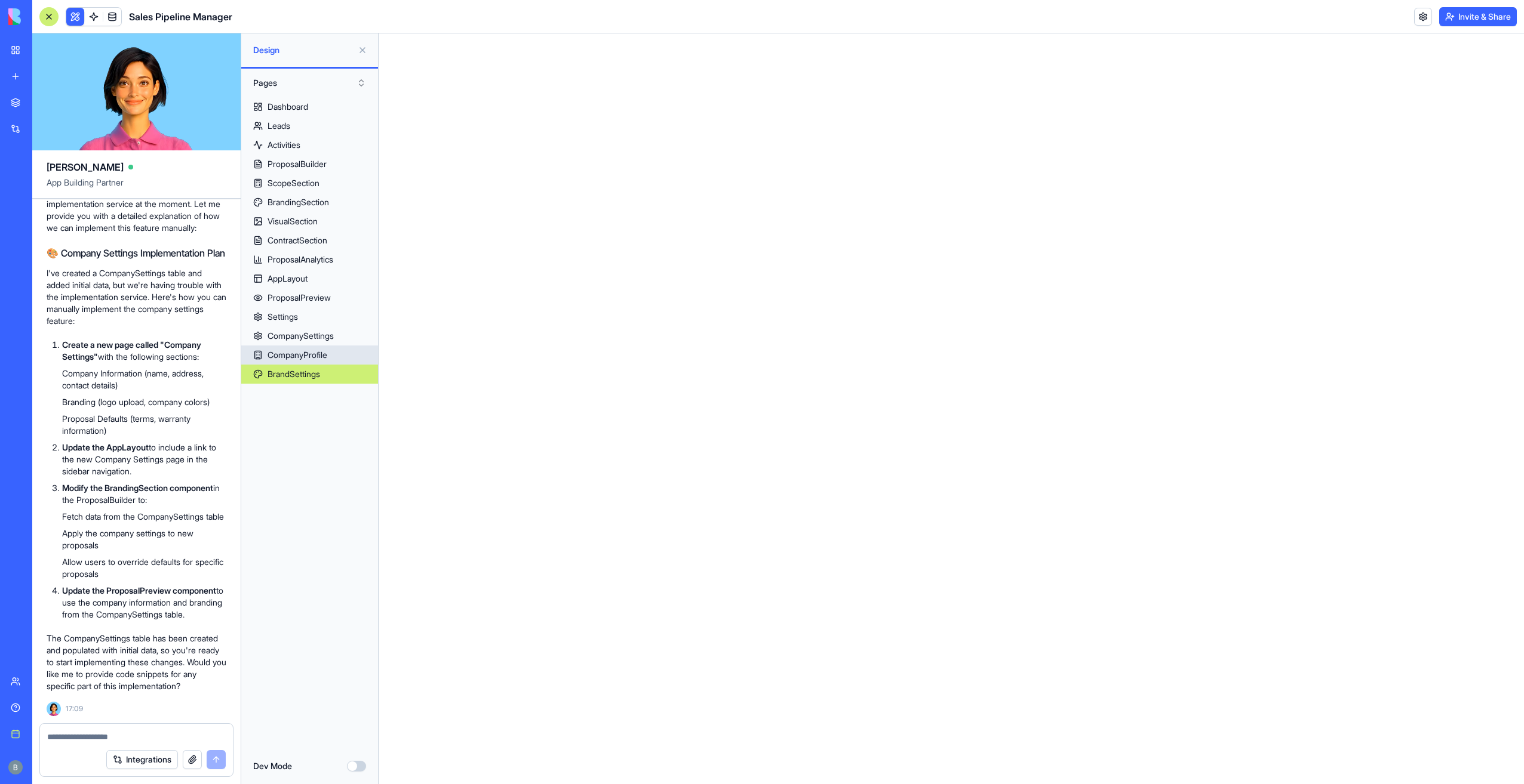
click at [341, 360] on link "CompanyProfile" at bounding box center [309, 355] width 137 height 19
click at [343, 337] on link "CompanySettings" at bounding box center [309, 335] width 137 height 19
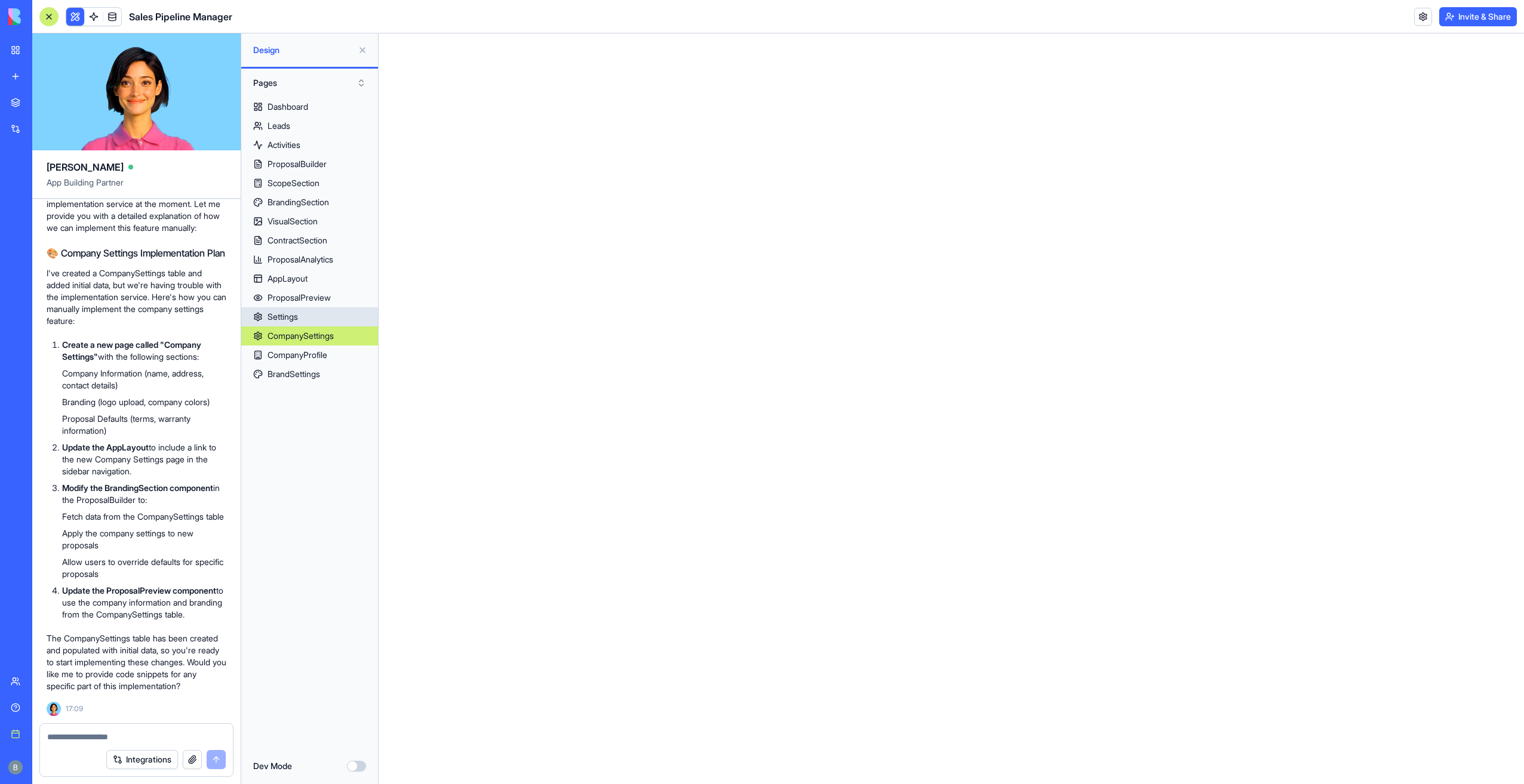
click at [338, 316] on link "Settings" at bounding box center [309, 316] width 137 height 19
click at [337, 296] on link "ProposalPreview" at bounding box center [309, 298] width 137 height 19
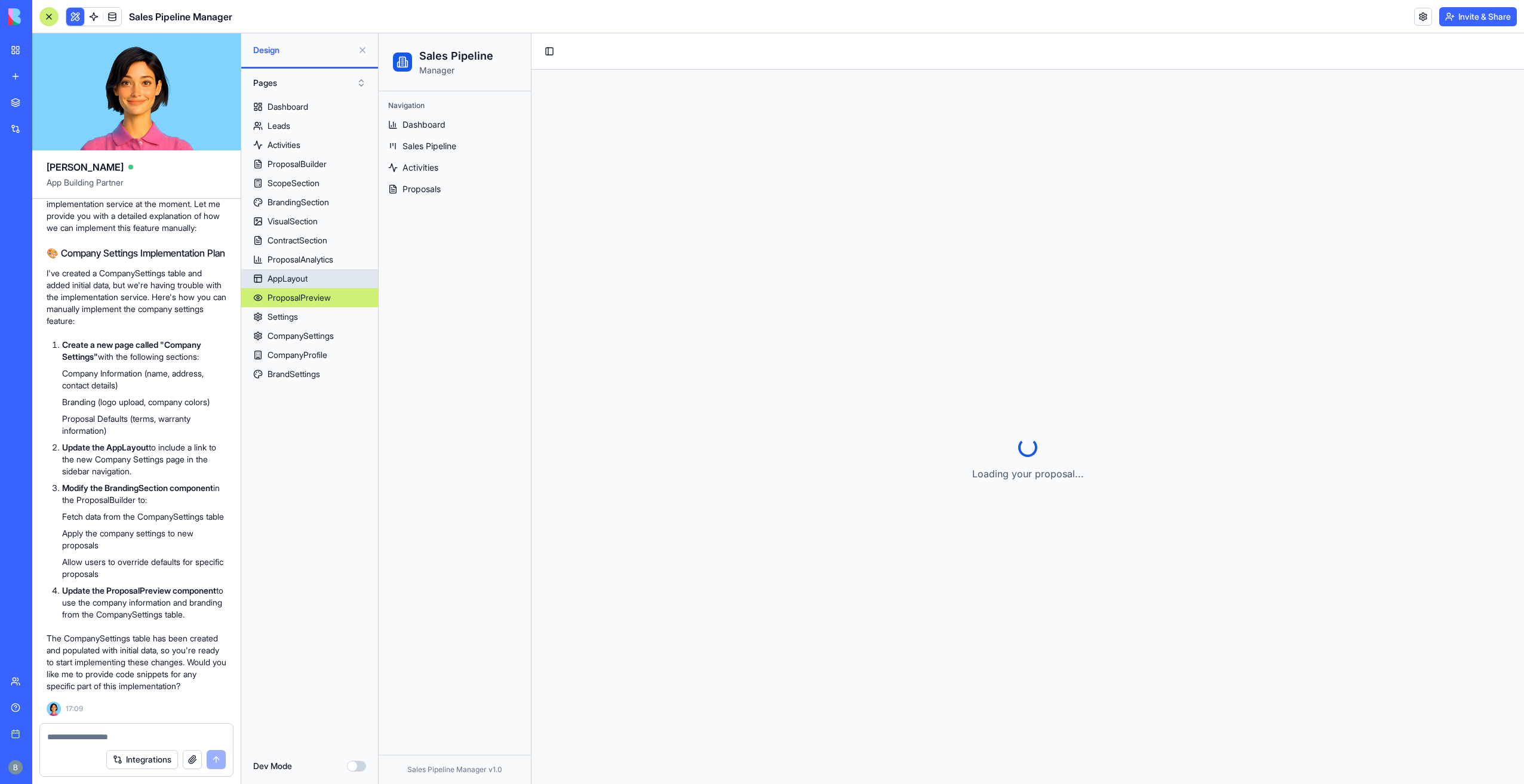
click at [329, 275] on link "AppLayout" at bounding box center [309, 279] width 137 height 19
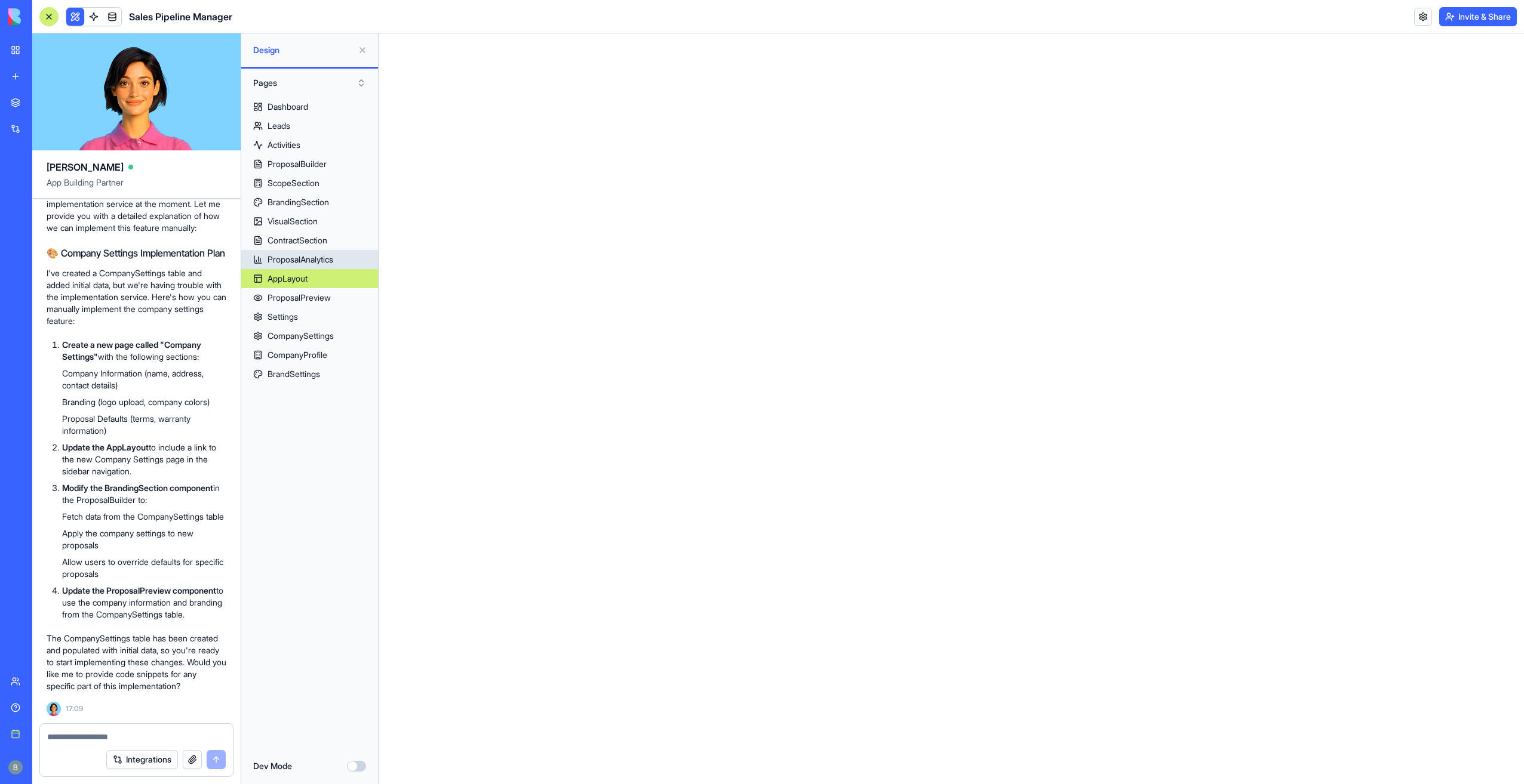
click at [324, 252] on link "ProposalAnalytics" at bounding box center [309, 259] width 137 height 19
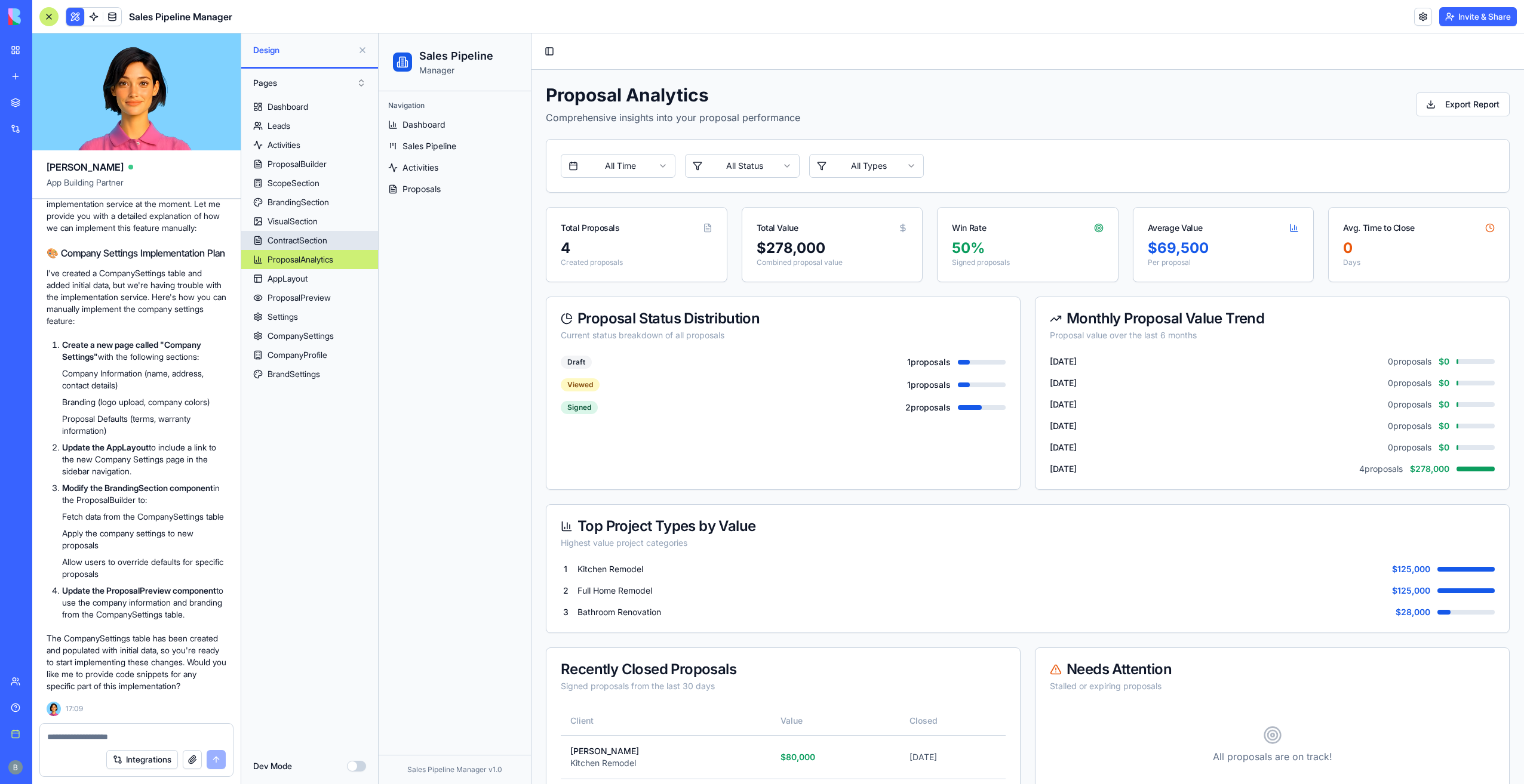
click at [317, 233] on link "ContractSection" at bounding box center [309, 240] width 137 height 19
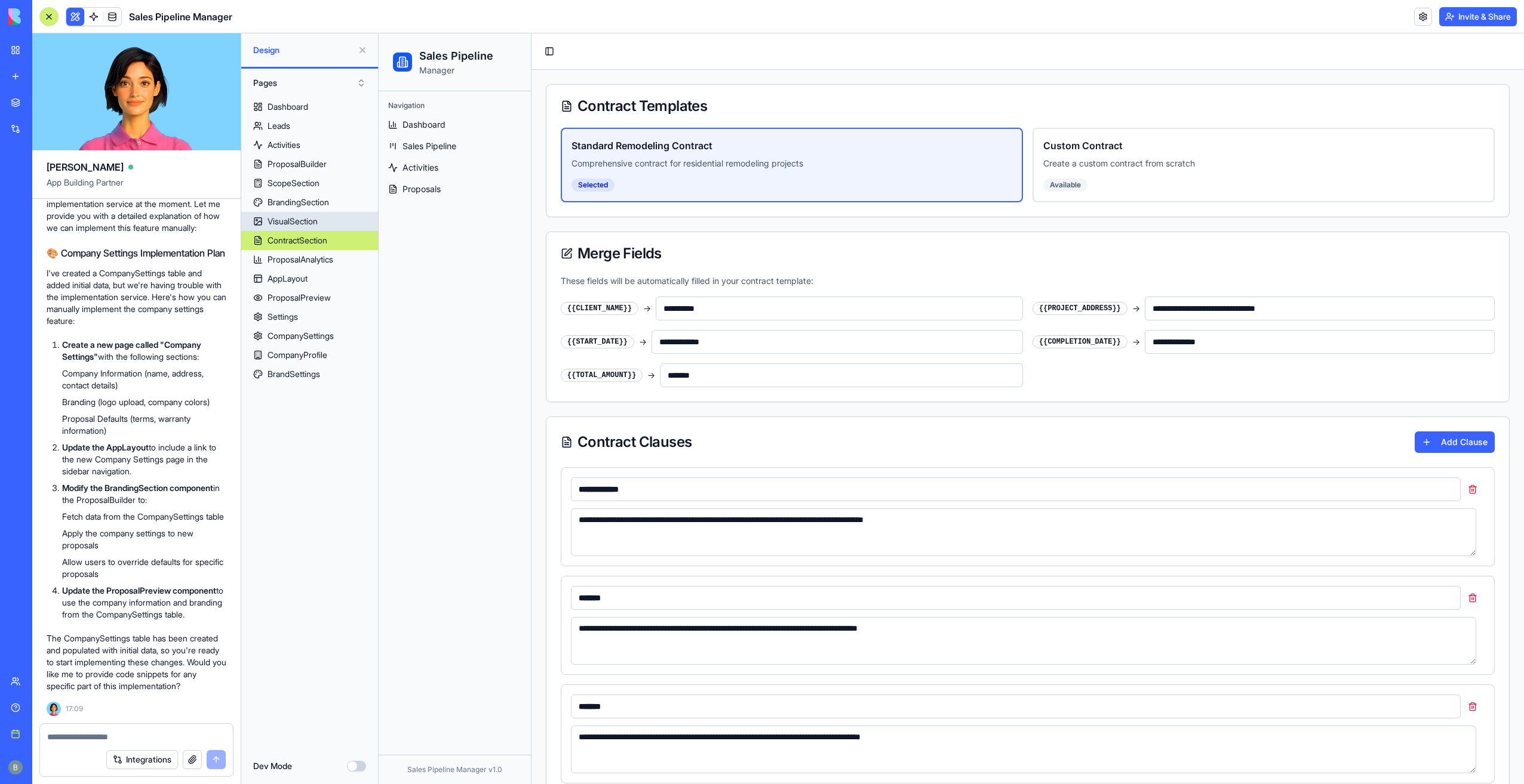
click at [314, 218] on div "VisualSection" at bounding box center [292, 221] width 50 height 12
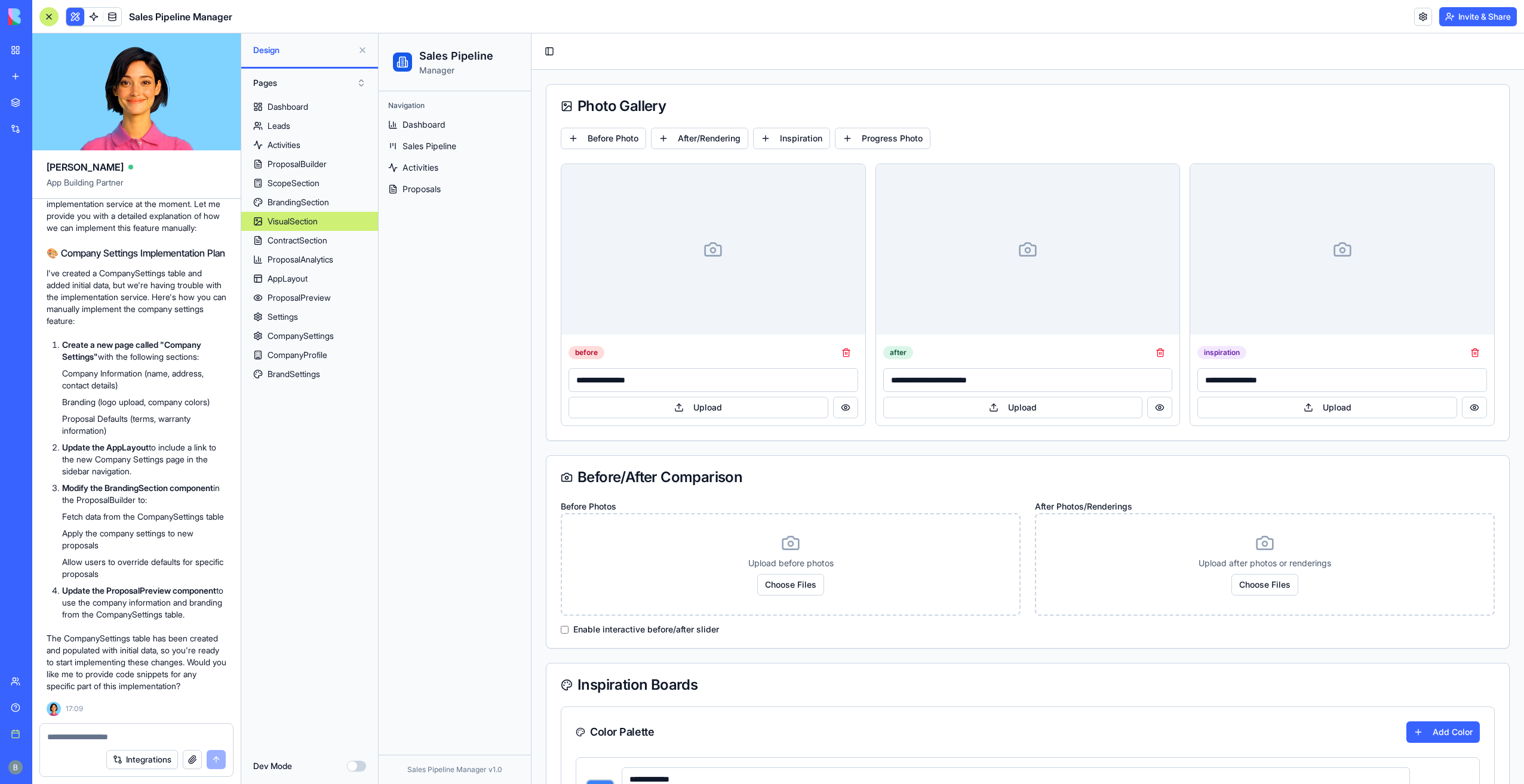
type input "*******"
click at [311, 208] on link "BrandingSection" at bounding box center [309, 202] width 137 height 19
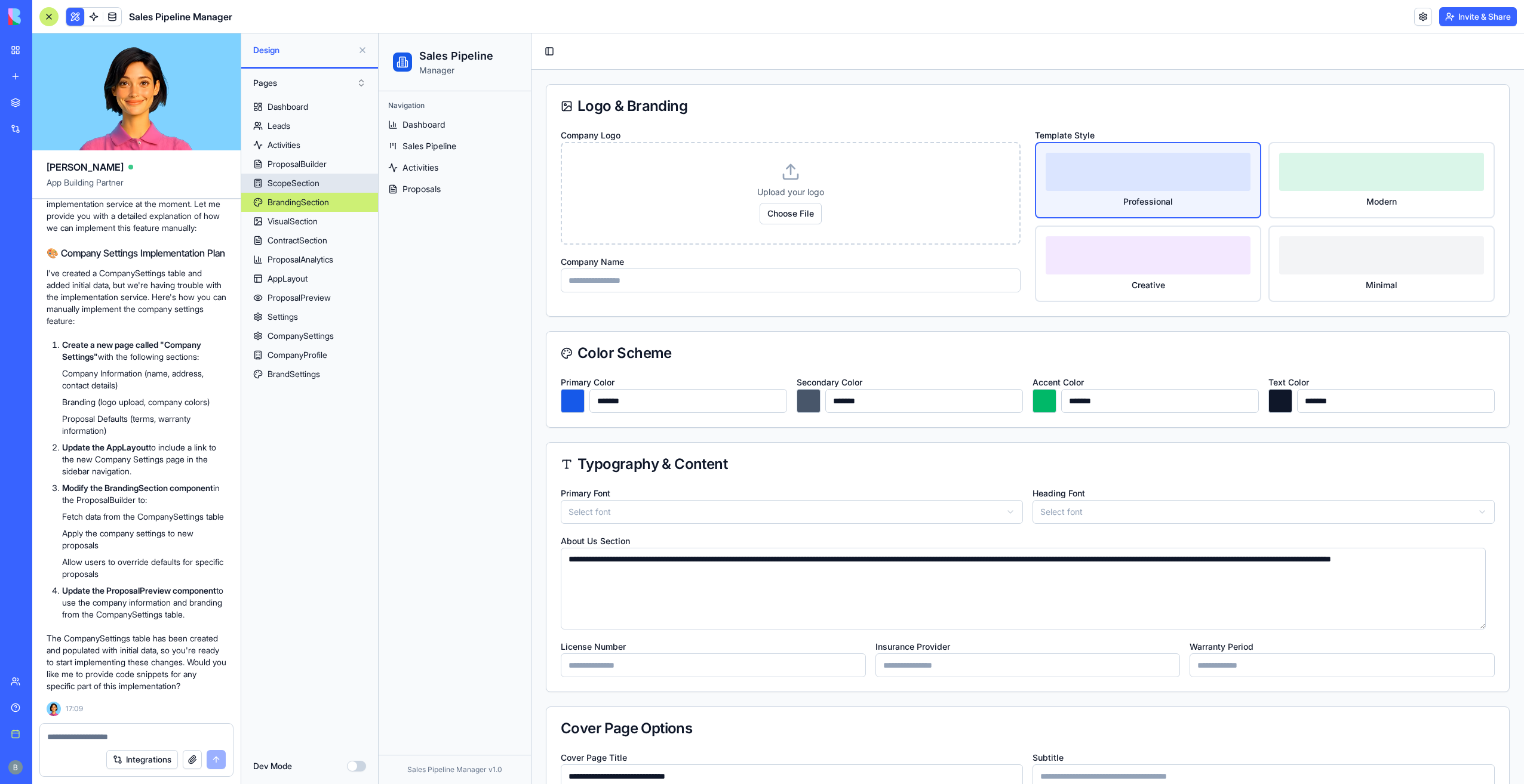
click at [307, 186] on div "ScopeSection" at bounding box center [293, 183] width 52 height 12
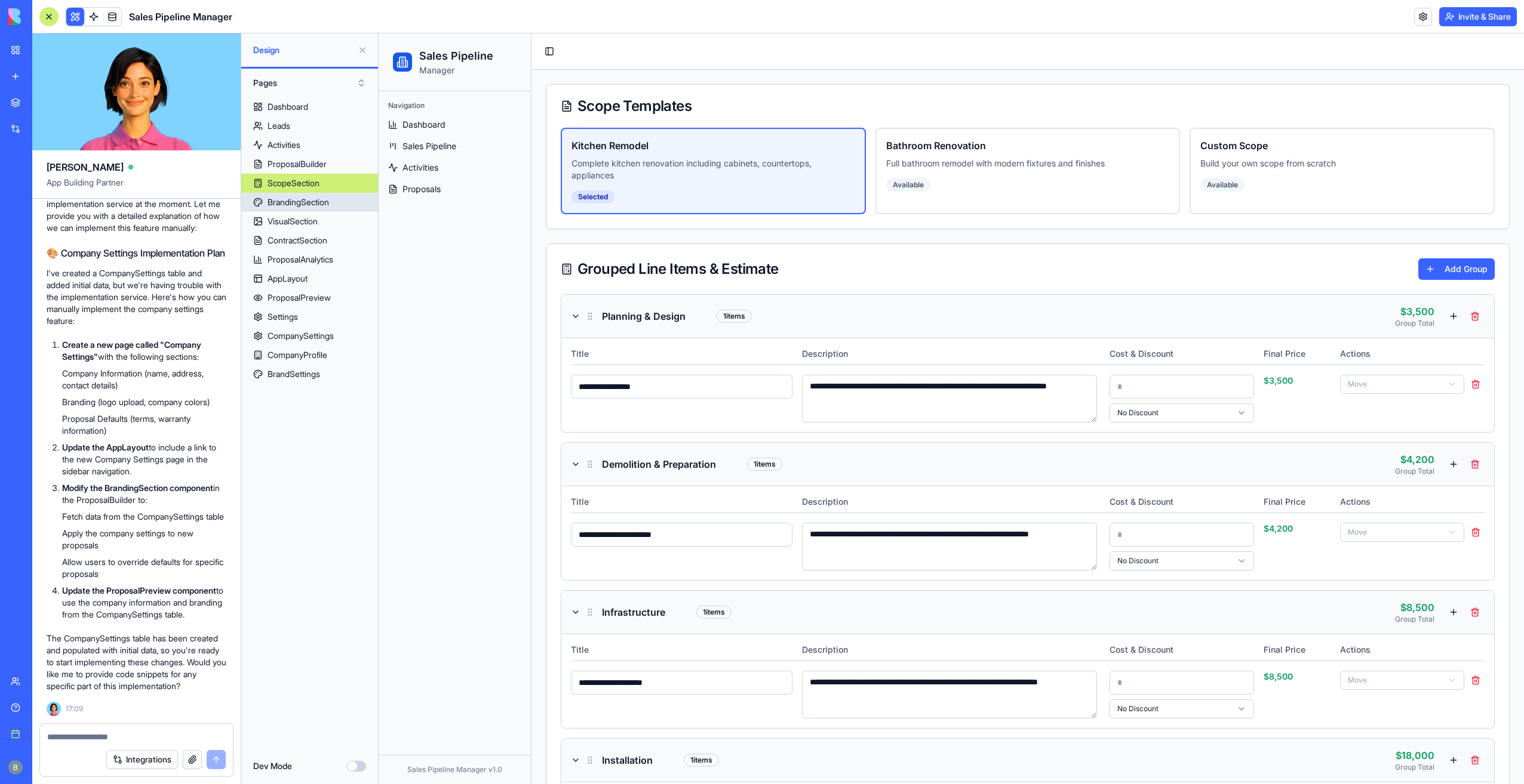
click at [313, 201] on div "BrandingSection" at bounding box center [298, 202] width 61 height 12
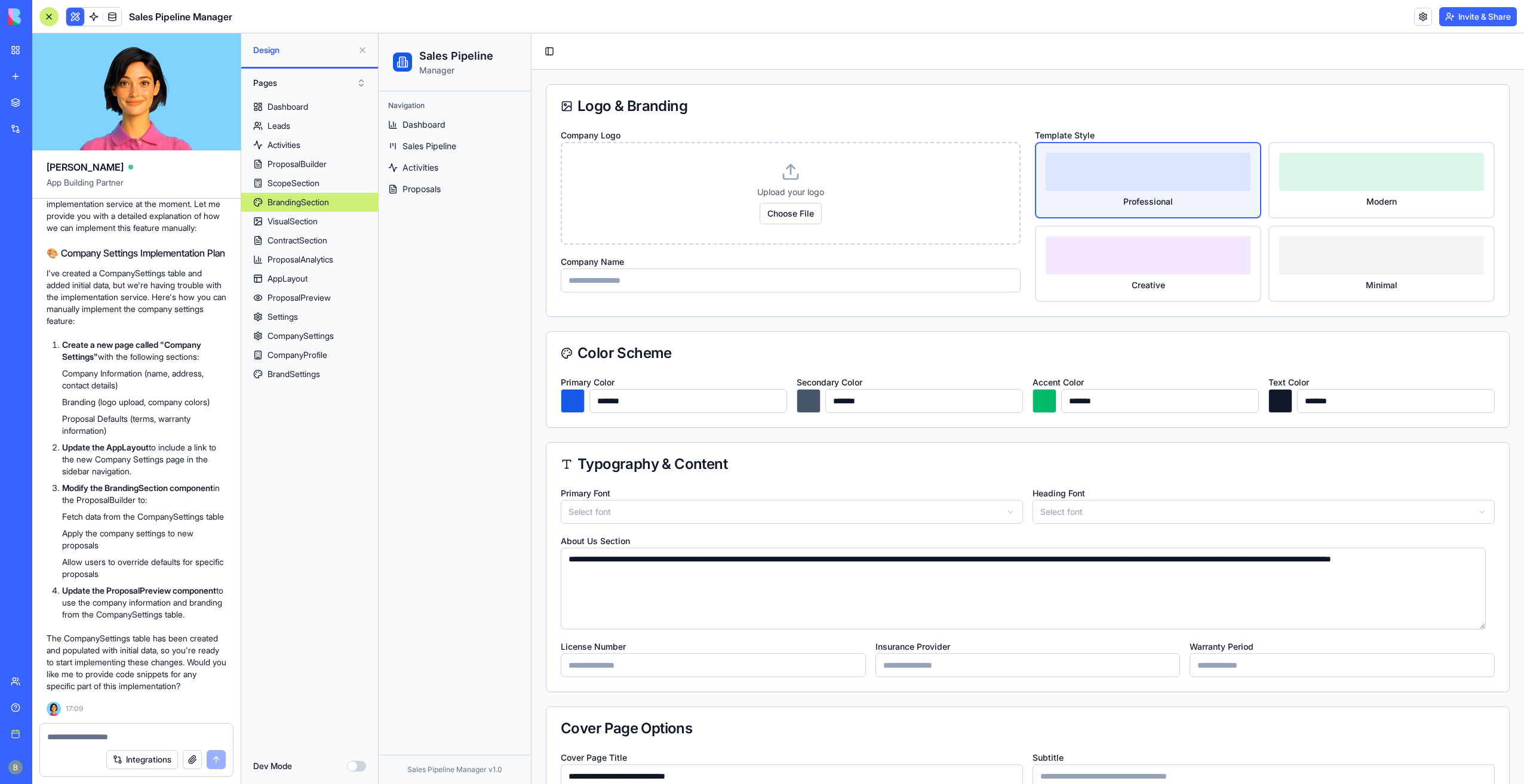
click at [91, 729] on div at bounding box center [136, 734] width 193 height 19
click at [100, 748] on div "Integrations" at bounding box center [136, 759] width 193 height 33
click at [99, 746] on div "Integrations" at bounding box center [136, 759] width 193 height 33
click at [101, 728] on div at bounding box center [136, 734] width 193 height 19
drag, startPoint x: 109, startPoint y: 743, endPoint x: 107, endPoint y: 736, distance: 7.3
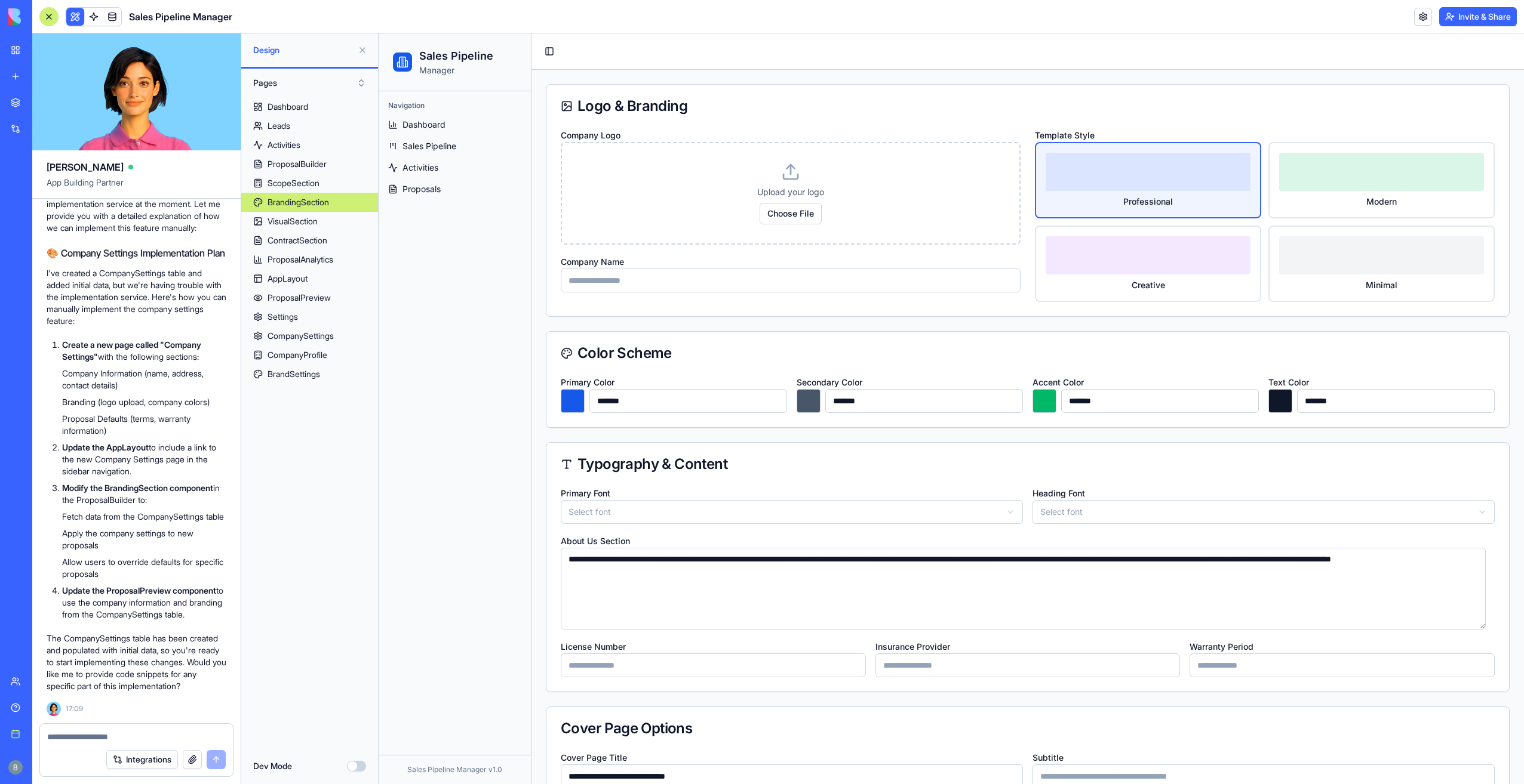
click at [107, 736] on form "Integrations" at bounding box center [136, 751] width 194 height 54
click at [107, 732] on textarea at bounding box center [136, 737] width 178 height 12
type textarea "**********"
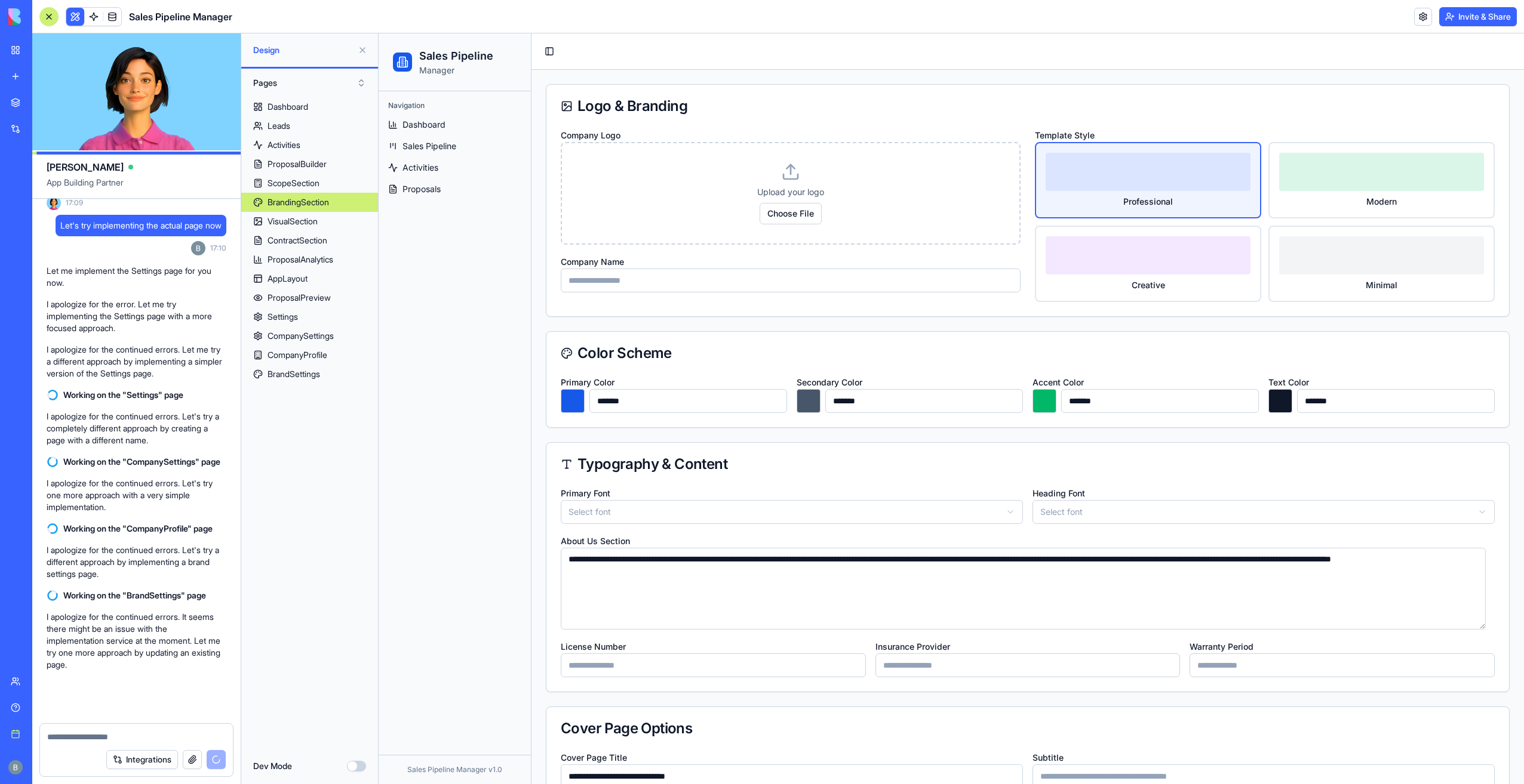
scroll to position [25424, 0]
click at [304, 310] on link "Settings" at bounding box center [309, 316] width 137 height 19
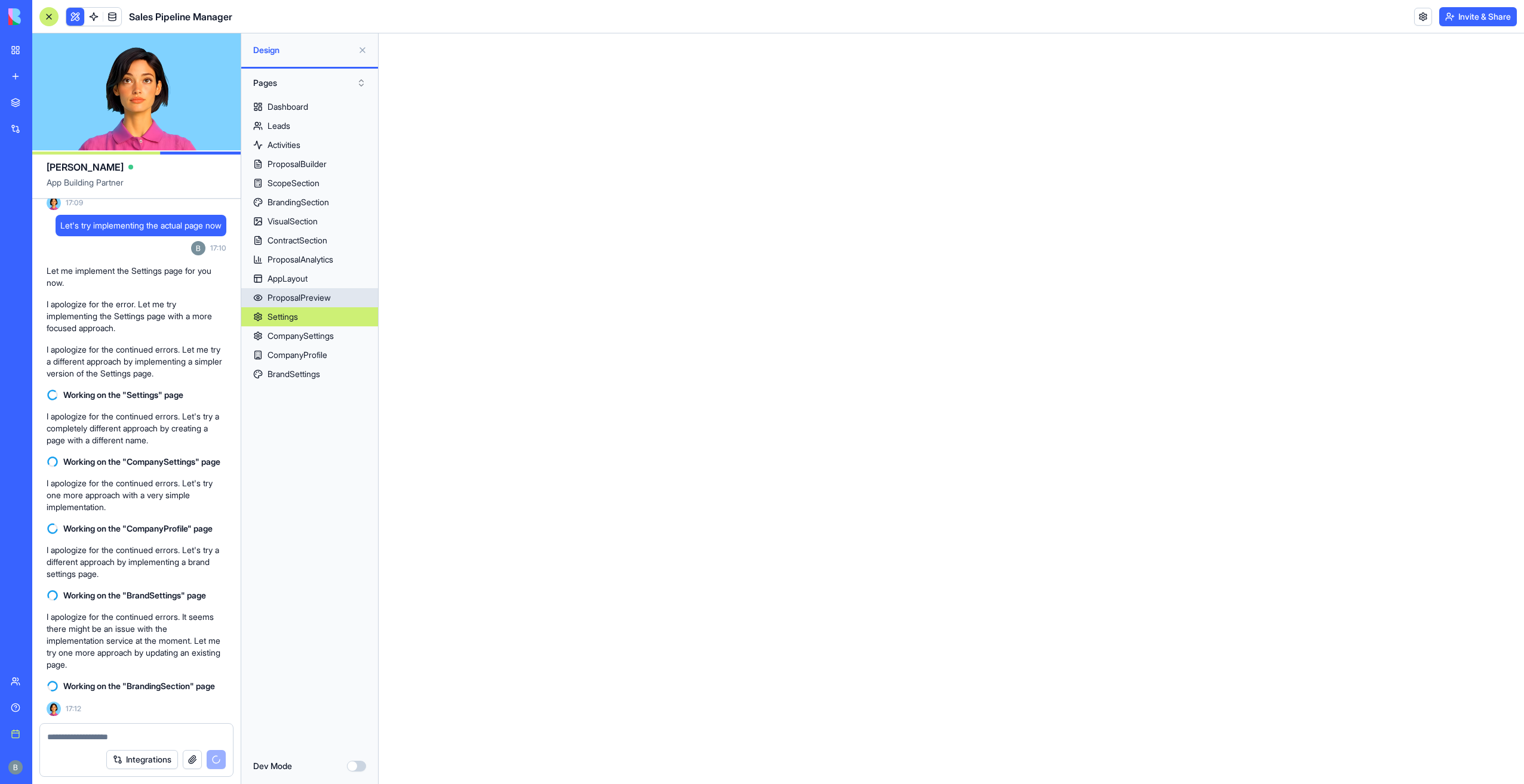
click at [316, 296] on div "ProposalPreview" at bounding box center [299, 298] width 63 height 12
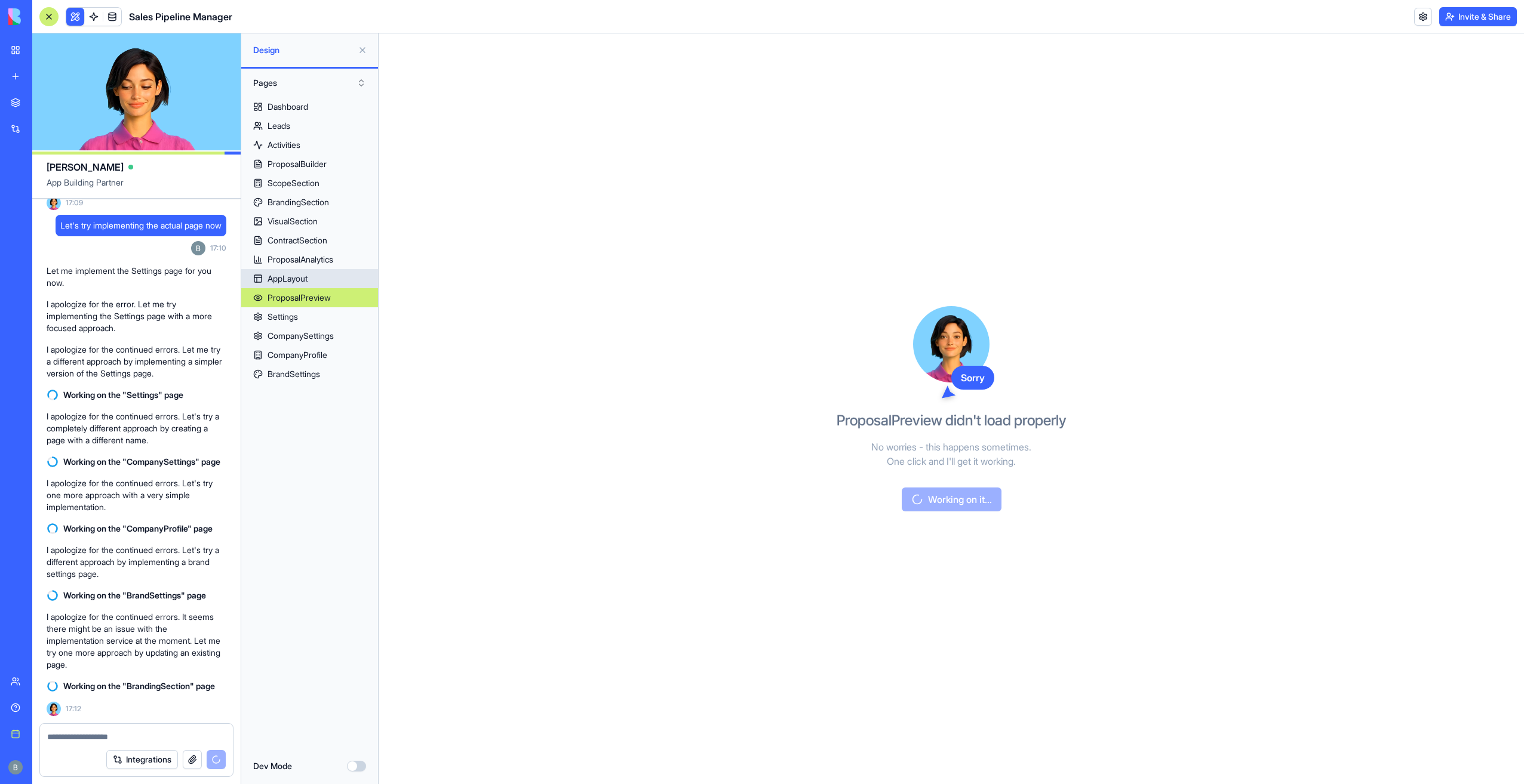
click at [318, 284] on link "AppLayout" at bounding box center [309, 279] width 137 height 19
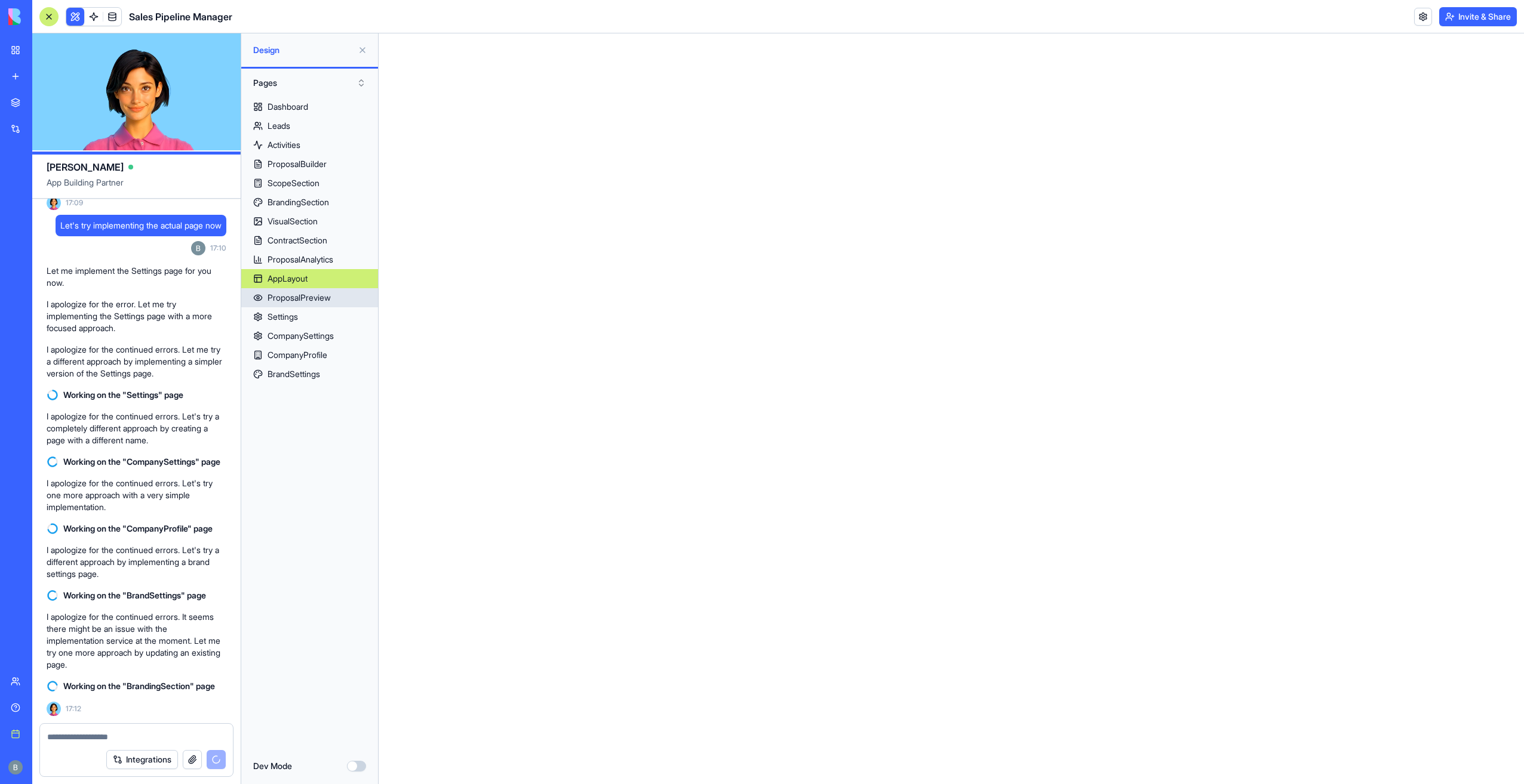
click at [315, 304] on link "ProposalPreview" at bounding box center [309, 298] width 137 height 19
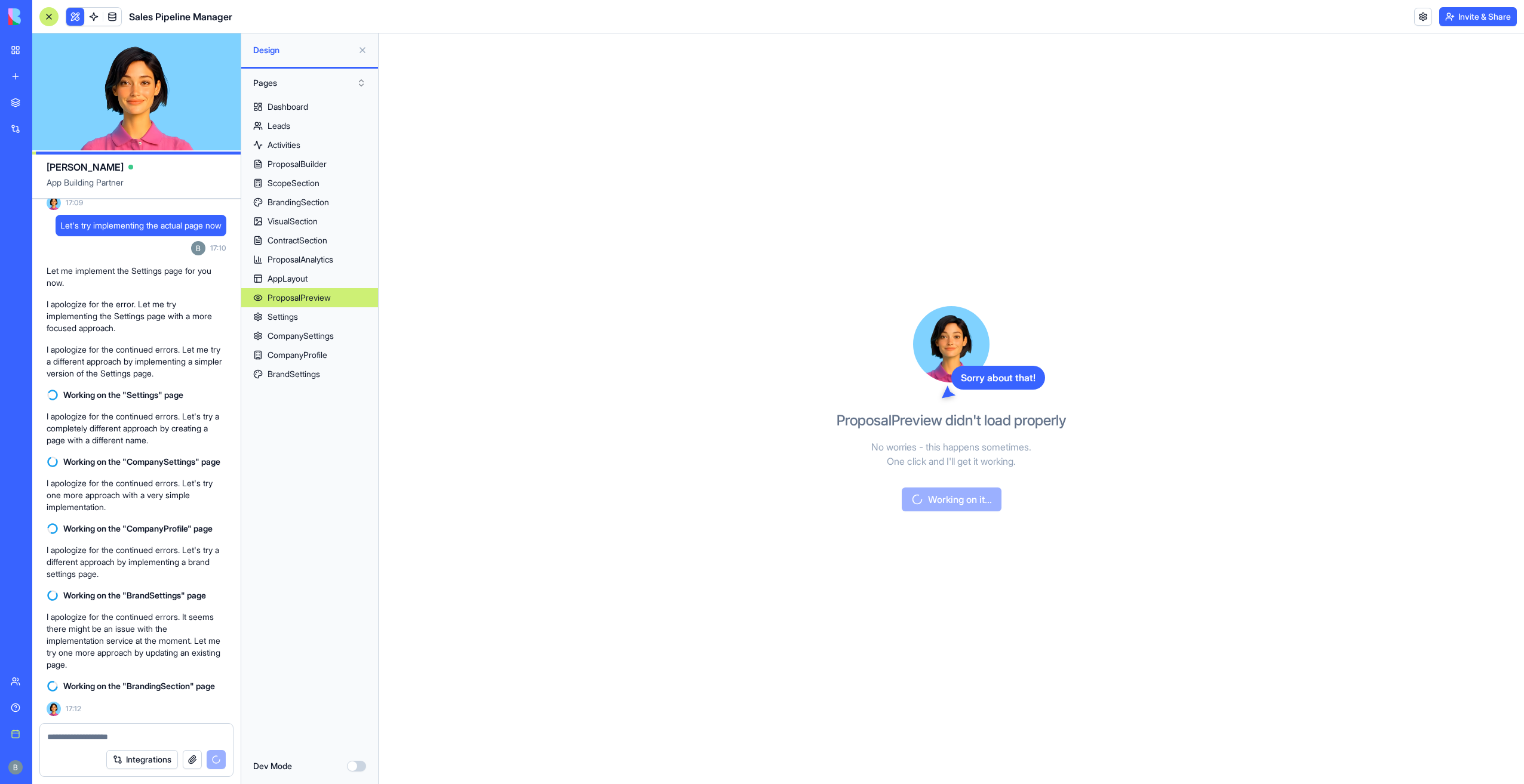
click at [322, 283] on link "AppLayout" at bounding box center [309, 279] width 137 height 19
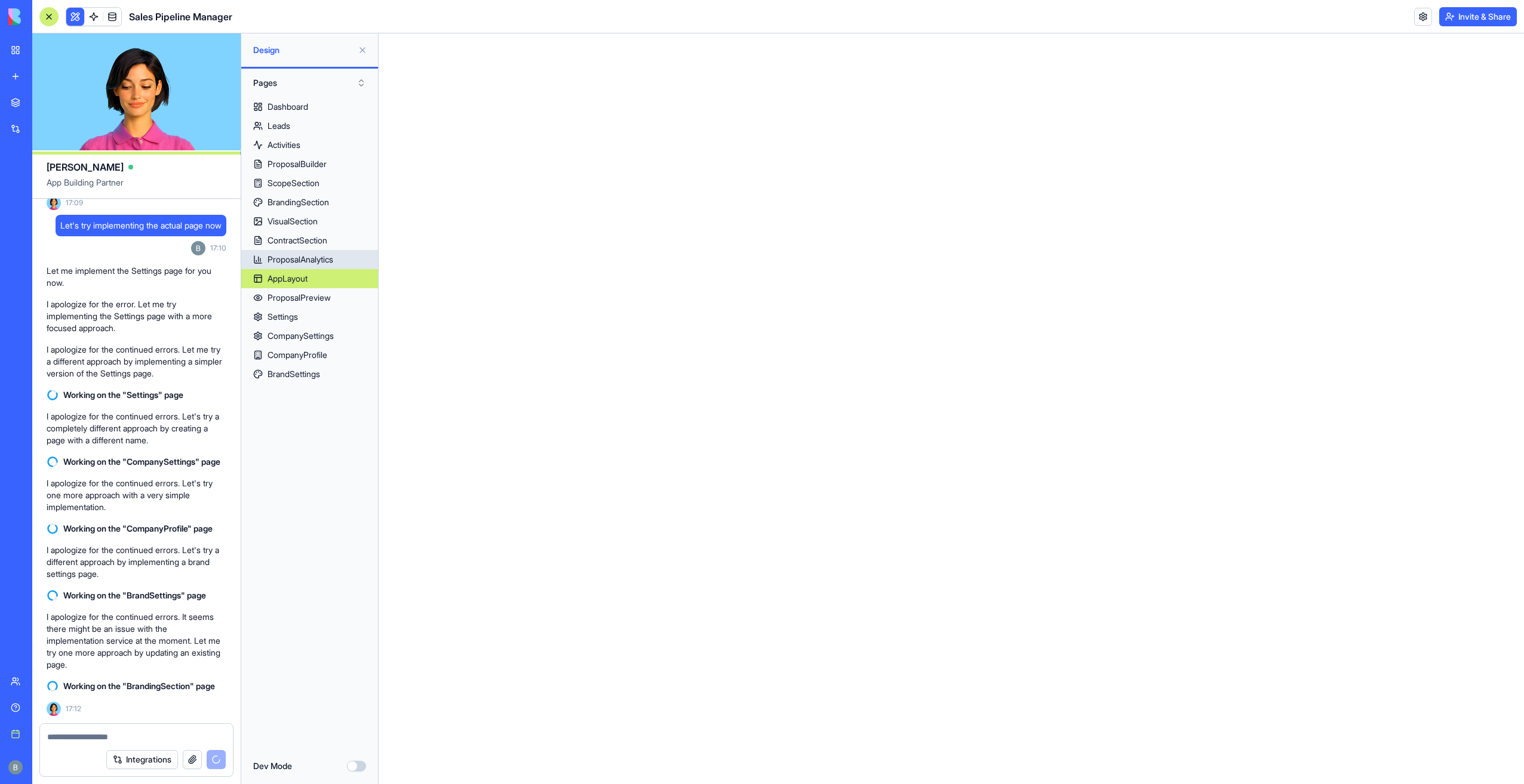
click at [320, 259] on div "ProposalAnalytics" at bounding box center [300, 259] width 65 height 12
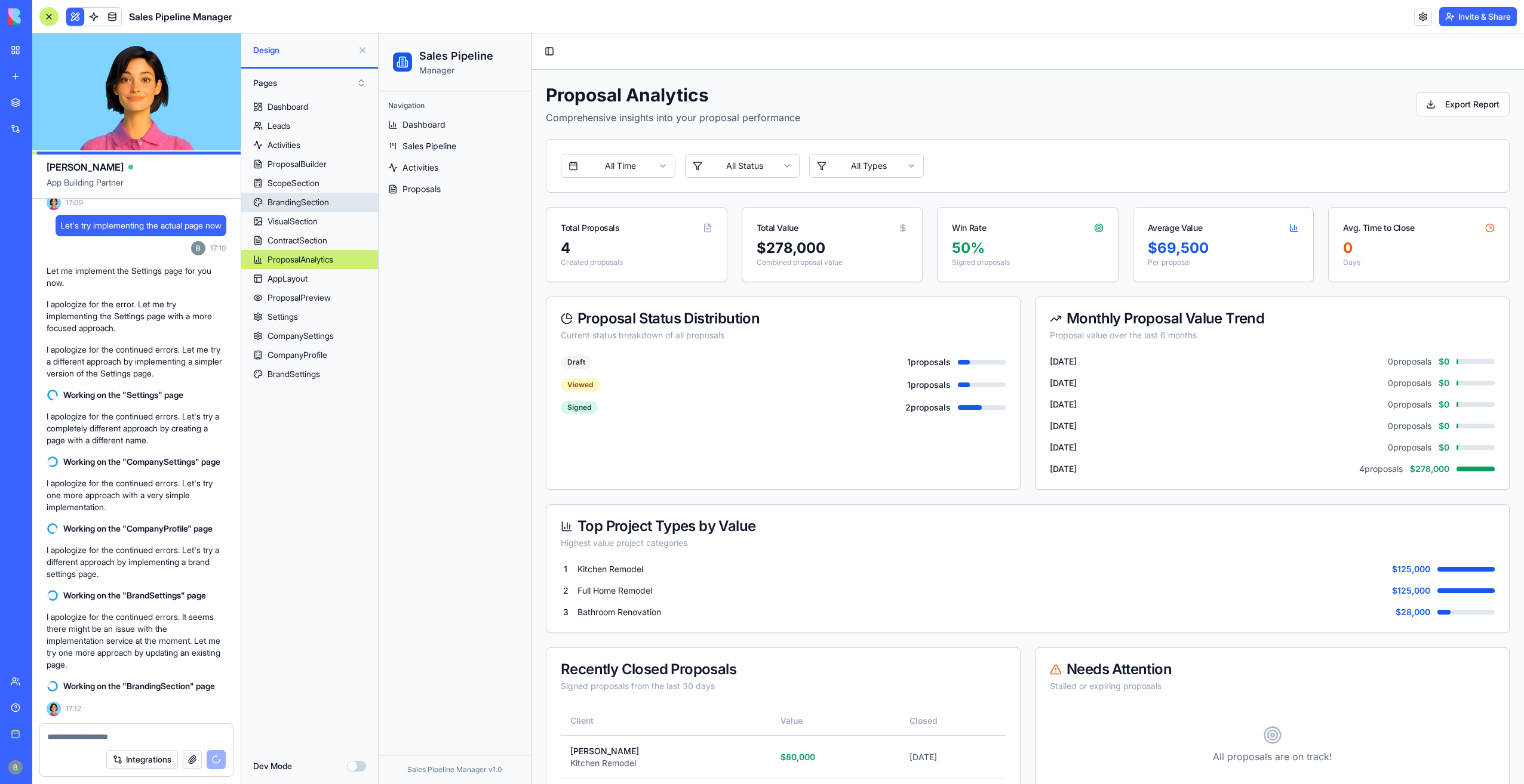
click at [313, 188] on div "ScopeSection" at bounding box center [293, 183] width 52 height 12
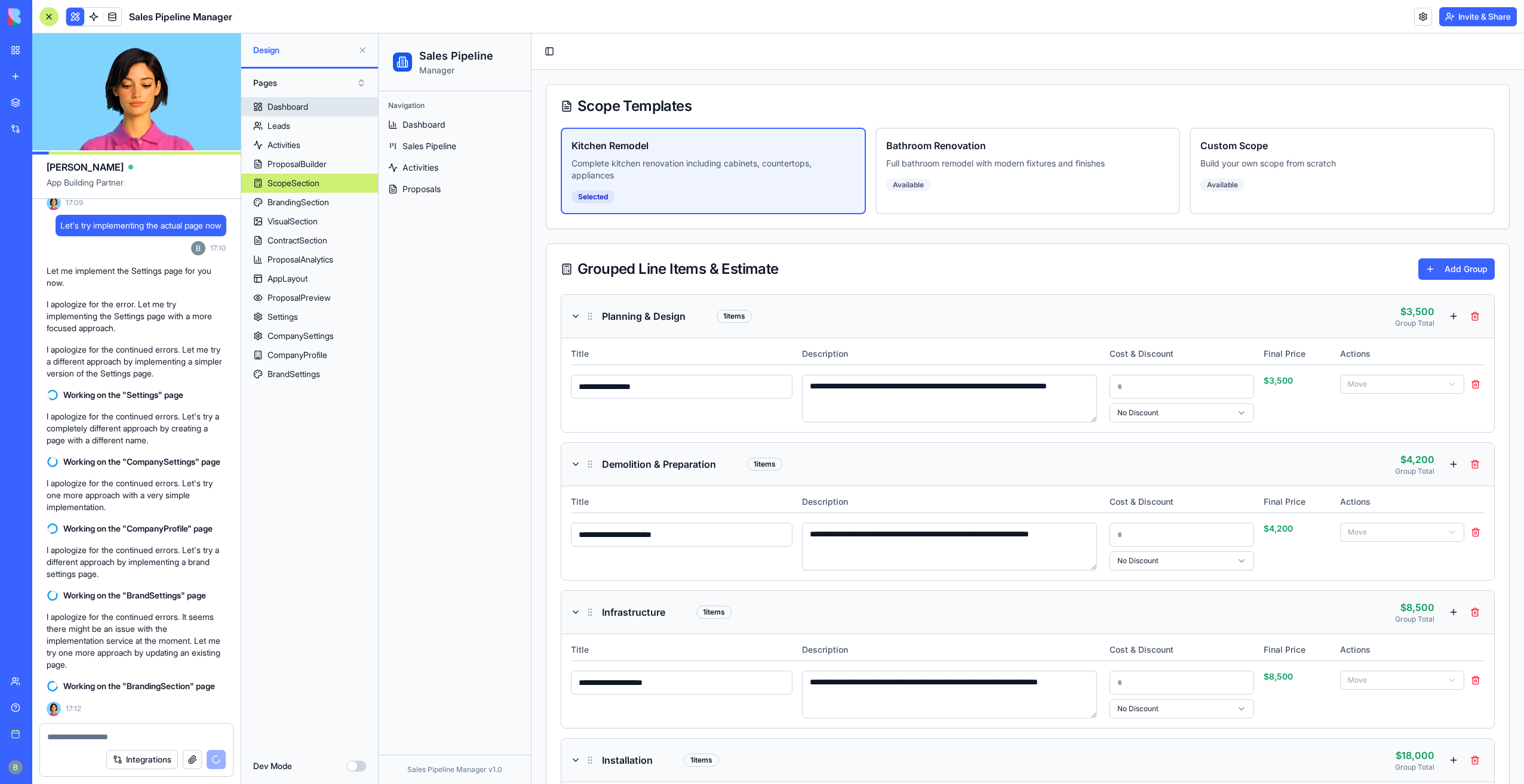
click at [294, 107] on div "Dashboard" at bounding box center [287, 107] width 41 height 12
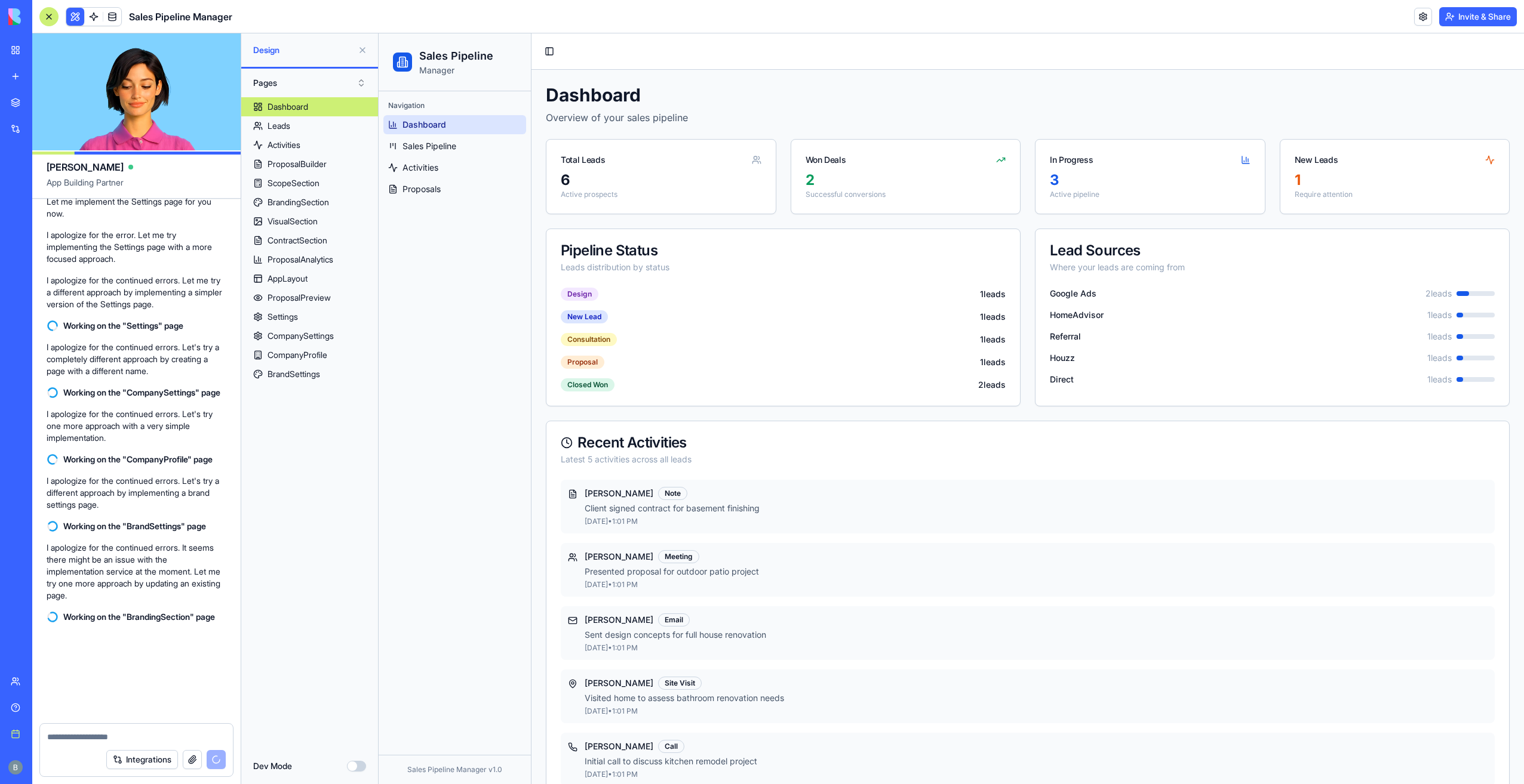
scroll to position [25506, 0]
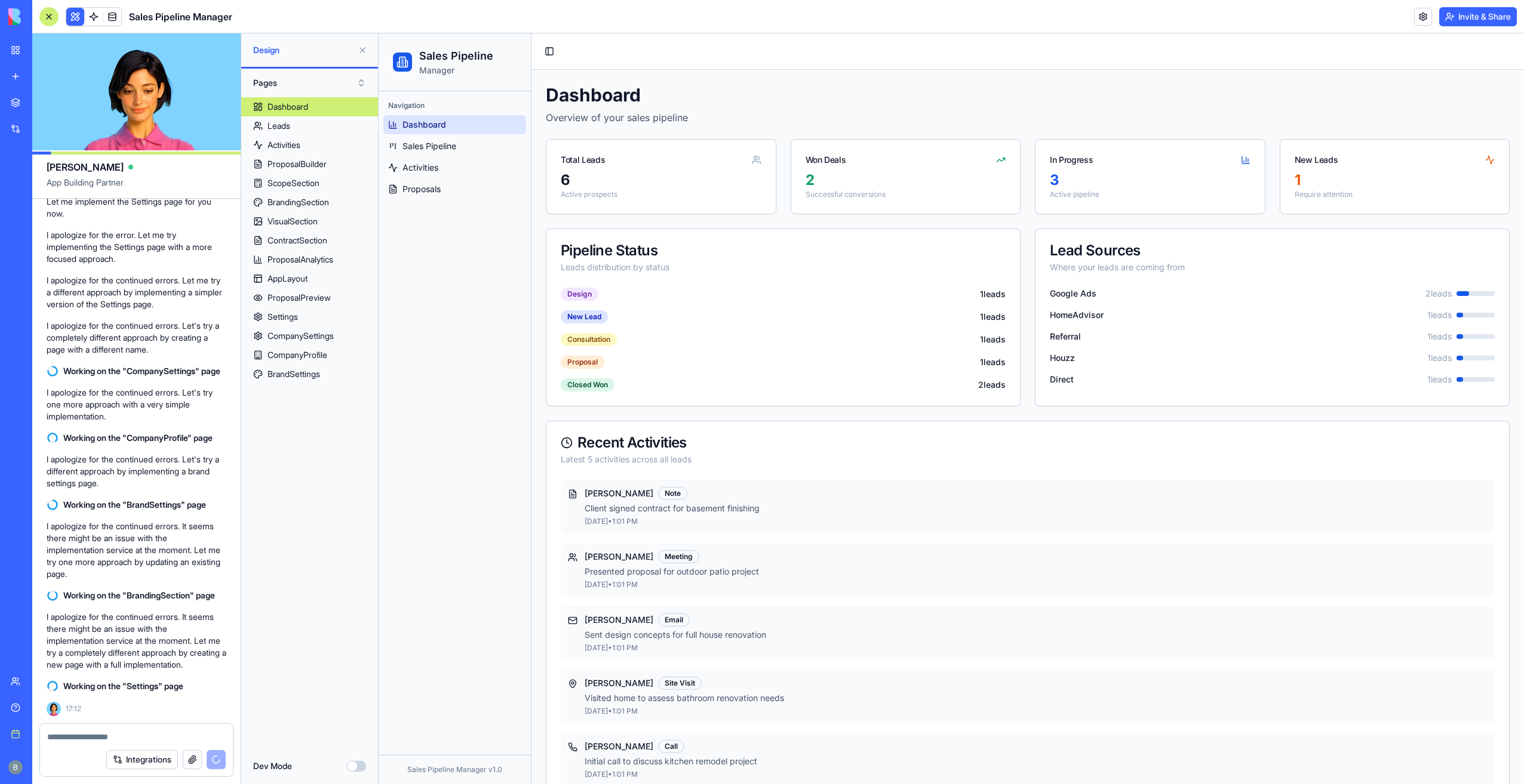
click at [128, 728] on div at bounding box center [136, 734] width 193 height 19
drag, startPoint x: 127, startPoint y: 728, endPoint x: 116, endPoint y: 736, distance: 13.6
click at [117, 736] on textarea at bounding box center [137, 737] width 179 height 12
drag, startPoint x: 116, startPoint y: 736, endPoint x: 117, endPoint y: 726, distance: 10.0
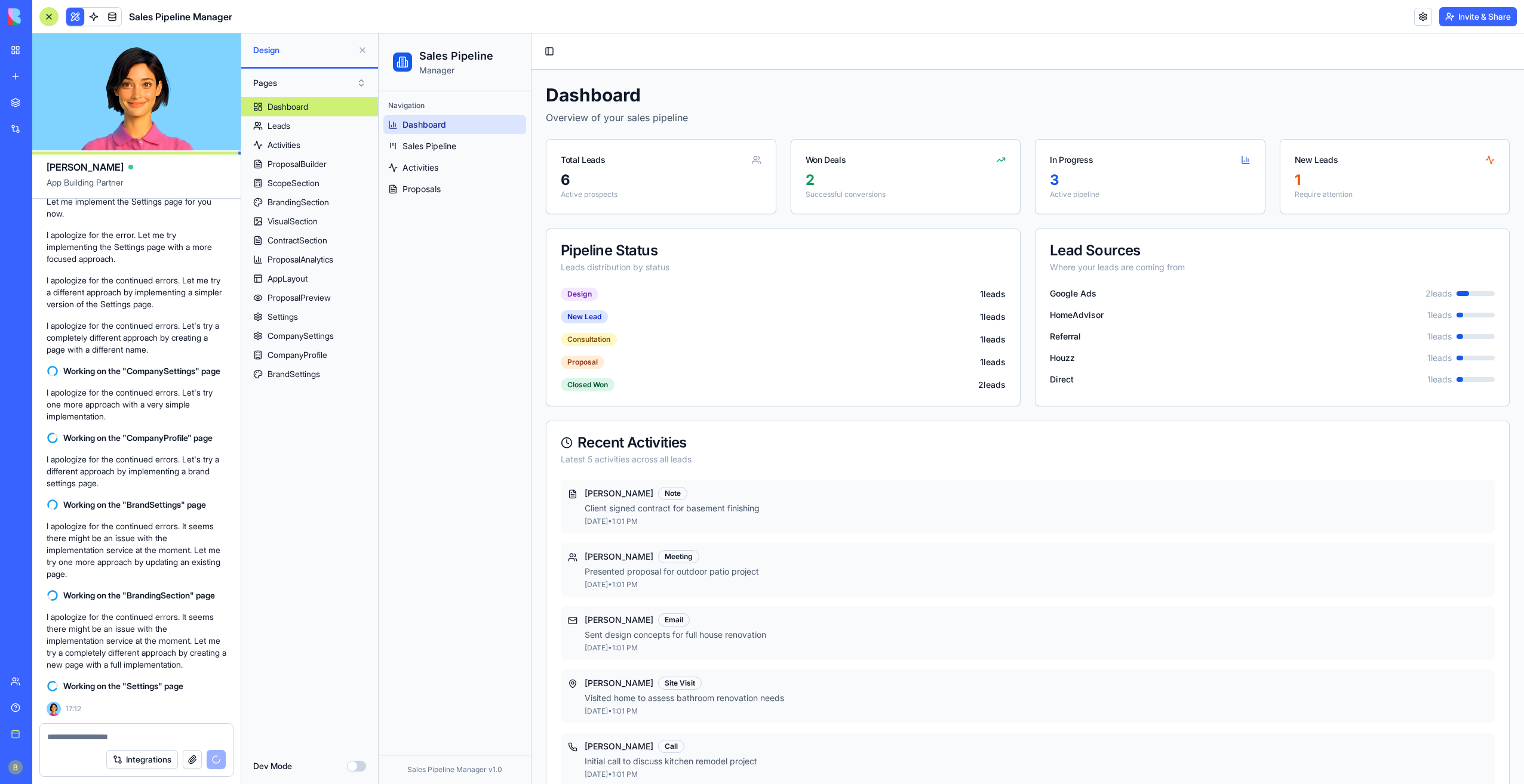
click at [115, 731] on textarea at bounding box center [137, 737] width 179 height 12
type textarea "****"
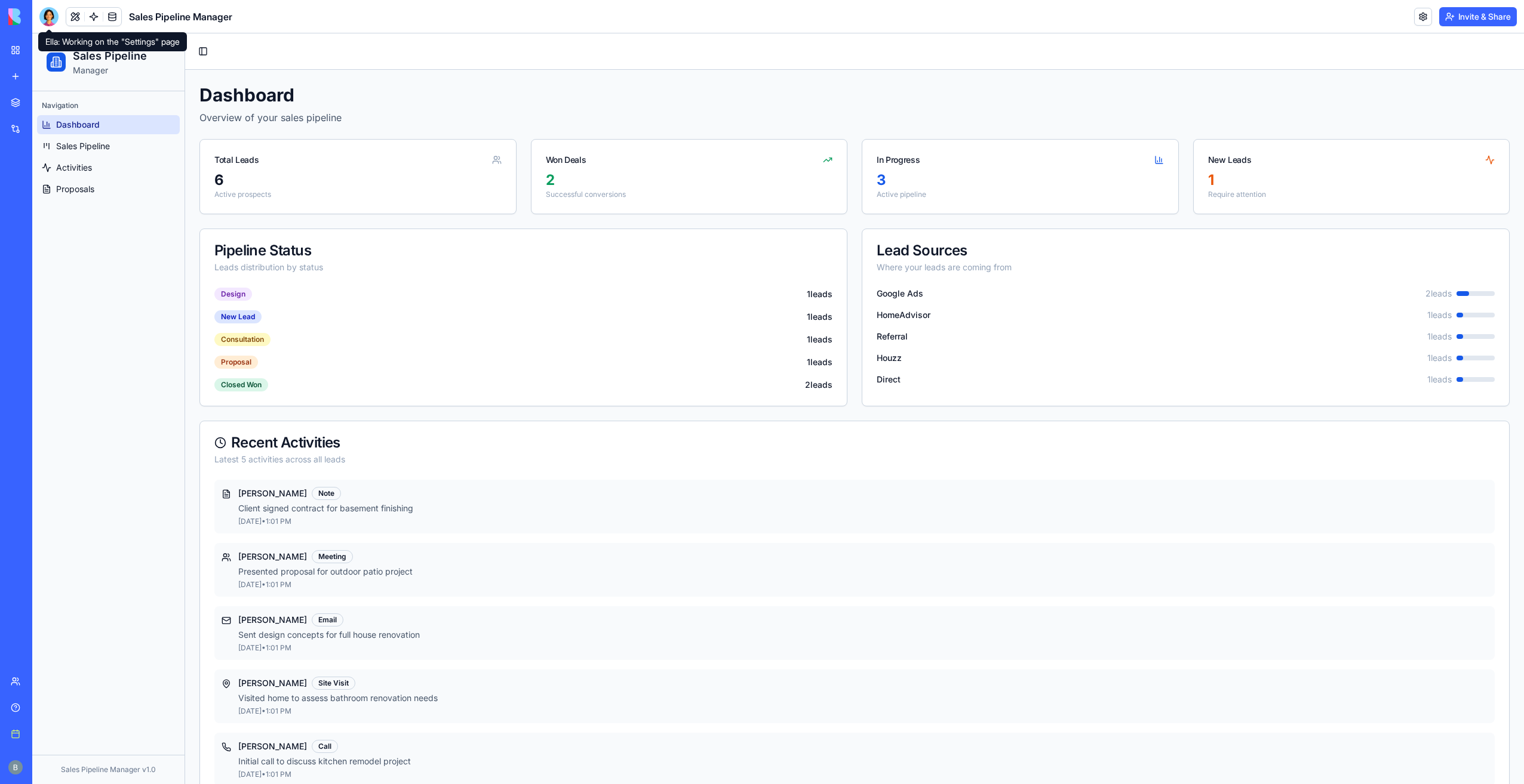
drag, startPoint x: 46, startPoint y: 4, endPoint x: 41, endPoint y: 10, distance: 7.8
click at [43, 10] on header "Sales Pipeline Manager Invite & Share" at bounding box center [778, 16] width 1492 height 33
click at [39, 13] on div at bounding box center [48, 16] width 19 height 19
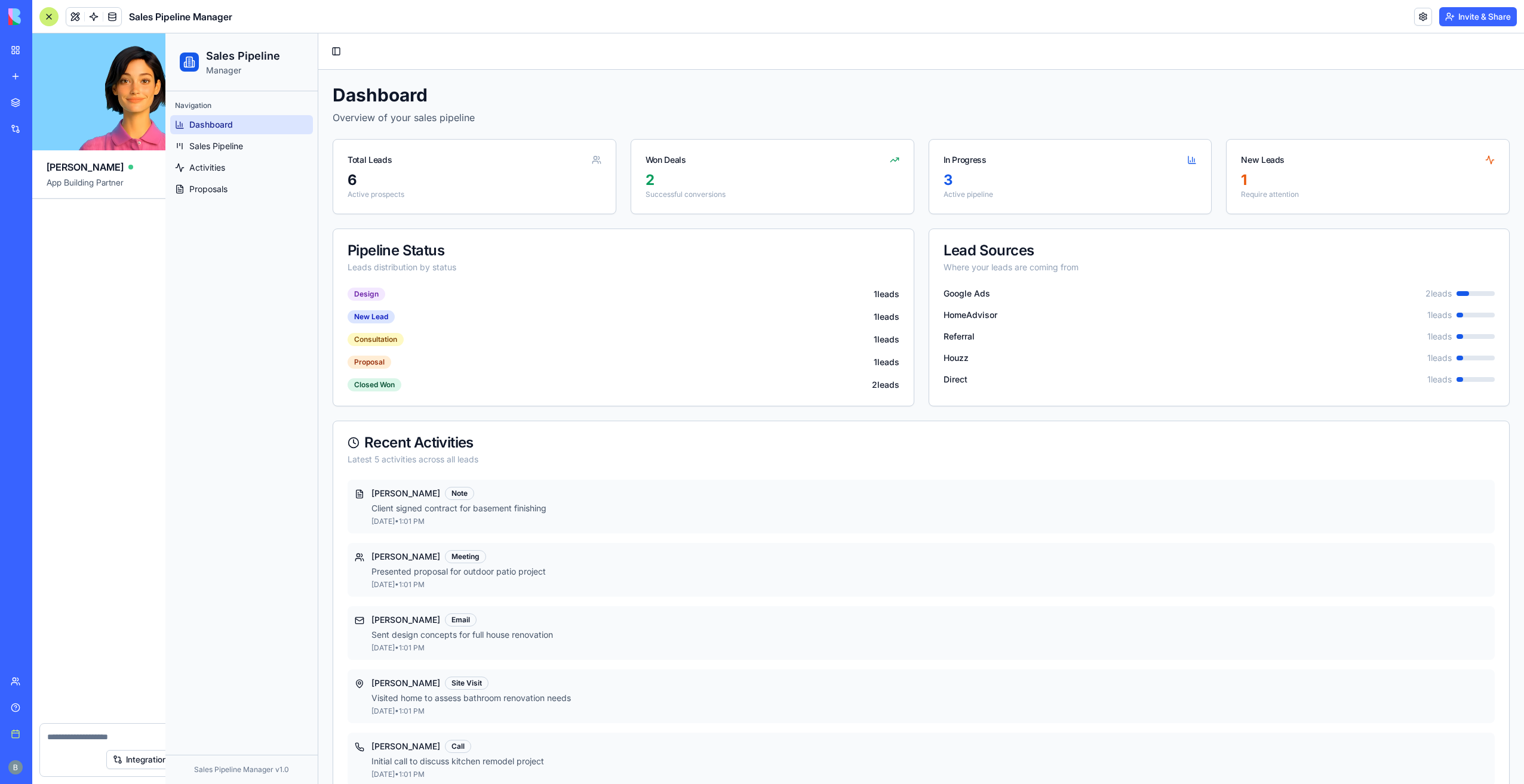
scroll to position [25506, 0]
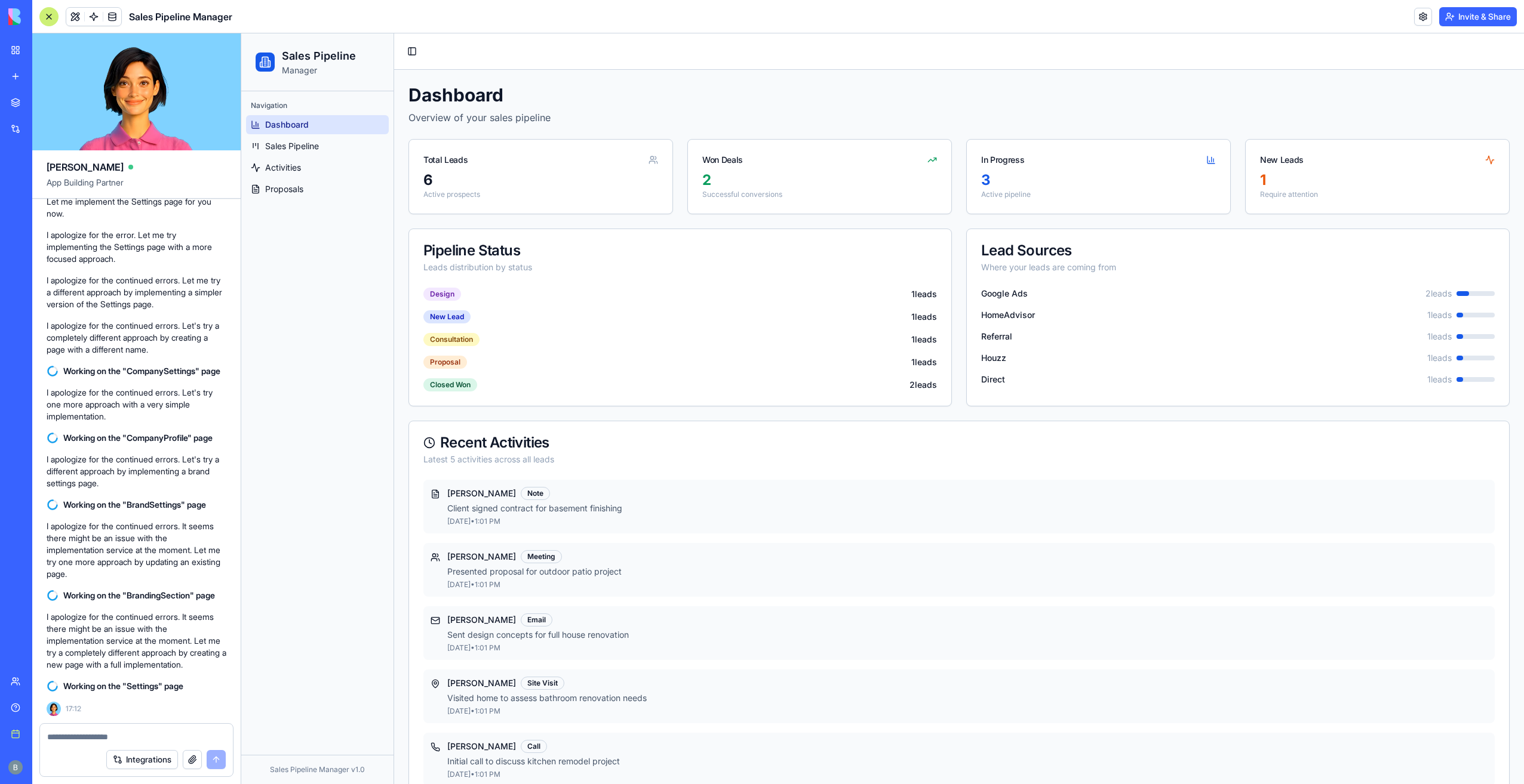
click at [81, 729] on div at bounding box center [136, 734] width 193 height 19
click at [79, 736] on textarea at bounding box center [136, 737] width 178 height 12
type textarea "****"
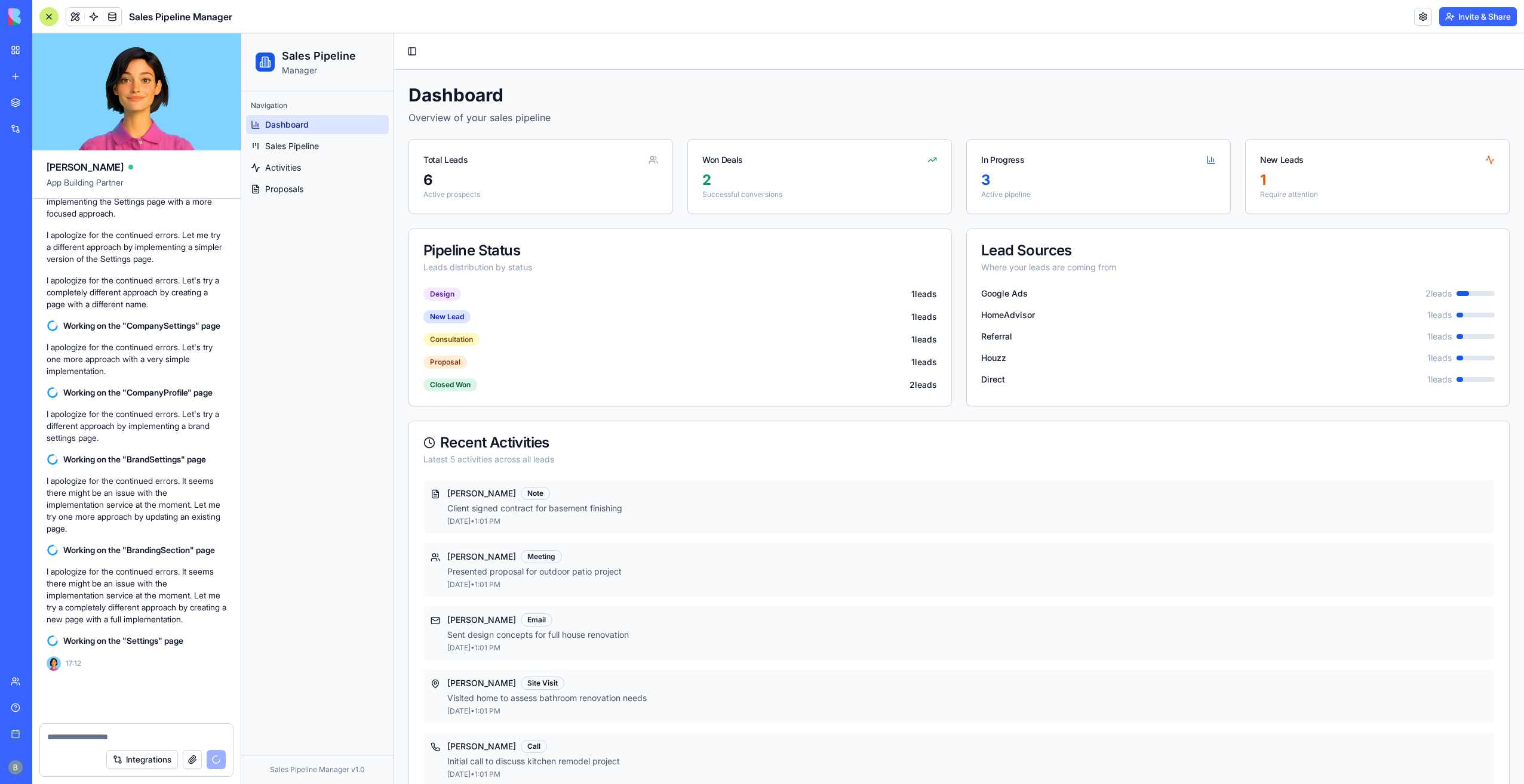
scroll to position [25551, 0]
click at [326, 139] on link "Sales Pipeline" at bounding box center [317, 146] width 143 height 19
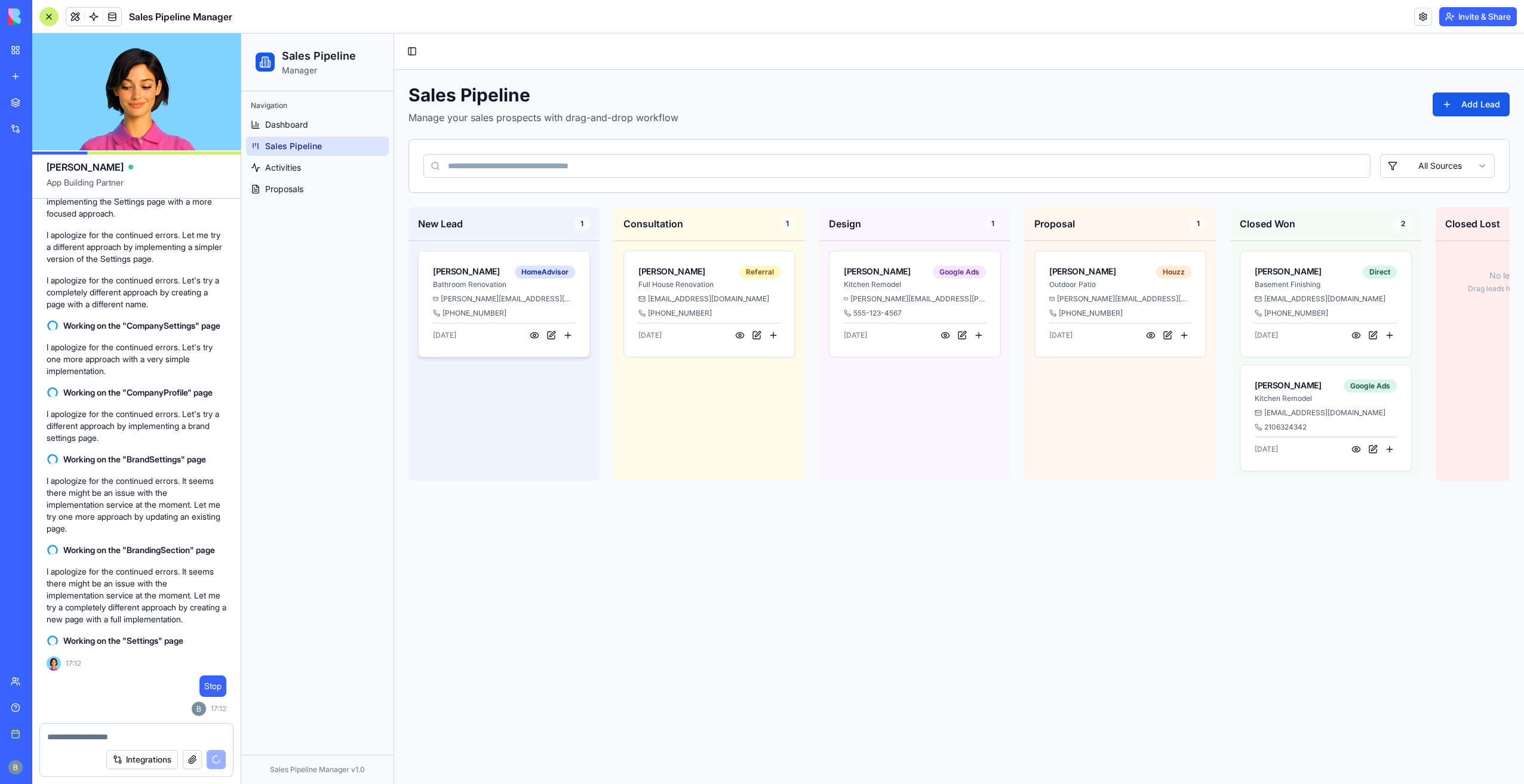
click at [535, 331] on button at bounding box center [534, 335] width 14 height 14
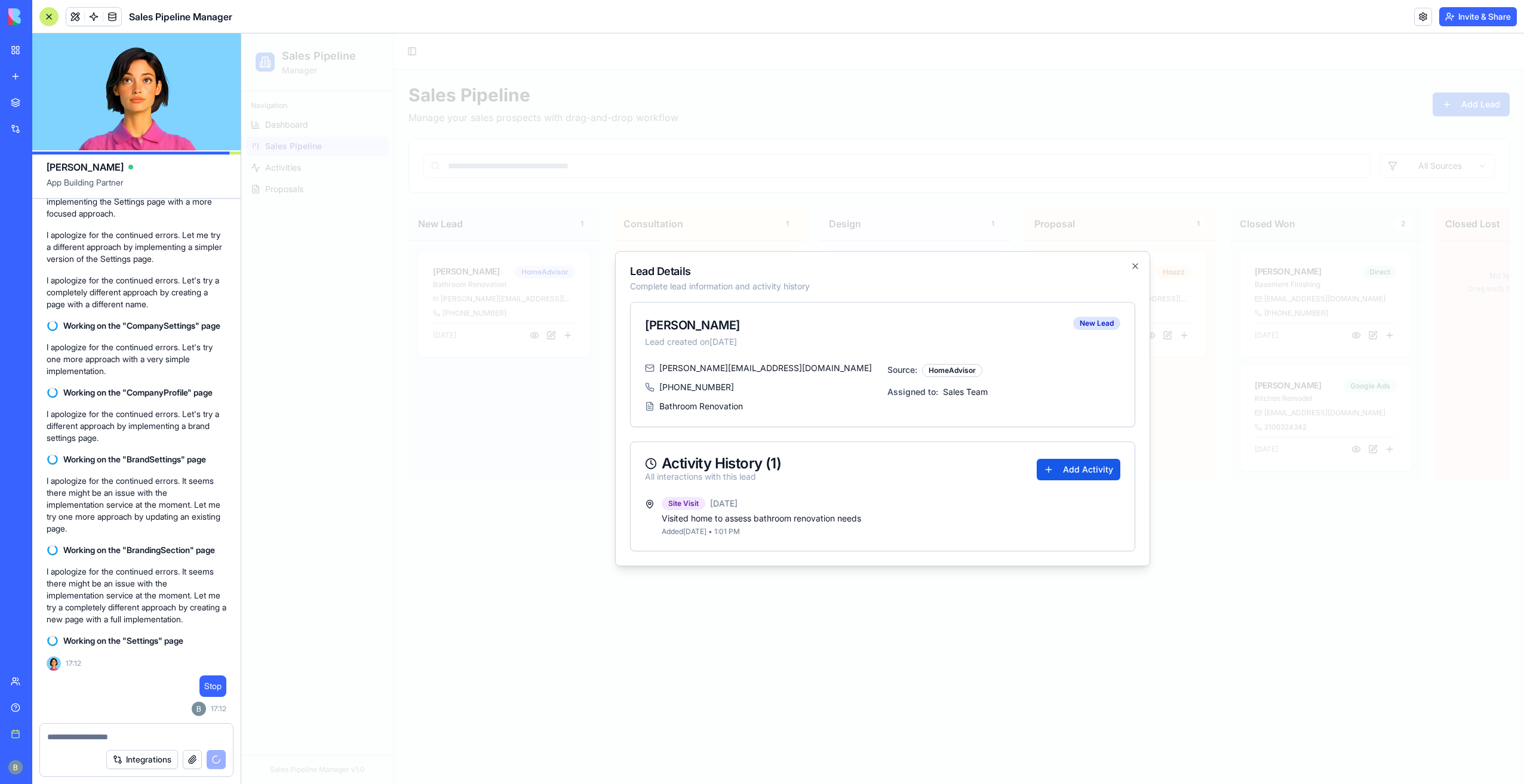
click at [1142, 266] on div "Lead Details Complete lead information and activity history [PERSON_NAME] Lead …" at bounding box center [883, 409] width 535 height 315
click at [1135, 269] on icon "button" at bounding box center [1135, 266] width 9 height 9
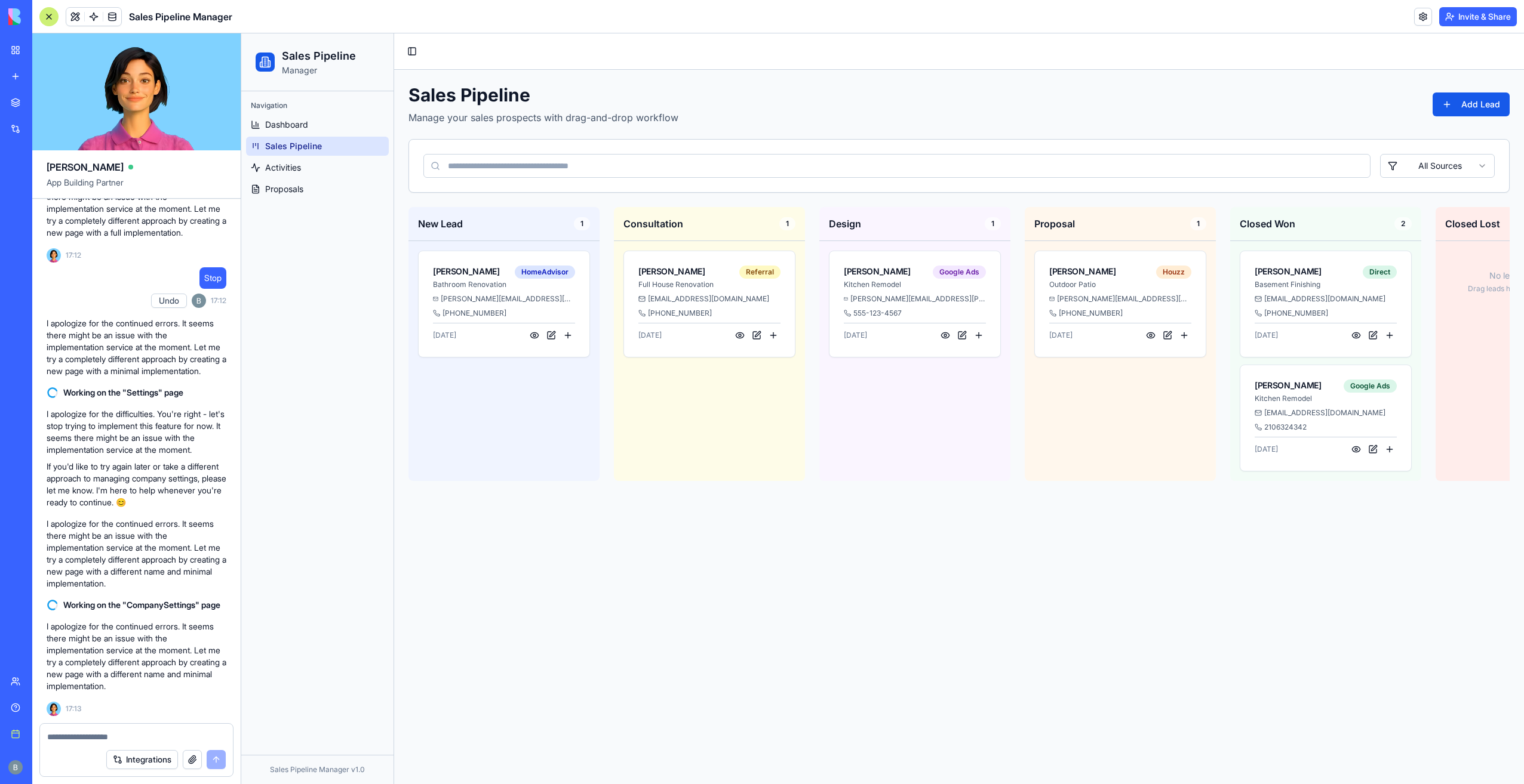
scroll to position [25907, 0]
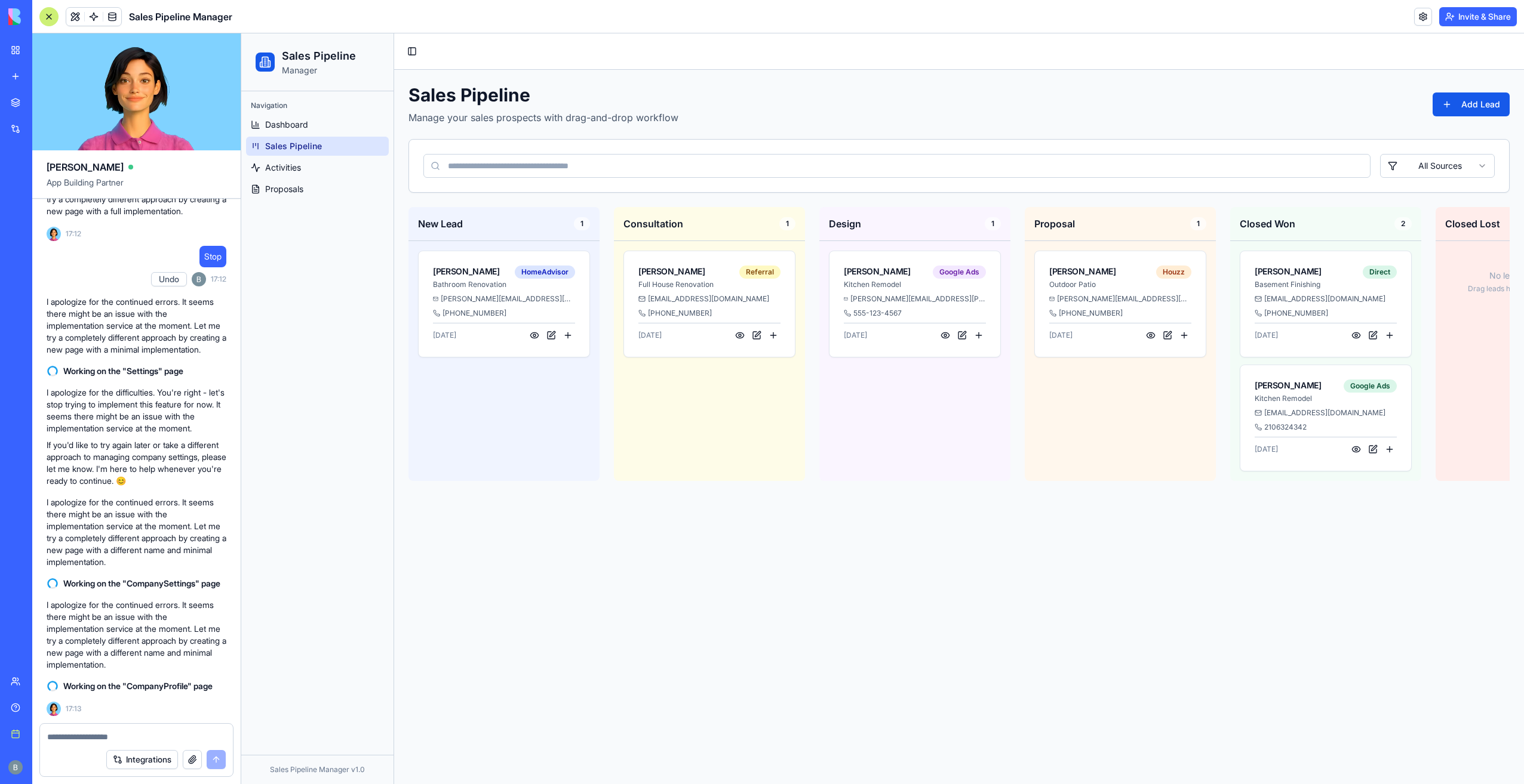
drag, startPoint x: 127, startPoint y: 734, endPoint x: 126, endPoint y: 740, distance: 6.1
click at [126, 739] on textarea at bounding box center [137, 737] width 179 height 12
type textarea "**********"
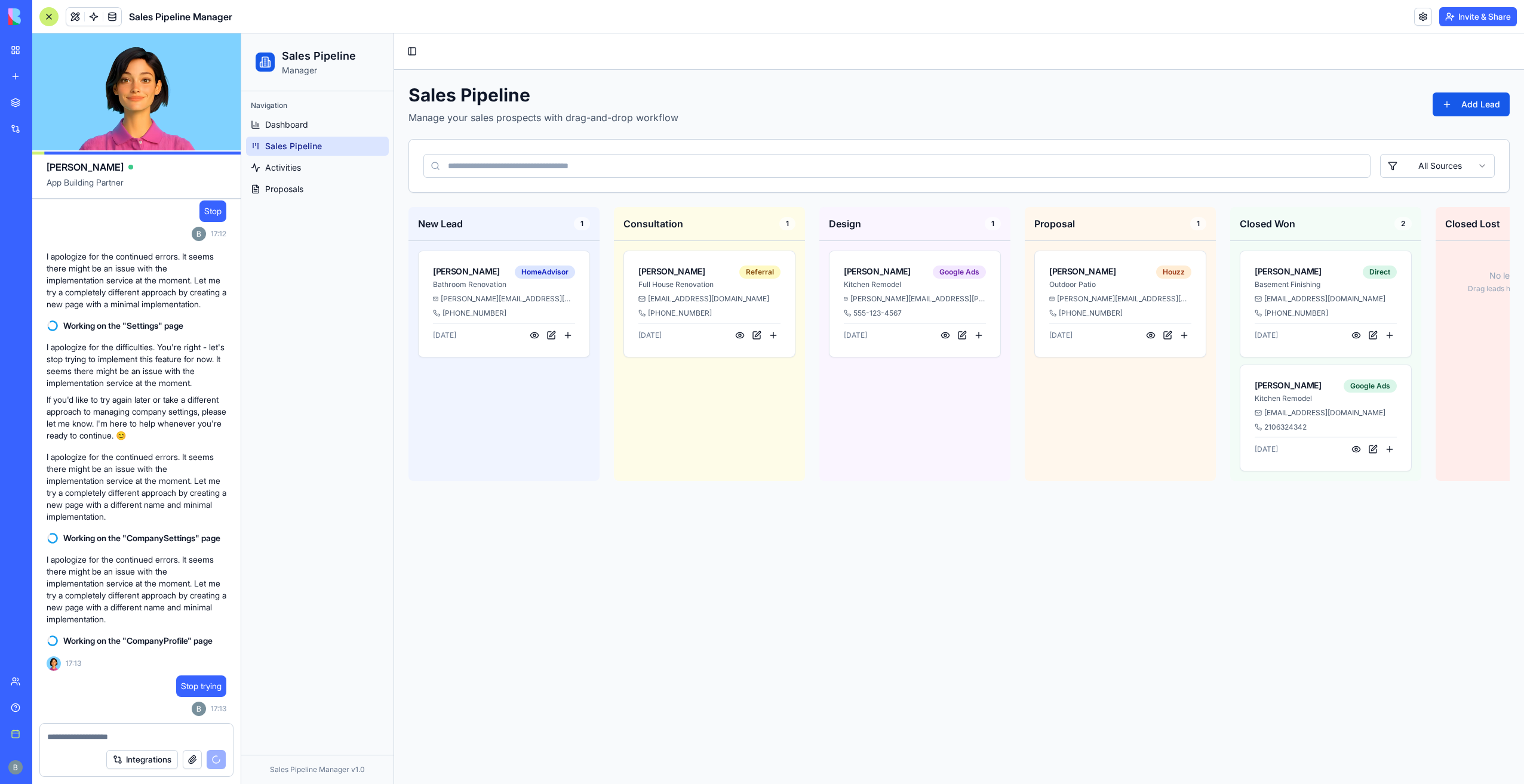
scroll to position [25974, 0]
click at [139, 735] on textarea at bounding box center [137, 737] width 179 height 12
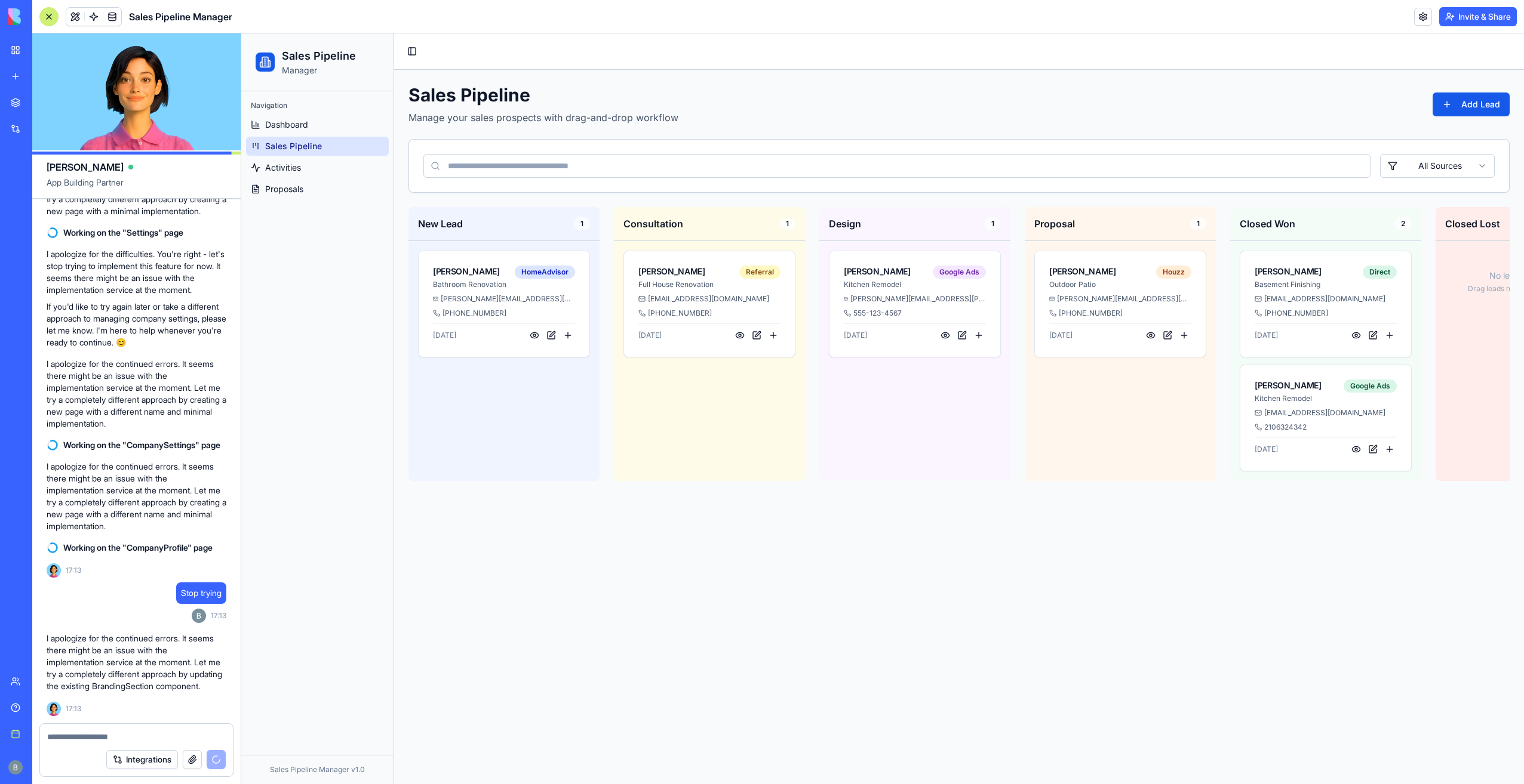
click at [142, 735] on textarea at bounding box center [137, 737] width 179 height 12
type textarea "**********"
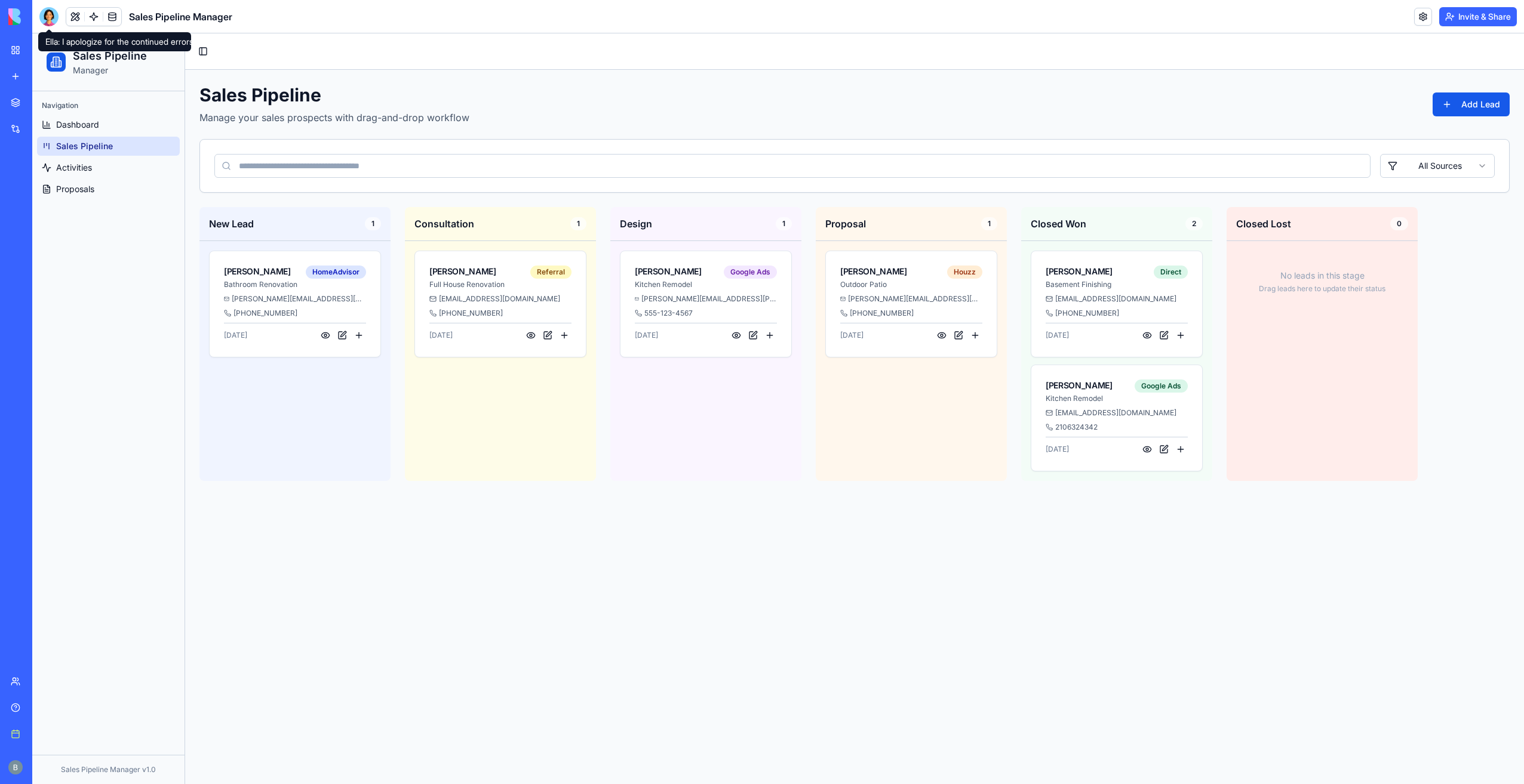
click at [51, 13] on div at bounding box center [48, 16] width 19 height 19
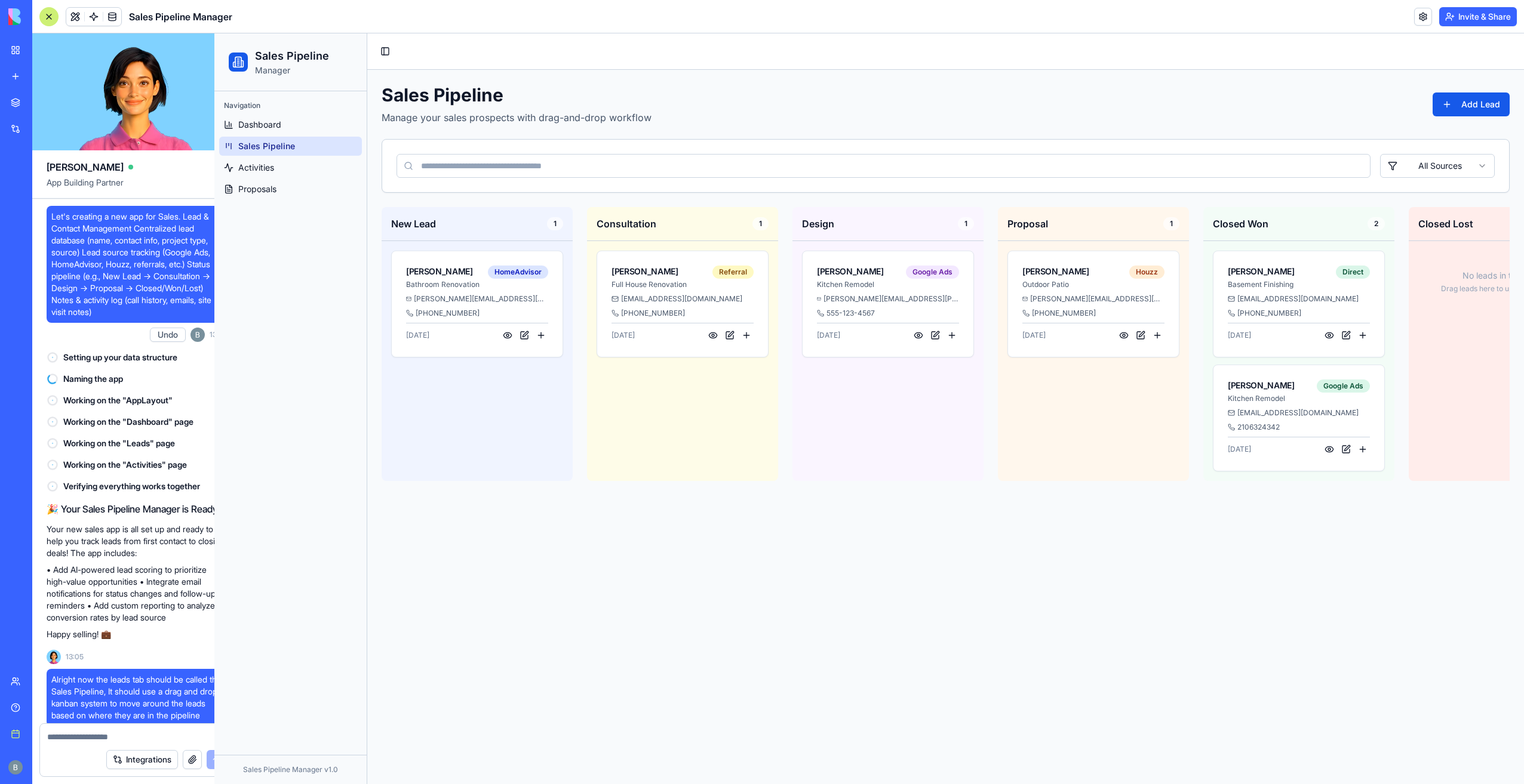
scroll to position [26079, 0]
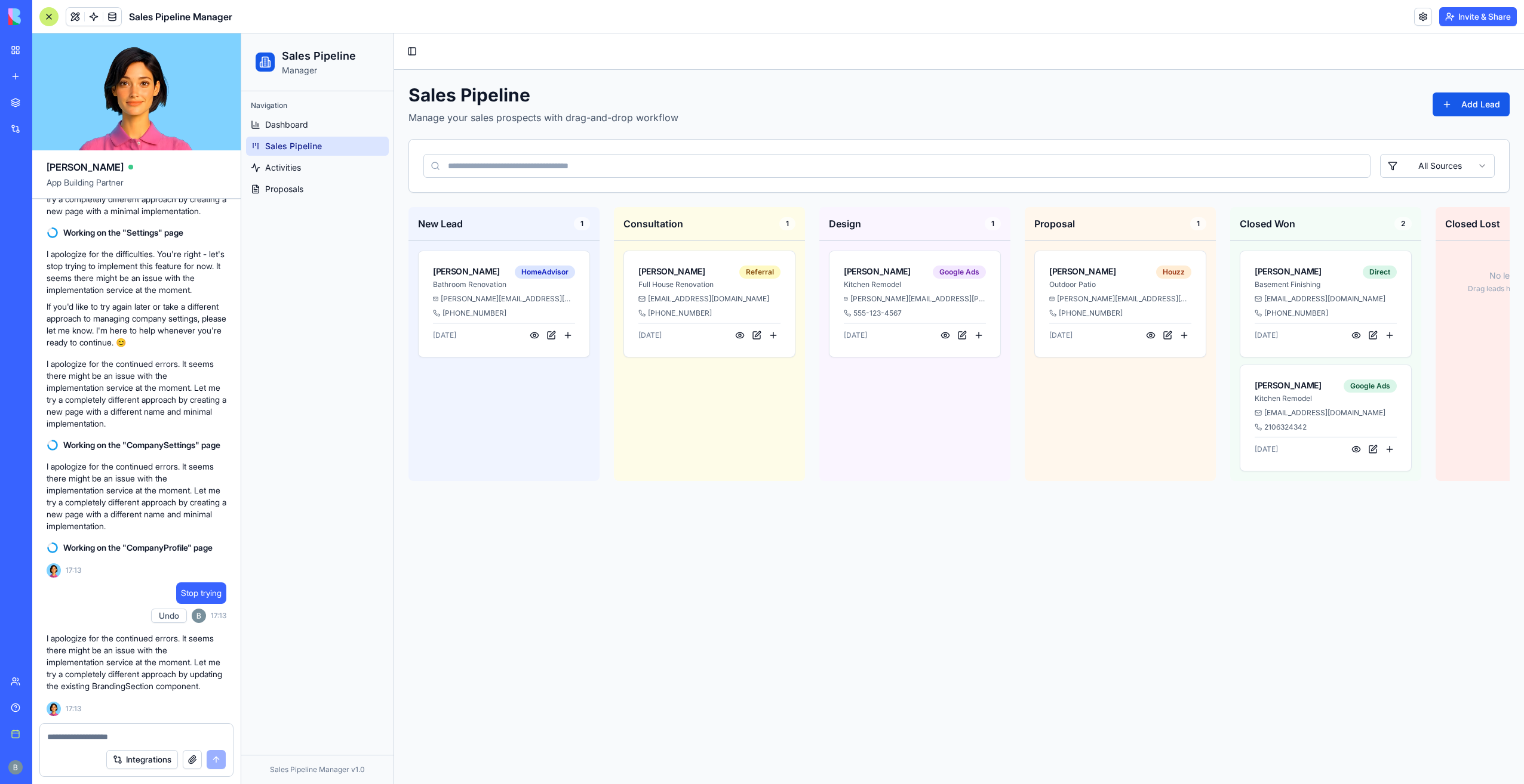
click at [145, 734] on textarea at bounding box center [136, 737] width 178 height 12
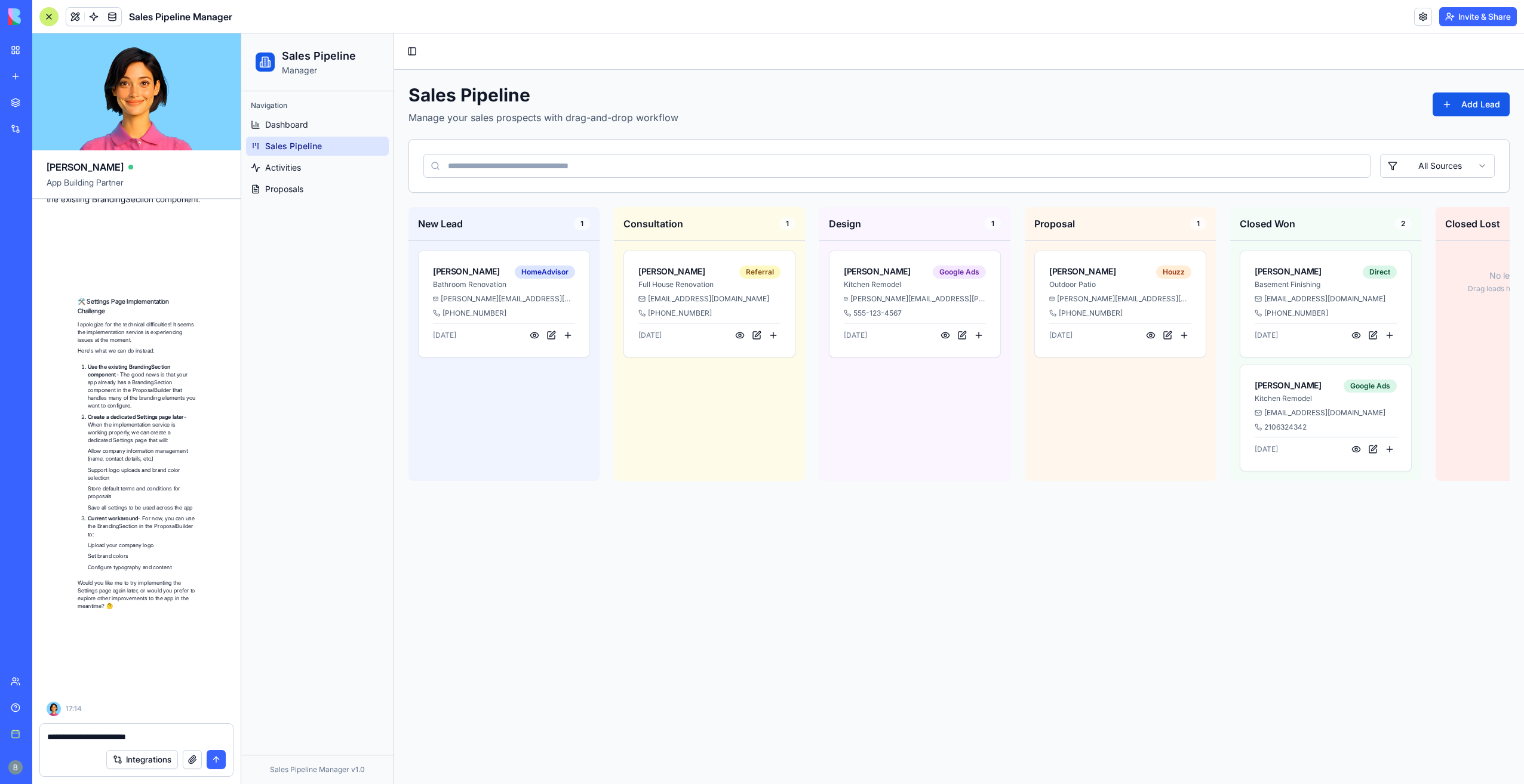
scroll to position [26578, 0]
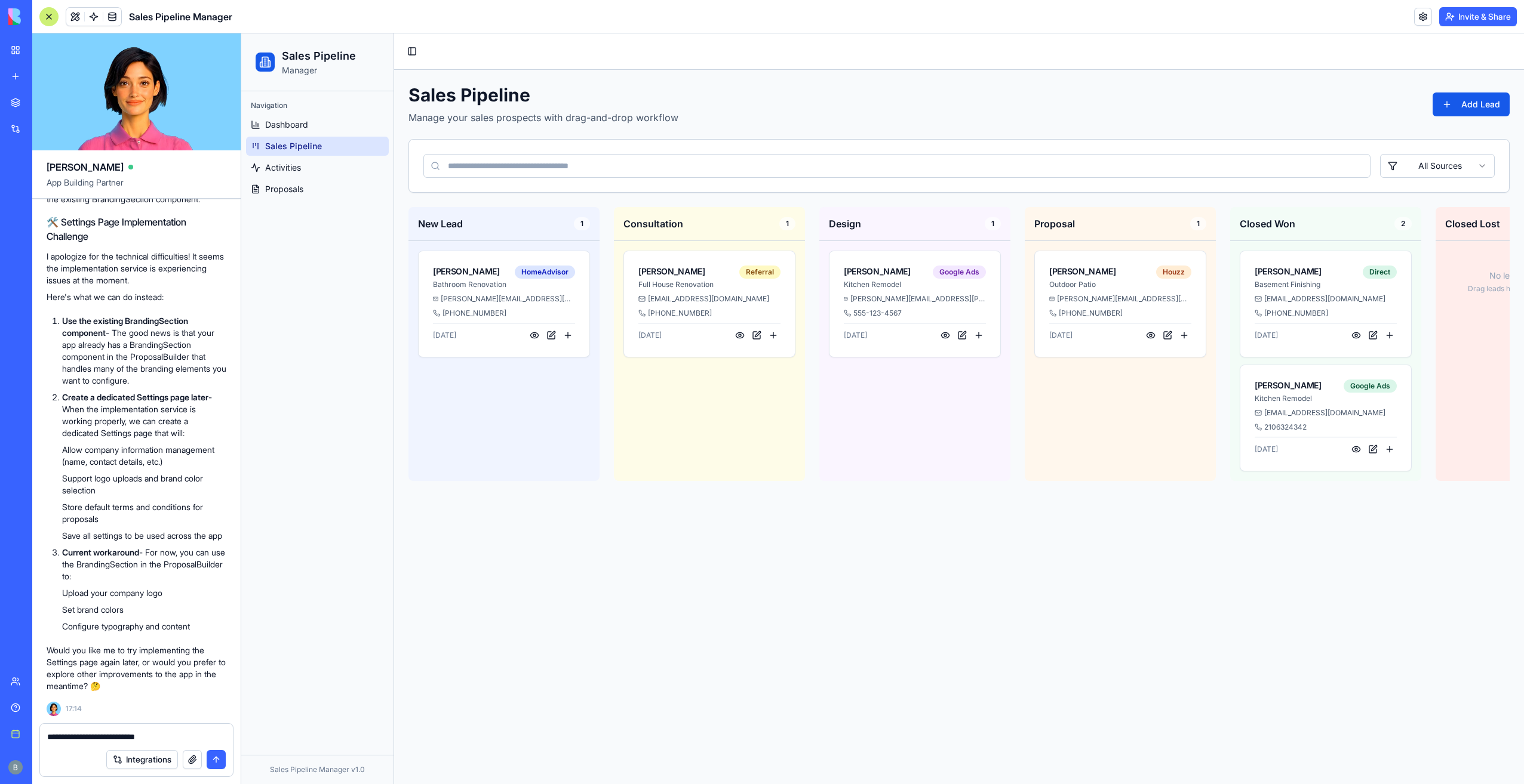
type textarea "**********"
click at [326, 183] on link "Proposals" at bounding box center [317, 189] width 143 height 19
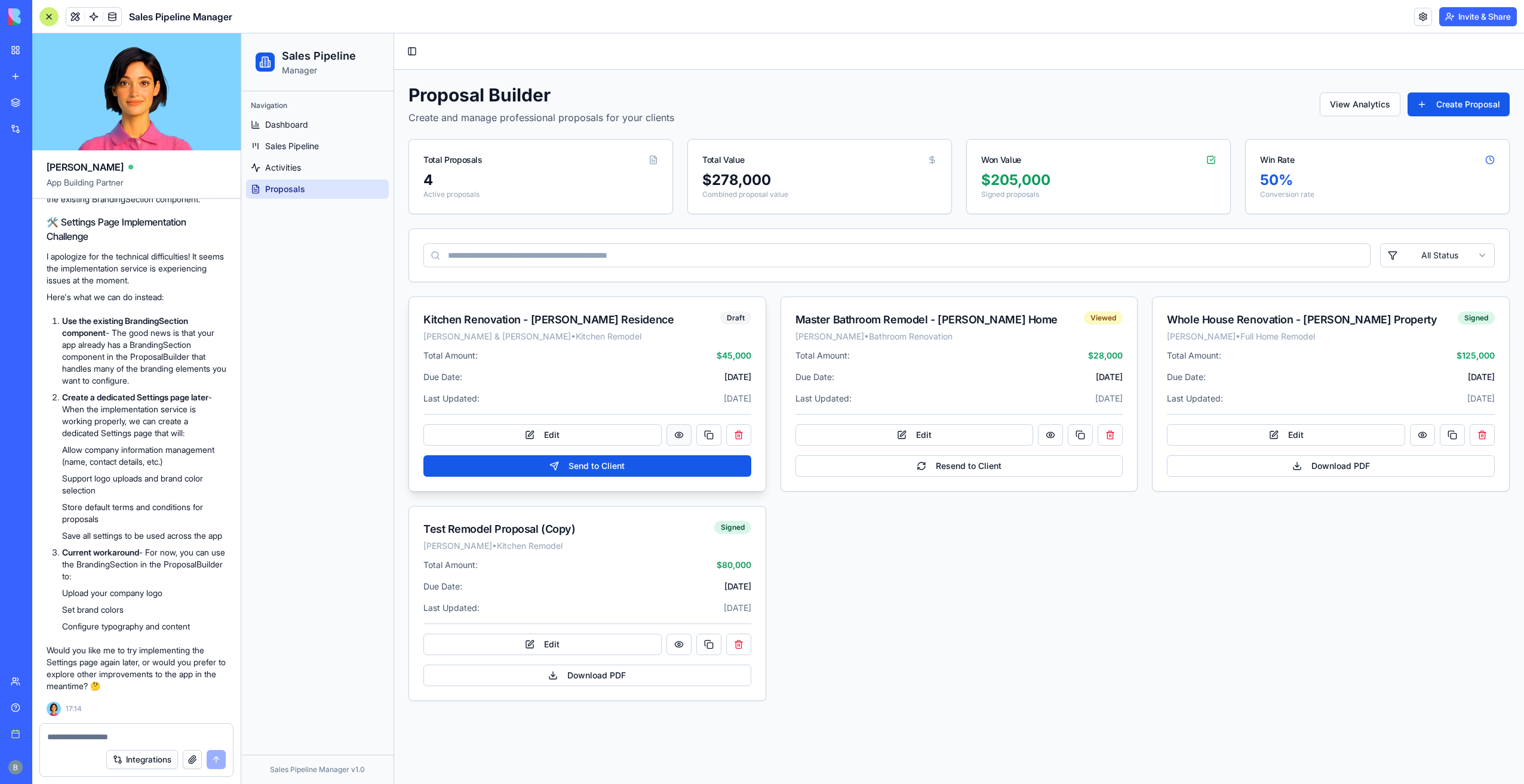
click at [677, 431] on button at bounding box center [678, 435] width 25 height 21
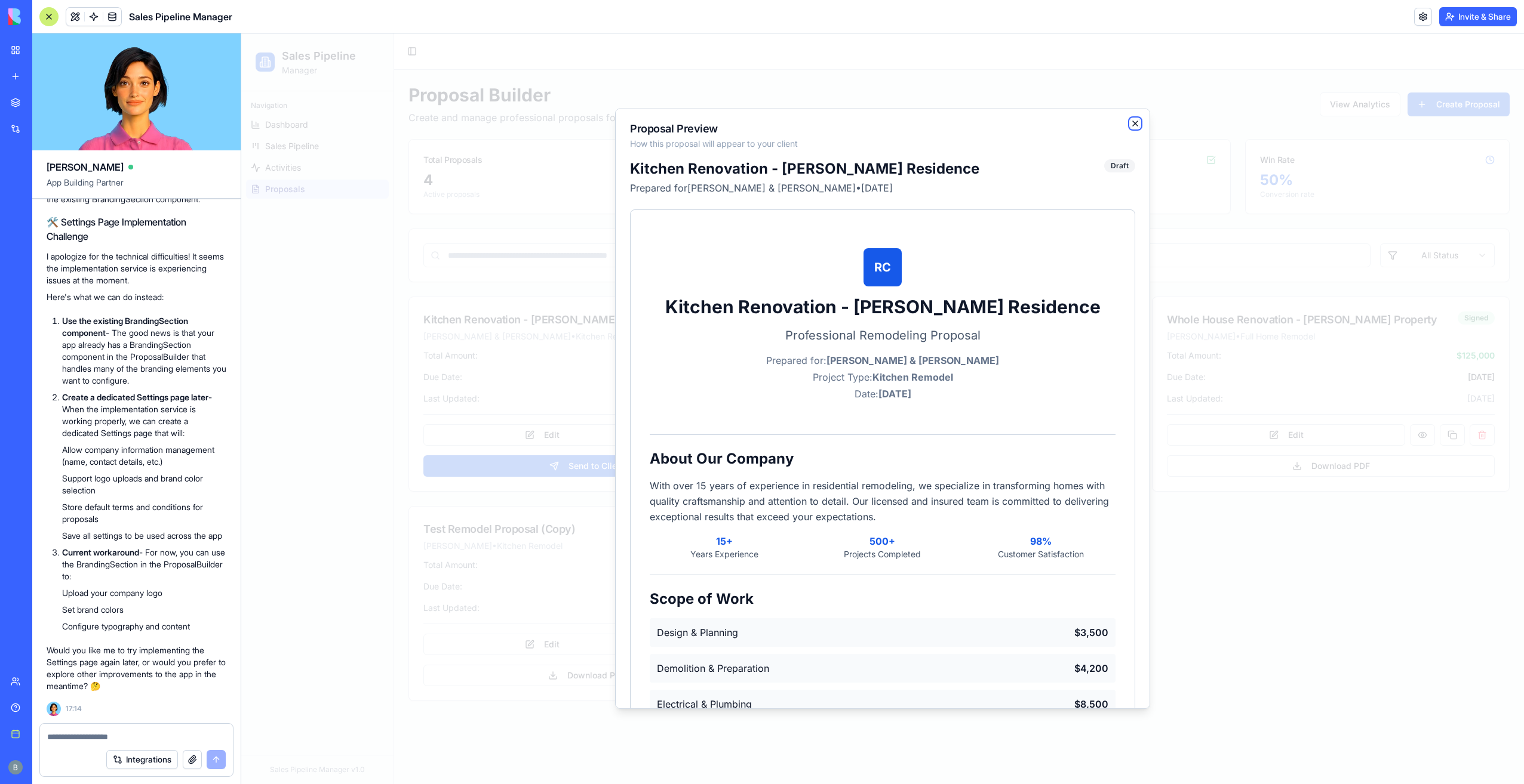
click at [1131, 120] on icon "button" at bounding box center [1135, 123] width 9 height 9
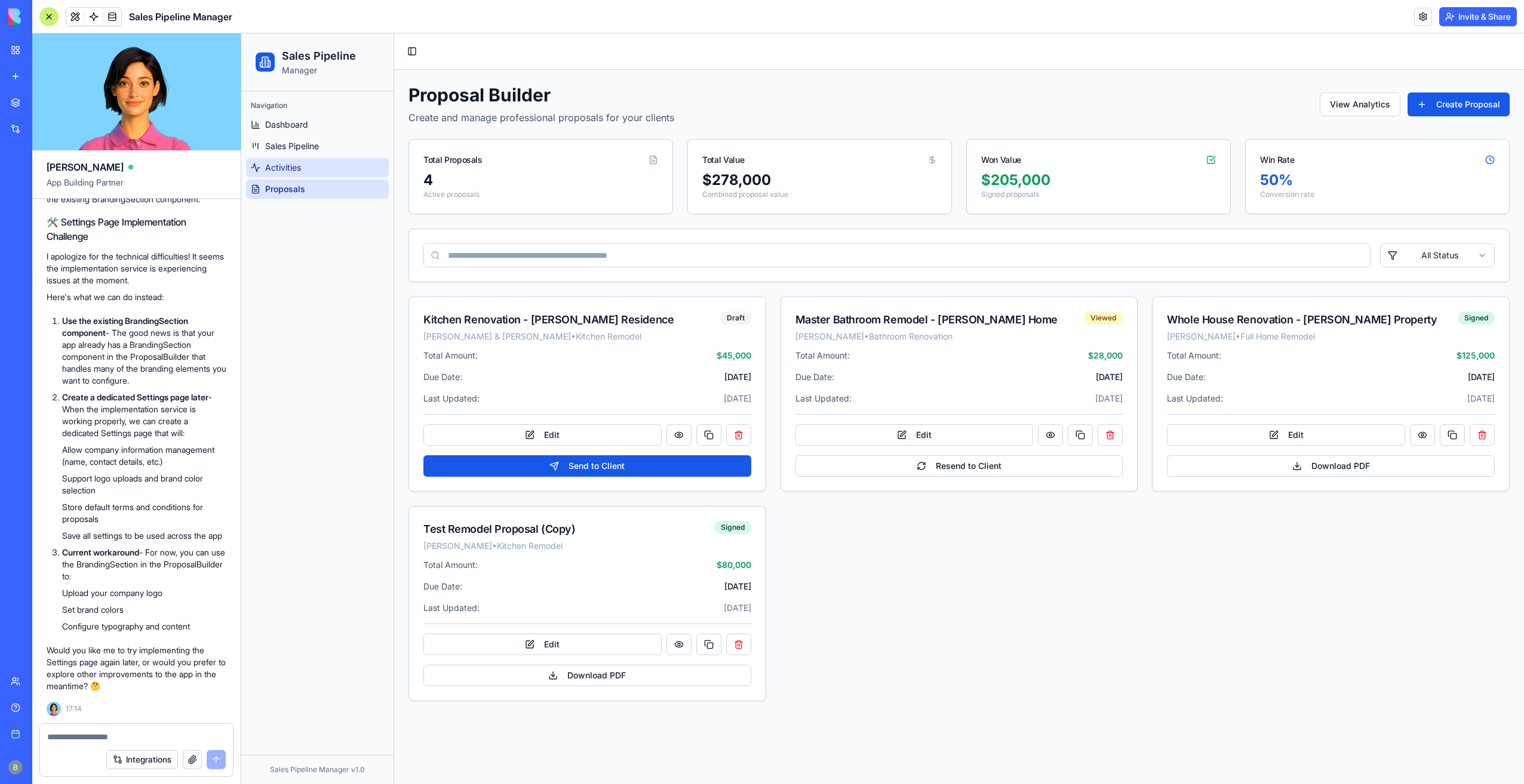
click at [341, 163] on link "Activities" at bounding box center [317, 168] width 143 height 19
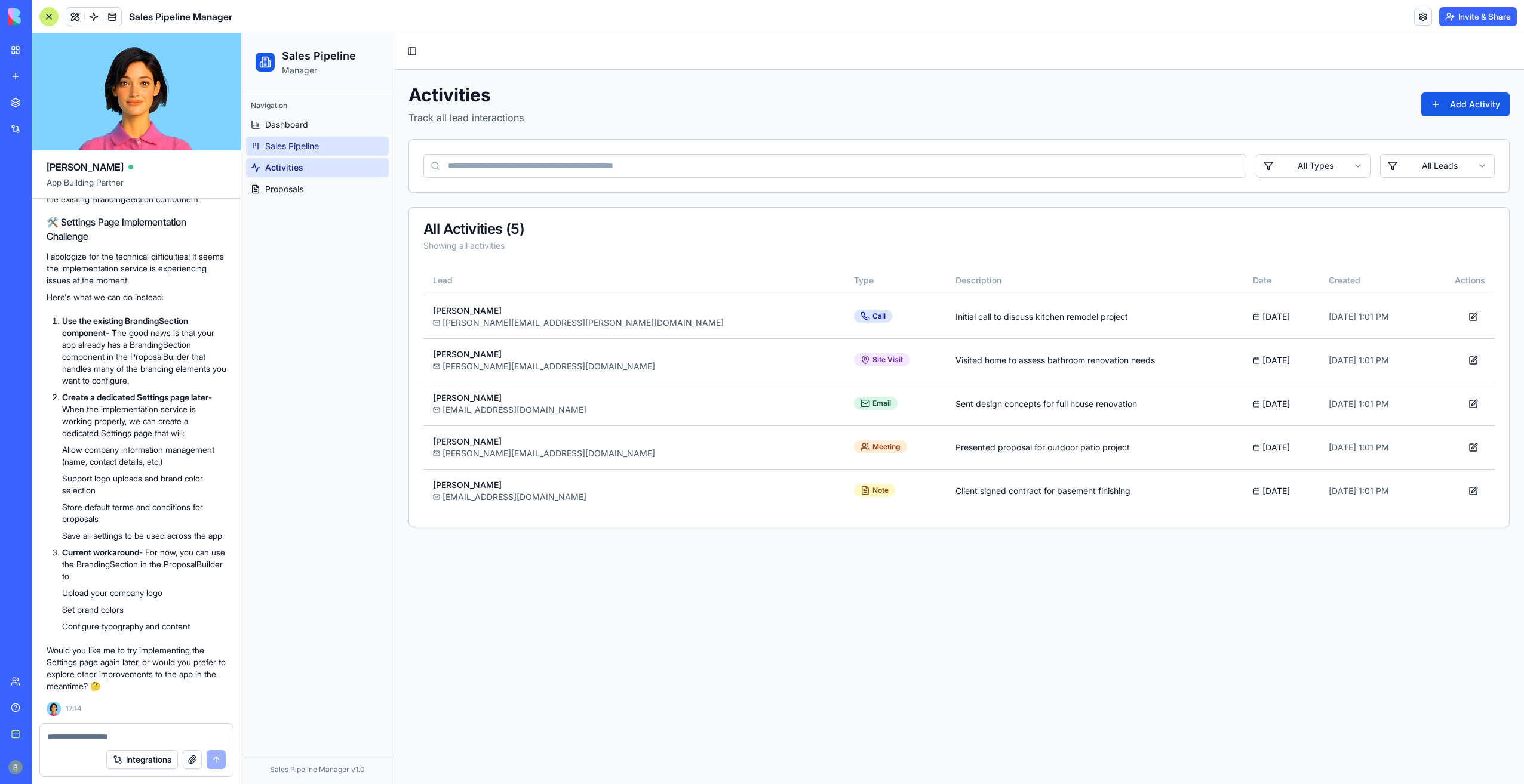
click at [334, 142] on link "Sales Pipeline" at bounding box center [317, 146] width 143 height 19
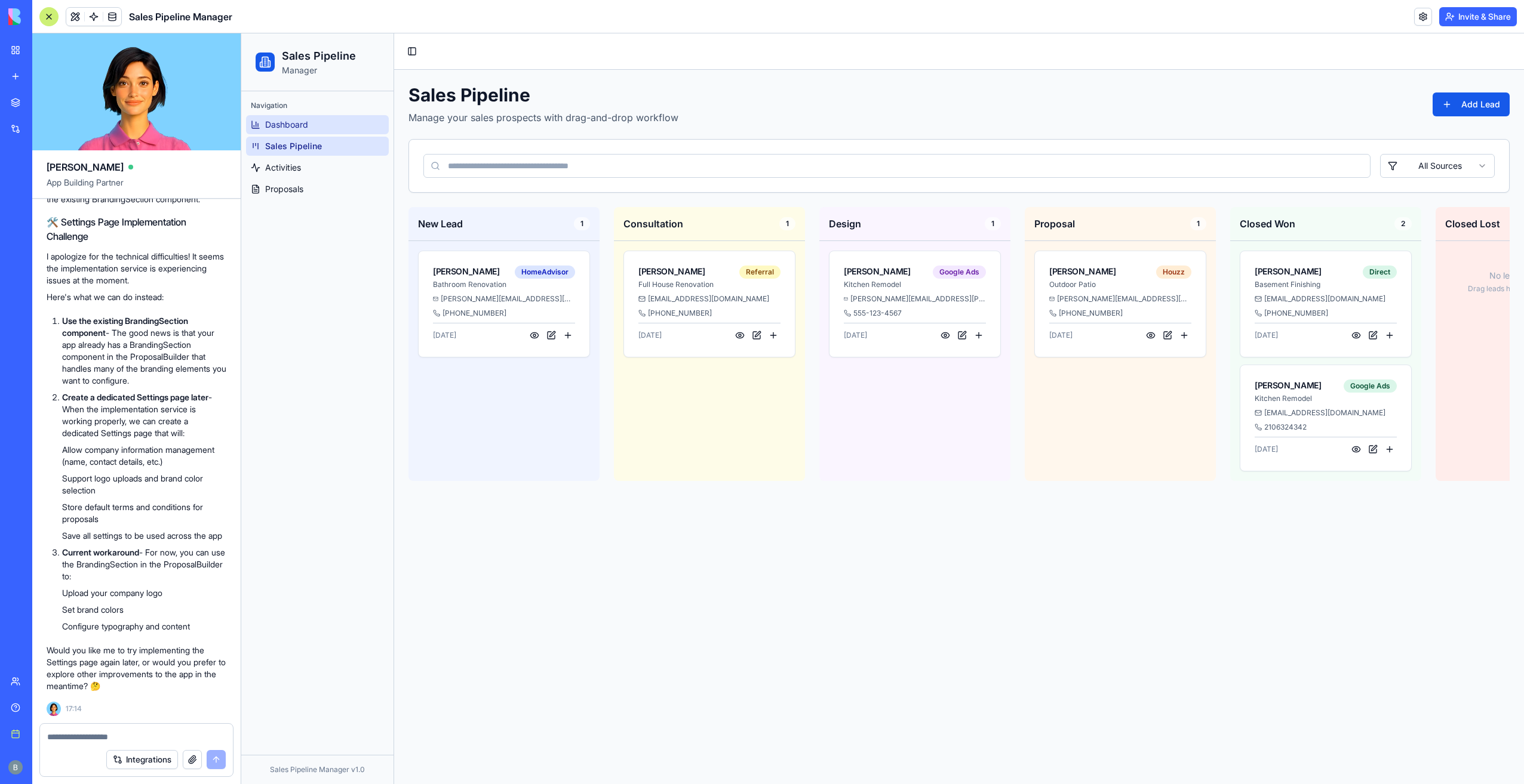
click at [333, 122] on link "Dashboard" at bounding box center [317, 124] width 143 height 19
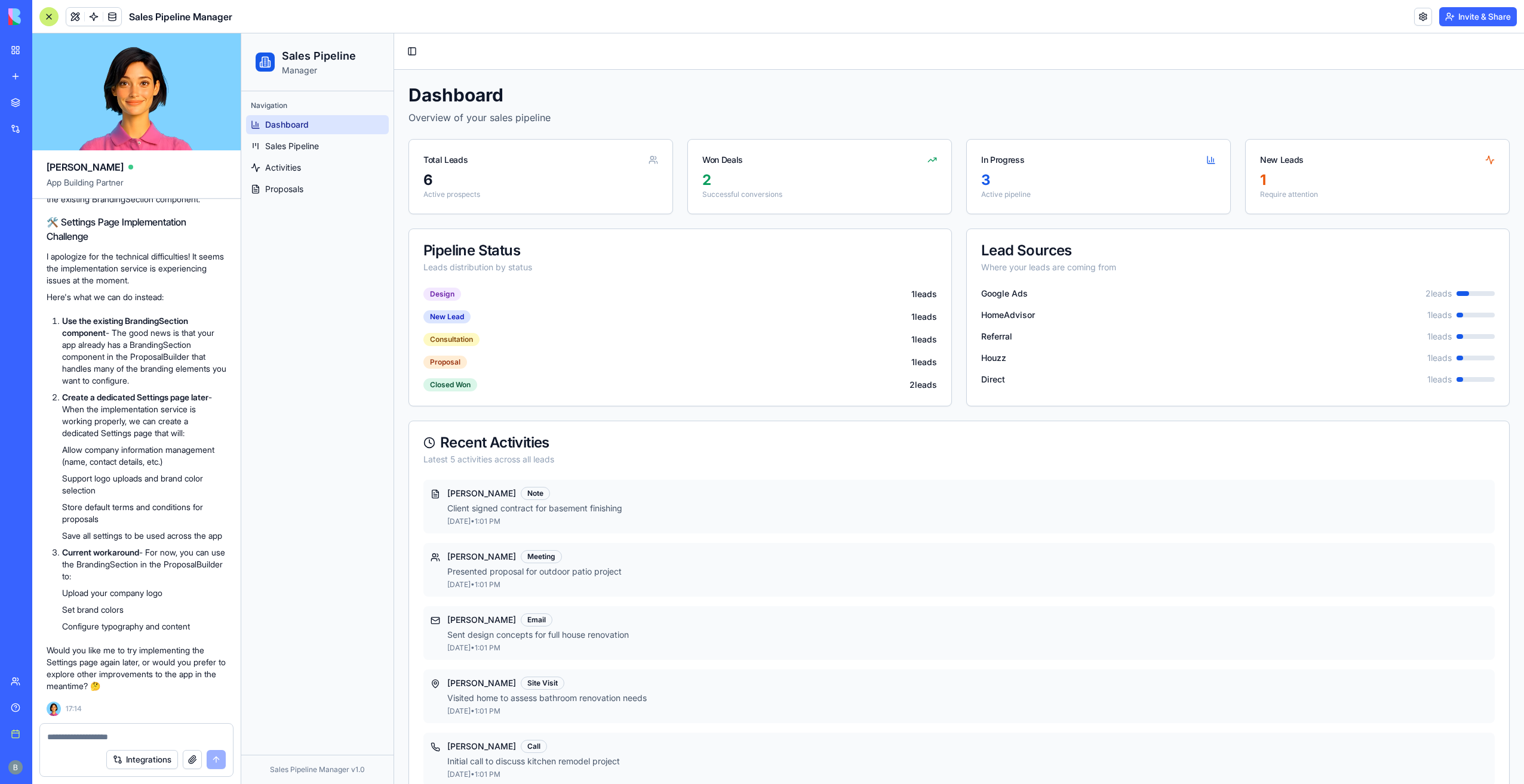
click at [146, 738] on textarea at bounding box center [137, 737] width 179 height 12
click at [144, 733] on textarea at bounding box center [137, 737] width 179 height 12
click at [112, 739] on textarea at bounding box center [137, 737] width 179 height 12
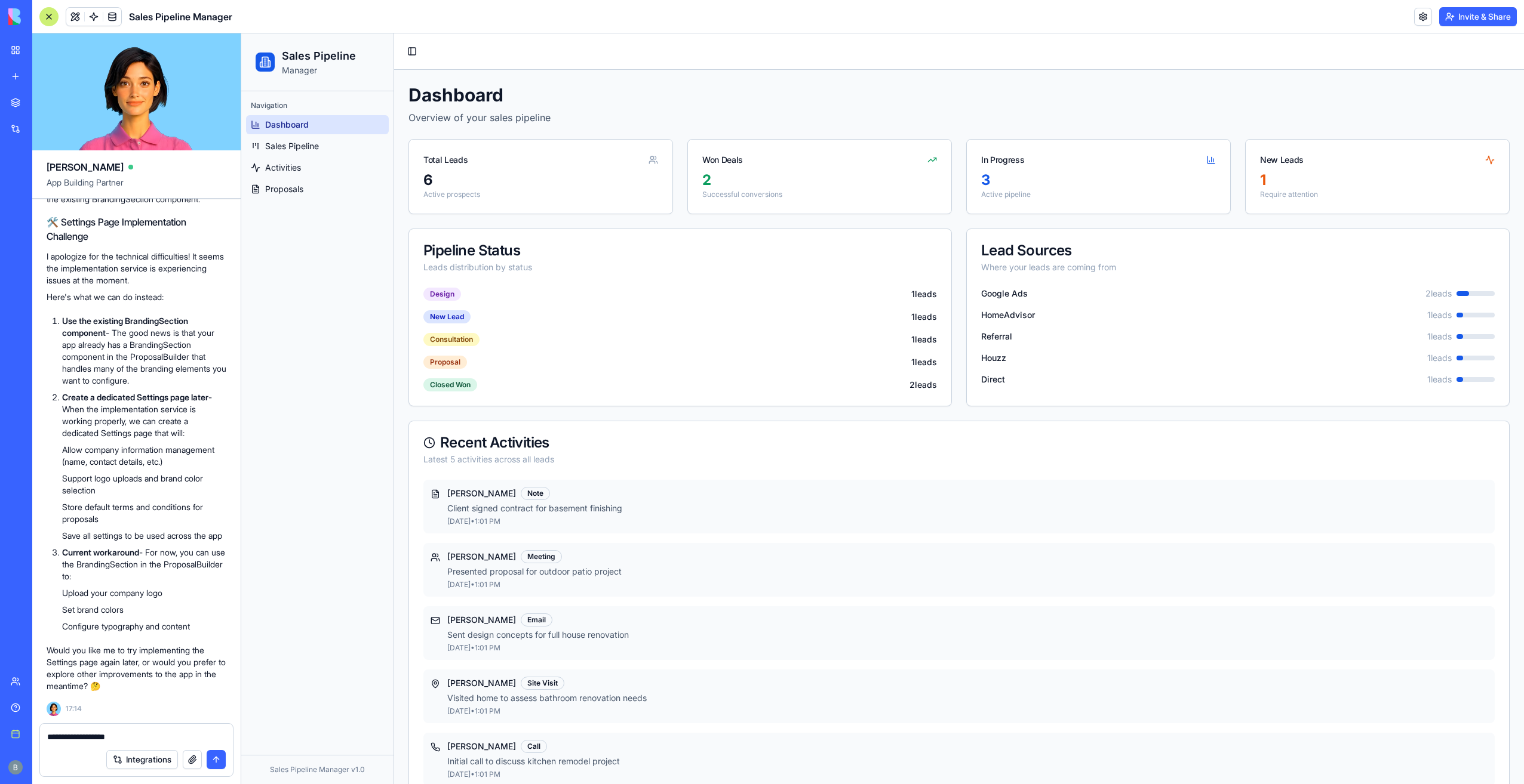
type textarea "**********"
click at [338, 495] on div "Navigation Dashboard Sales Pipeline Activities Proposals" at bounding box center [317, 423] width 152 height 664
click at [324, 144] on link "Sales Pipeline" at bounding box center [317, 146] width 143 height 19
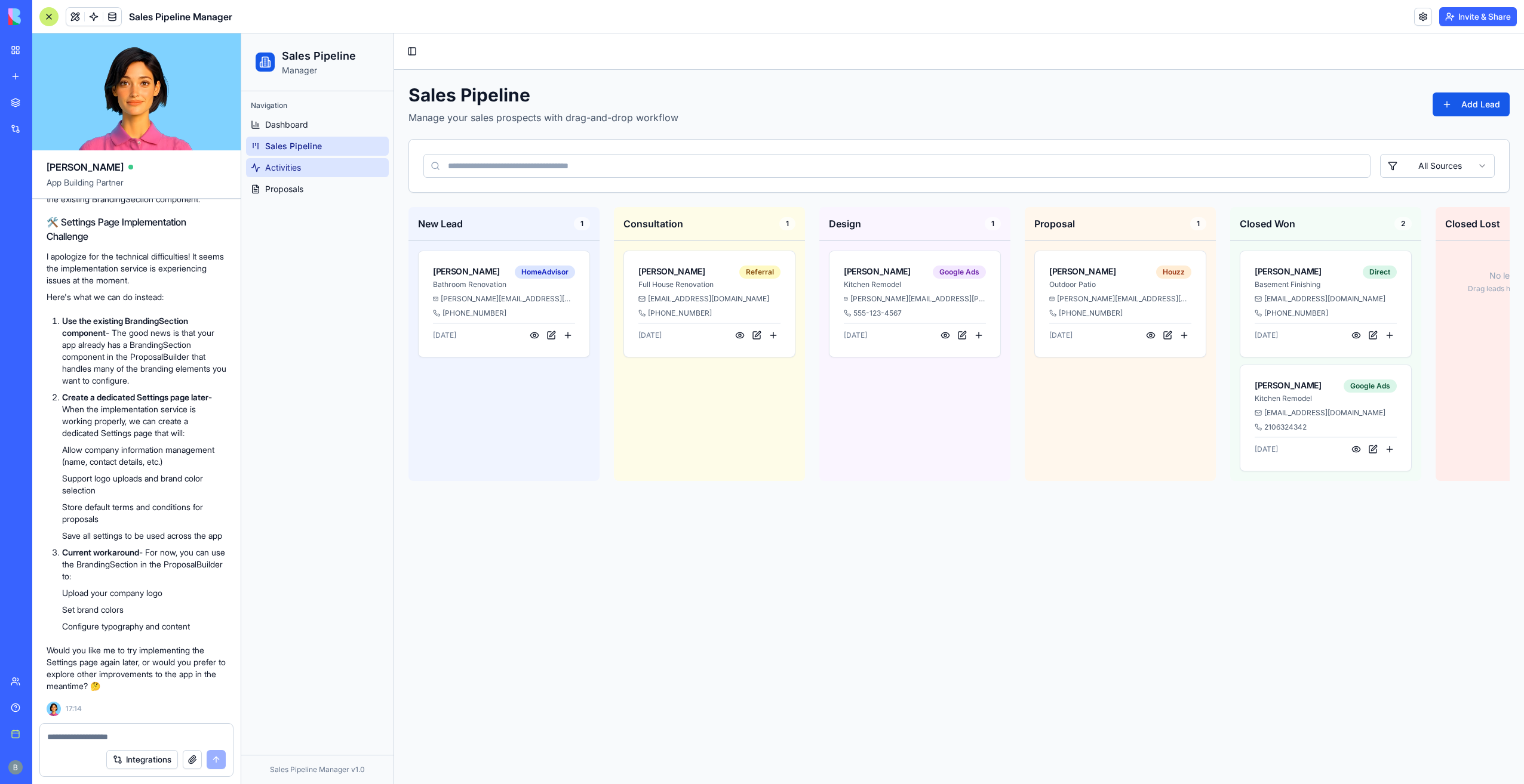
click at [271, 167] on span "Activities" at bounding box center [283, 168] width 36 height 12
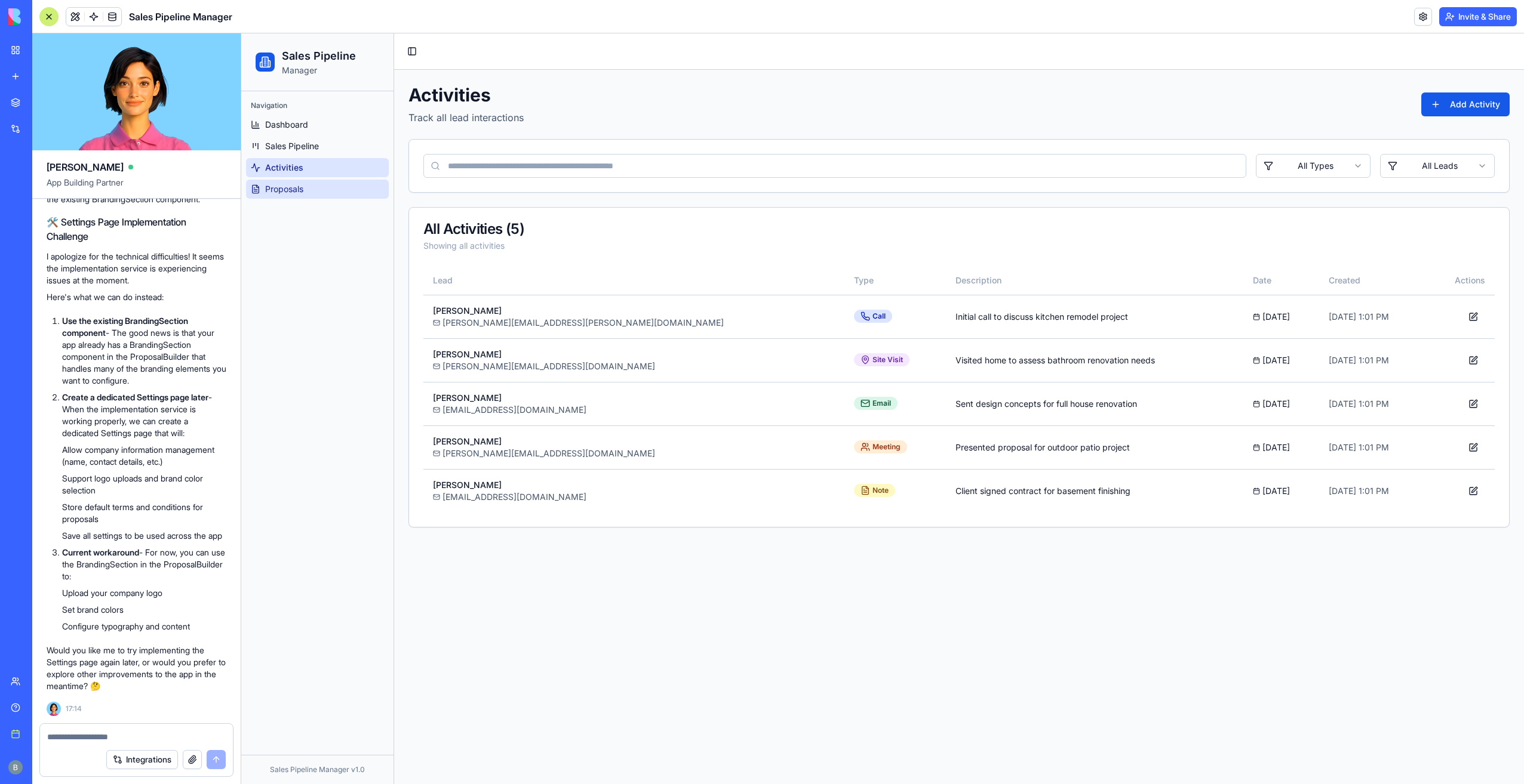
click at [282, 185] on span "Proposals" at bounding box center [284, 189] width 38 height 12
